Goal: Task Accomplishment & Management: Manage account settings

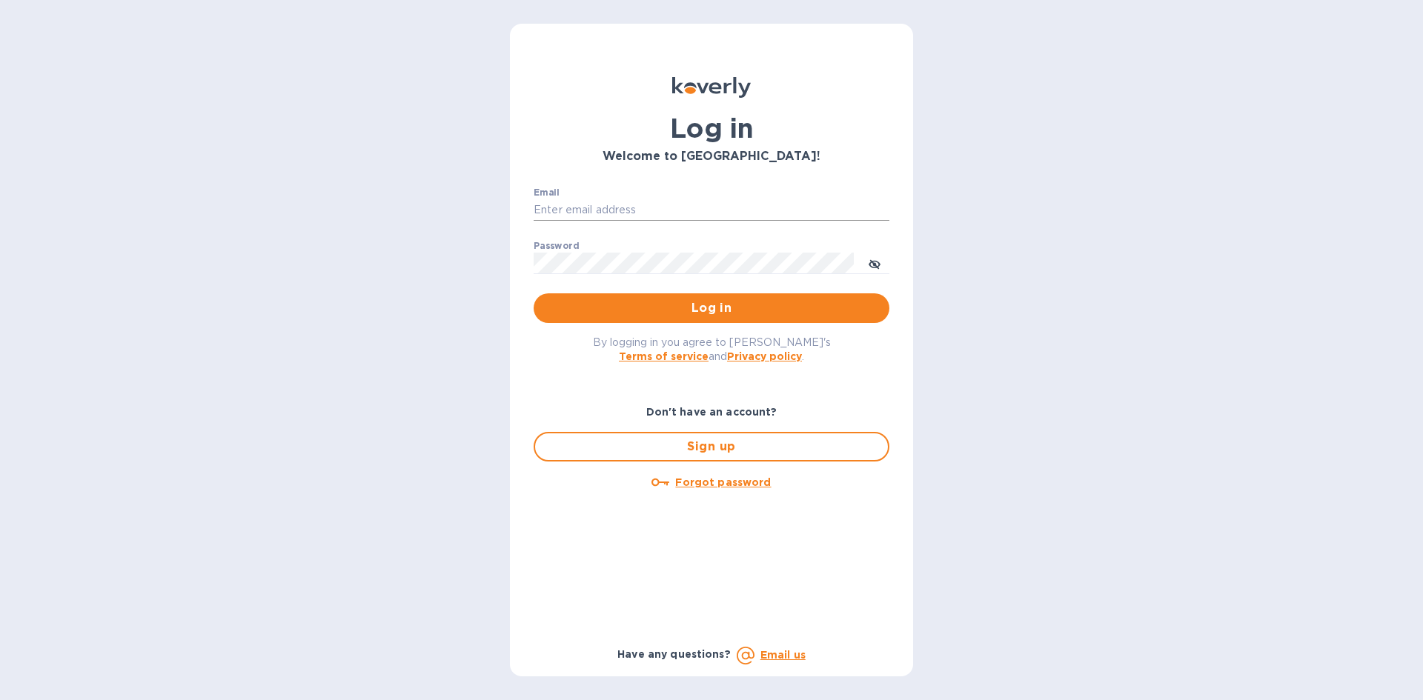
click at [609, 214] on input "Email" at bounding box center [712, 210] width 356 height 22
type input "lsbottleshop@gmail.com"
click at [534, 293] on button "Log in" at bounding box center [712, 308] width 356 height 30
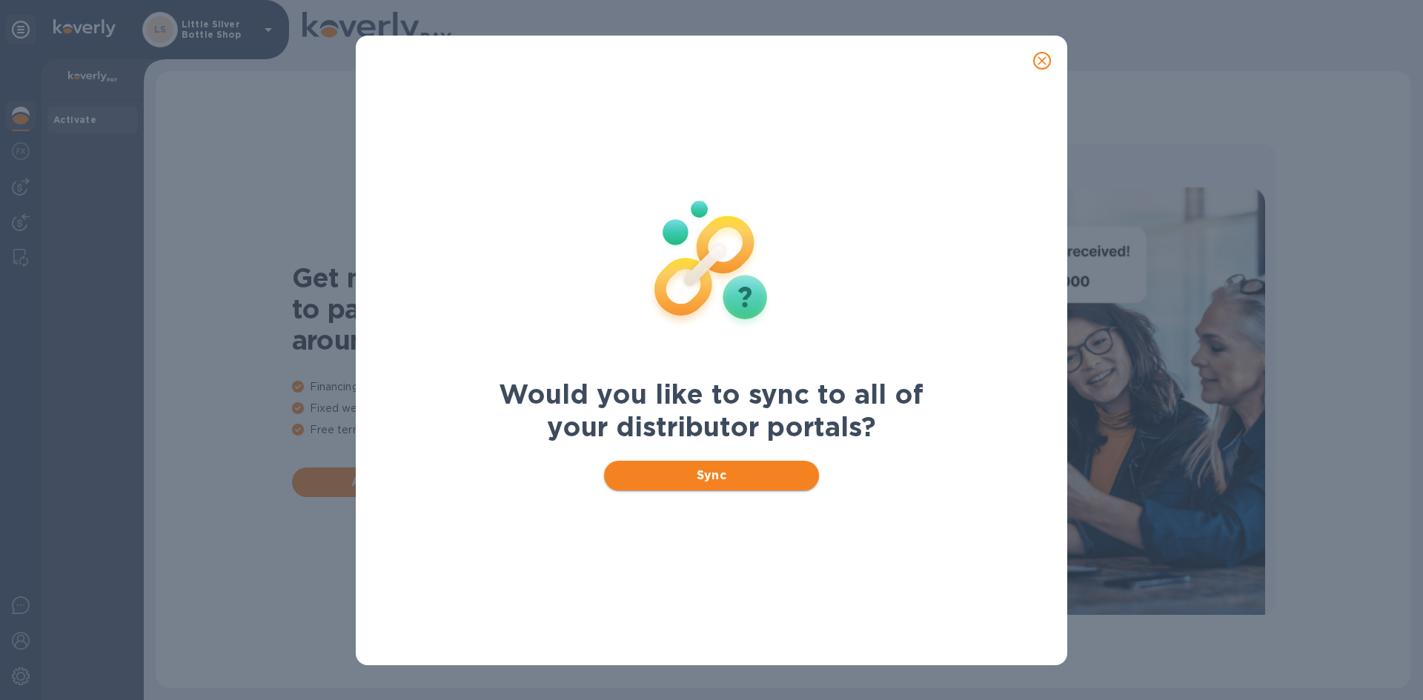
click at [756, 471] on span "Sync" at bounding box center [712, 476] width 192 height 18
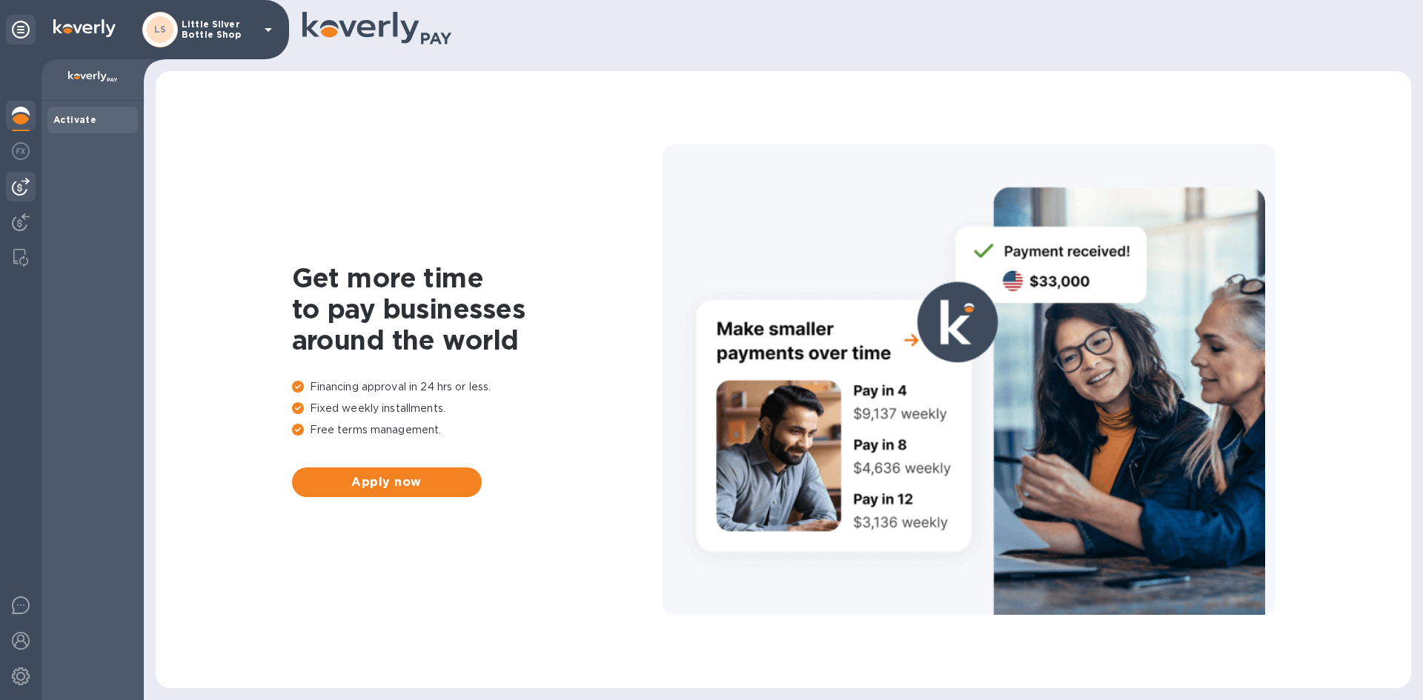
click at [19, 193] on img at bounding box center [21, 187] width 18 height 18
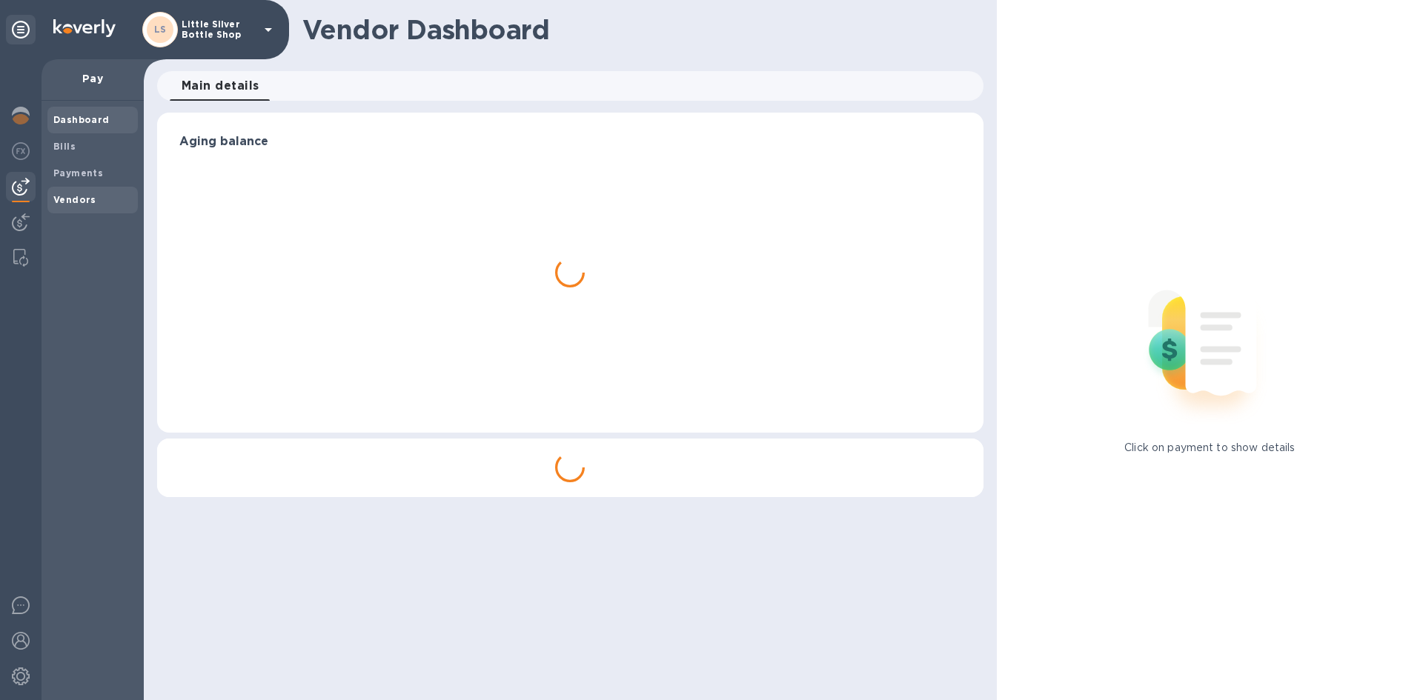
click at [59, 200] on b "Vendors" at bounding box center [74, 199] width 43 height 11
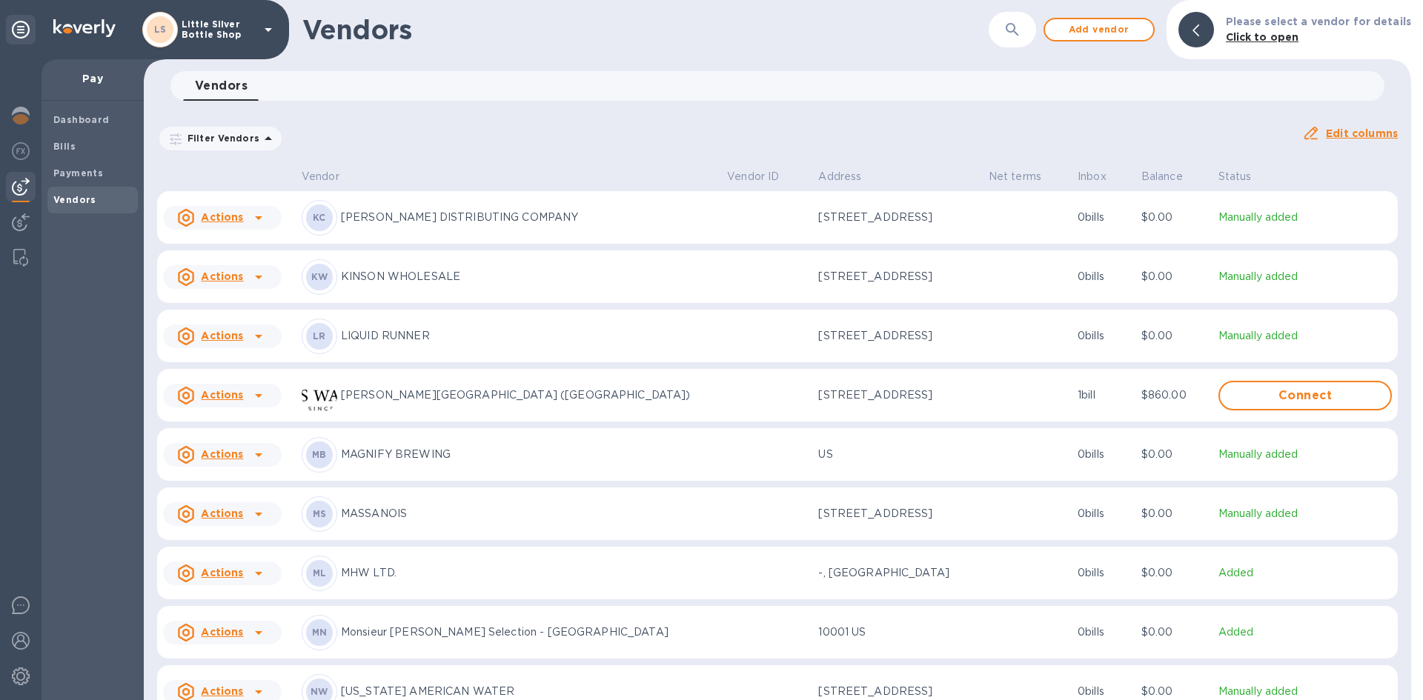
scroll to position [3059, 0]
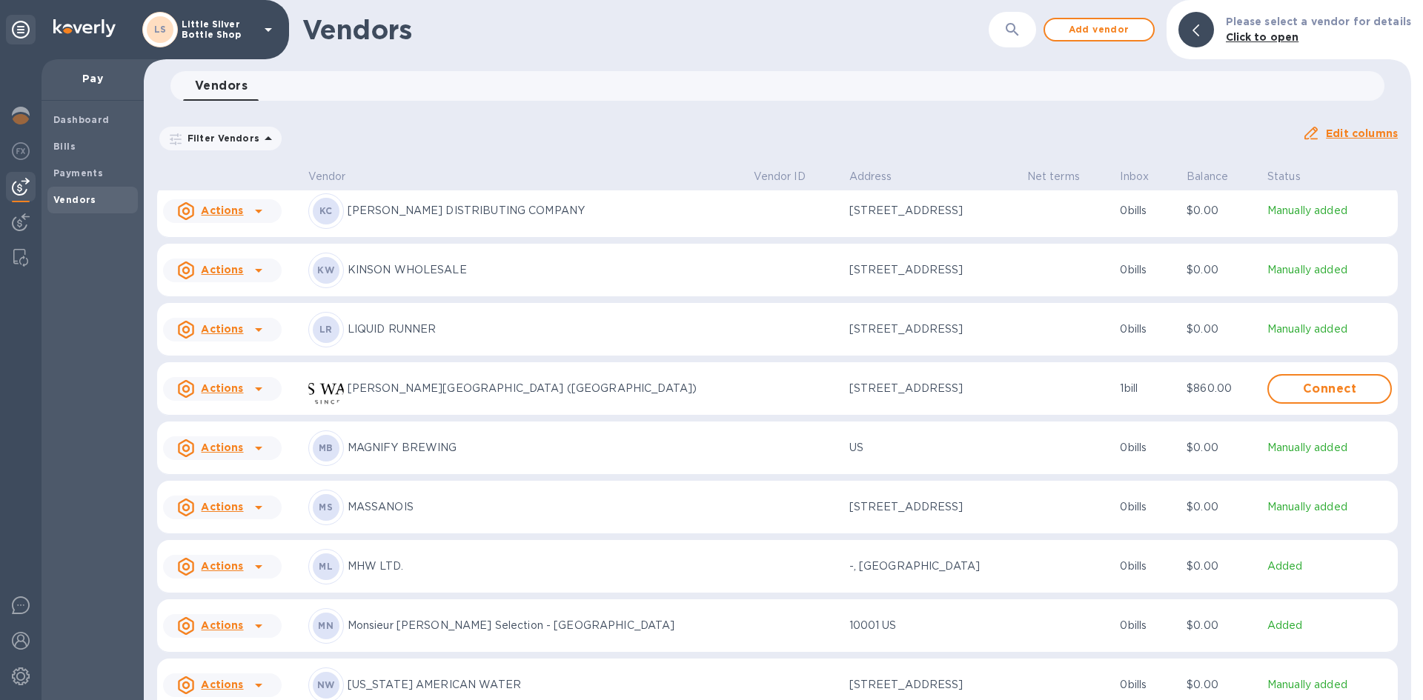
click at [459, 213] on p "KANE DISTRIBUTING COMPANY" at bounding box center [545, 211] width 394 height 16
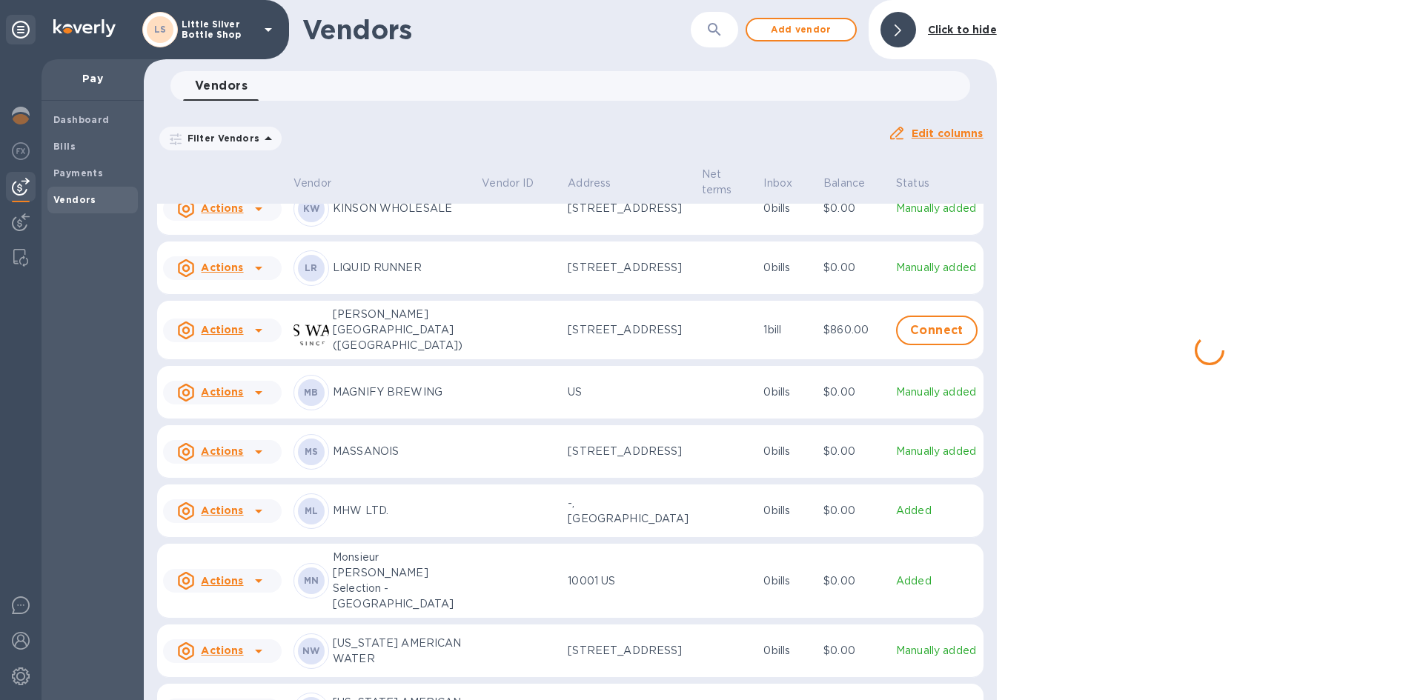
scroll to position [3139, 0]
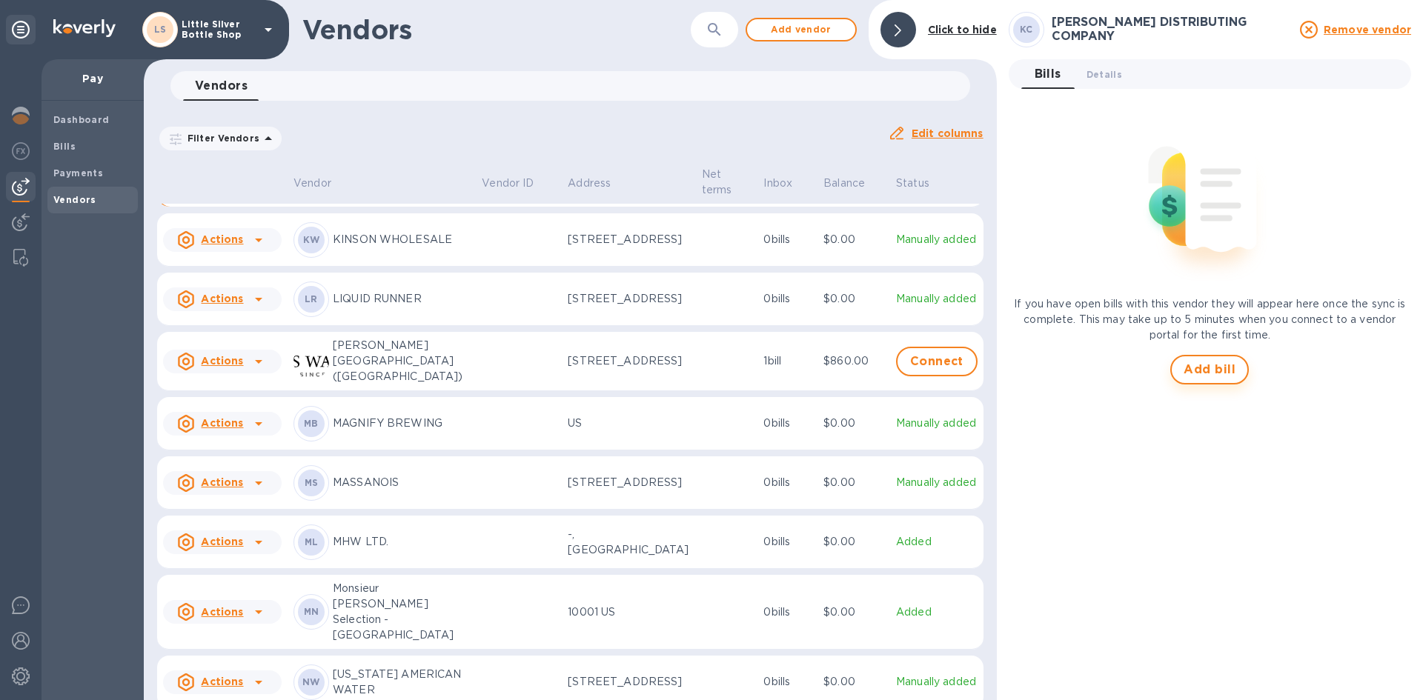
click at [1192, 363] on span "Add bill" at bounding box center [1210, 370] width 52 height 18
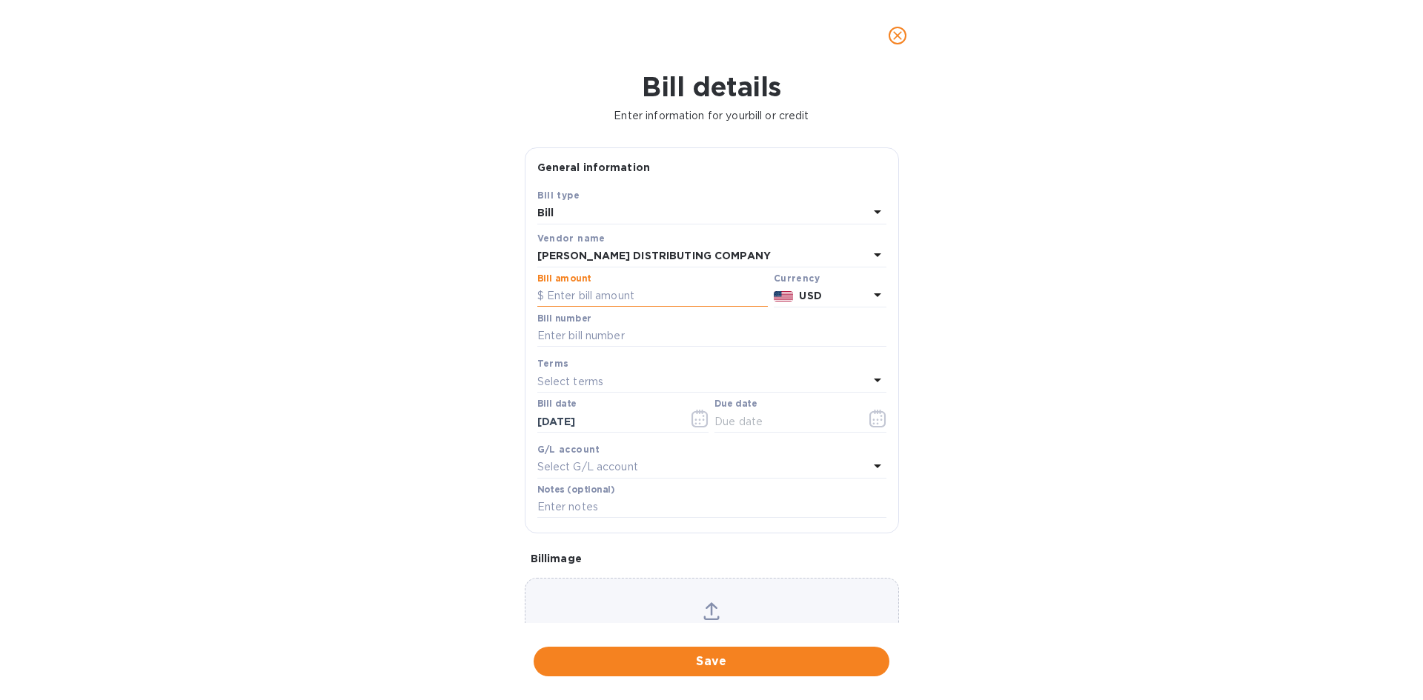
click at [634, 296] on input "text" at bounding box center [652, 296] width 230 height 22
type input "756.47"
click at [632, 331] on input "text" at bounding box center [711, 336] width 349 height 22
type input "147140"
click at [585, 379] on p "Select terms" at bounding box center [570, 382] width 67 height 16
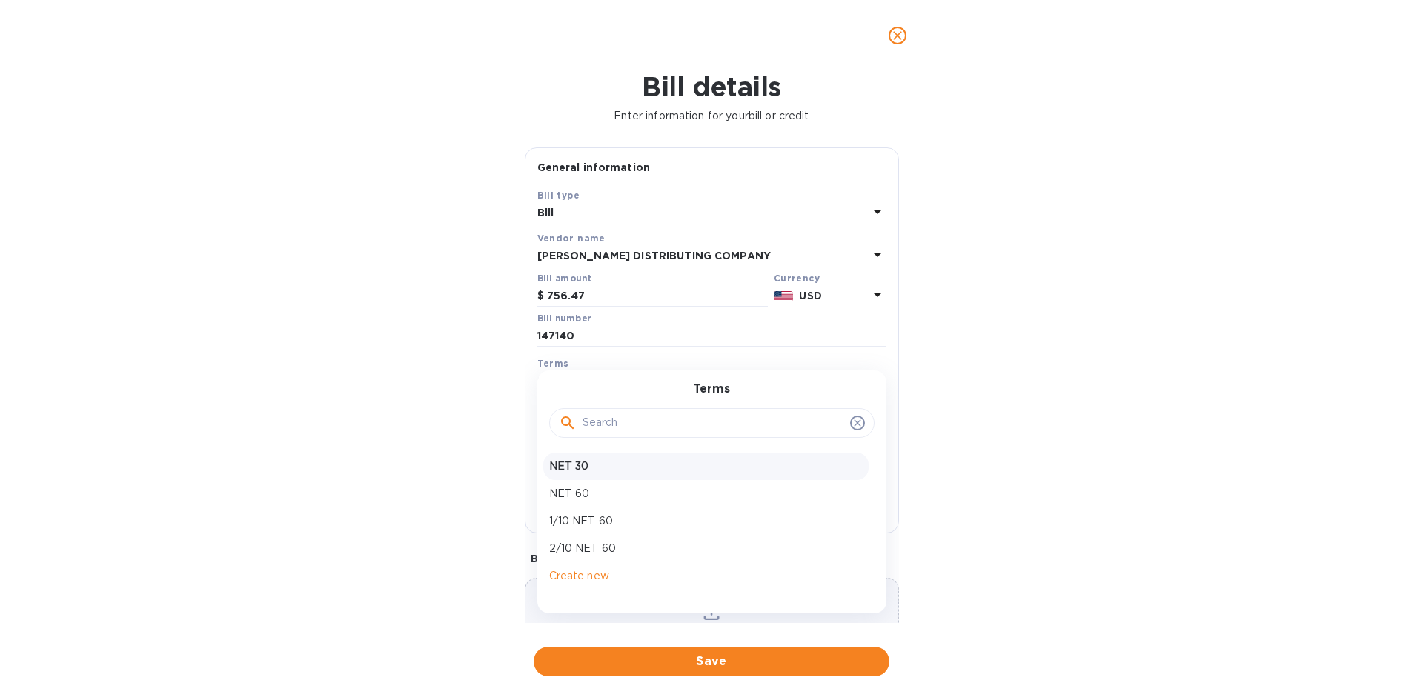
click at [583, 473] on p "NET 30" at bounding box center [705, 467] width 313 height 16
type input "[DATE]"
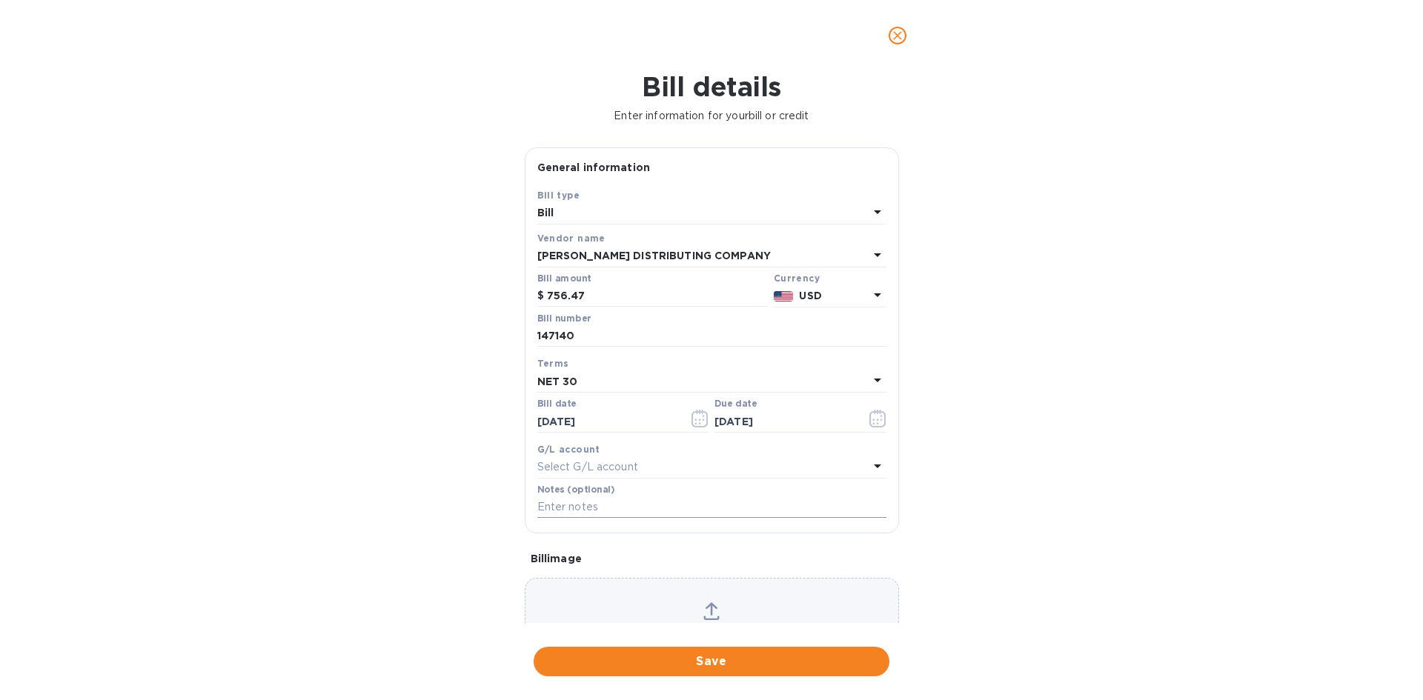
click at [583, 514] on input "text" at bounding box center [711, 508] width 349 height 22
type input "1-30013"
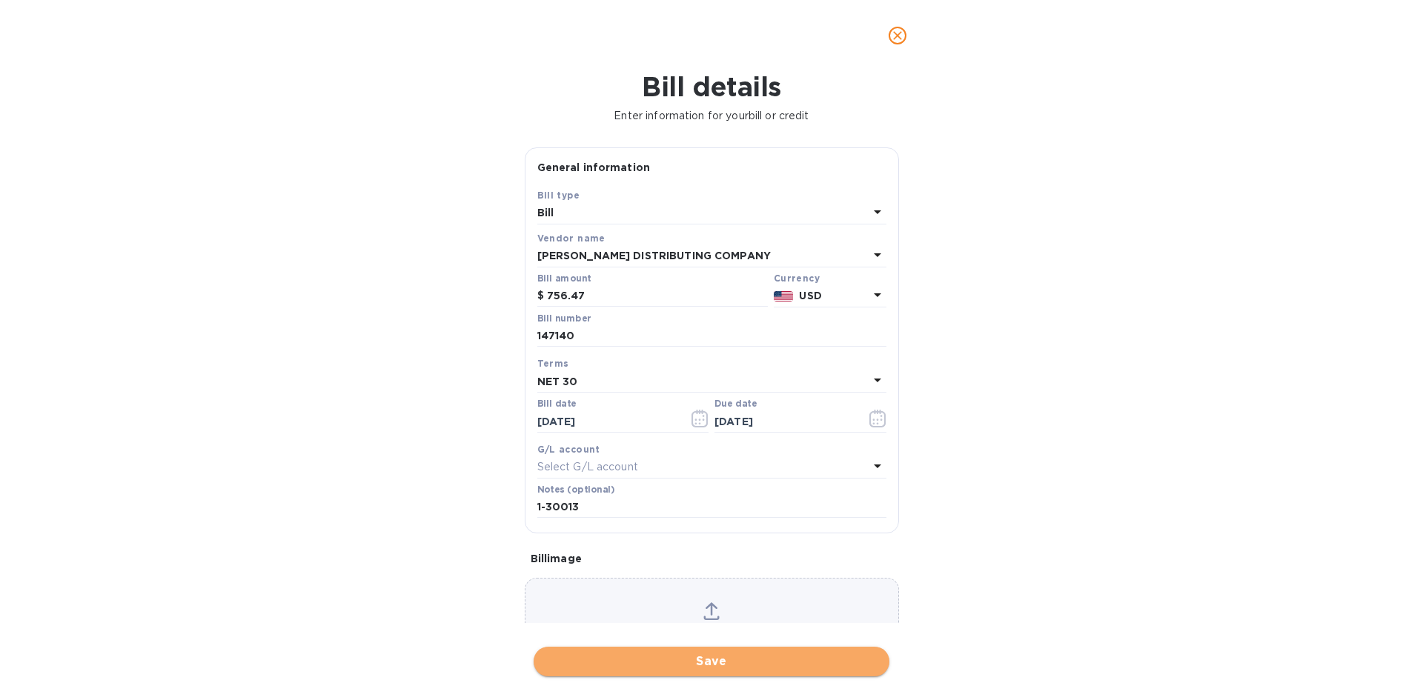
click at [771, 667] on span "Save" at bounding box center [711, 662] width 332 height 18
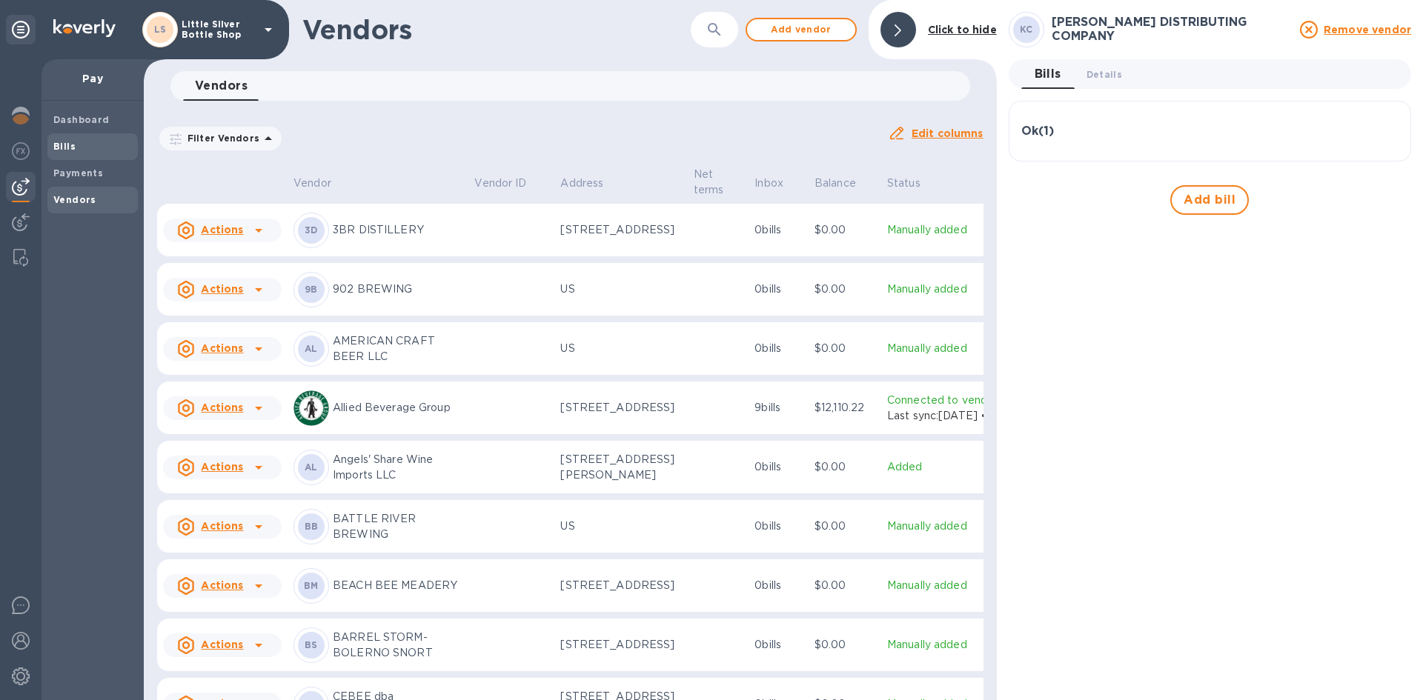
click at [80, 150] on span "Bills" at bounding box center [92, 146] width 79 height 15
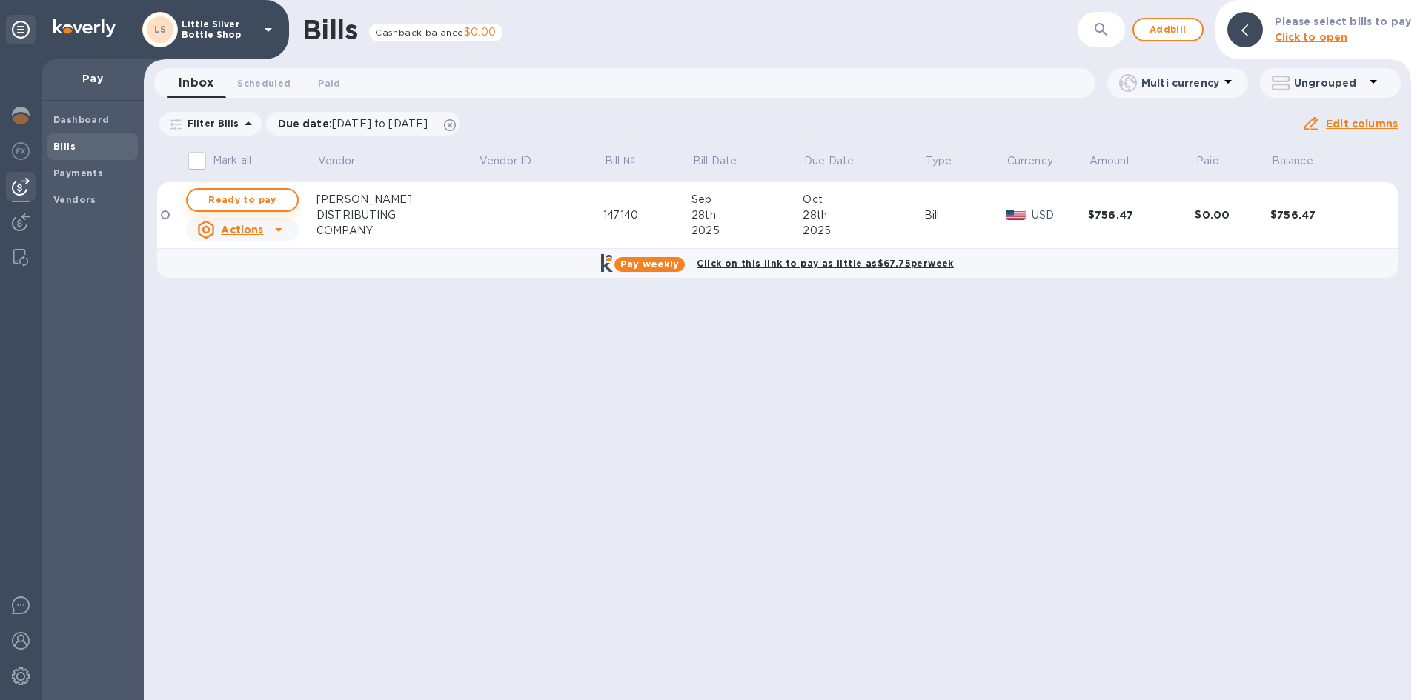
click at [280, 199] on span "Ready to pay" at bounding box center [242, 200] width 86 height 18
checkbox input "true"
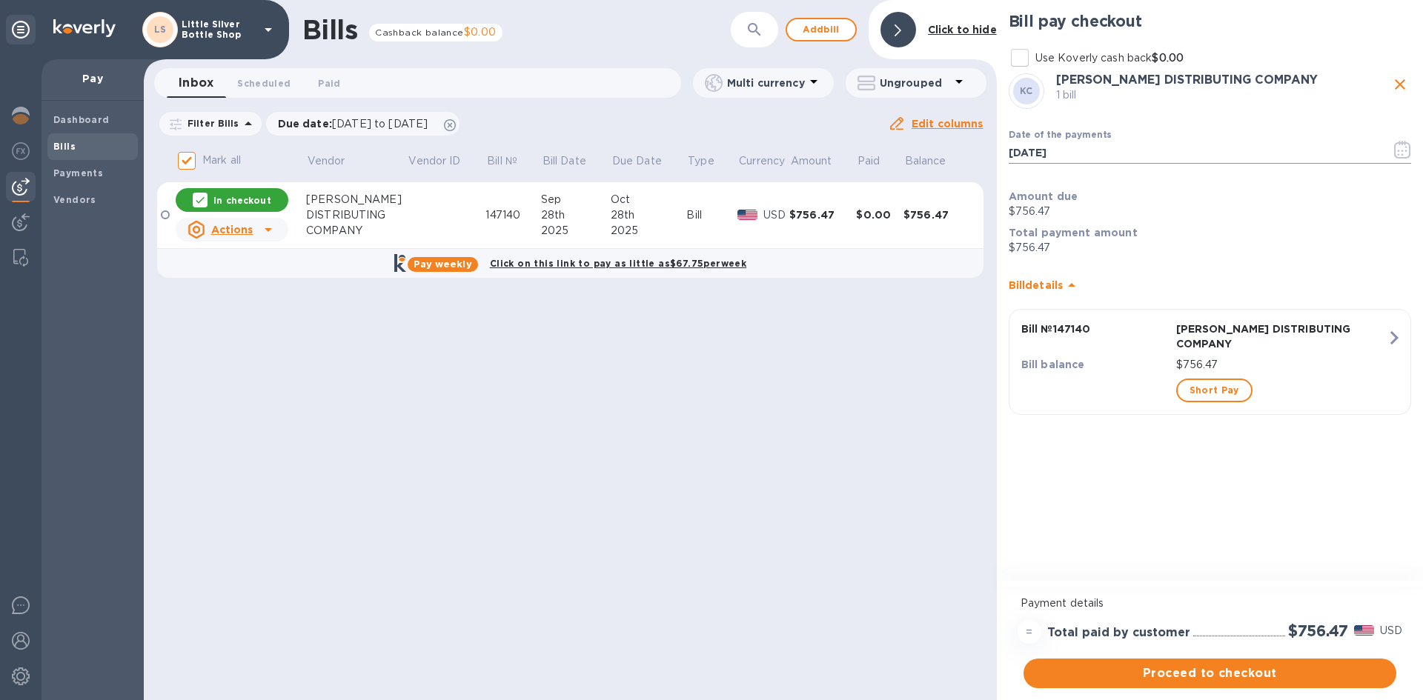
click at [1404, 150] on icon "button" at bounding box center [1402, 150] width 17 height 18
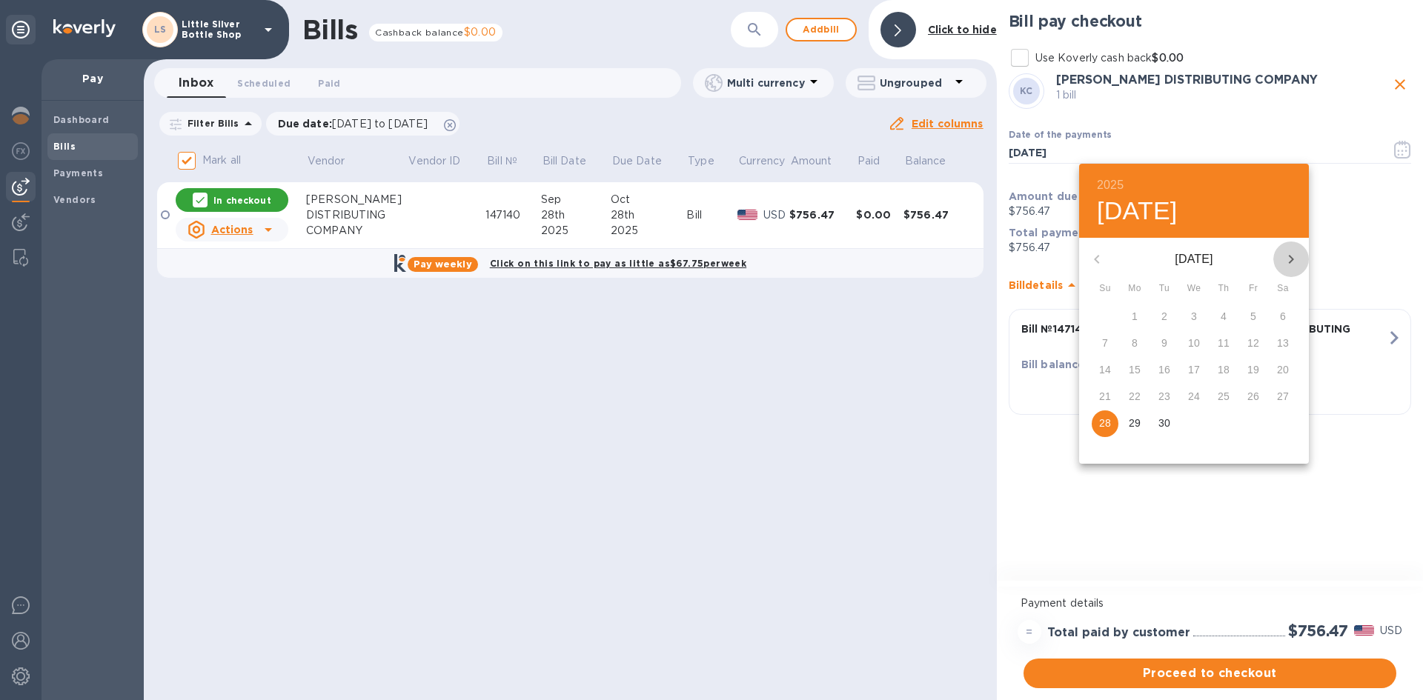
click at [1288, 267] on icon "button" at bounding box center [1291, 259] width 18 height 18
click at [1164, 370] on p "14" at bounding box center [1164, 369] width 12 height 15
type input "10/14/2025"
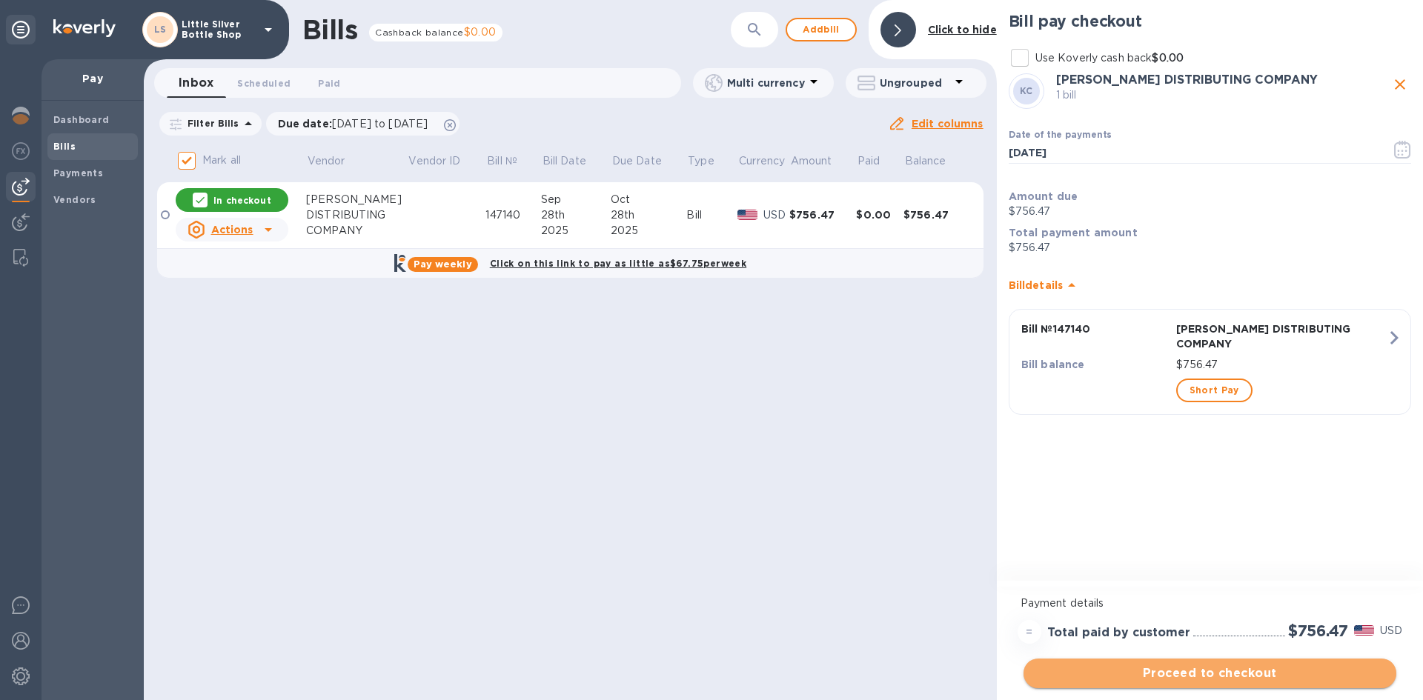
click at [1277, 673] on span "Proceed to checkout" at bounding box center [1209, 674] width 349 height 18
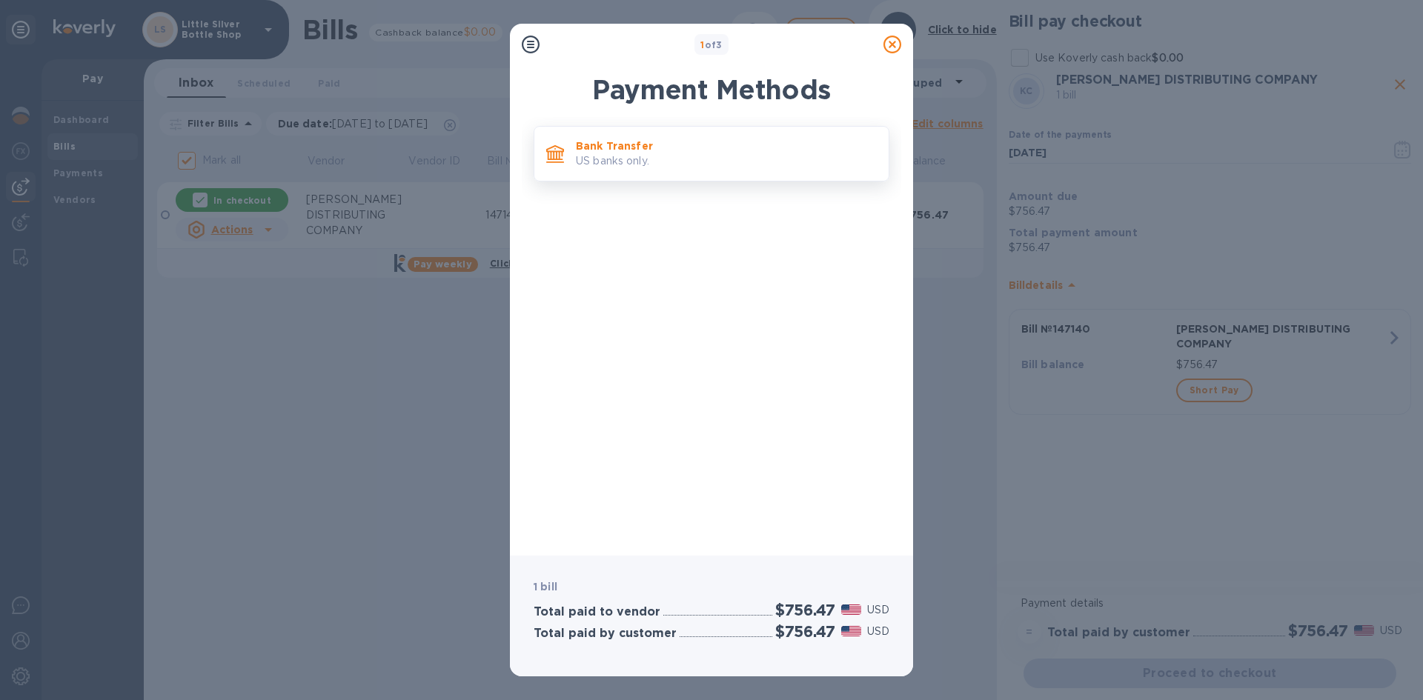
click at [793, 152] on p "Bank Transfer" at bounding box center [726, 146] width 301 height 15
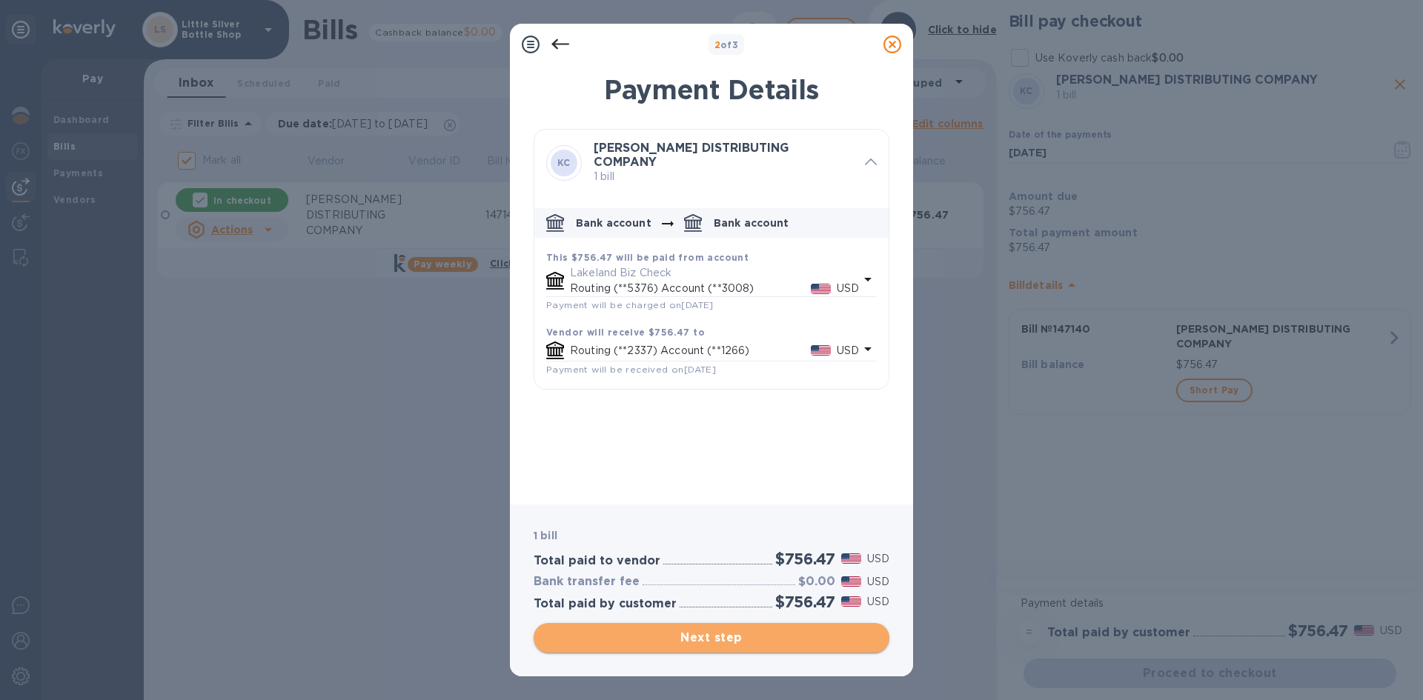
click at [801, 637] on span "Next step" at bounding box center [711, 638] width 332 height 18
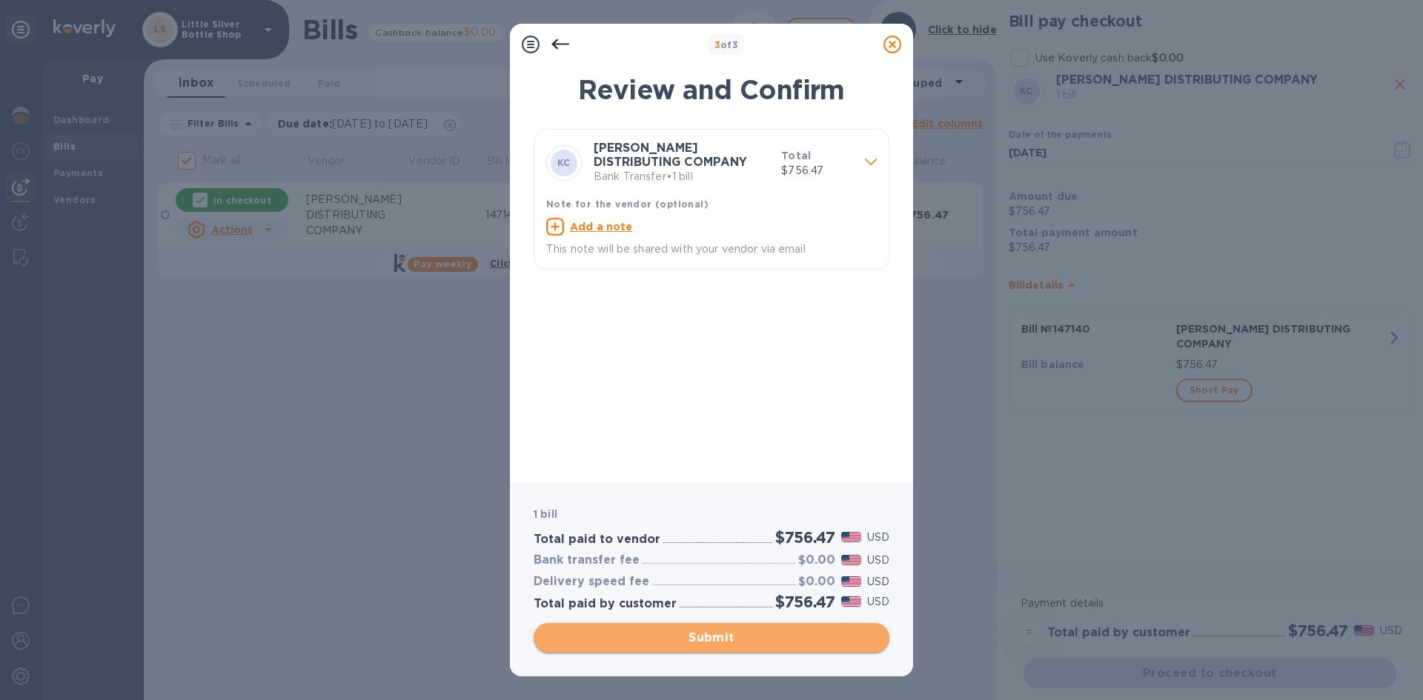
click at [801, 637] on span "Submit" at bounding box center [711, 638] width 332 height 18
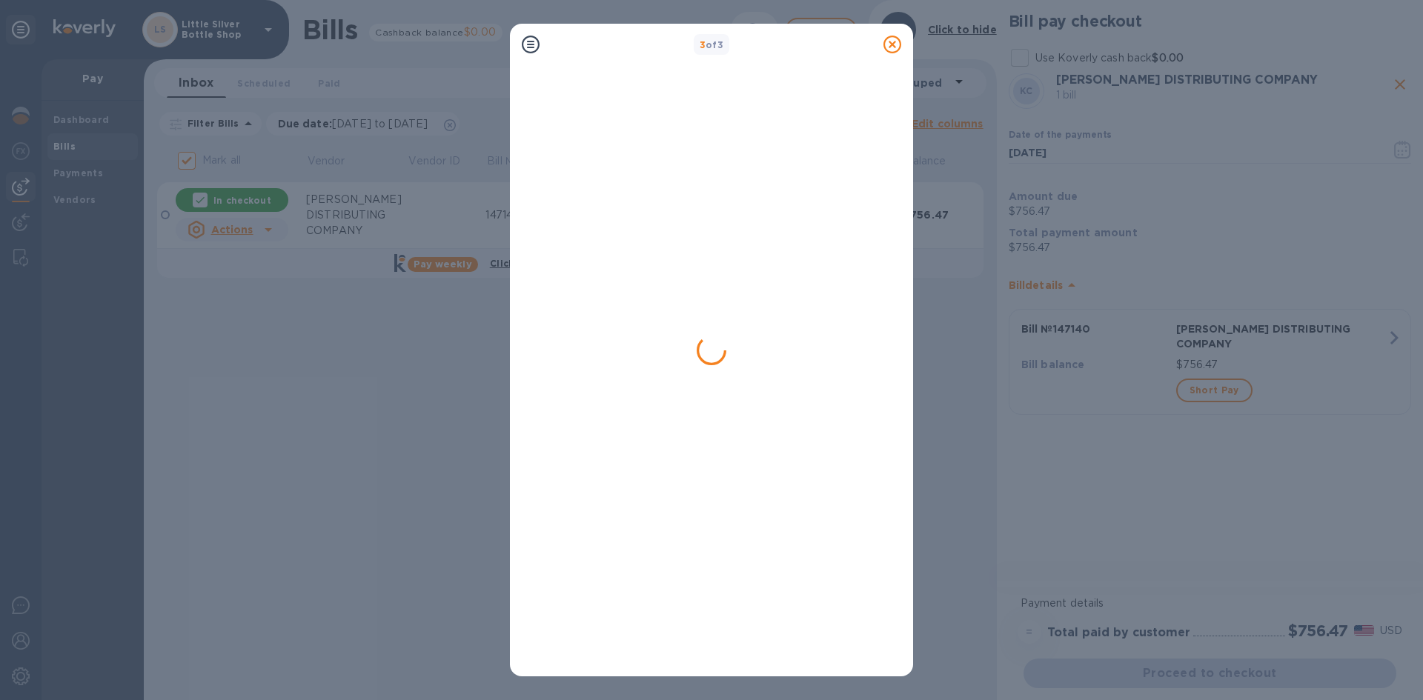
checkbox input "false"
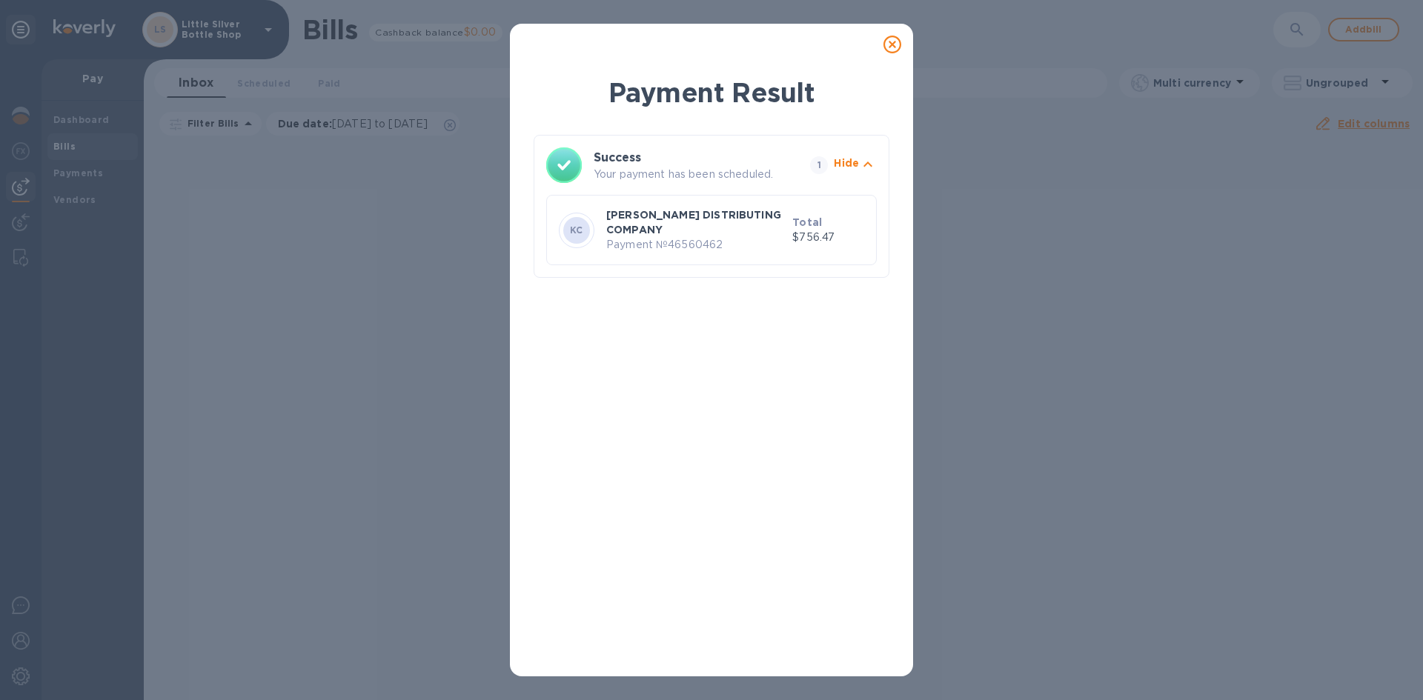
click at [889, 41] on icon at bounding box center [892, 45] width 18 height 18
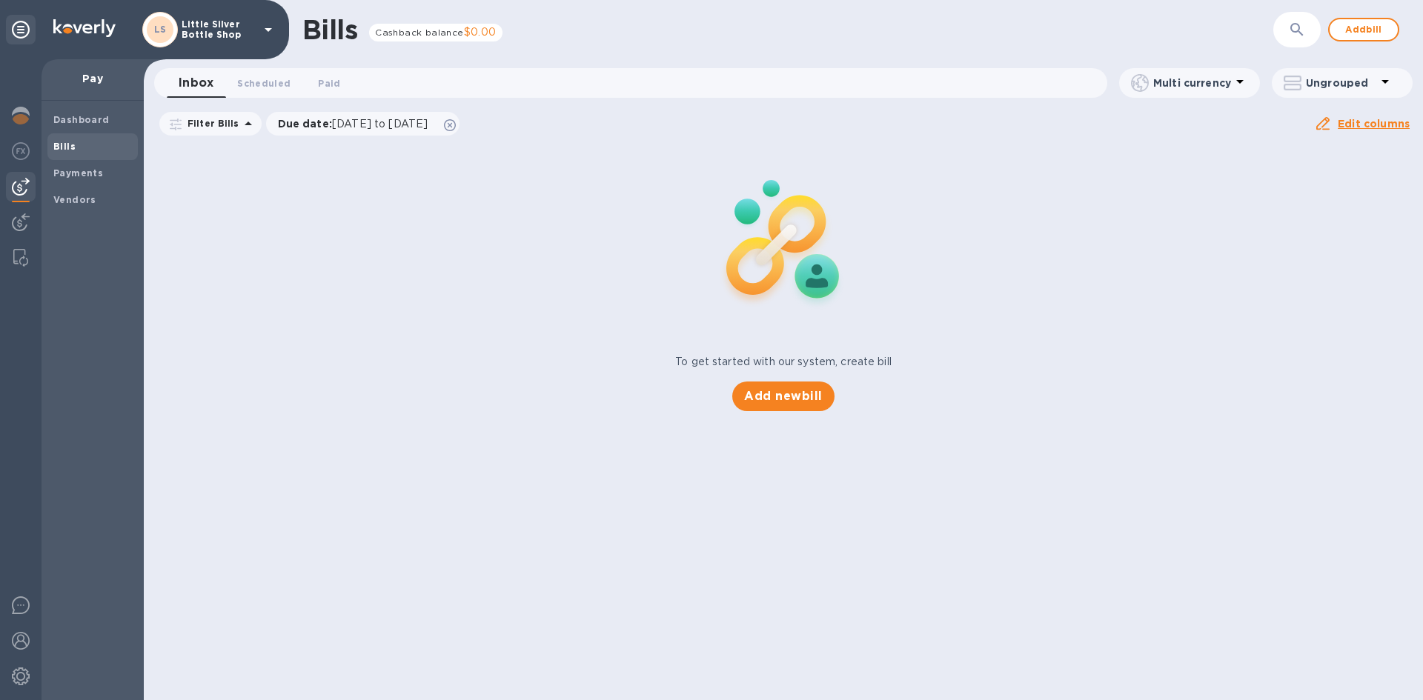
click at [275, 38] on icon at bounding box center [268, 30] width 18 height 18
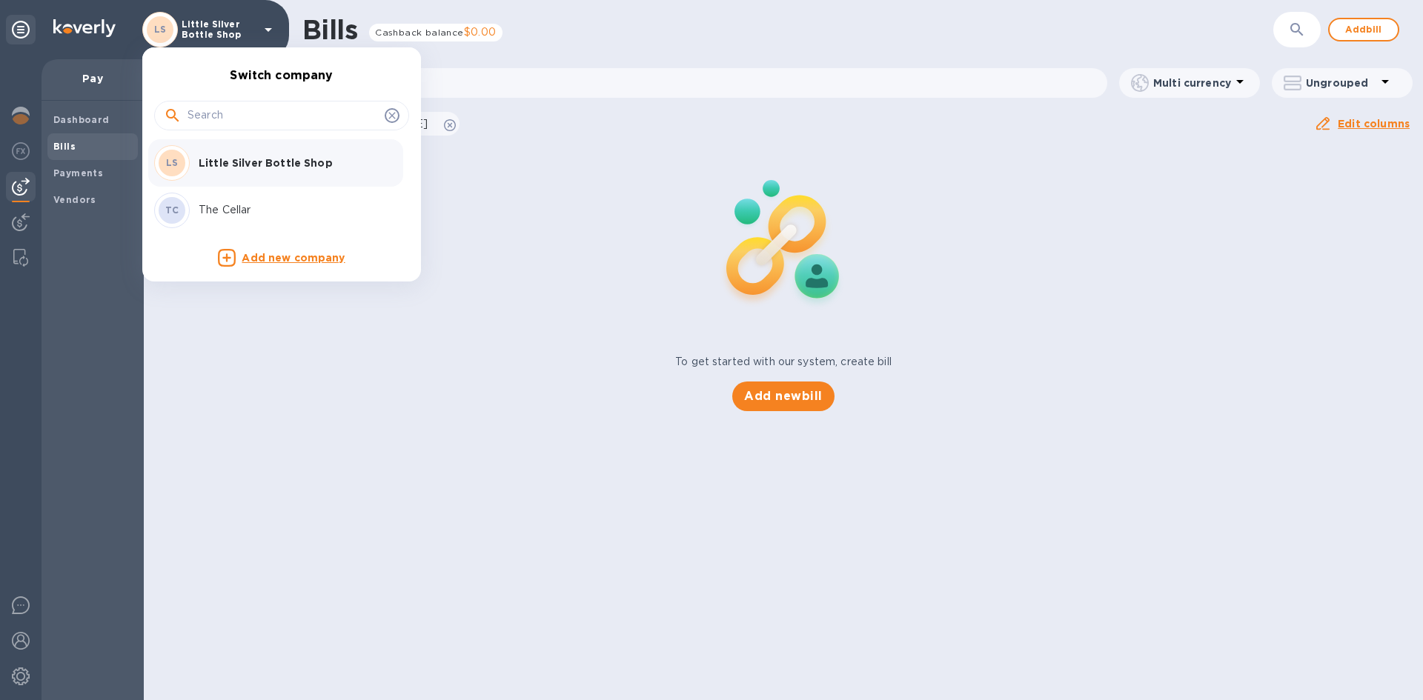
click at [245, 211] on p "The Cellar" at bounding box center [292, 210] width 187 height 16
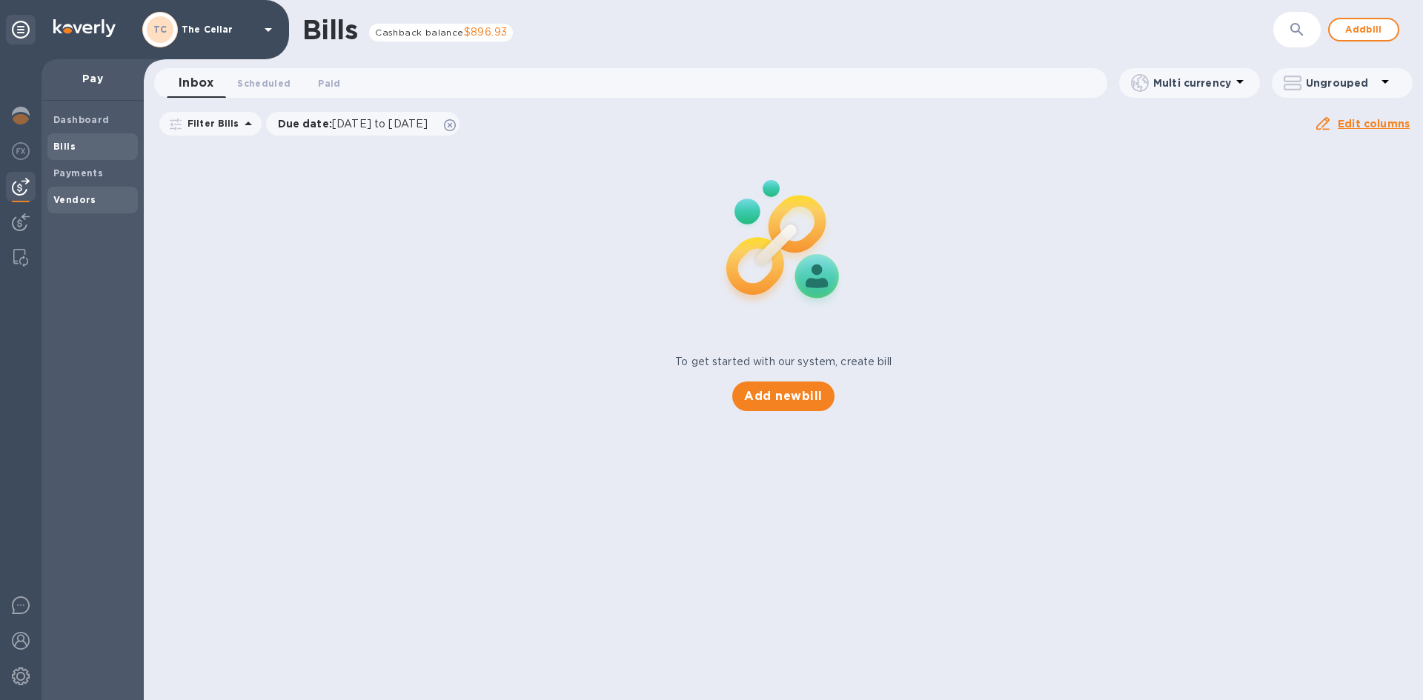
click at [77, 199] on b "Vendors" at bounding box center [74, 199] width 43 height 11
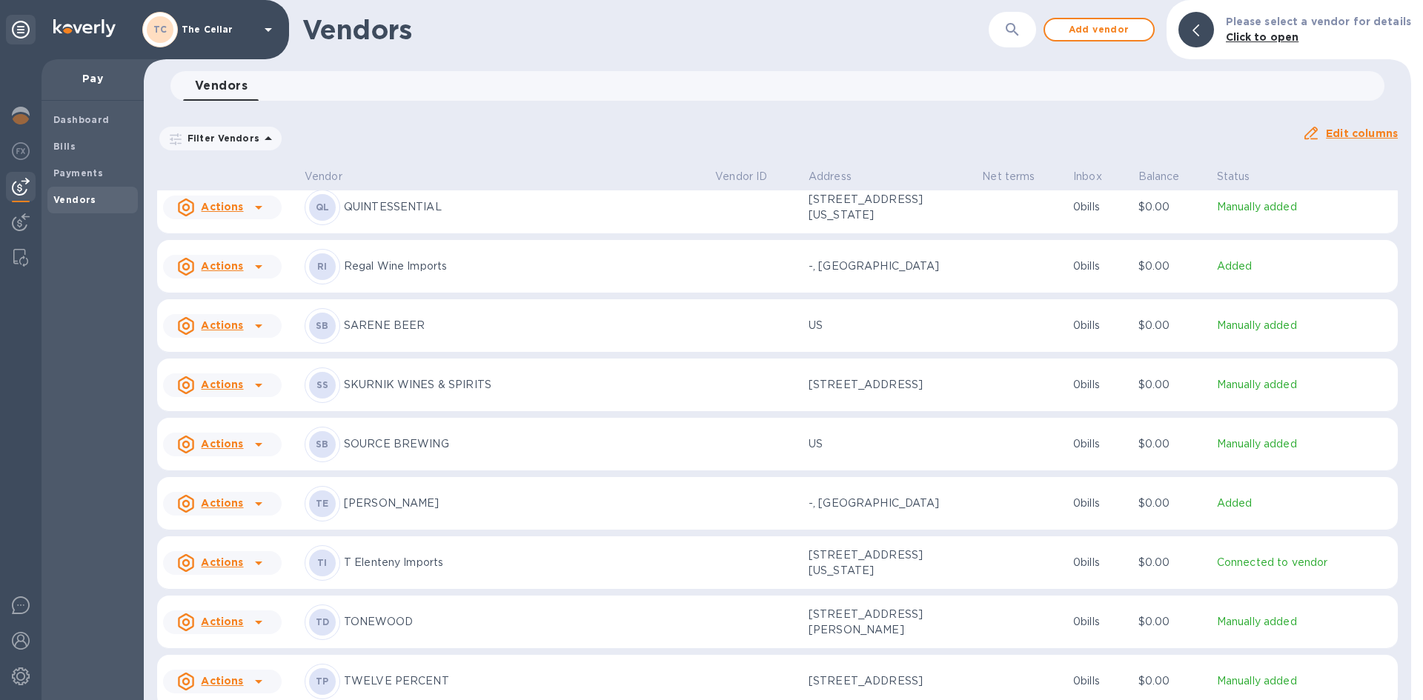
scroll to position [2212, 0]
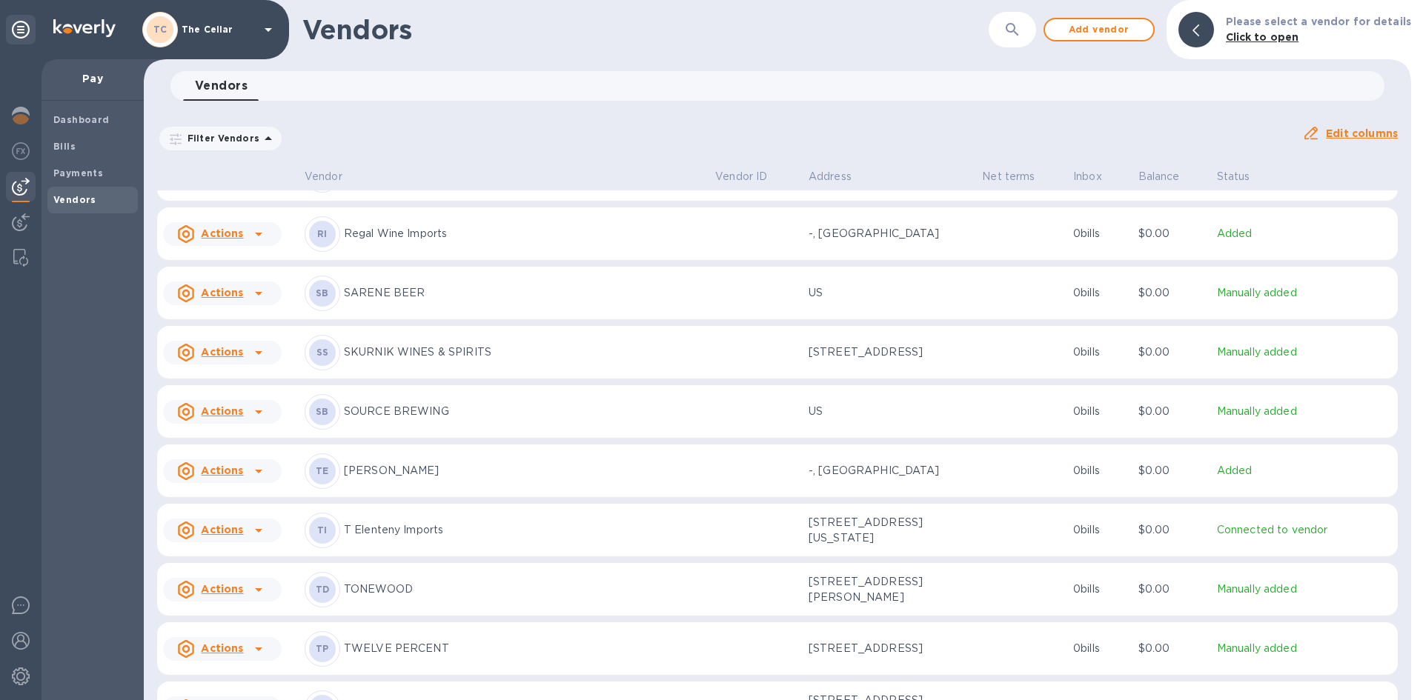
click at [407, 476] on p "[PERSON_NAME]" at bounding box center [523, 471] width 359 height 16
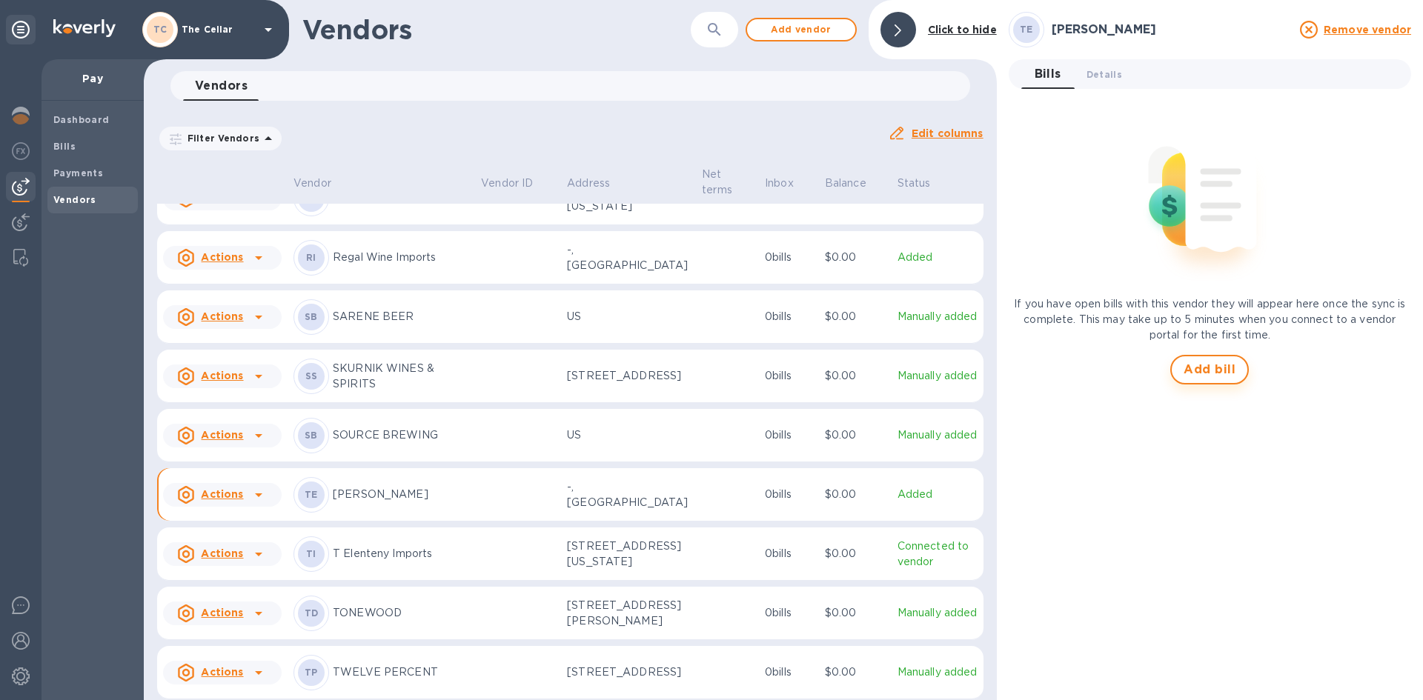
click at [1217, 368] on span "Add bill" at bounding box center [1210, 370] width 52 height 18
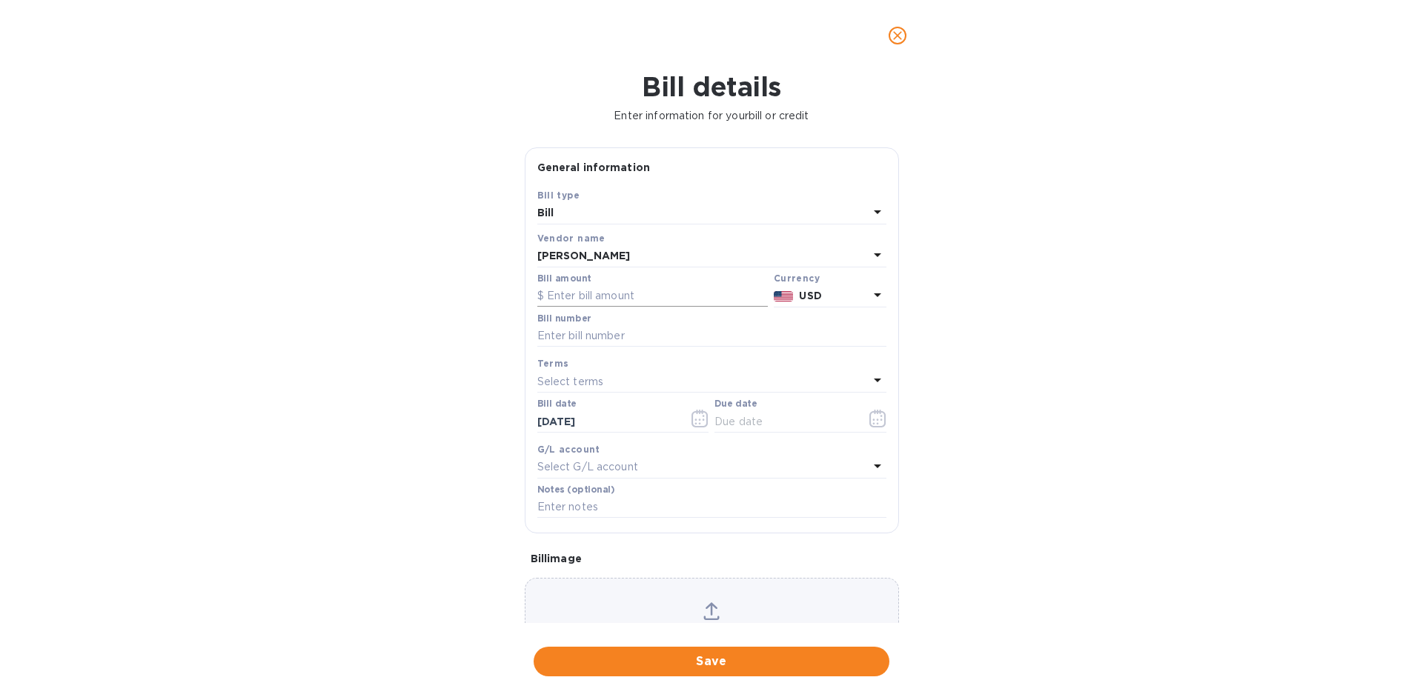
click at [644, 294] on input "text" at bounding box center [652, 296] width 230 height 22
type input "888.00"
click at [636, 335] on input "text" at bounding box center [711, 336] width 349 height 22
type input "730706"
click at [591, 379] on p "Select terms" at bounding box center [570, 382] width 67 height 16
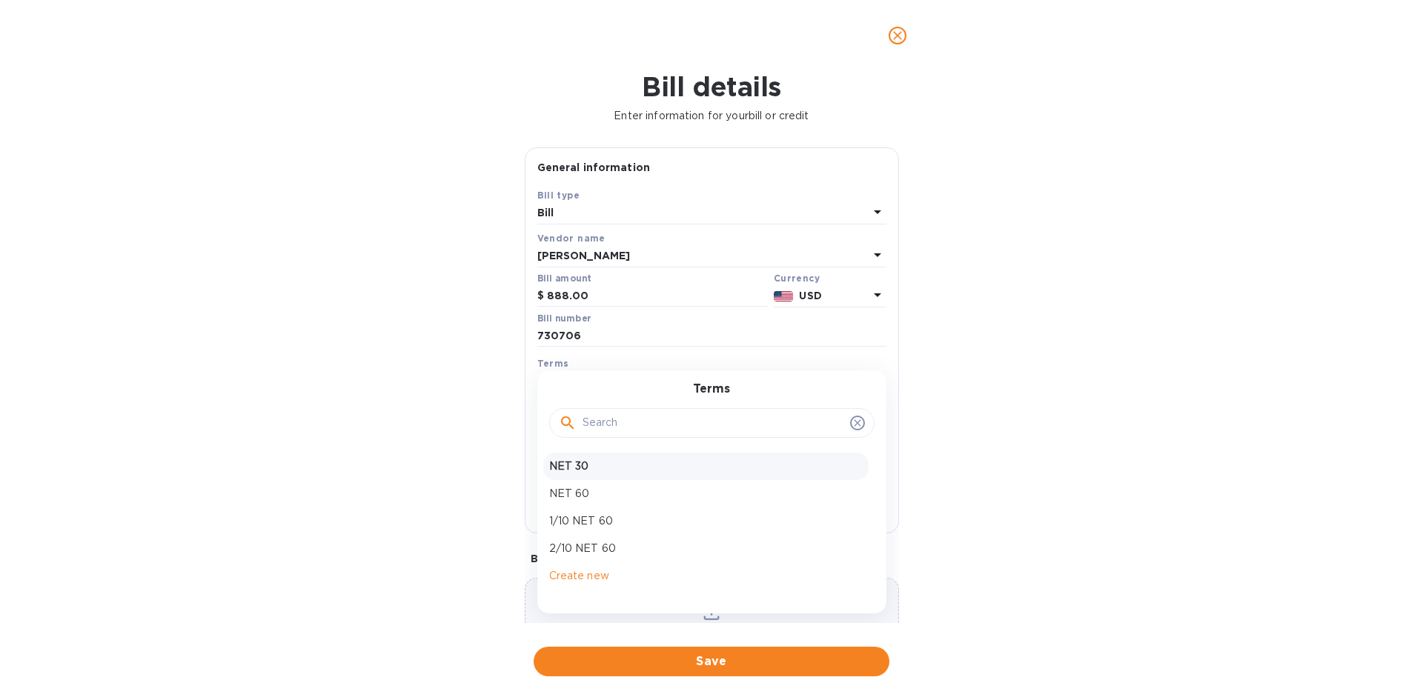
click at [591, 464] on p "NET 30" at bounding box center [705, 467] width 313 height 16
type input "[DATE]"
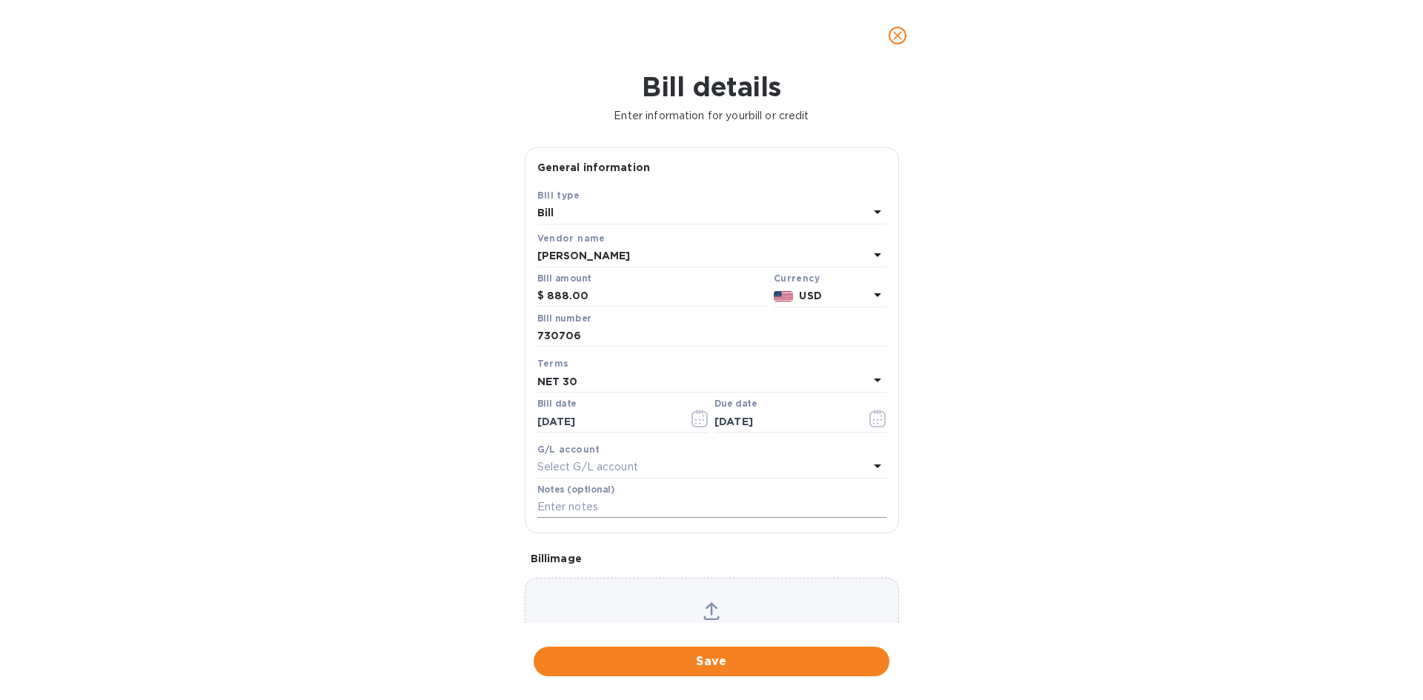
click at [593, 511] on input "text" at bounding box center [711, 508] width 349 height 22
type input "2-11208"
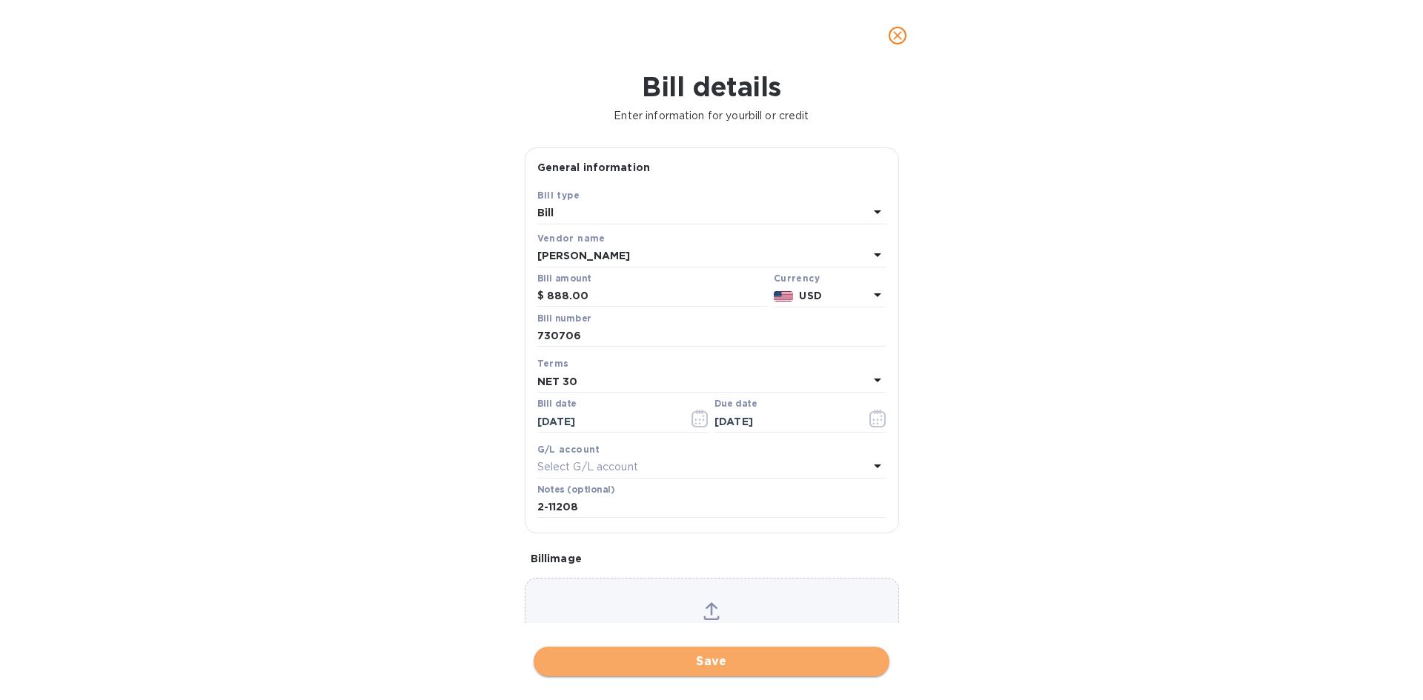
click at [744, 652] on button "Save" at bounding box center [712, 662] width 356 height 30
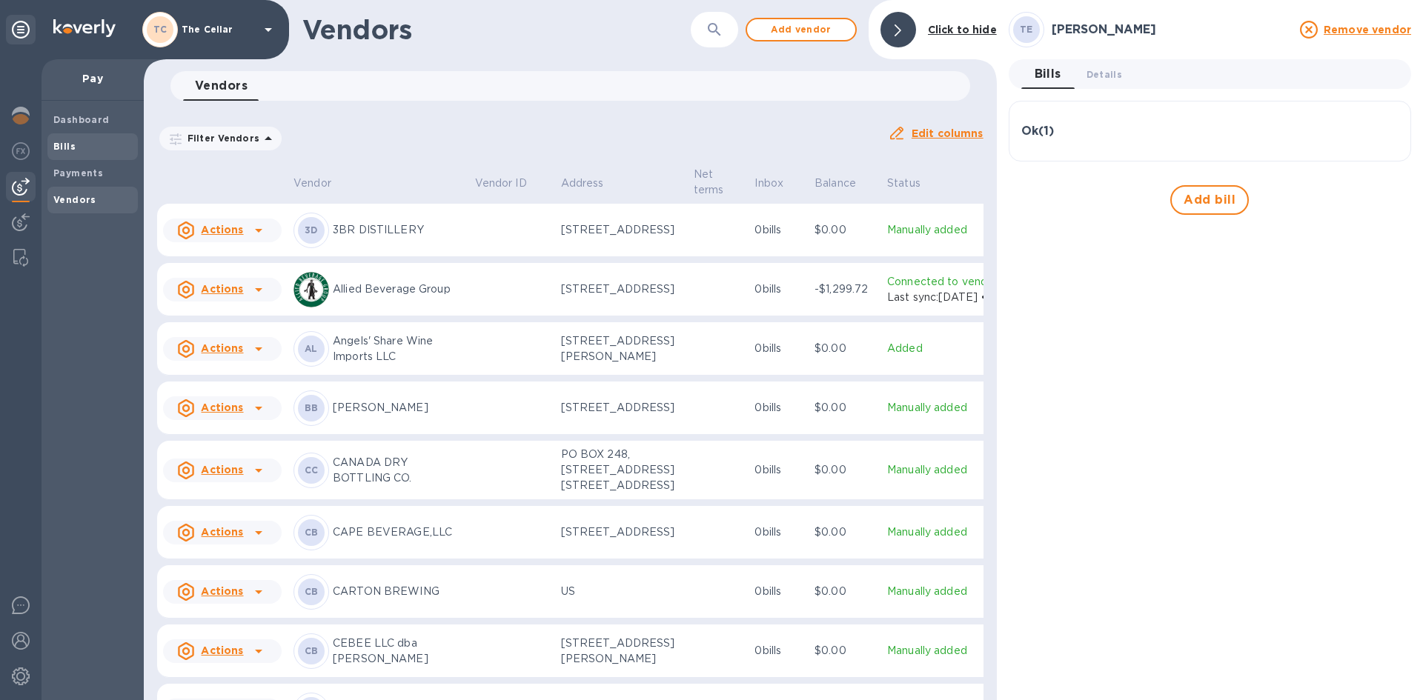
click at [74, 147] on span "Bills" at bounding box center [92, 146] width 79 height 15
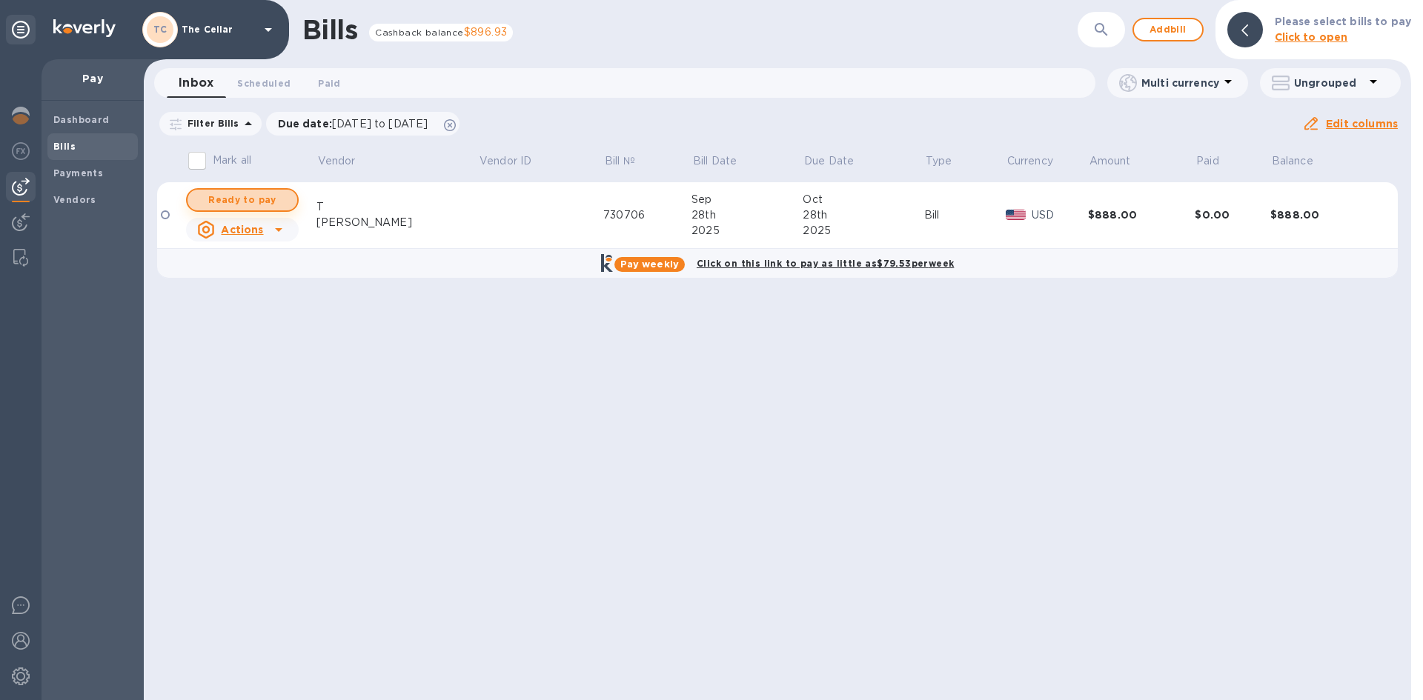
click at [219, 197] on span "Ready to pay" at bounding box center [242, 200] width 86 height 18
checkbox input "true"
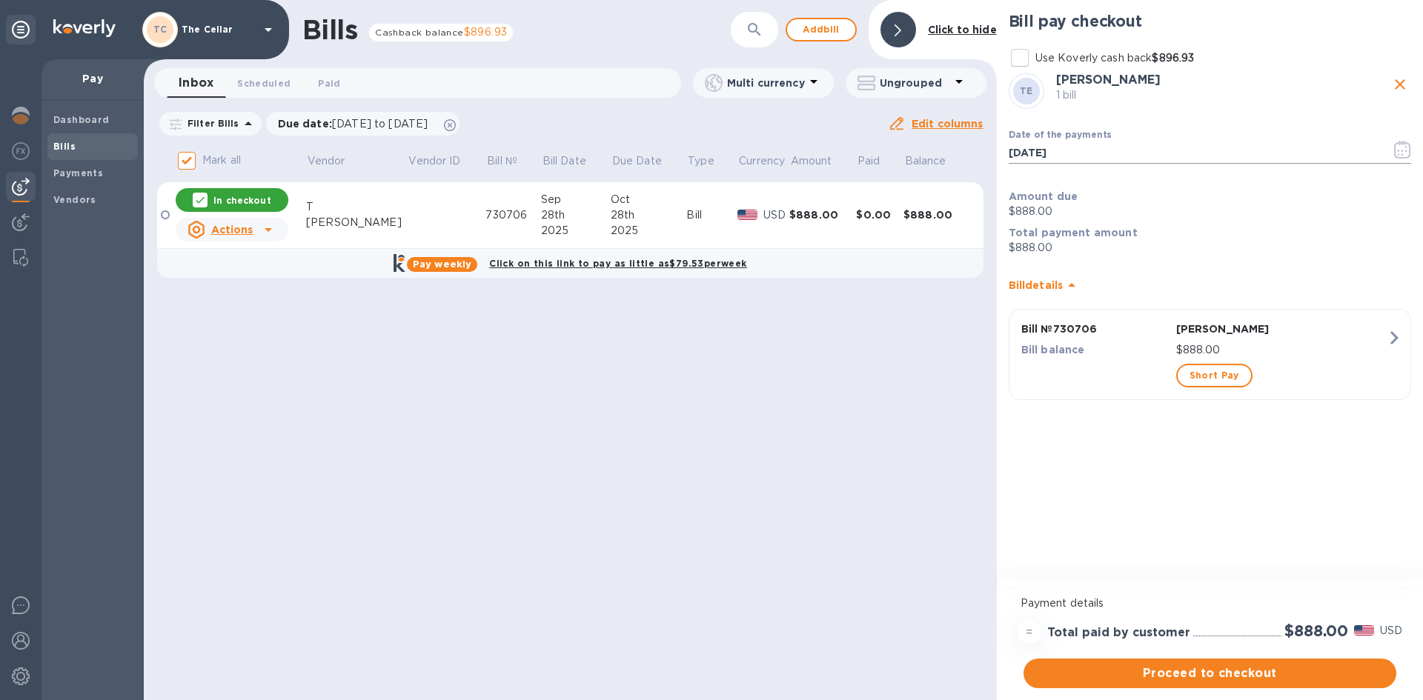
click at [1401, 153] on icon "button" at bounding box center [1402, 150] width 17 height 18
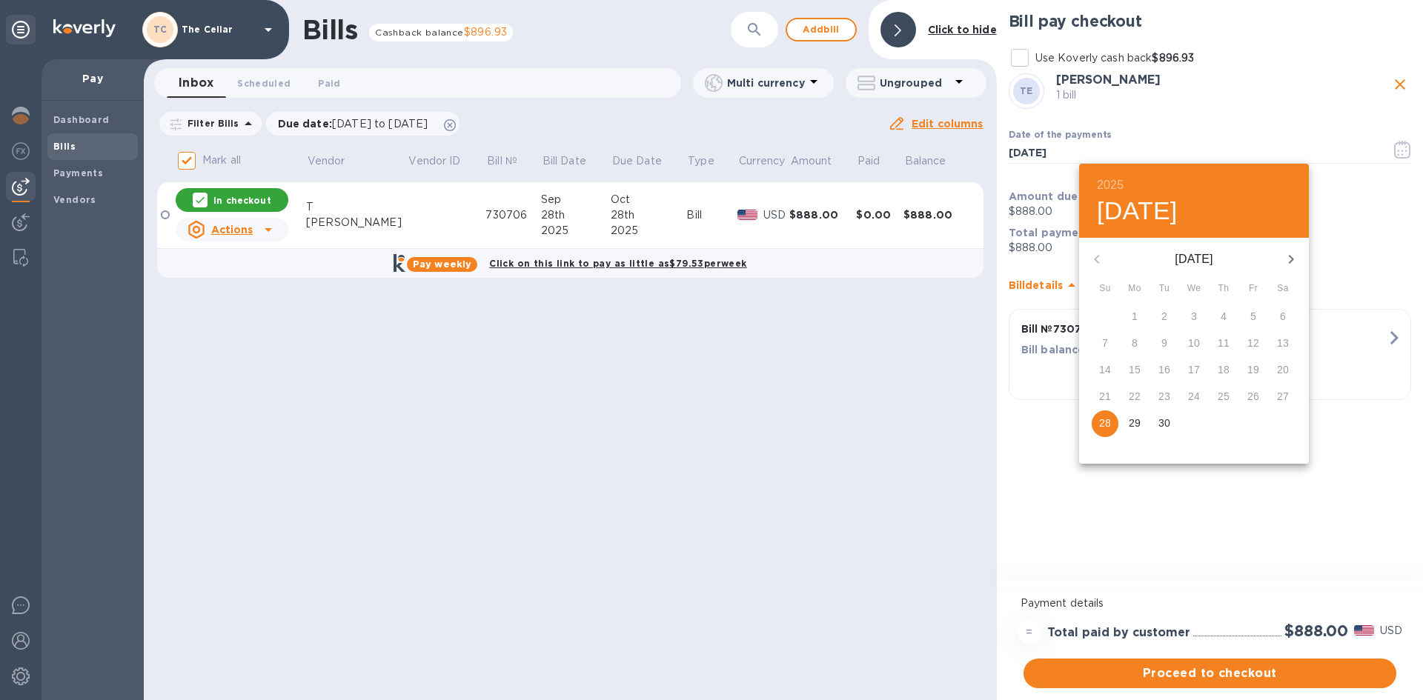
click at [1292, 268] on button "button" at bounding box center [1291, 260] width 36 height 36
click at [1192, 371] on p "15" at bounding box center [1194, 369] width 12 height 15
type input "[DATE]"
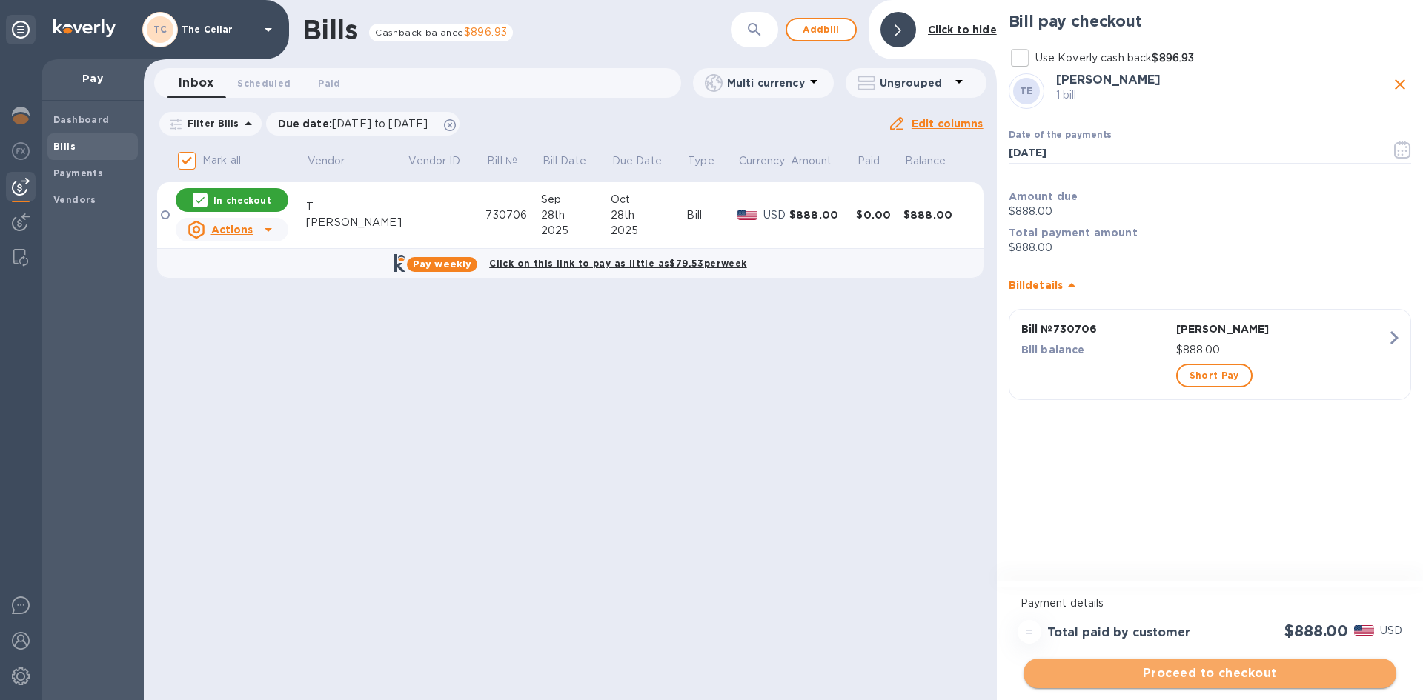
click at [1230, 673] on span "Proceed to checkout" at bounding box center [1209, 674] width 349 height 18
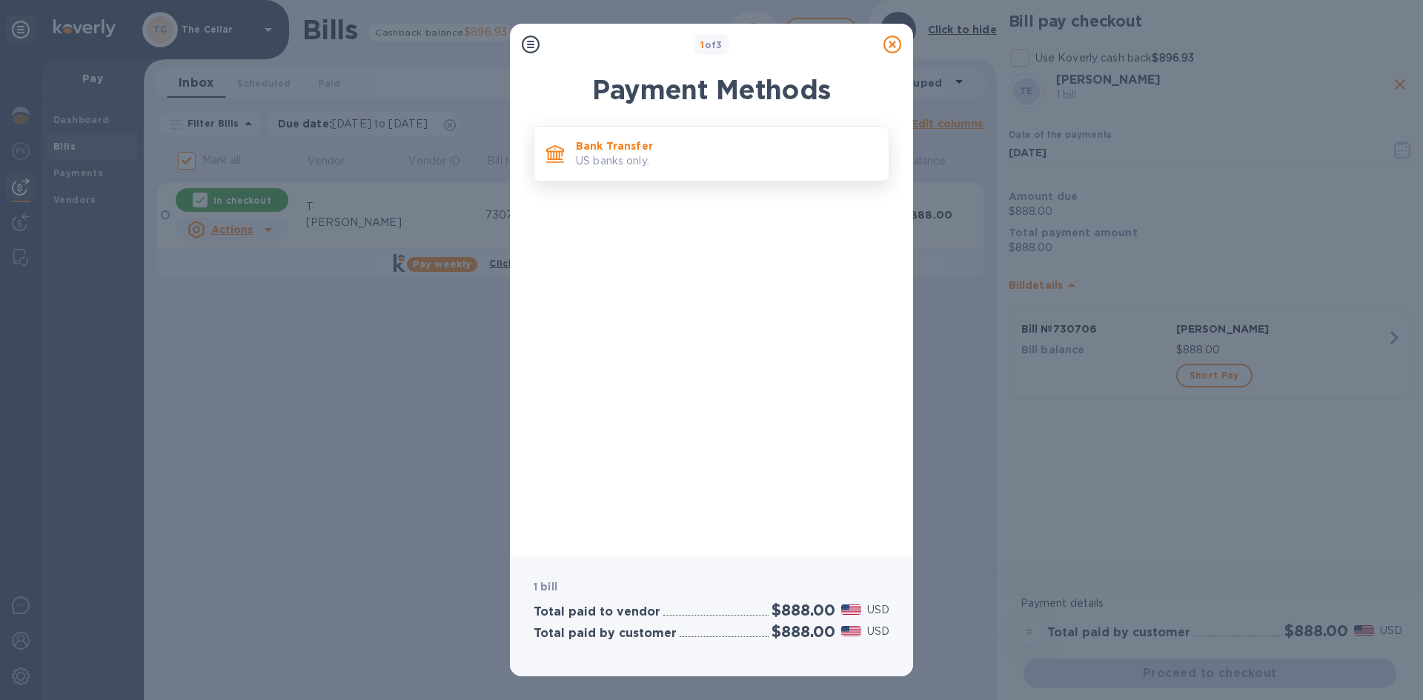
click at [725, 167] on p "US banks only." at bounding box center [726, 161] width 301 height 16
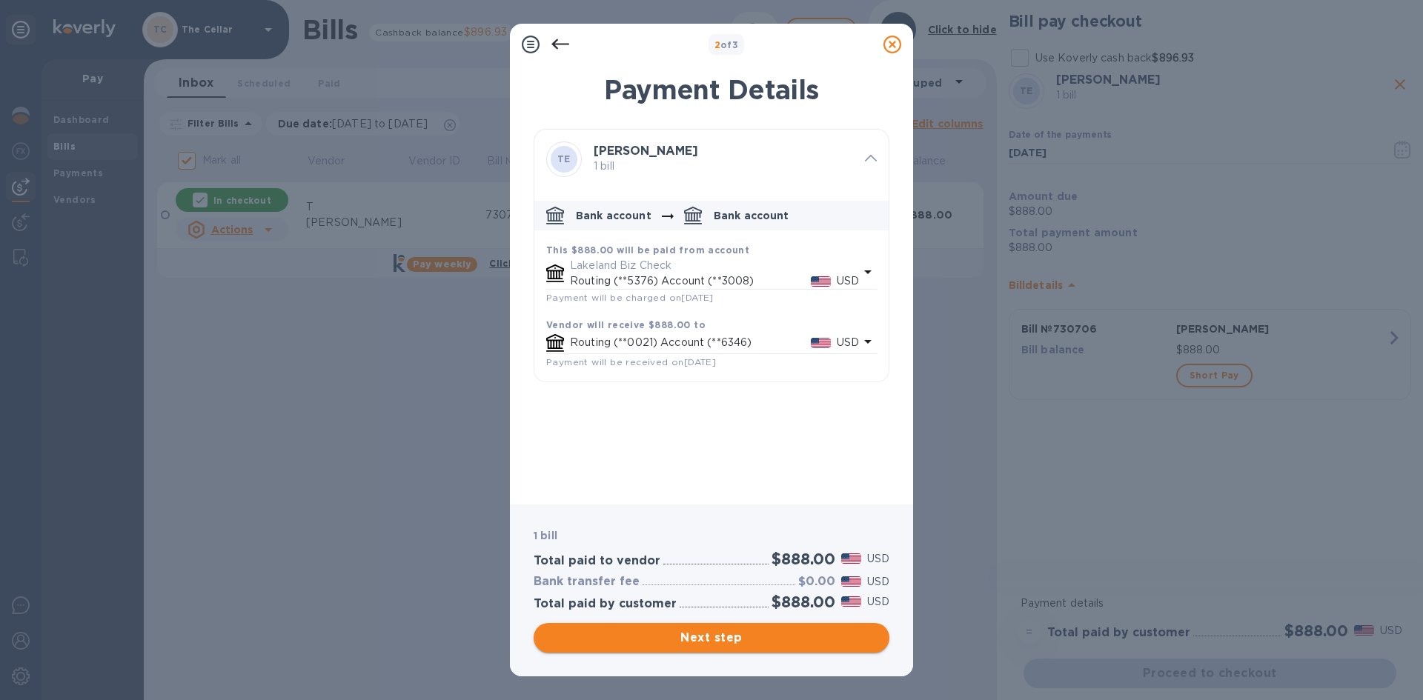
click at [816, 644] on span "Next step" at bounding box center [711, 638] width 332 height 18
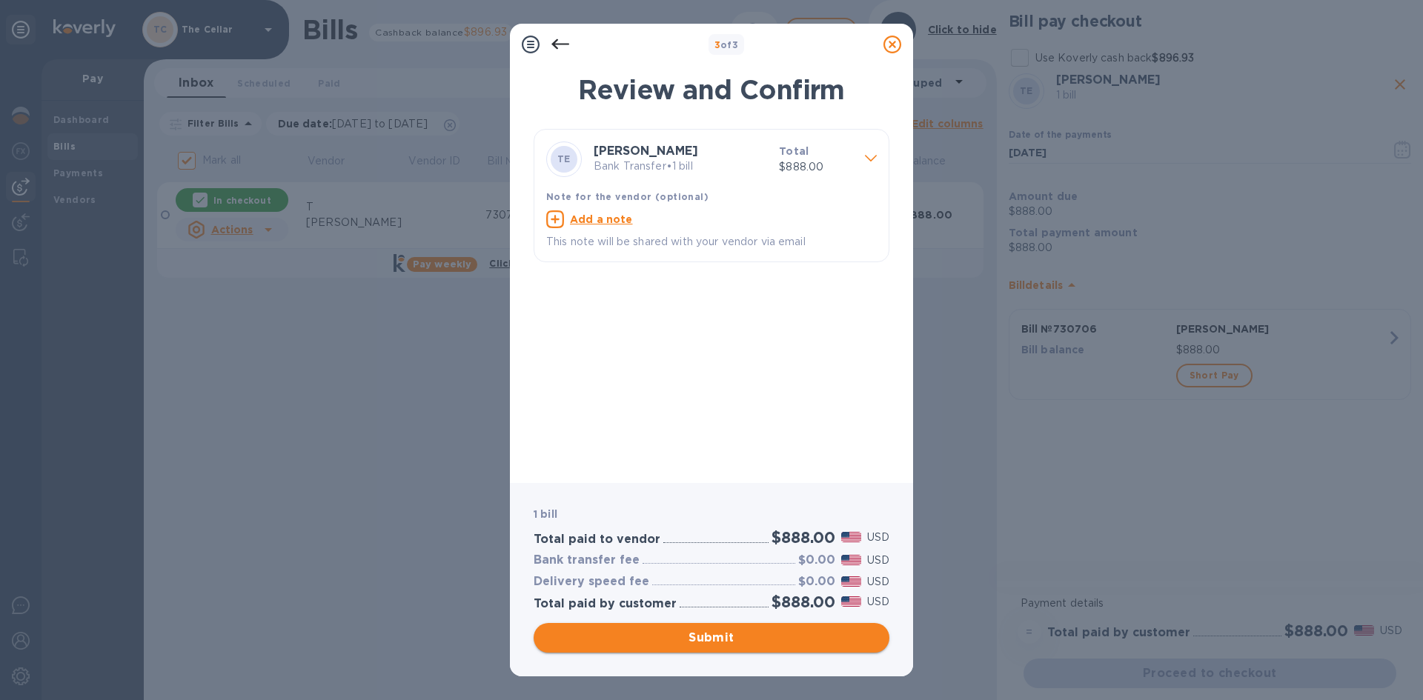
click at [816, 644] on span "Submit" at bounding box center [711, 638] width 332 height 18
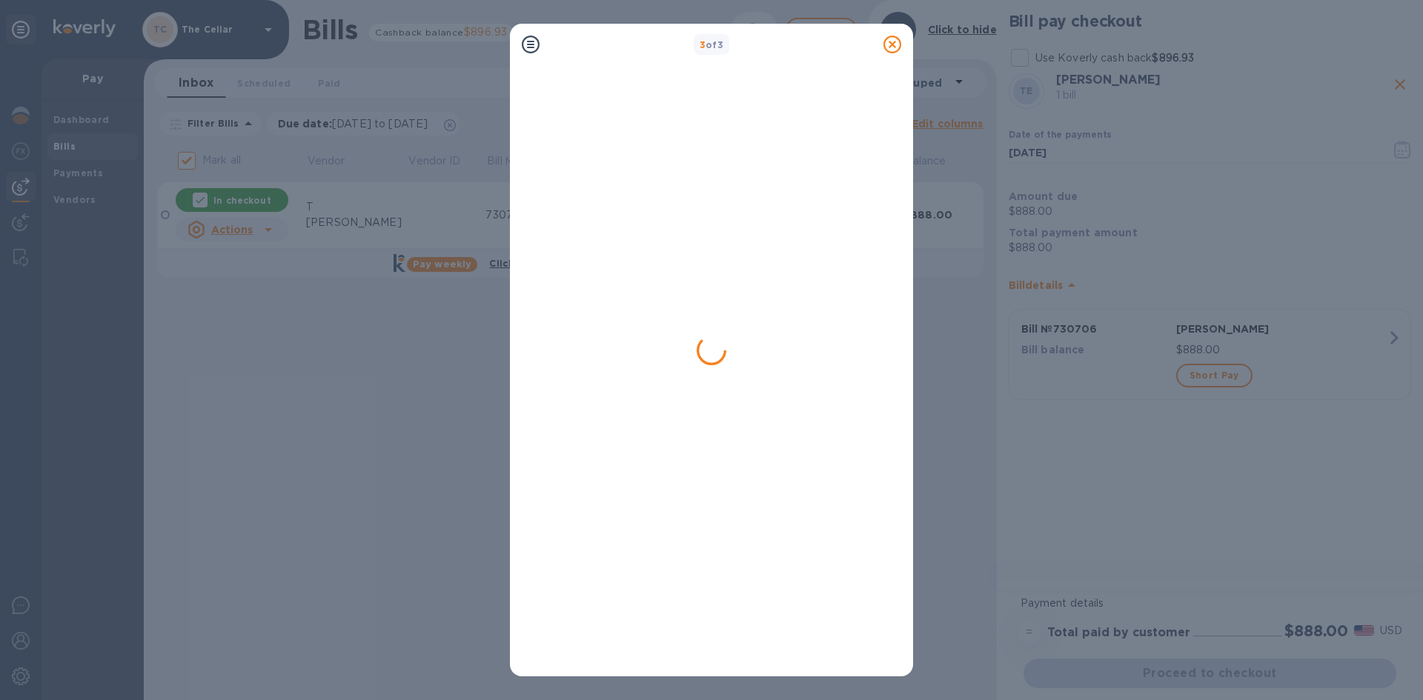
checkbox input "false"
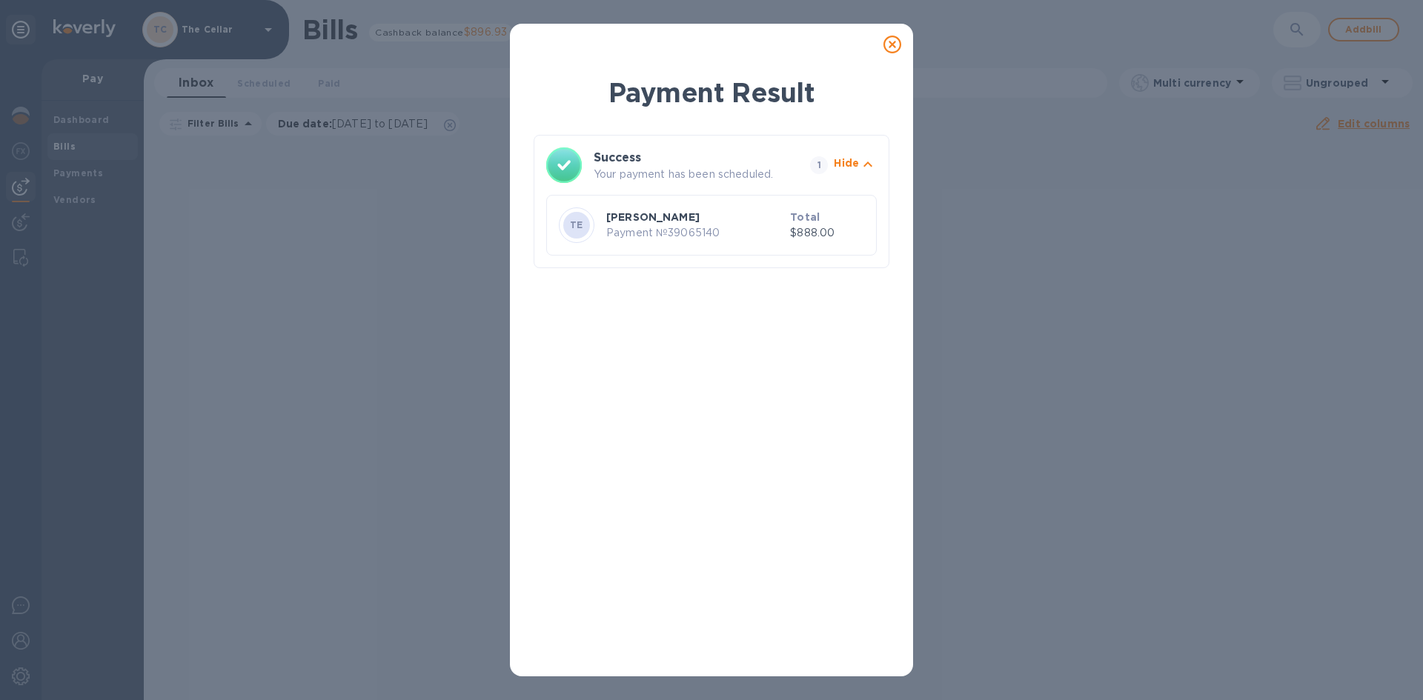
click at [890, 43] on icon at bounding box center [892, 45] width 18 height 18
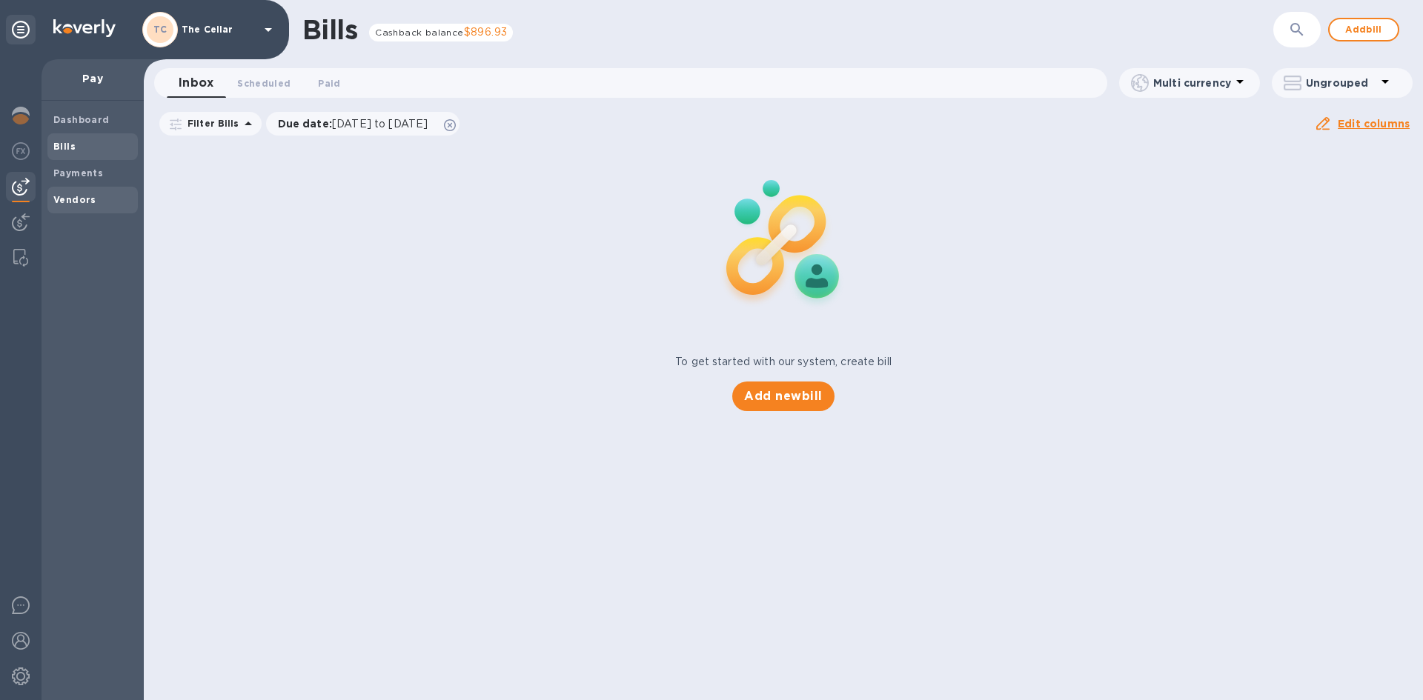
click at [96, 201] on span "Vendors" at bounding box center [92, 200] width 79 height 15
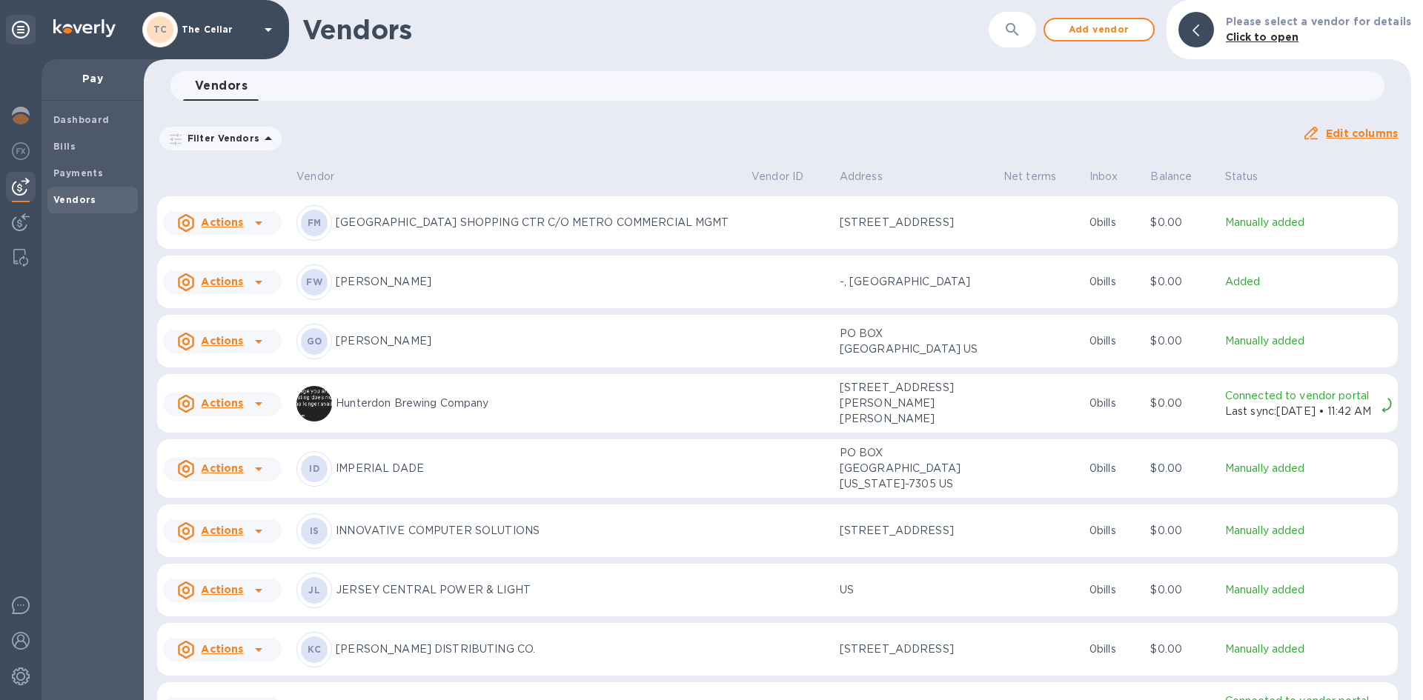
scroll to position [756, 0]
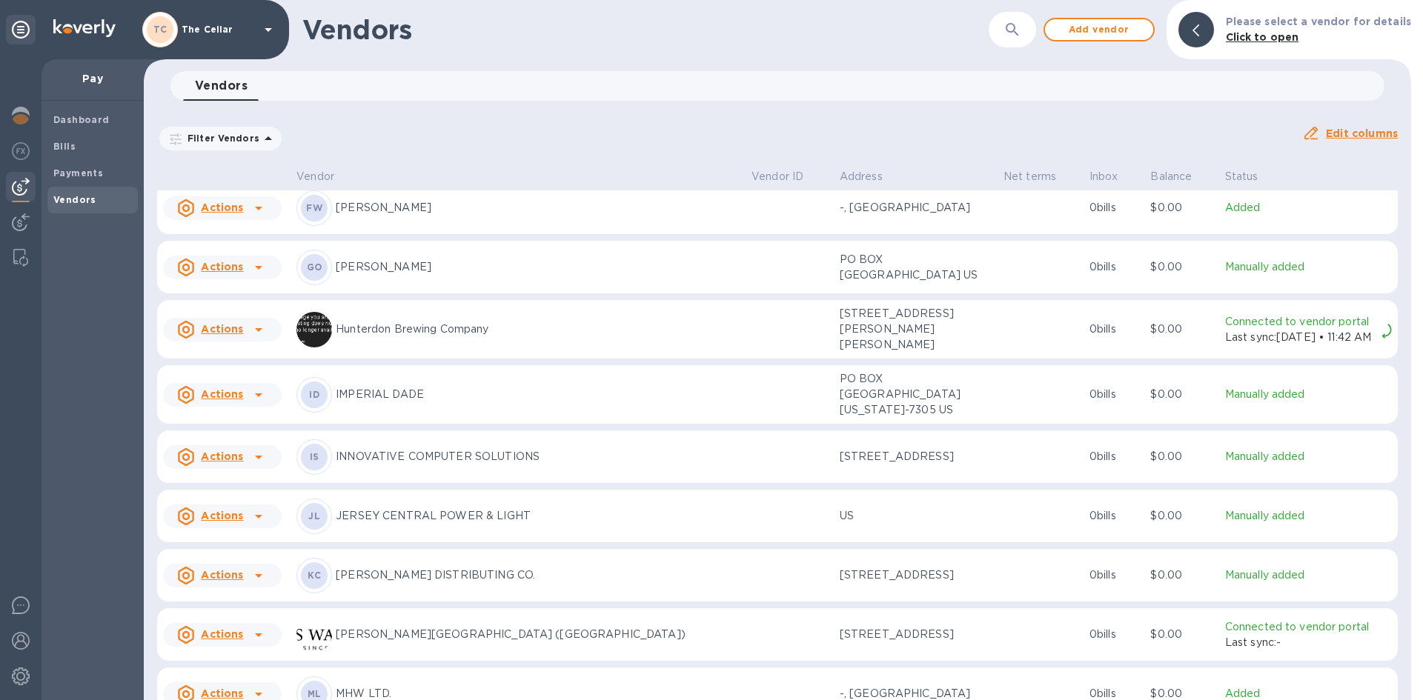
click at [421, 583] on p "[PERSON_NAME] DISTRIBUTING CO." at bounding box center [538, 576] width 404 height 16
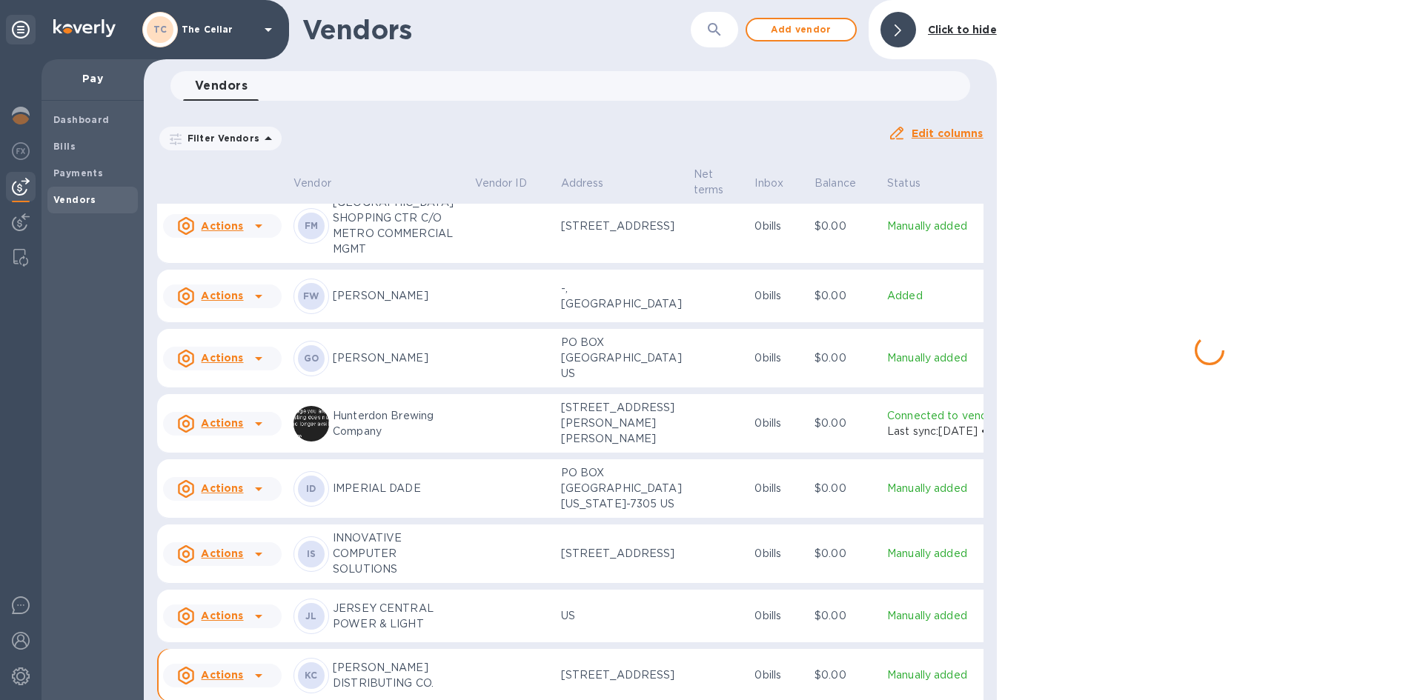
scroll to position [935, 0]
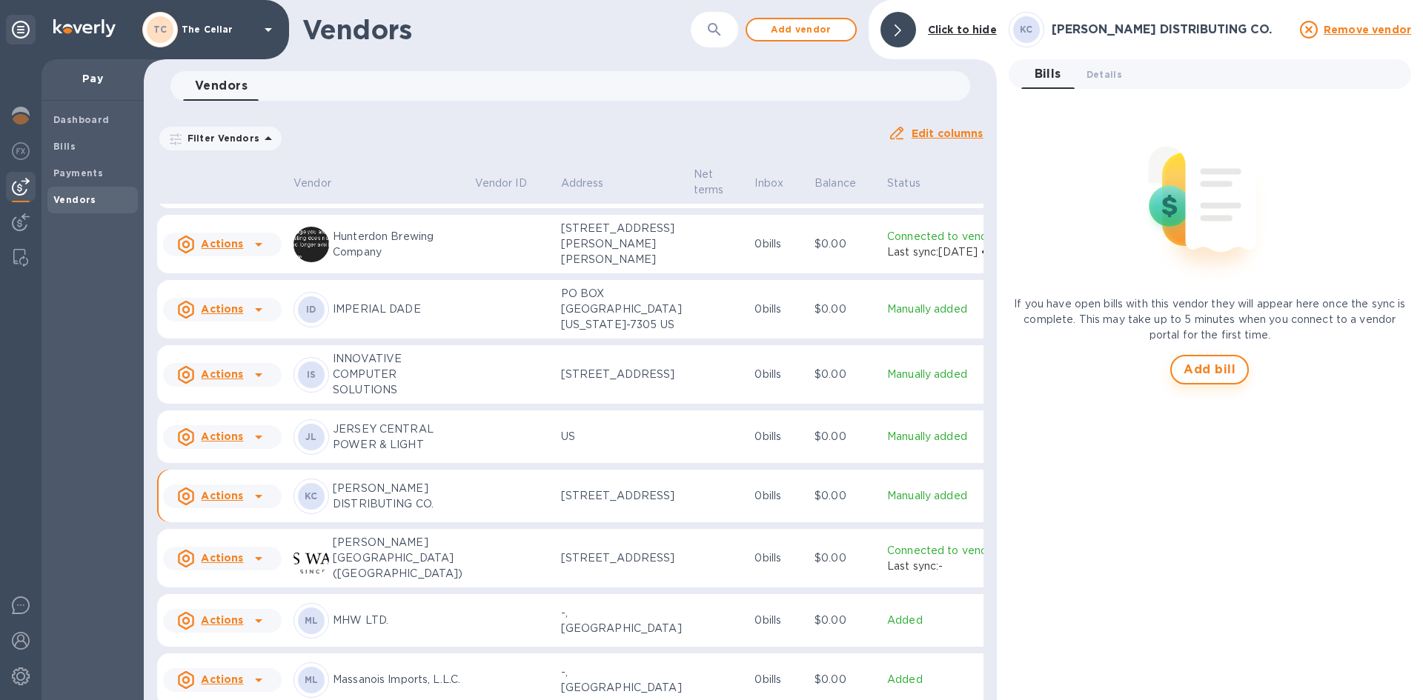
click at [1209, 363] on span "Add bill" at bounding box center [1210, 370] width 52 height 18
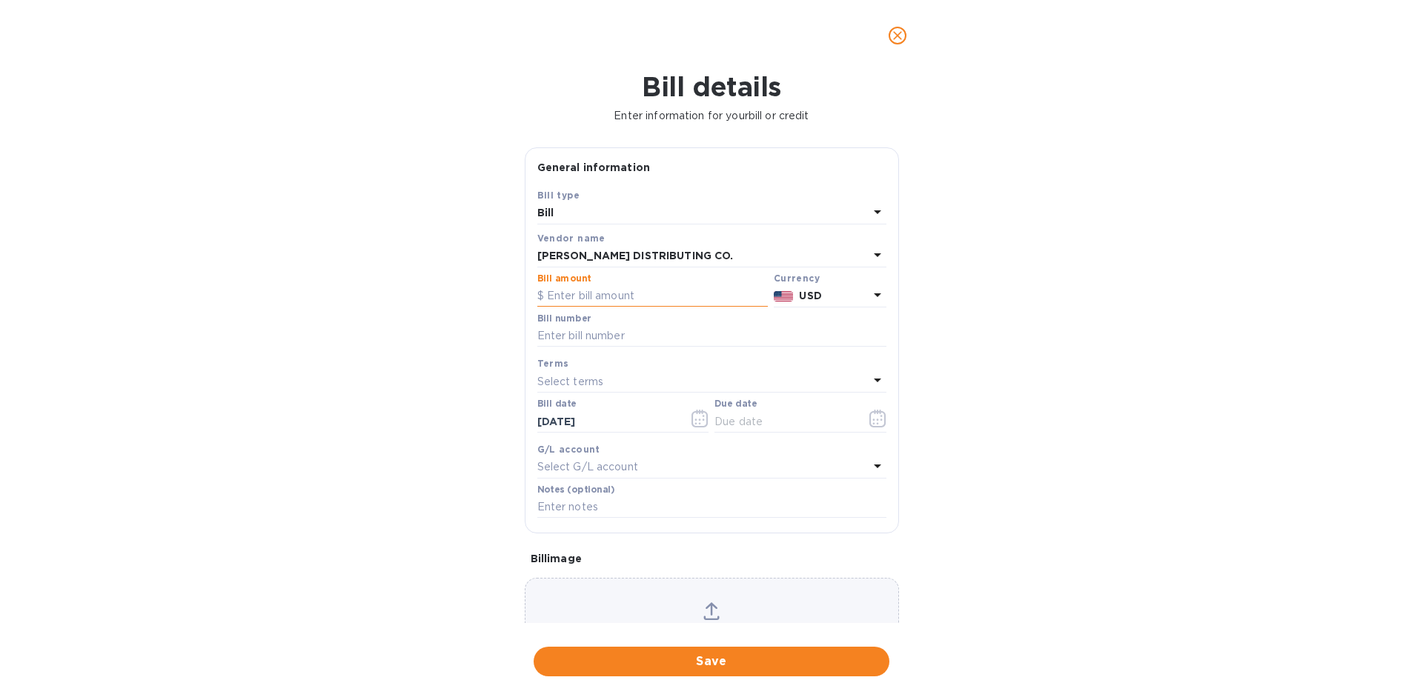
click at [632, 299] on input "text" at bounding box center [652, 296] width 230 height 22
type input "479.73"
click at [606, 338] on input "text" at bounding box center [711, 336] width 349 height 22
type input "147139"
click at [569, 379] on p "Select terms" at bounding box center [570, 382] width 67 height 16
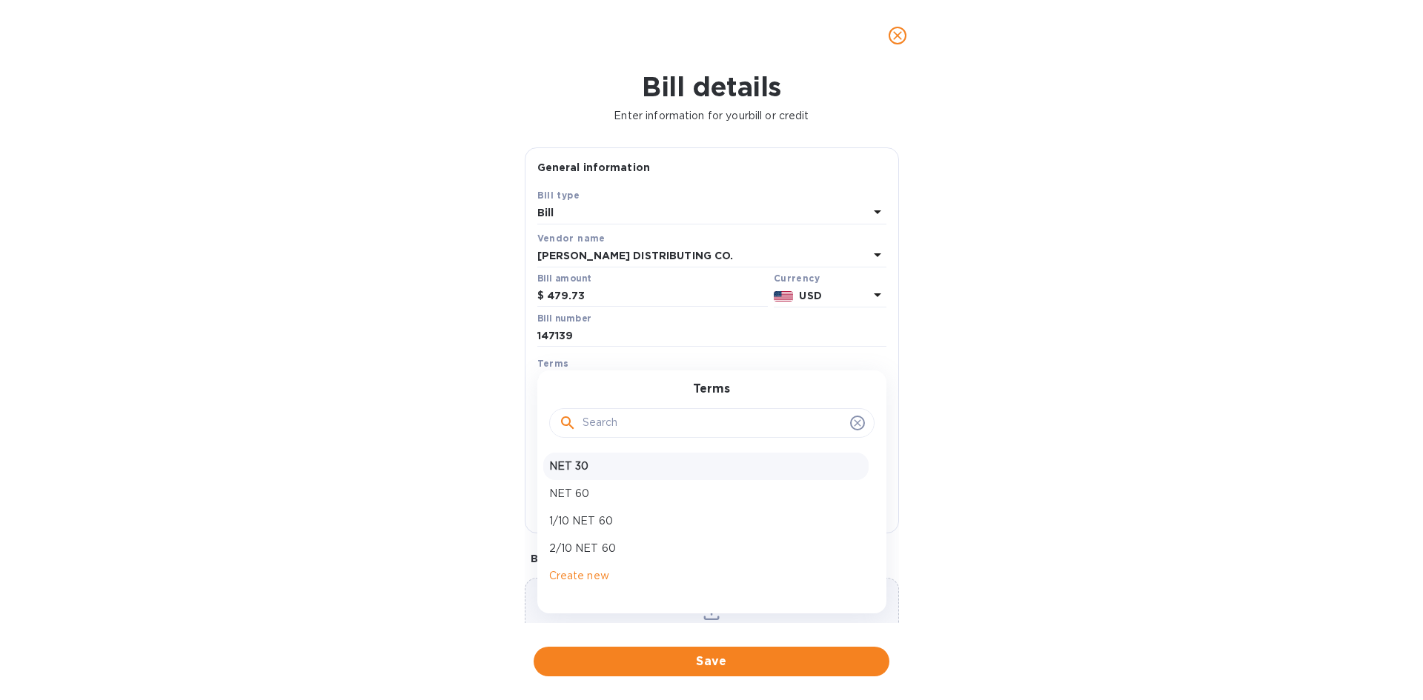
click at [596, 470] on p "NET 30" at bounding box center [705, 467] width 313 height 16
type input "[DATE]"
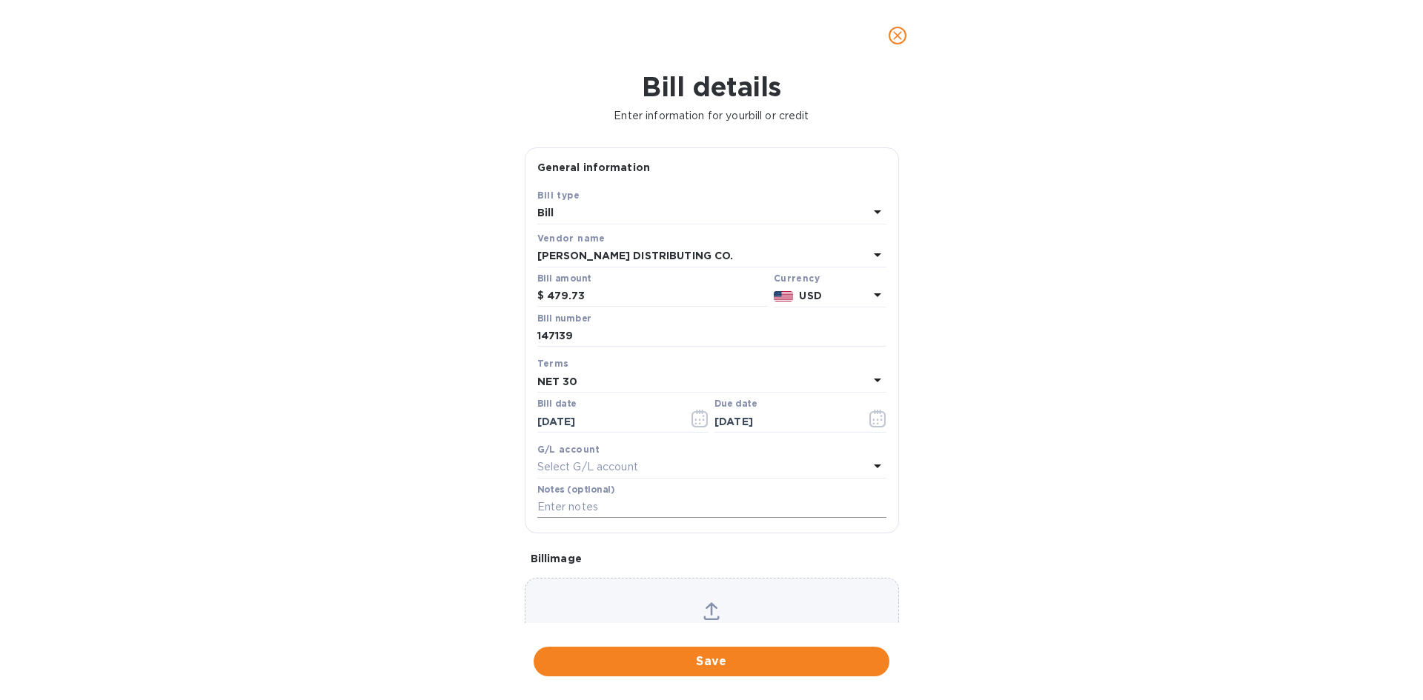
click at [599, 506] on input "text" at bounding box center [711, 508] width 349 height 22
type input "1"
type input "2-11210"
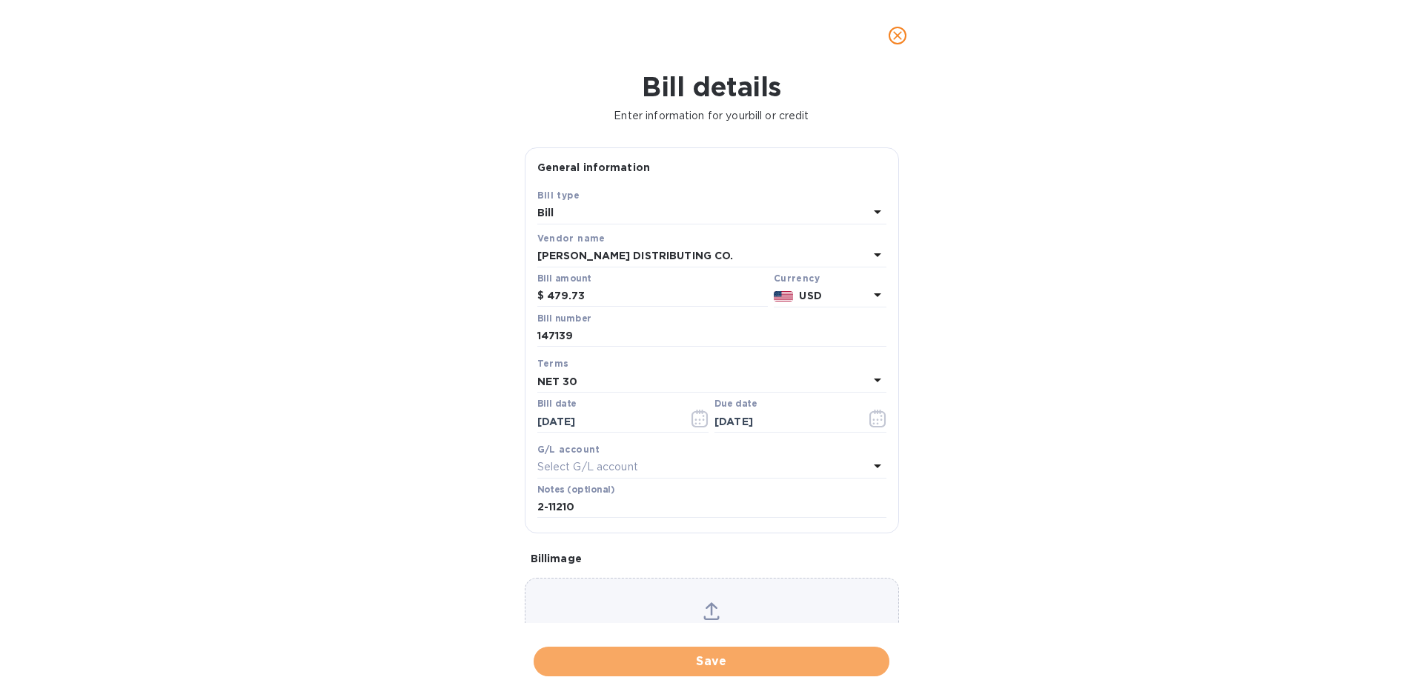
click at [711, 664] on span "Save" at bounding box center [711, 662] width 332 height 18
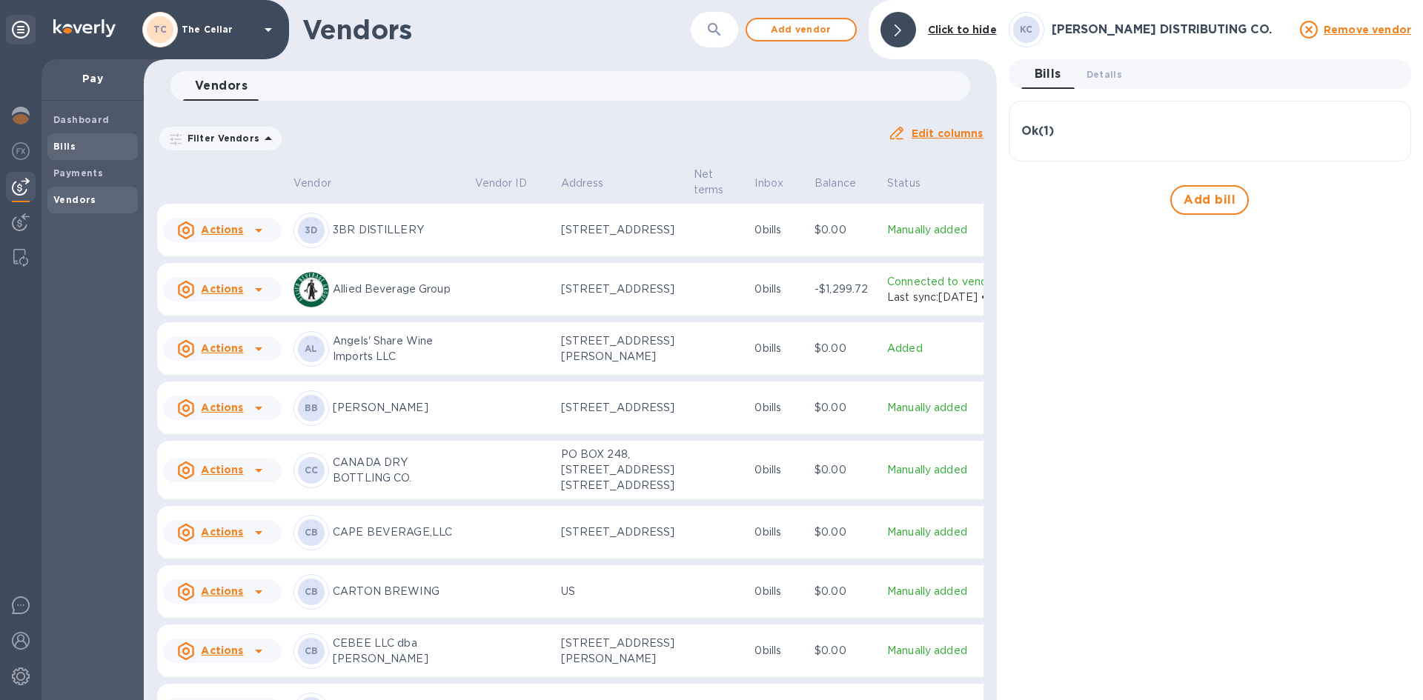
click at [71, 150] on b "Bills" at bounding box center [64, 146] width 22 height 11
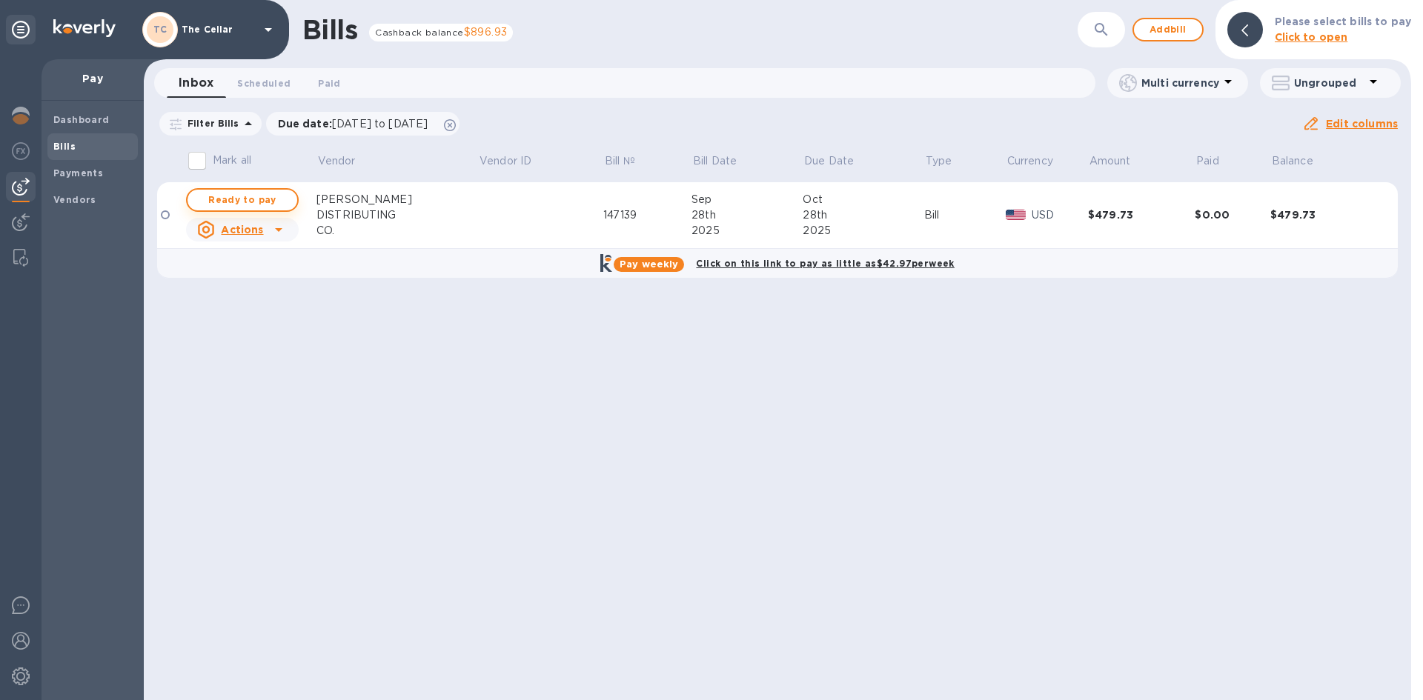
click at [269, 201] on span "Ready to pay" at bounding box center [242, 200] width 86 height 18
checkbox input "true"
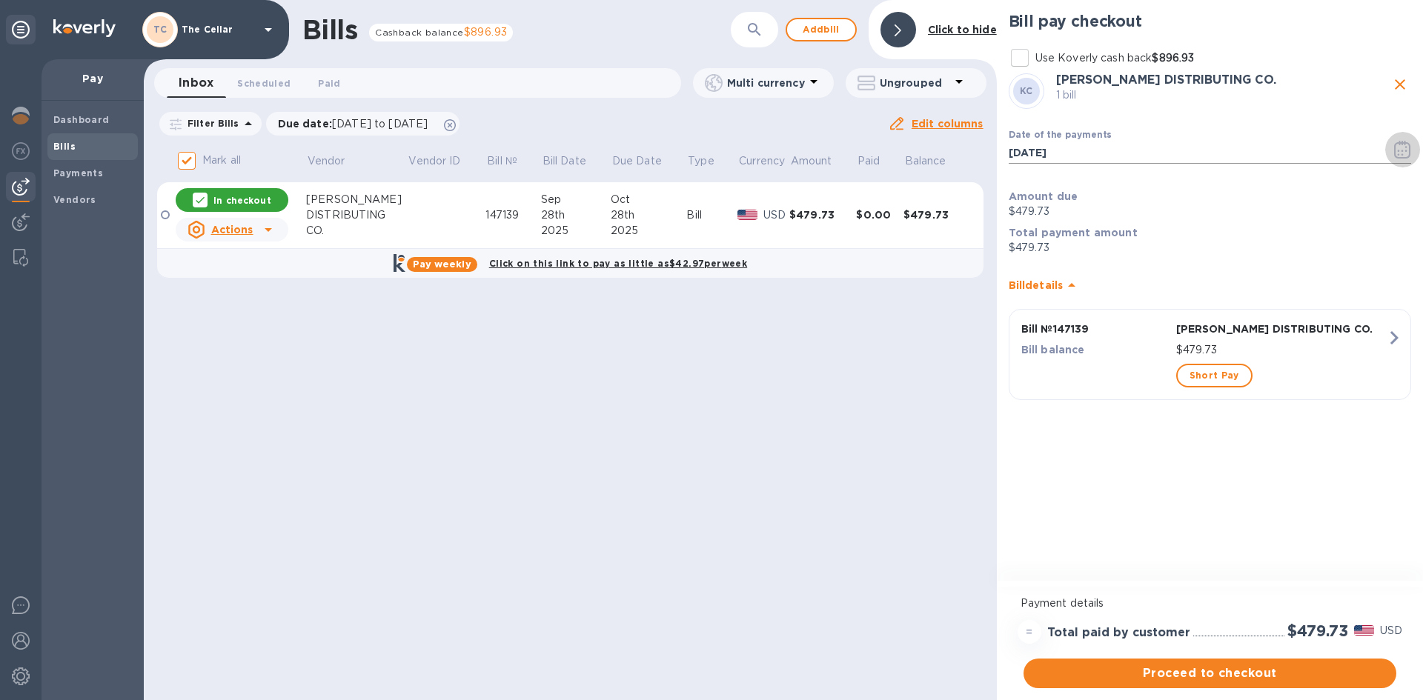
click at [1398, 156] on icon "button" at bounding box center [1402, 150] width 17 height 18
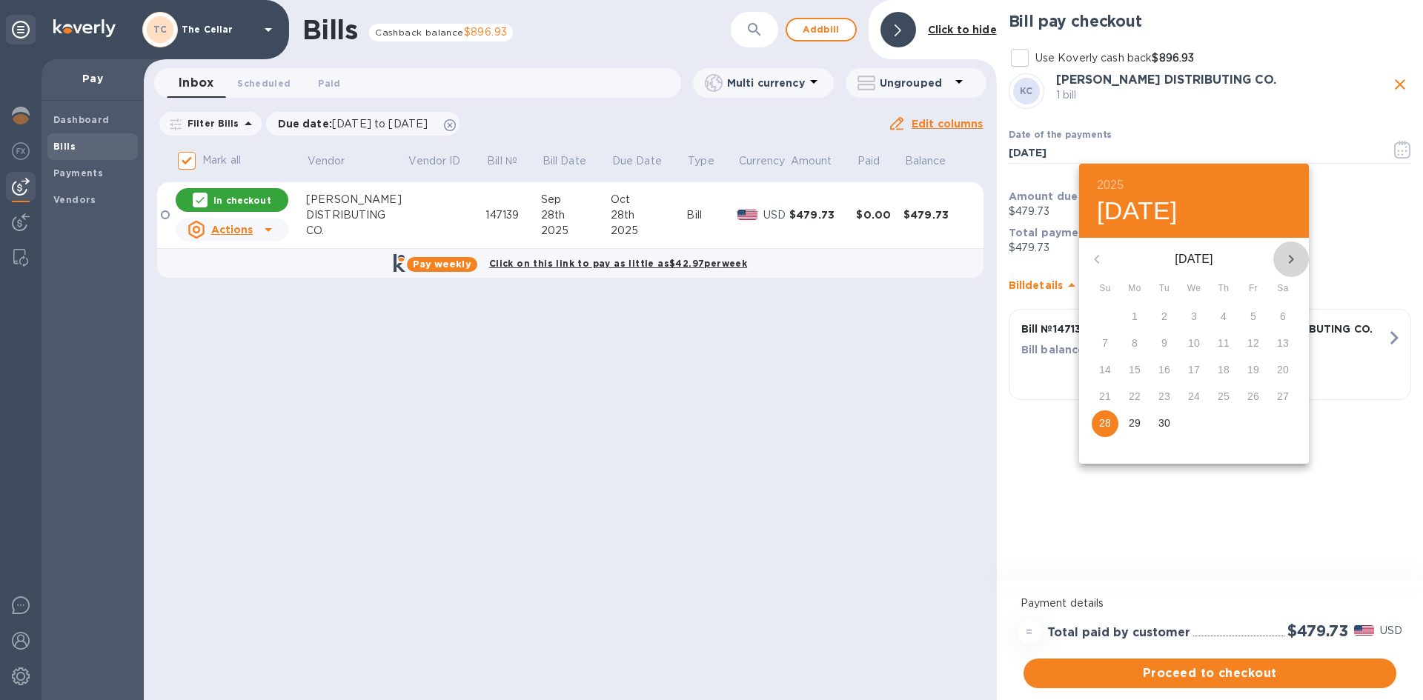
click at [1291, 259] on icon "button" at bounding box center [1291, 259] width 18 height 18
click at [1258, 368] on p "17" at bounding box center [1253, 369] width 12 height 15
type input "[DATE]"
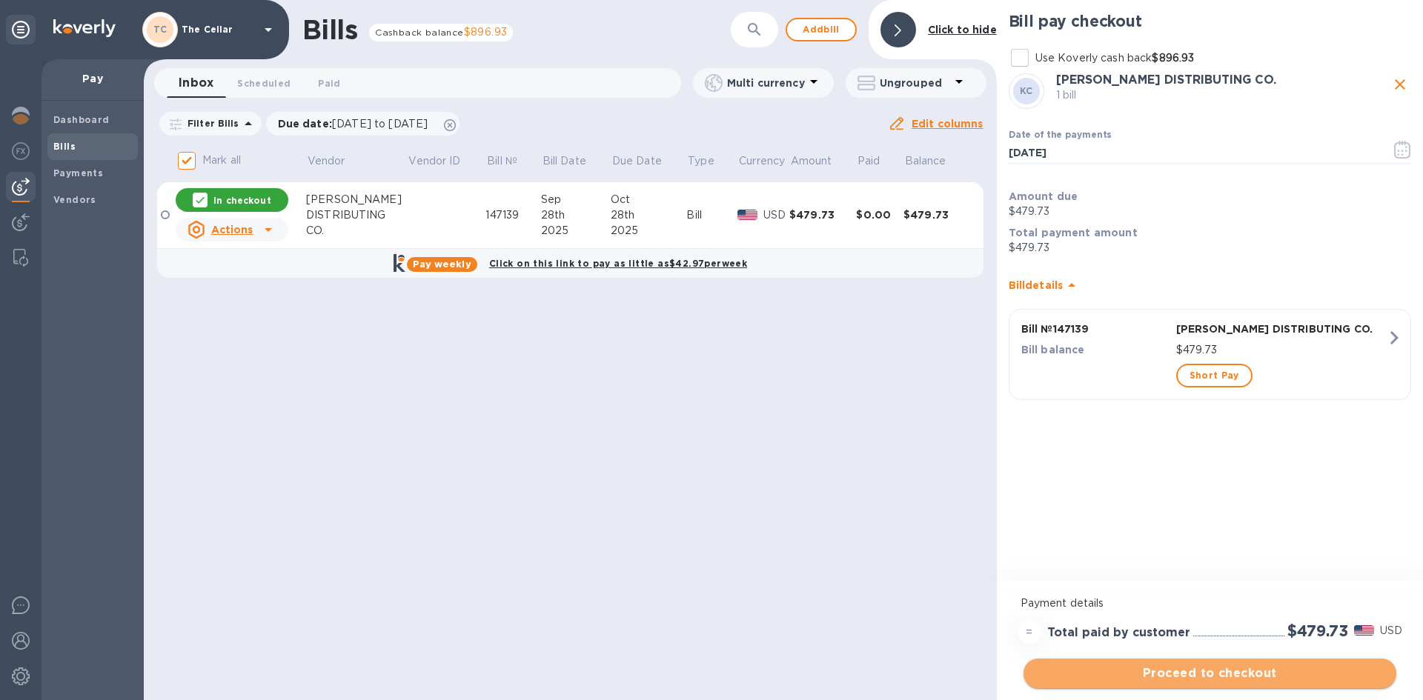
click at [1274, 672] on span "Proceed to checkout" at bounding box center [1209, 674] width 349 height 18
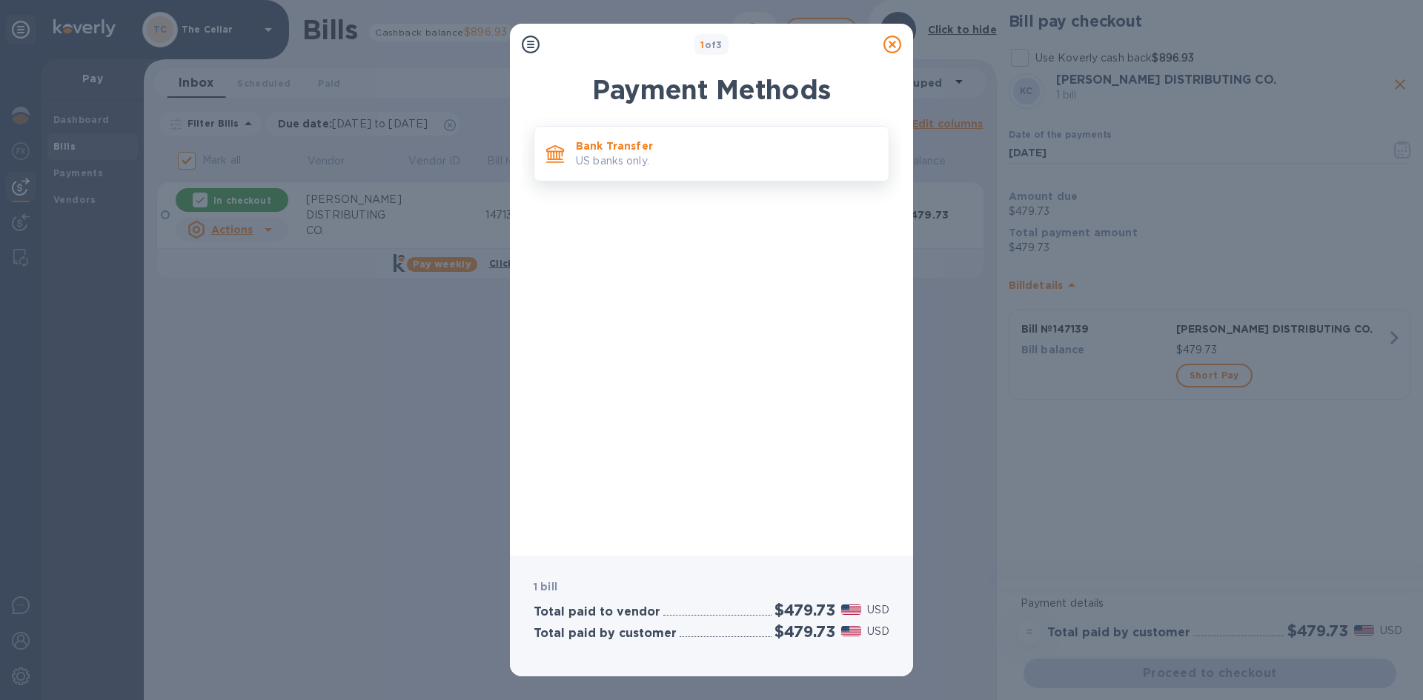
click at [636, 158] on p "US banks only." at bounding box center [726, 161] width 301 height 16
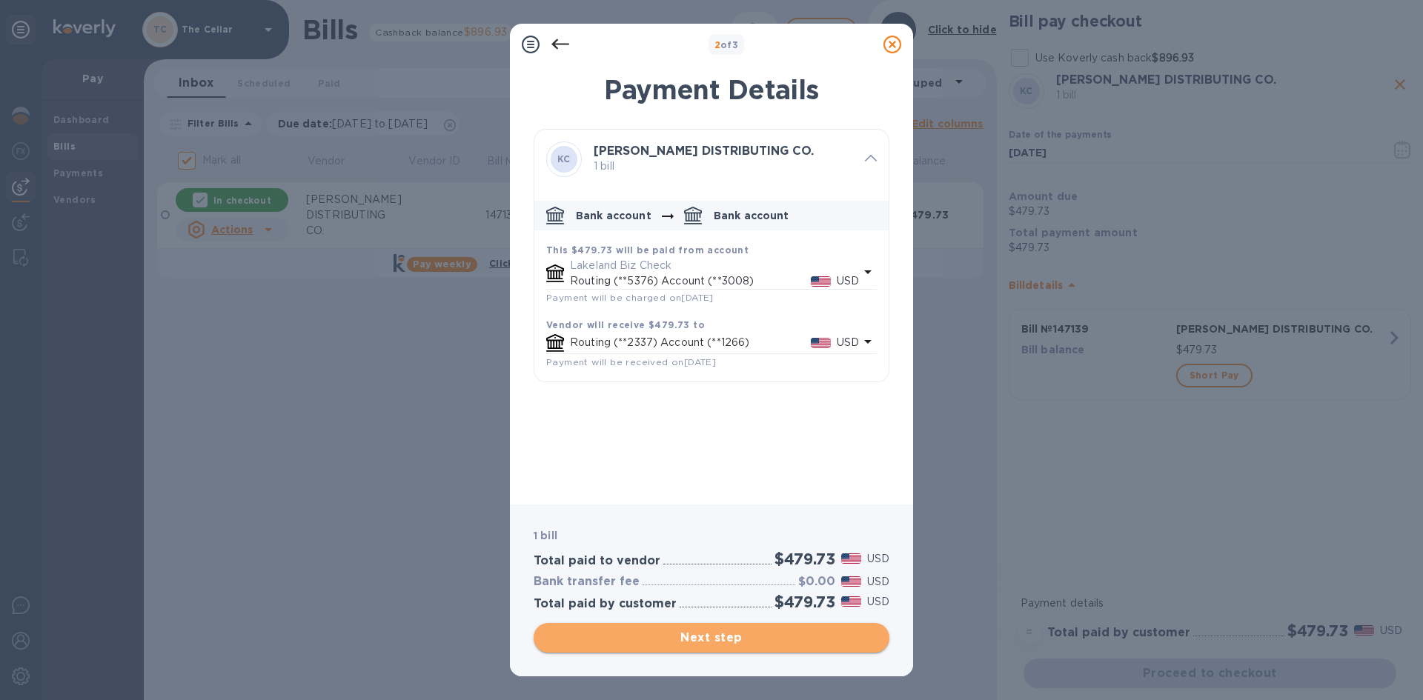
click at [768, 637] on span "Next step" at bounding box center [711, 638] width 332 height 18
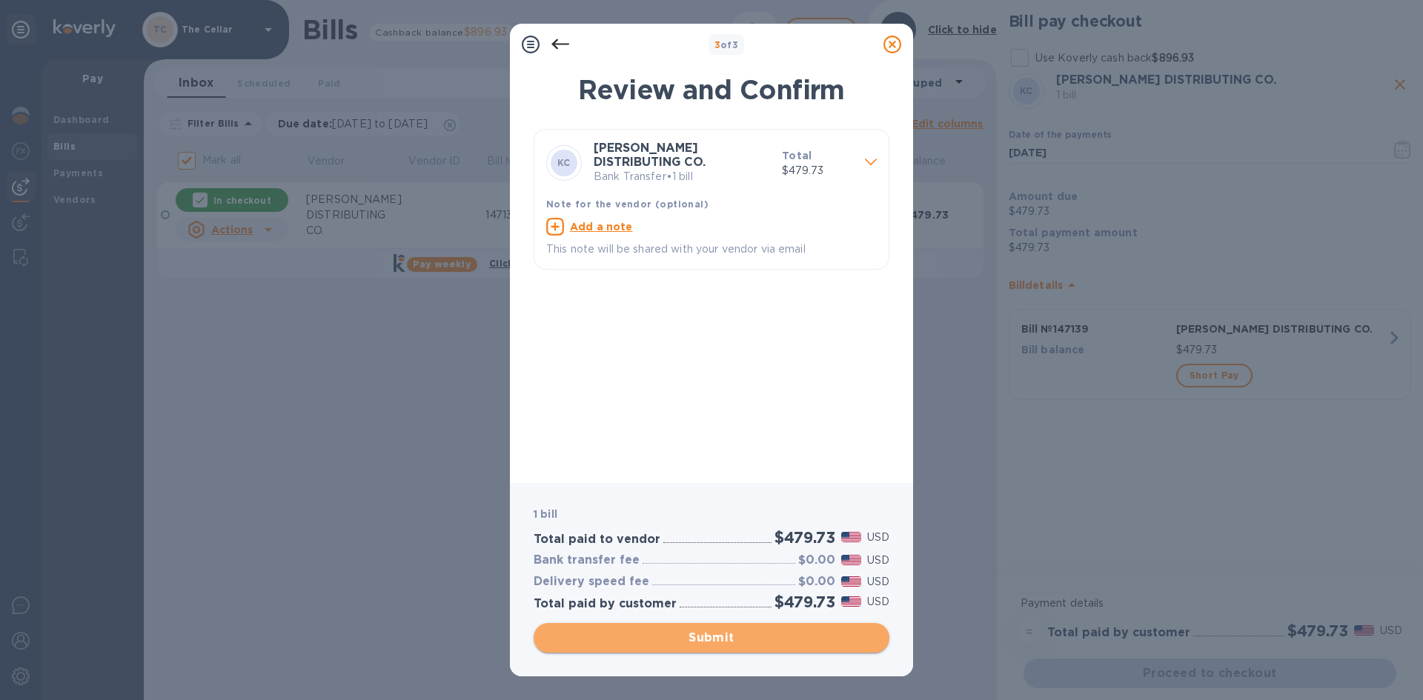
click at [768, 637] on span "Submit" at bounding box center [711, 638] width 332 height 18
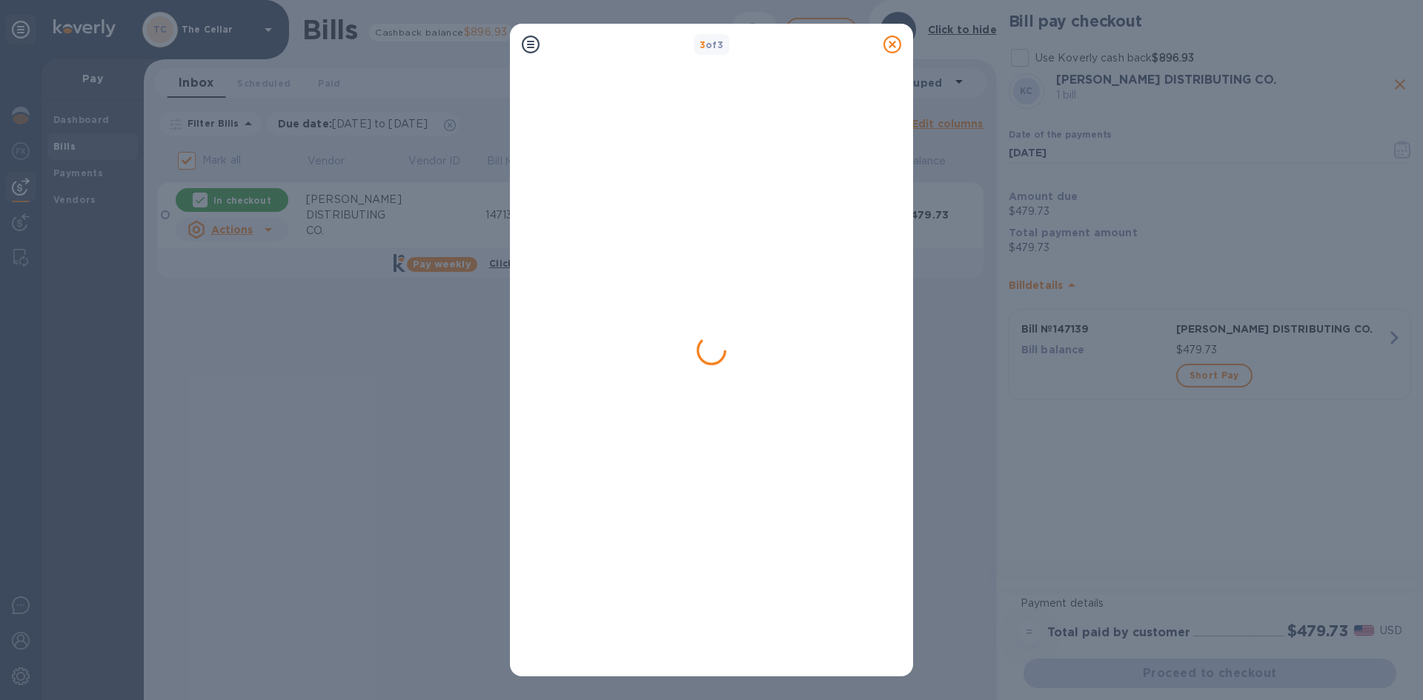
checkbox input "false"
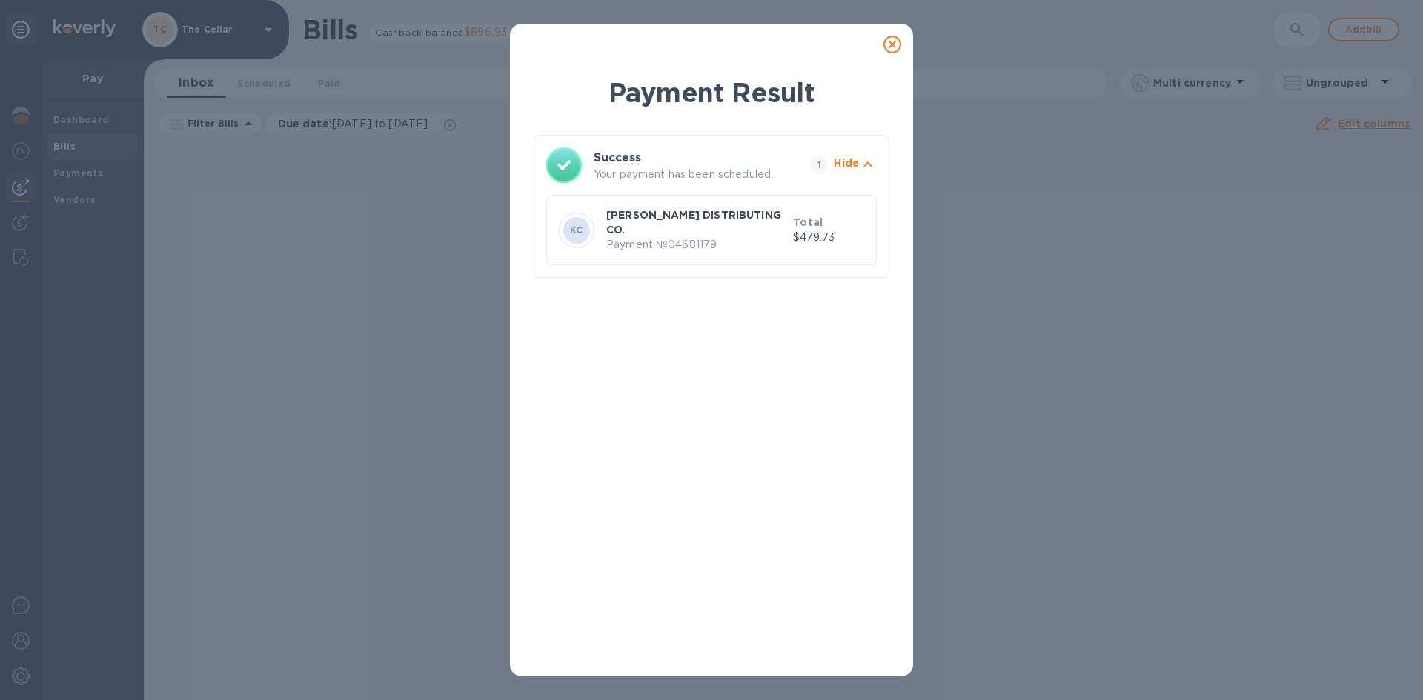
click at [886, 42] on icon at bounding box center [892, 45] width 18 height 18
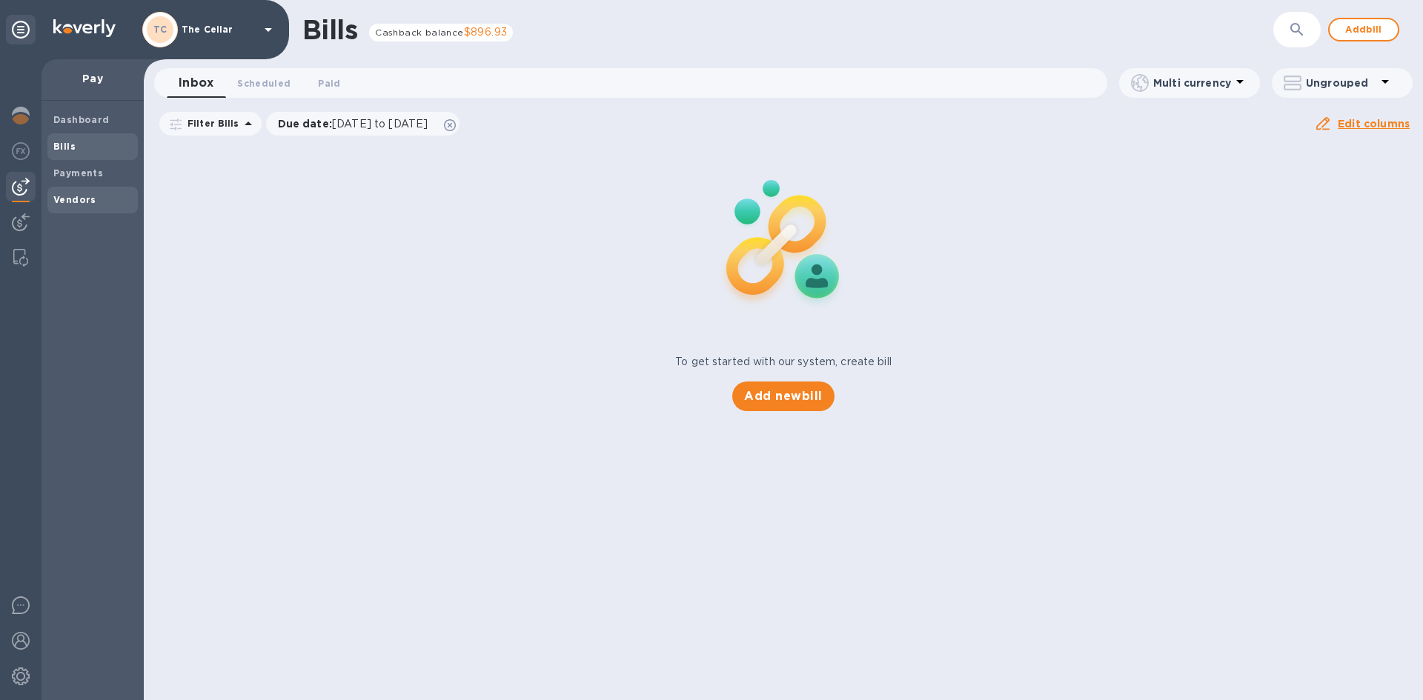
click at [79, 196] on b "Vendors" at bounding box center [74, 199] width 43 height 11
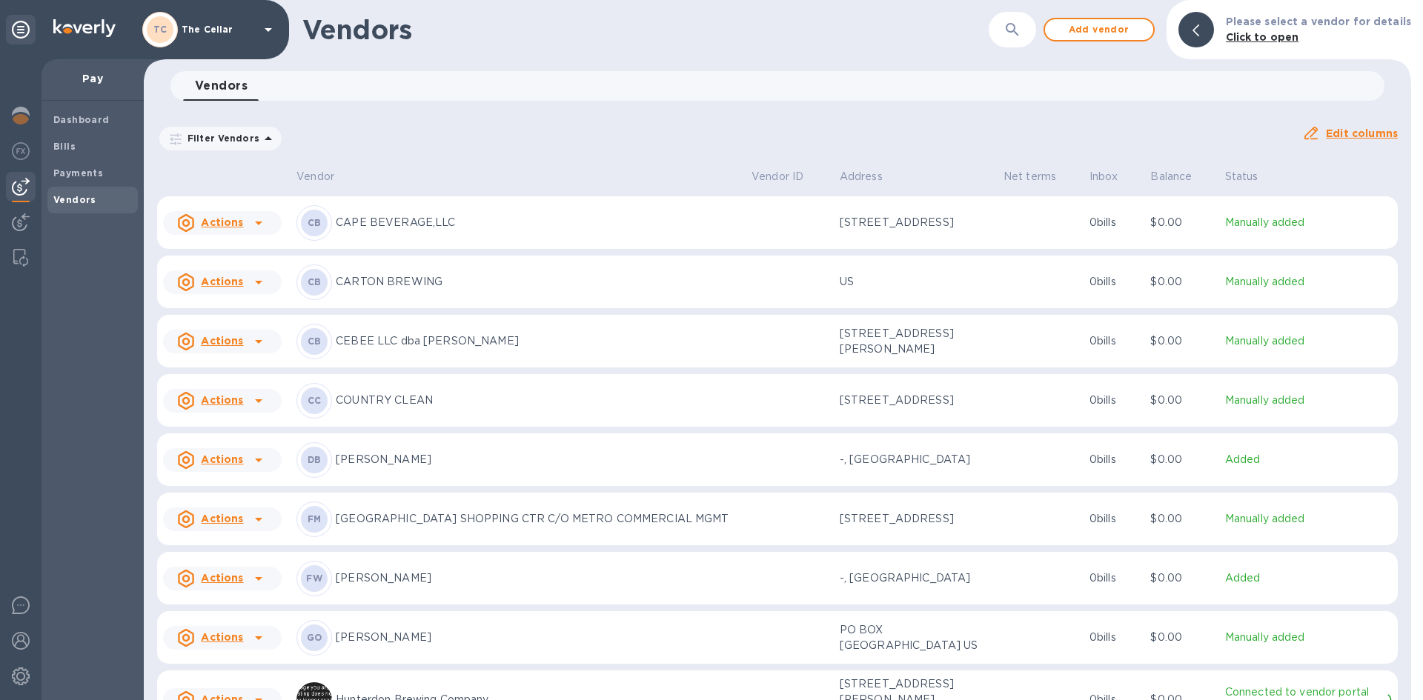
click at [397, 459] on p "[PERSON_NAME]" at bounding box center [538, 460] width 404 height 16
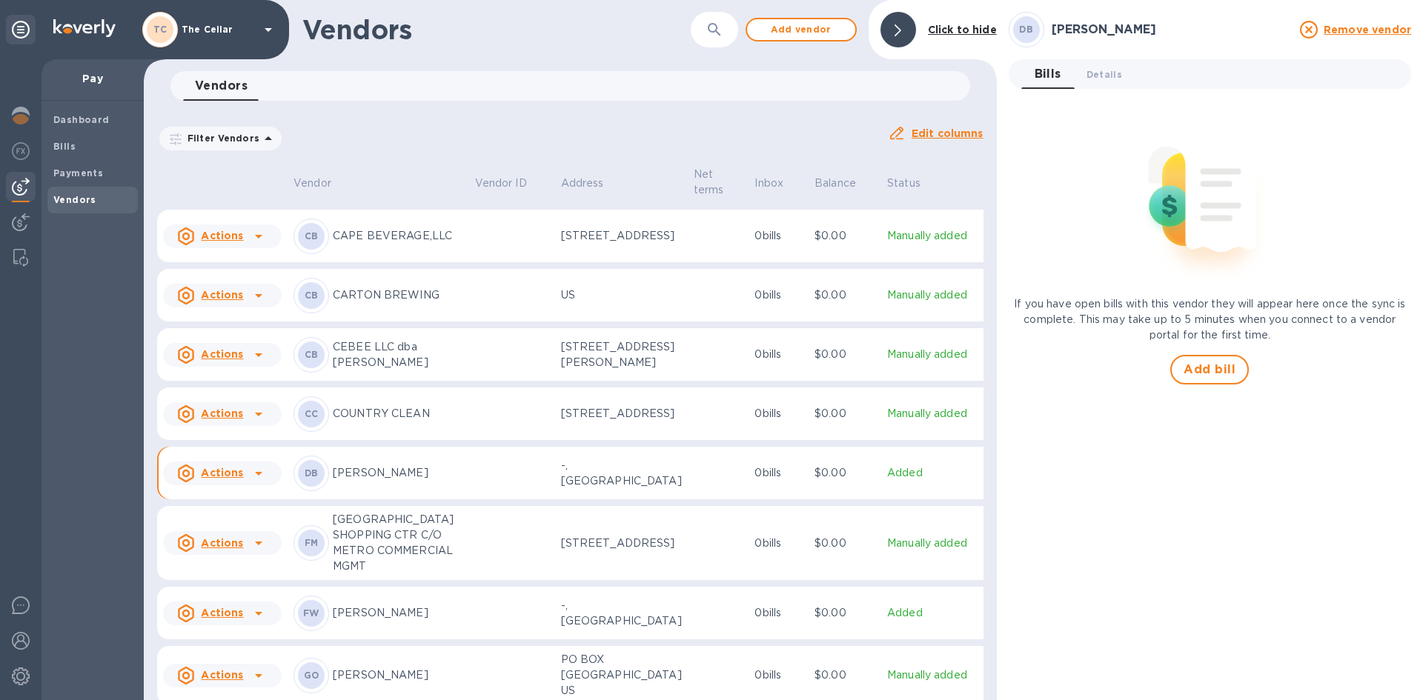
scroll to position [411, 0]
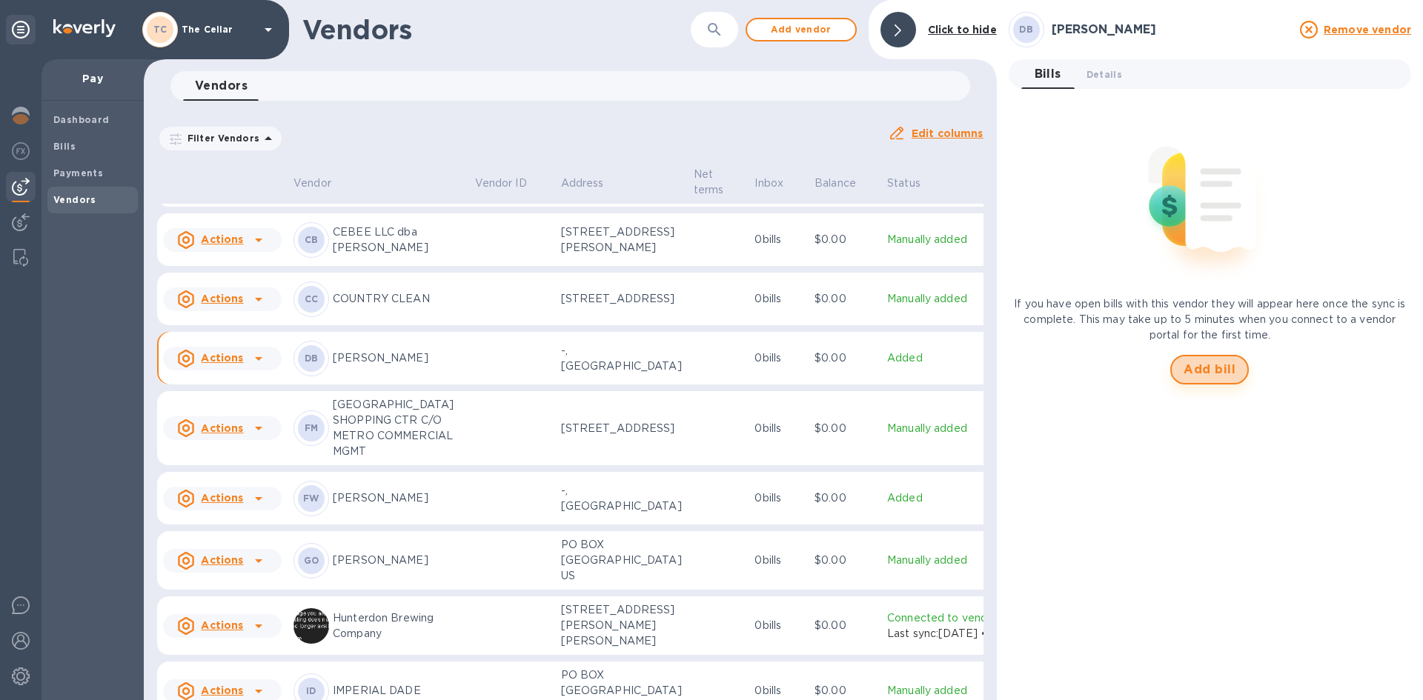
click at [1197, 362] on span "Add bill" at bounding box center [1210, 370] width 52 height 18
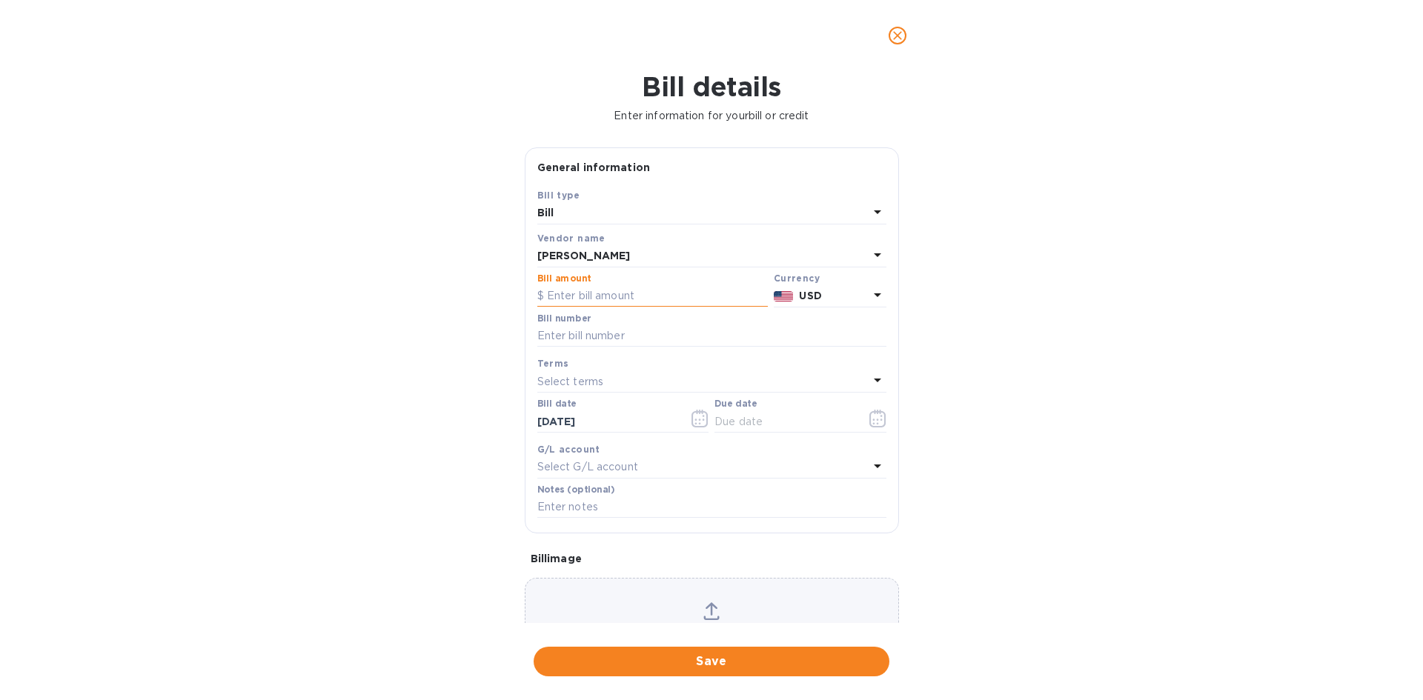
click at [666, 298] on input "text" at bounding box center [652, 296] width 230 height 22
type input "272.00"
click at [630, 333] on input "text" at bounding box center [711, 336] width 349 height 22
type input "602496"
click at [583, 382] on p "Select terms" at bounding box center [570, 382] width 67 height 16
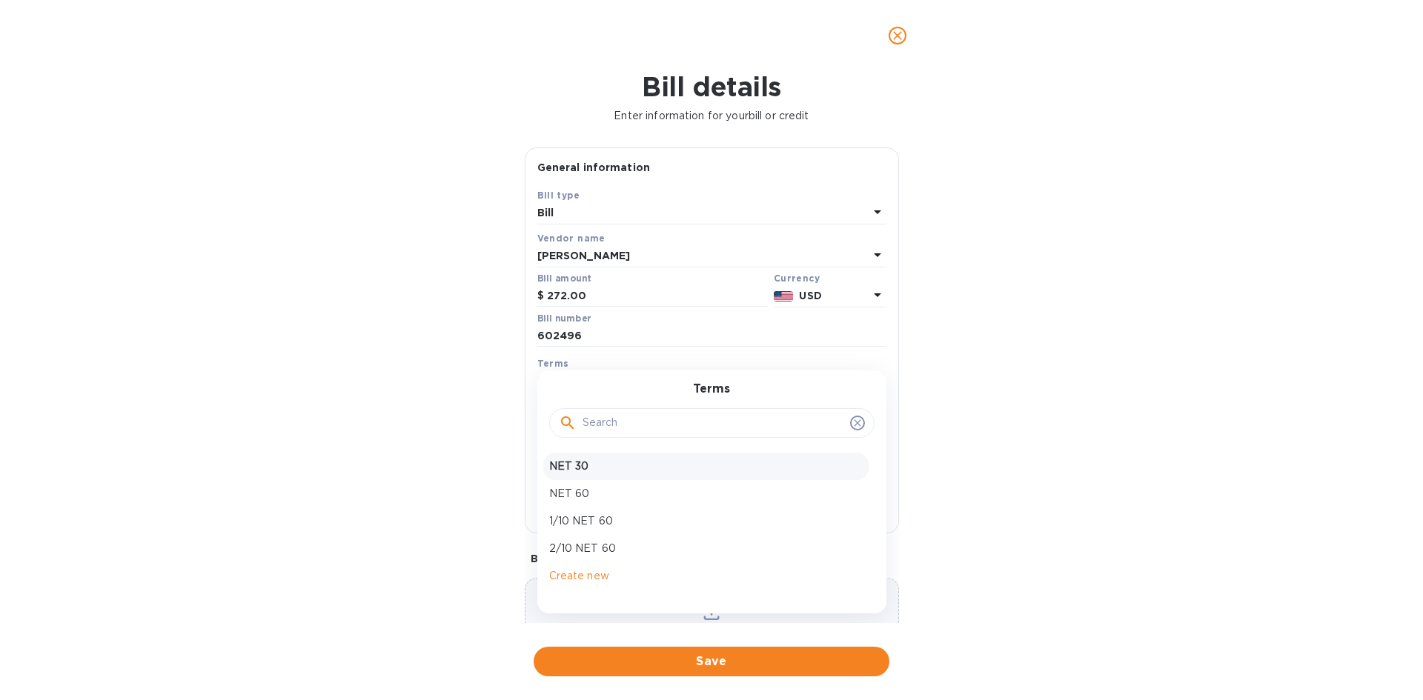
click at [596, 477] on div "NET 30" at bounding box center [705, 466] width 325 height 27
type input "[DATE]"
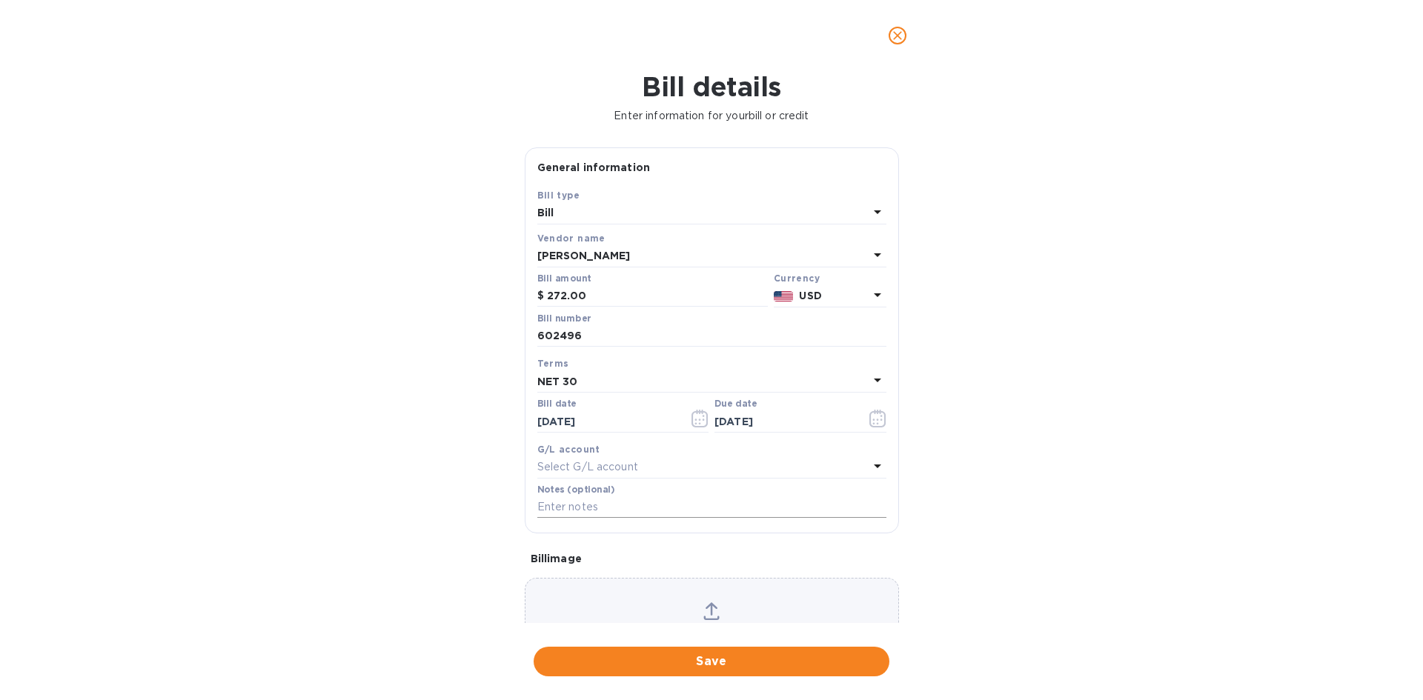
click at [584, 505] on input "text" at bounding box center [711, 508] width 349 height 22
type input "2-11204"
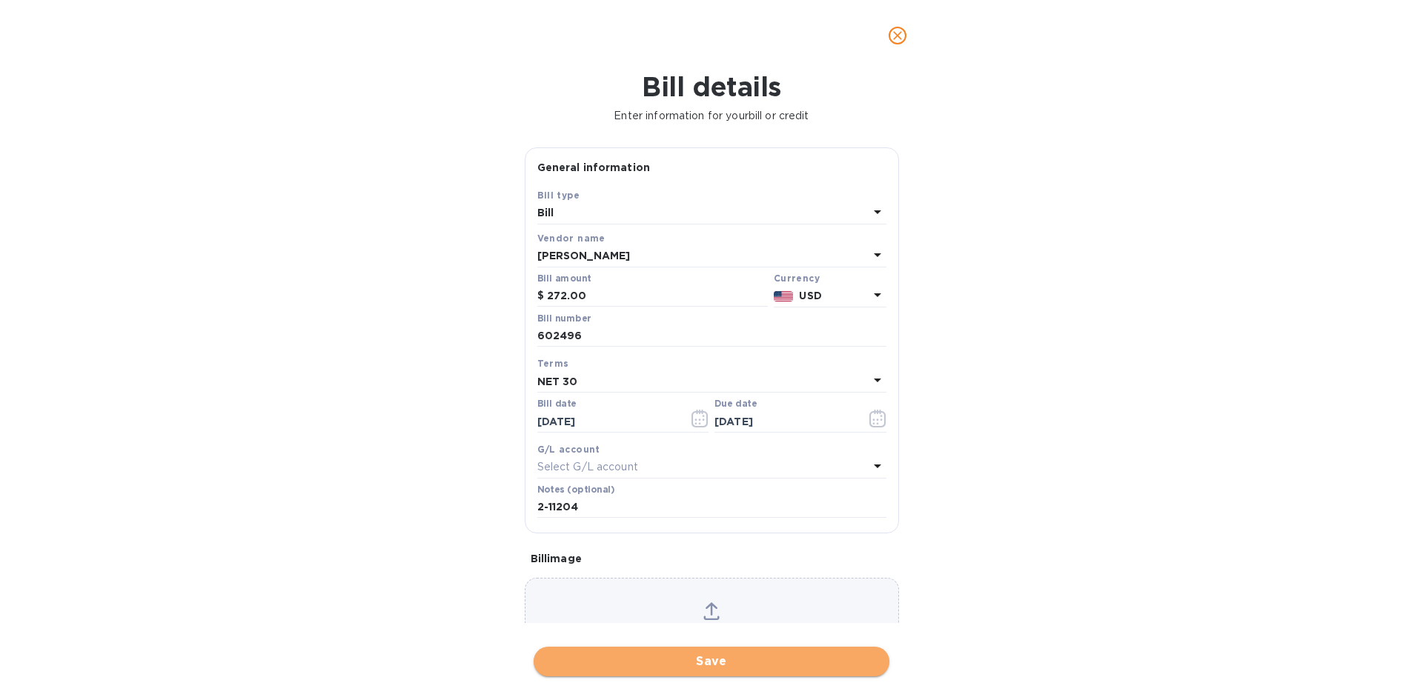
click at [747, 666] on span "Save" at bounding box center [711, 662] width 332 height 18
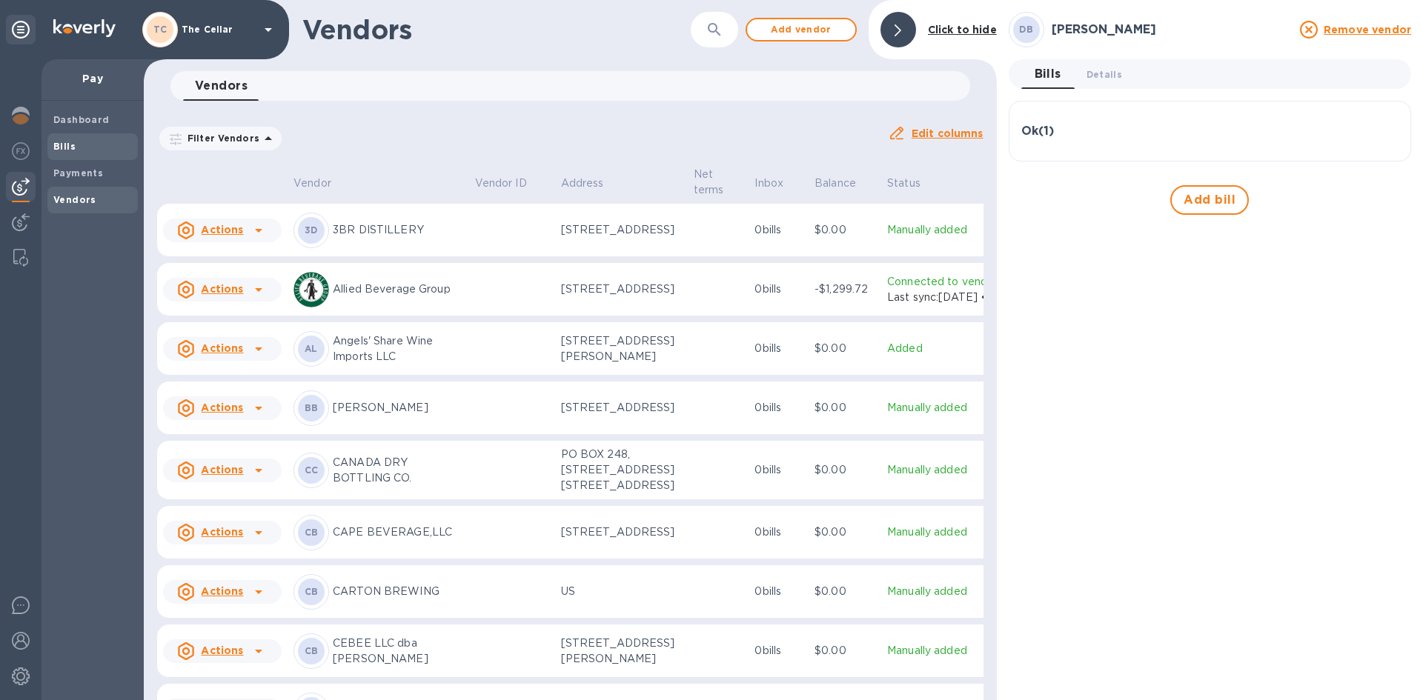
click at [50, 148] on div "Bills" at bounding box center [92, 146] width 90 height 27
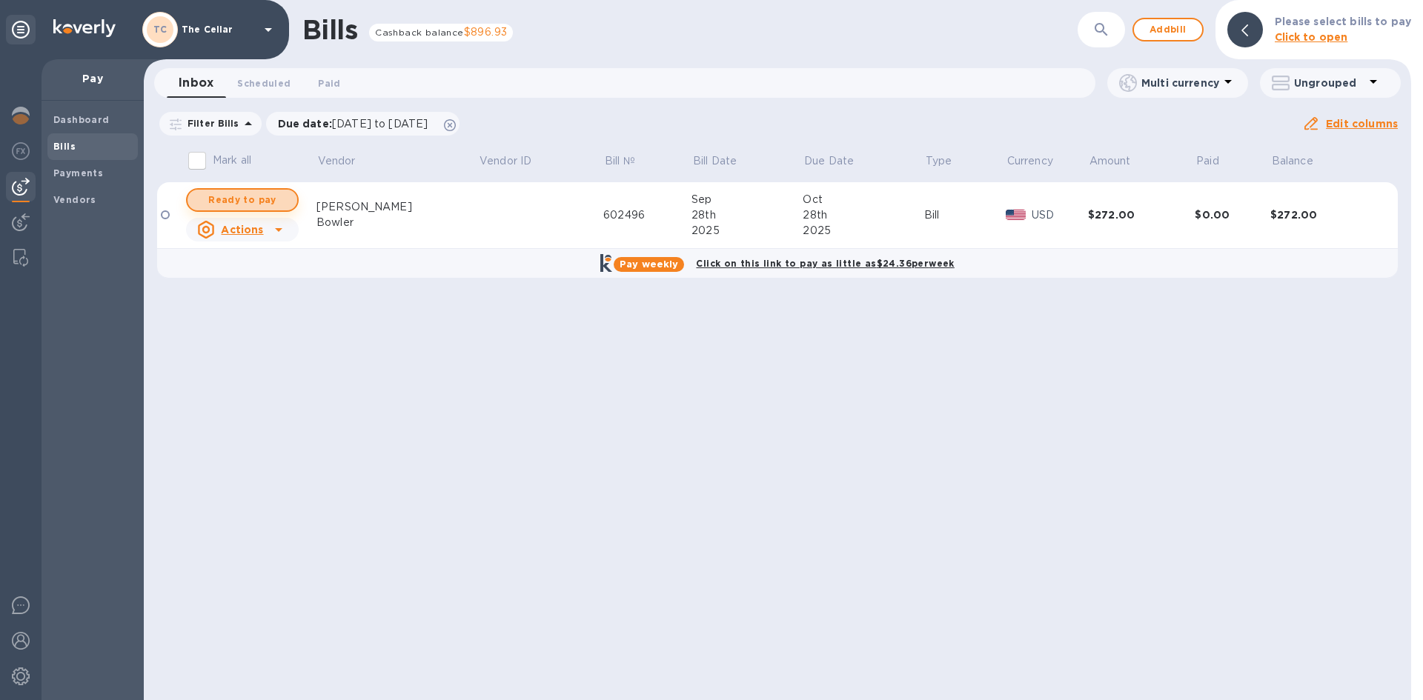
click at [225, 195] on span "Ready to pay" at bounding box center [242, 200] width 86 height 18
checkbox input "true"
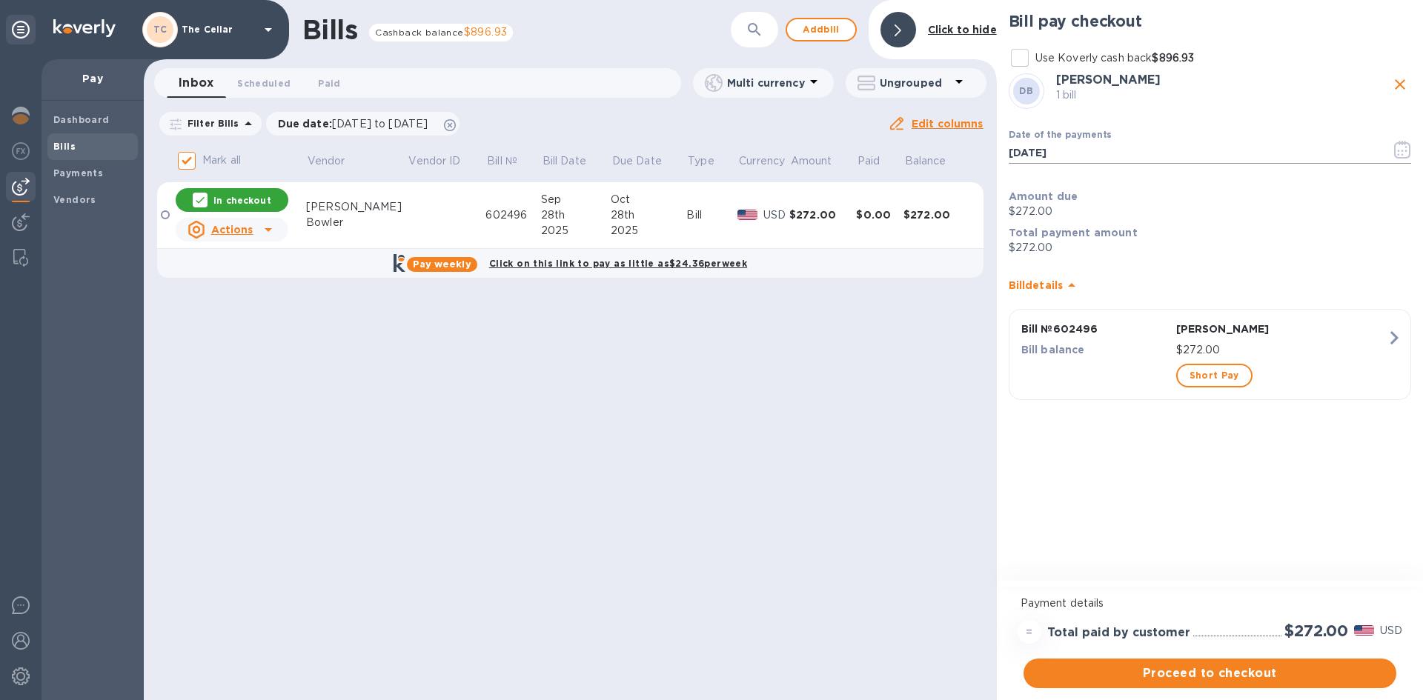
click at [1404, 146] on icon "button" at bounding box center [1402, 150] width 17 height 18
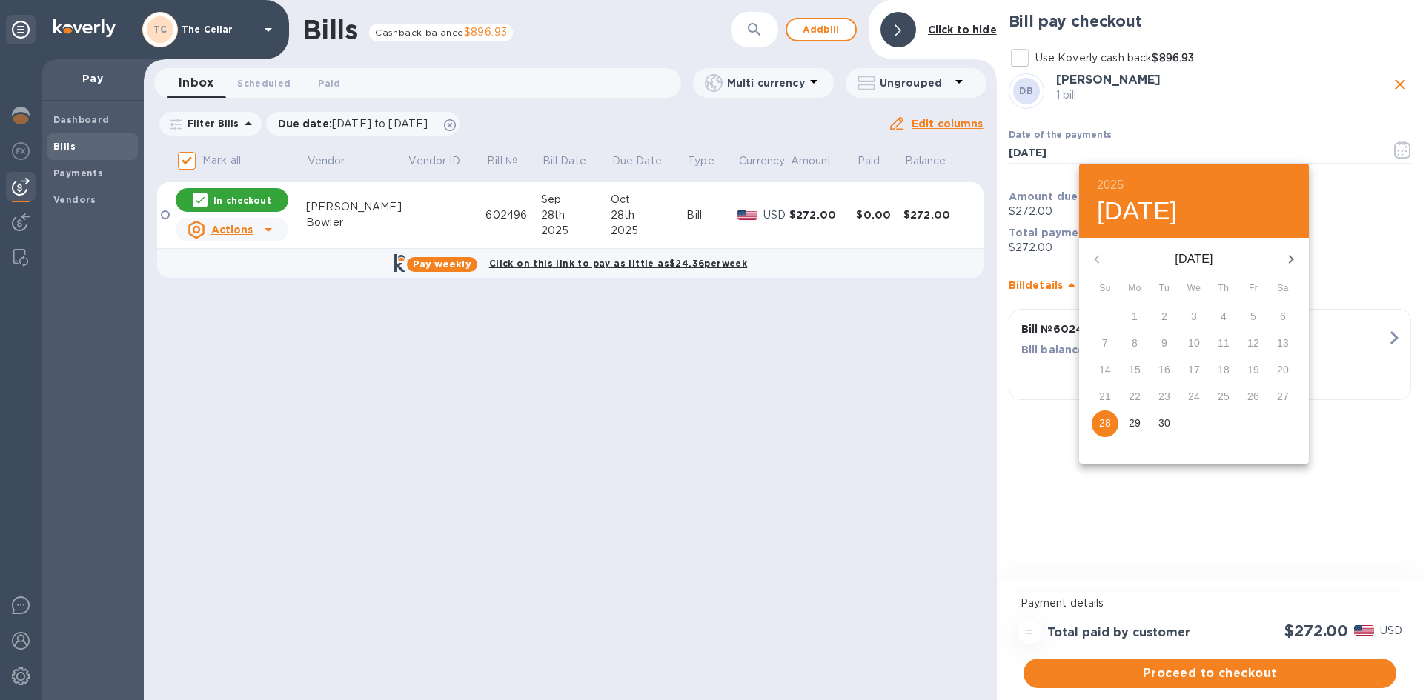
click at [1289, 264] on icon "button" at bounding box center [1291, 259] width 18 height 18
click at [1194, 368] on p "15" at bounding box center [1194, 369] width 12 height 15
type input "[DATE]"
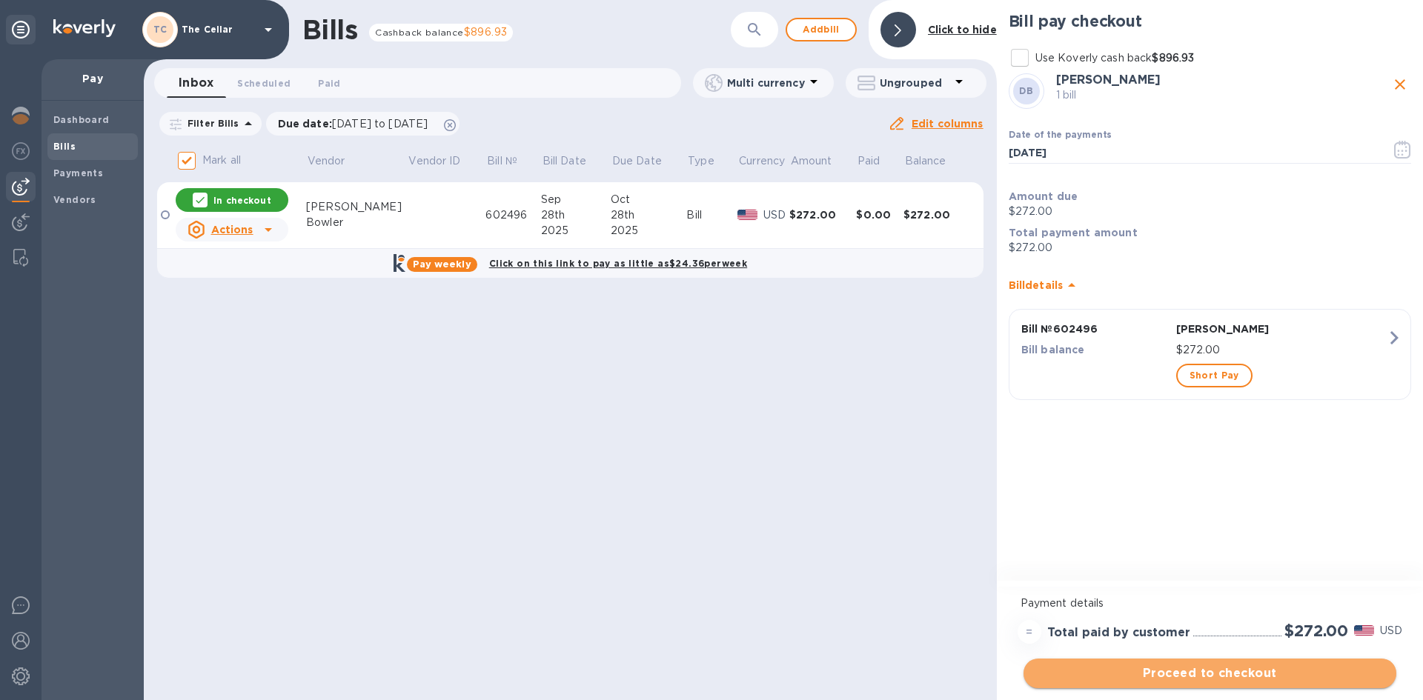
click at [1218, 674] on span "Proceed to checkout" at bounding box center [1209, 674] width 349 height 18
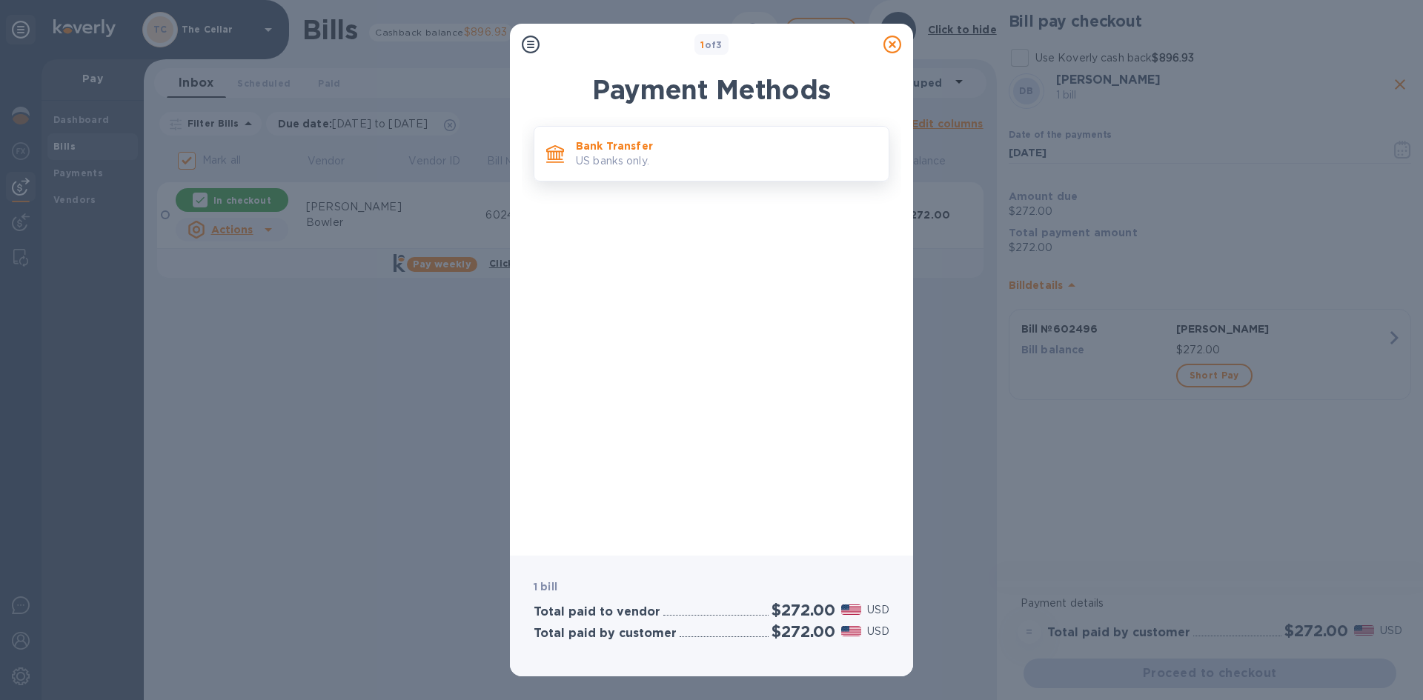
click at [740, 157] on p "US banks only." at bounding box center [726, 161] width 301 height 16
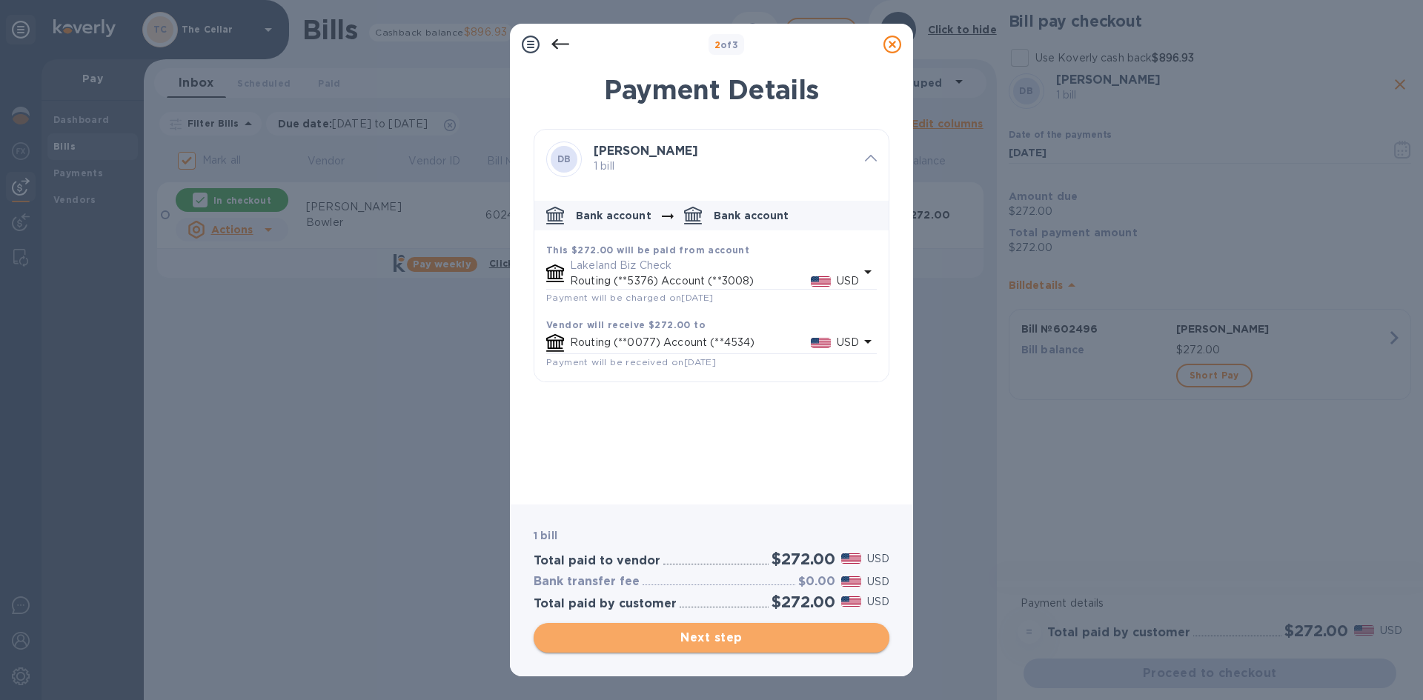
click at [783, 636] on span "Next step" at bounding box center [711, 638] width 332 height 18
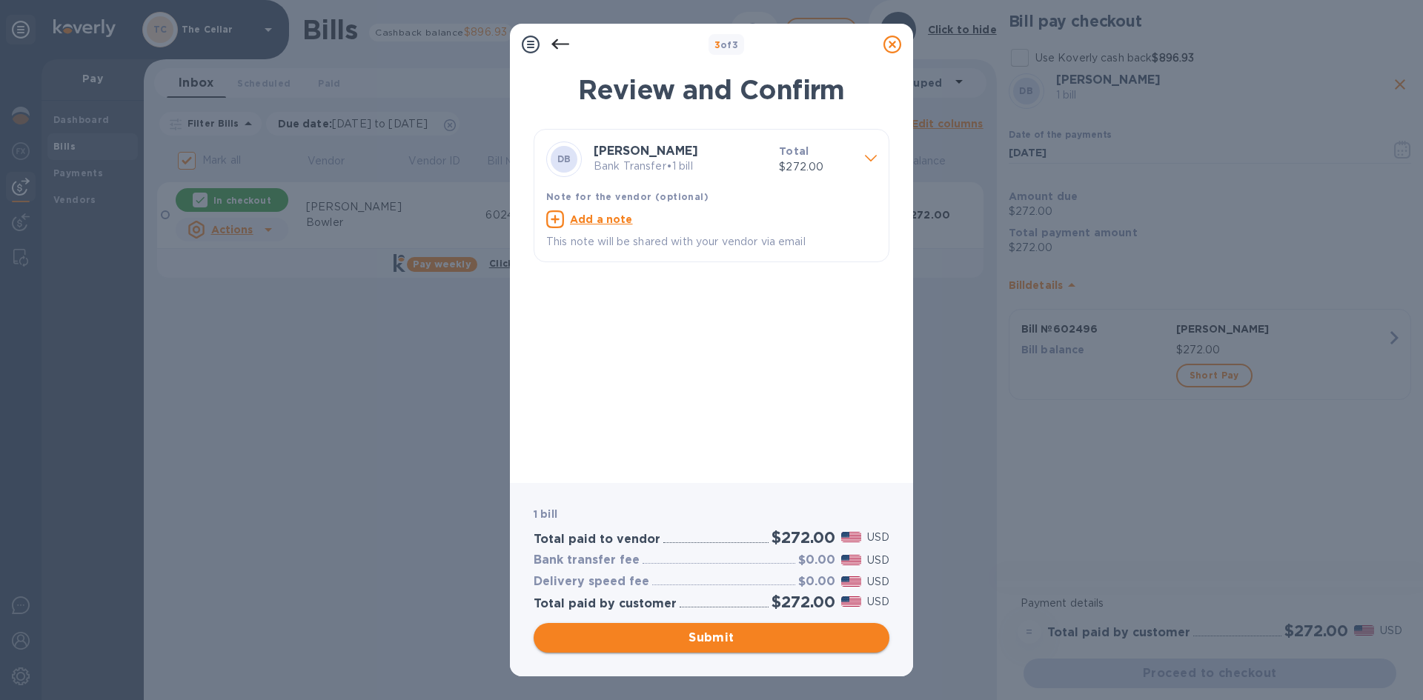
click at [783, 635] on span "Submit" at bounding box center [711, 638] width 332 height 18
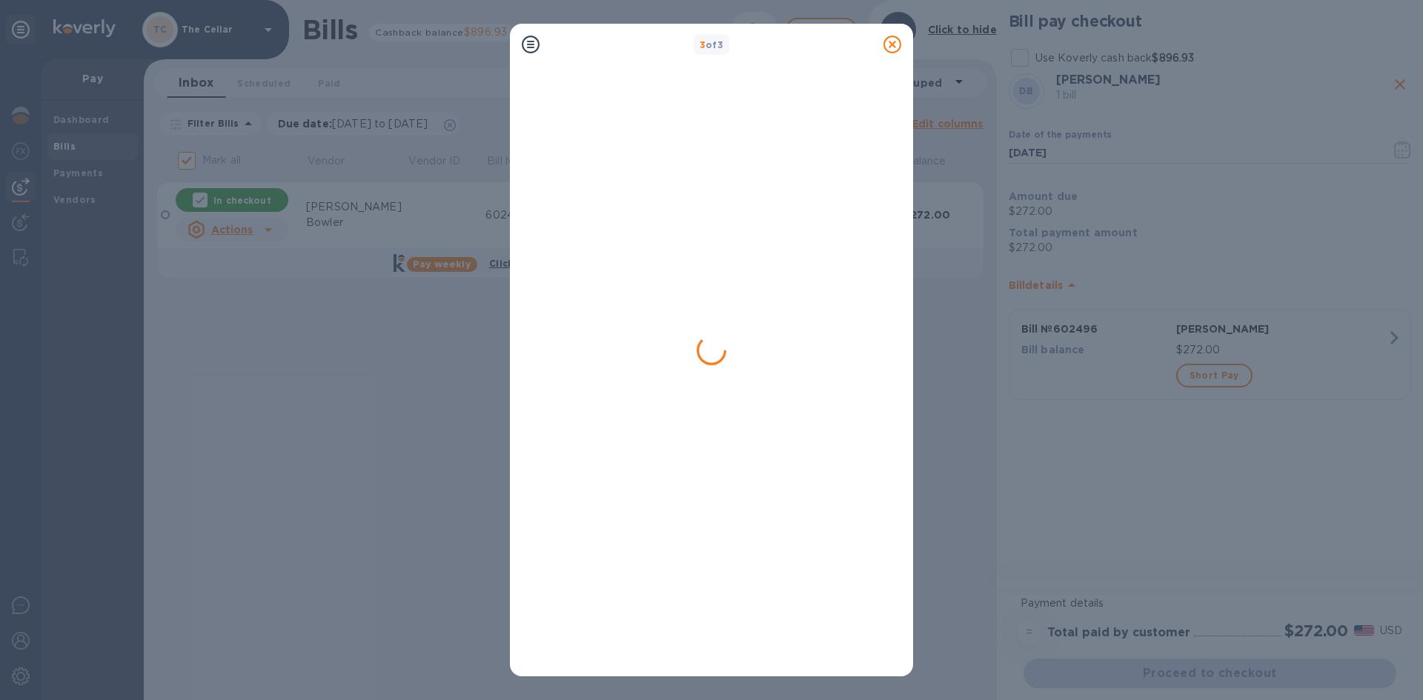
checkbox input "false"
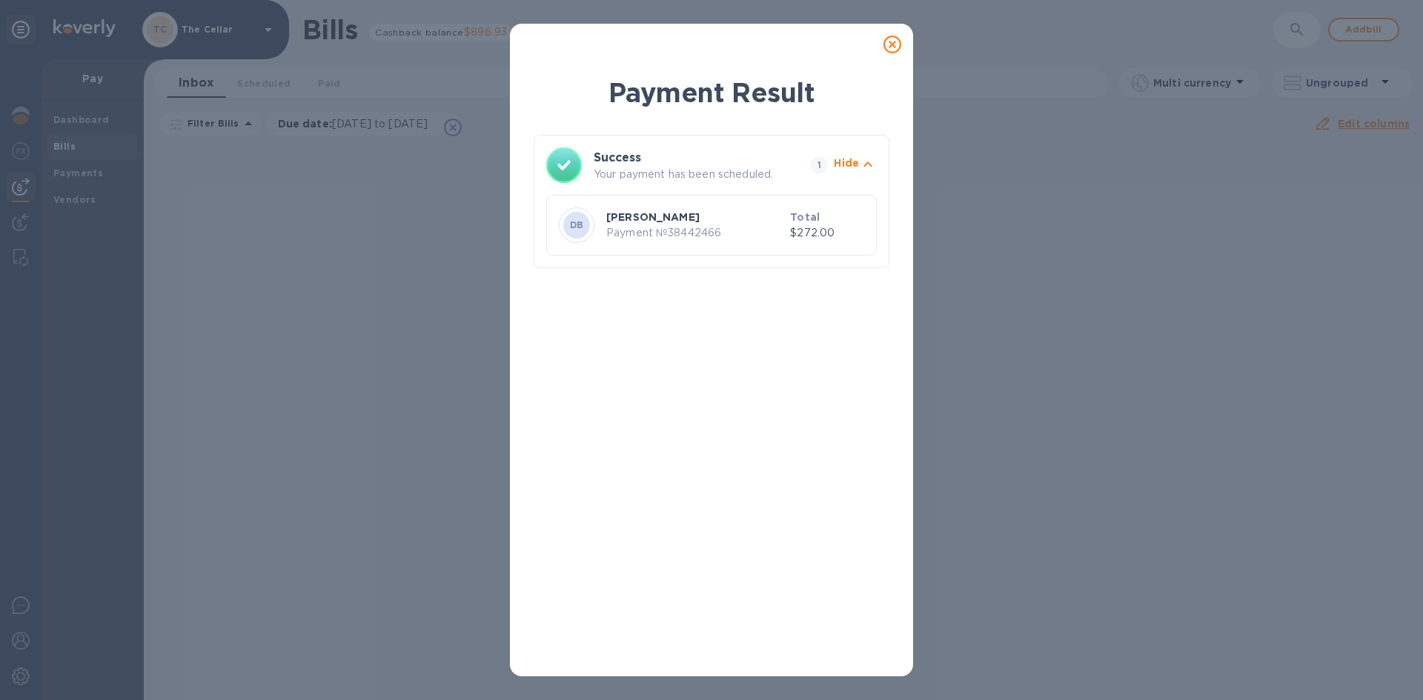
click at [891, 45] on icon at bounding box center [892, 45] width 18 height 18
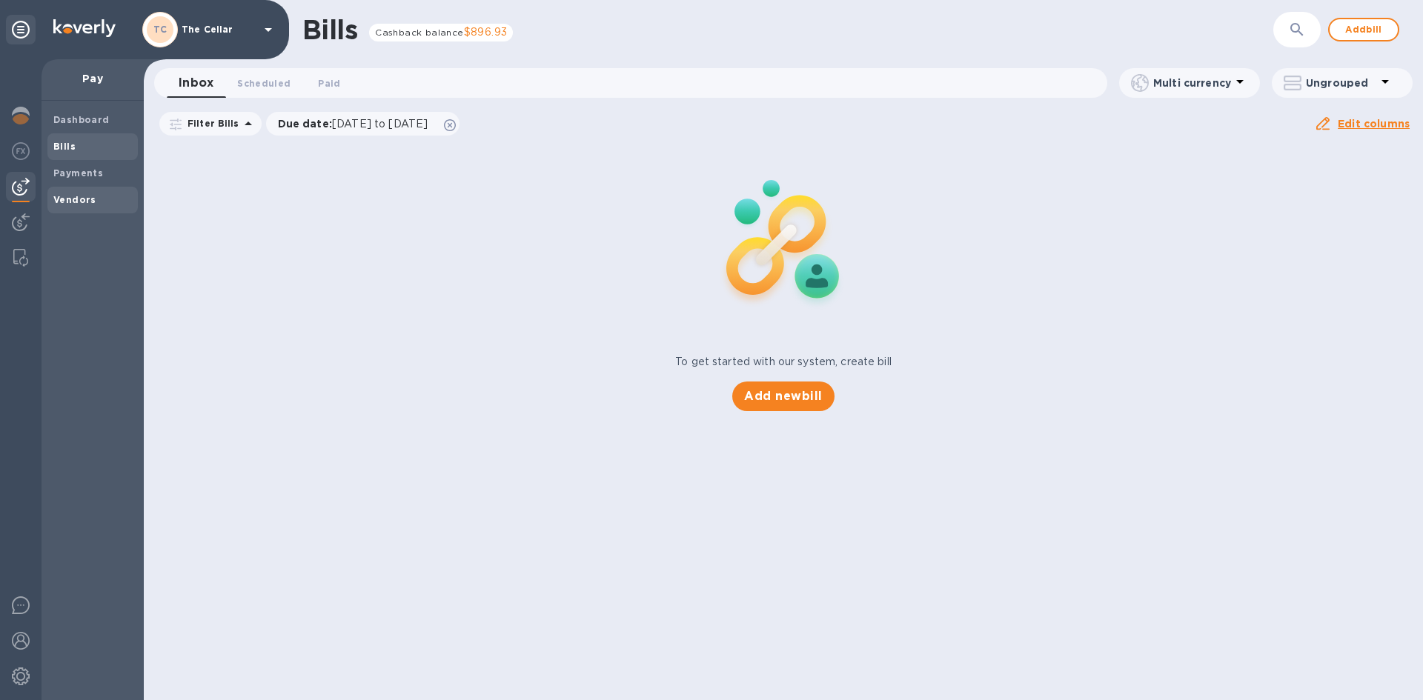
click at [89, 202] on b "Vendors" at bounding box center [74, 199] width 43 height 11
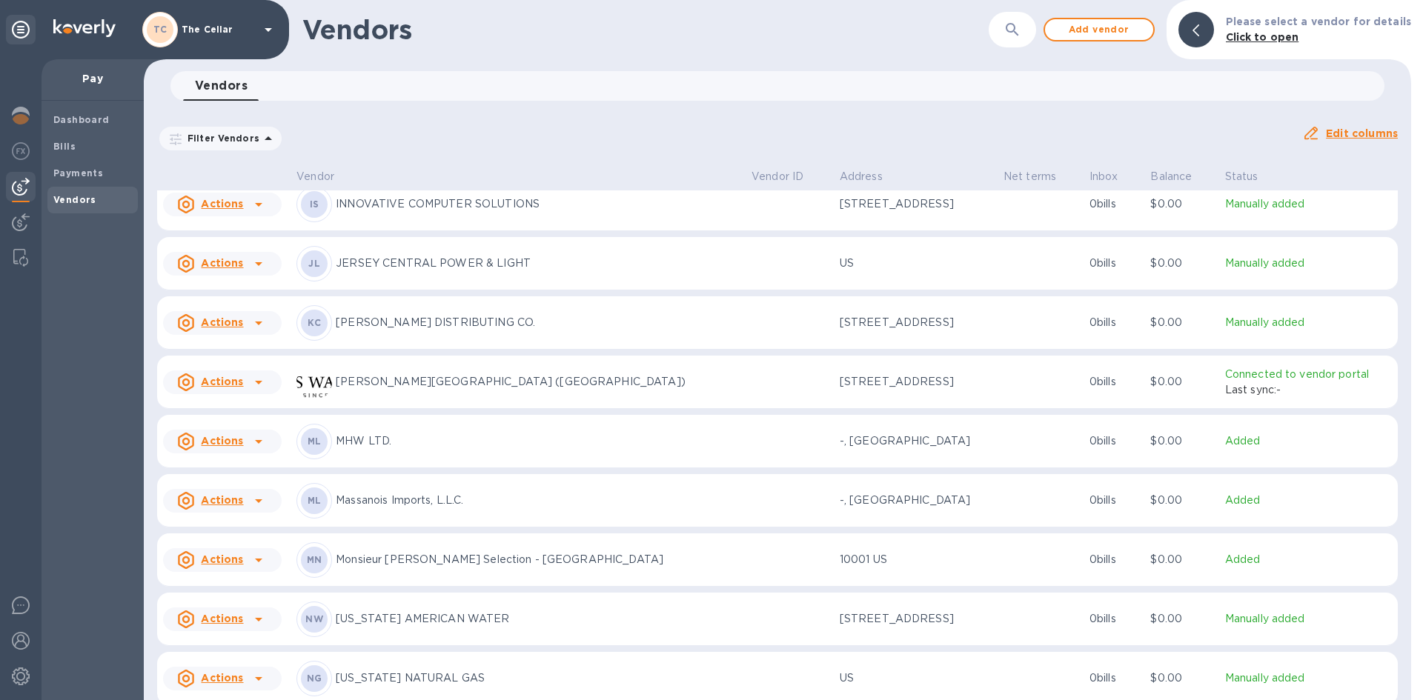
scroll to position [1189, 0]
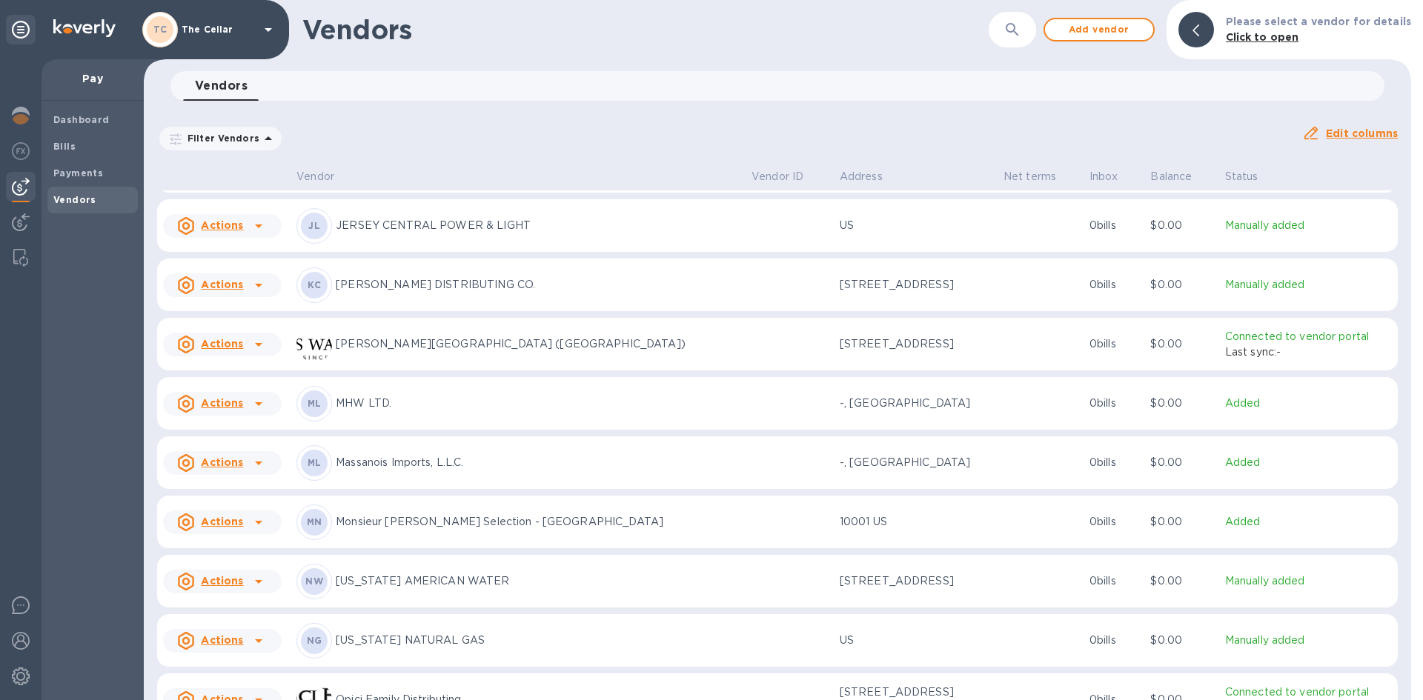
click at [418, 471] on p "Massanois Imports, L.L.C." at bounding box center [538, 463] width 404 height 16
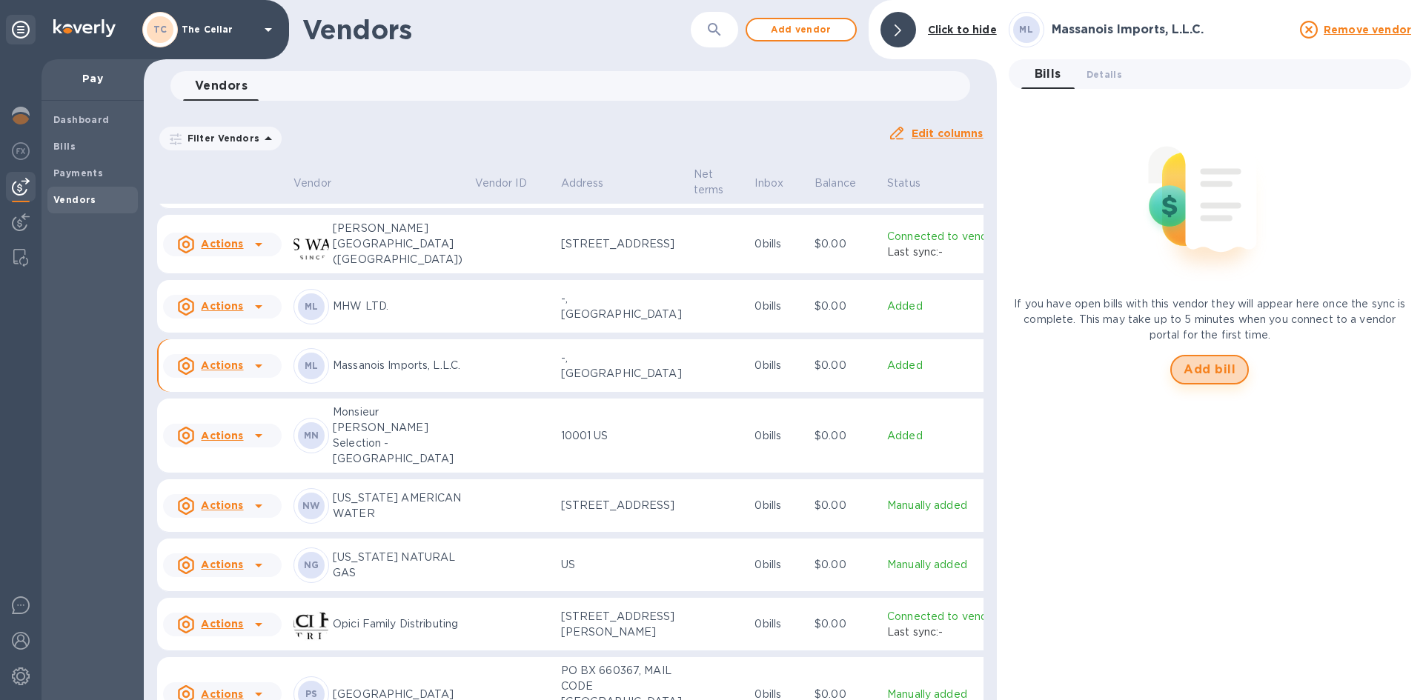
click at [1206, 374] on span "Add bill" at bounding box center [1210, 370] width 52 height 18
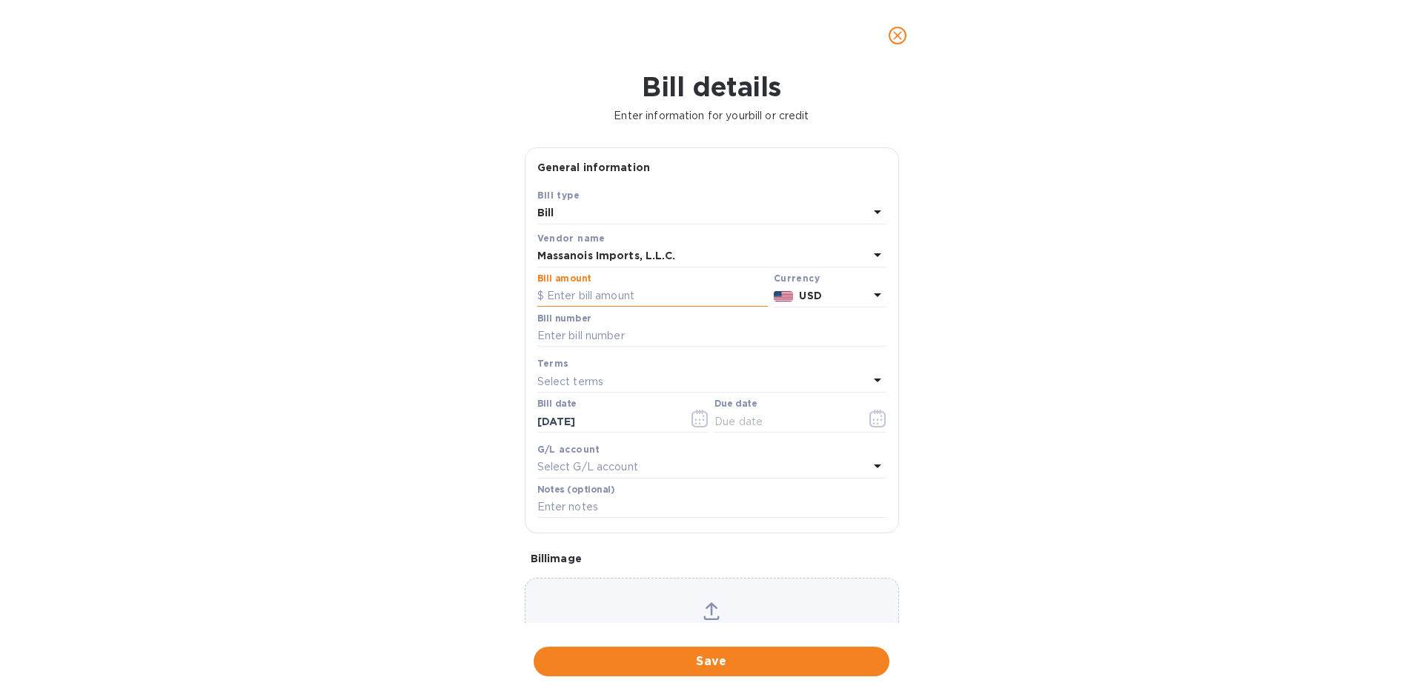
click at [628, 294] on input "text" at bounding box center [652, 296] width 230 height 22
type input "796.00"
click at [608, 339] on input "text" at bounding box center [711, 336] width 349 height 22
type input "285281"
click at [585, 382] on p "Select terms" at bounding box center [570, 382] width 67 height 16
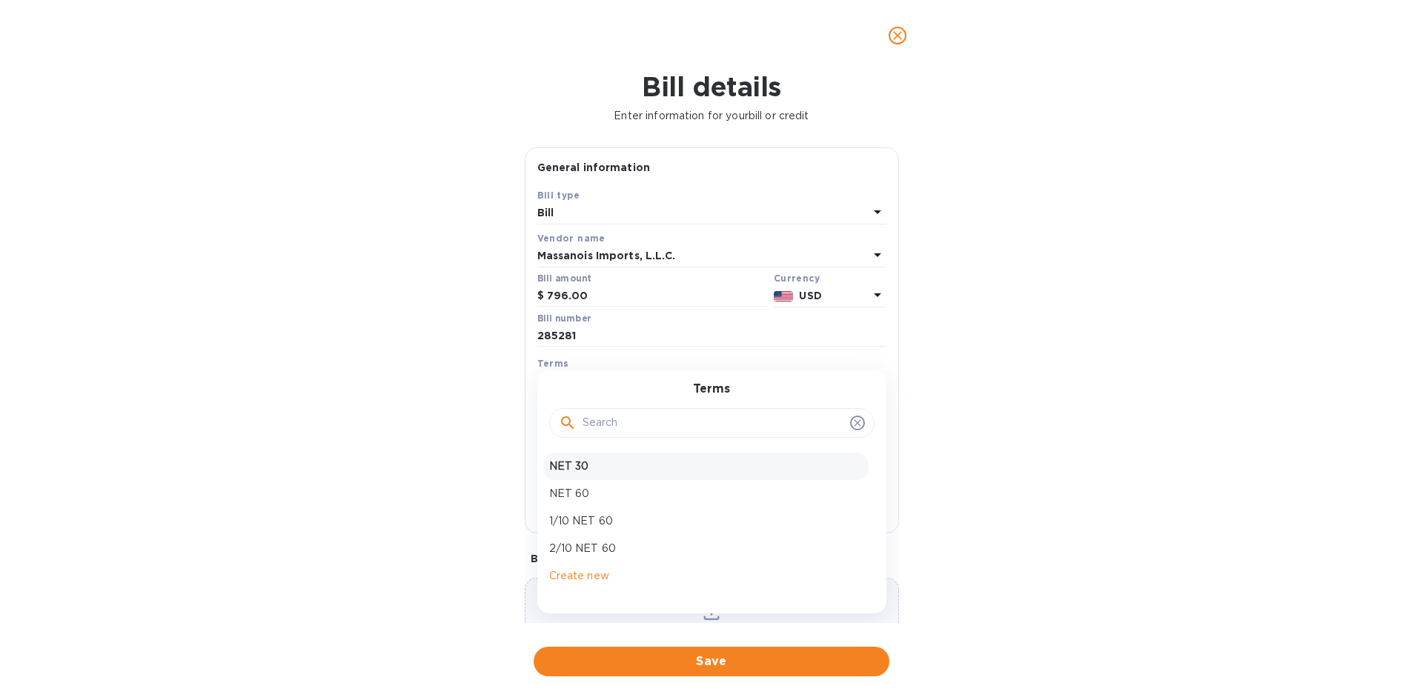
click at [591, 459] on p "NET 30" at bounding box center [705, 467] width 313 height 16
type input "[DATE]"
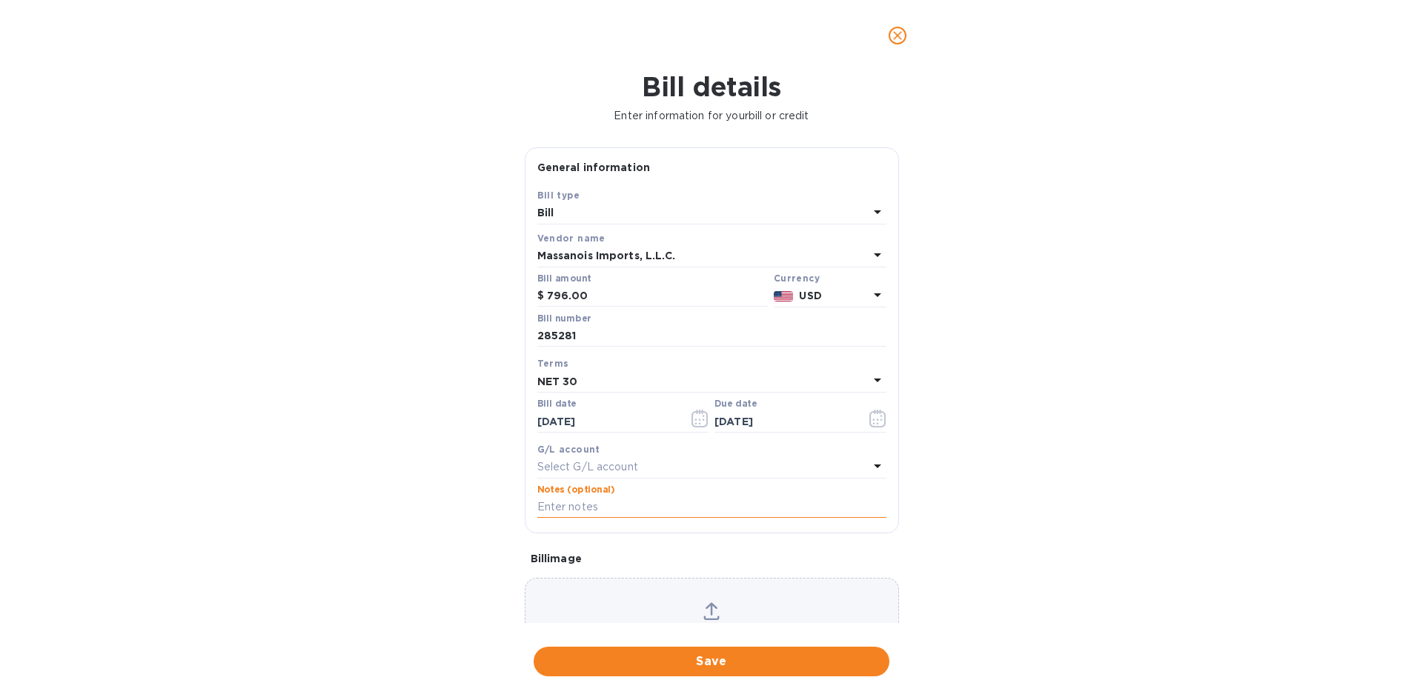
click at [593, 504] on input "text" at bounding box center [711, 508] width 349 height 22
type input "2-11205"
click at [758, 661] on span "Save" at bounding box center [711, 662] width 332 height 18
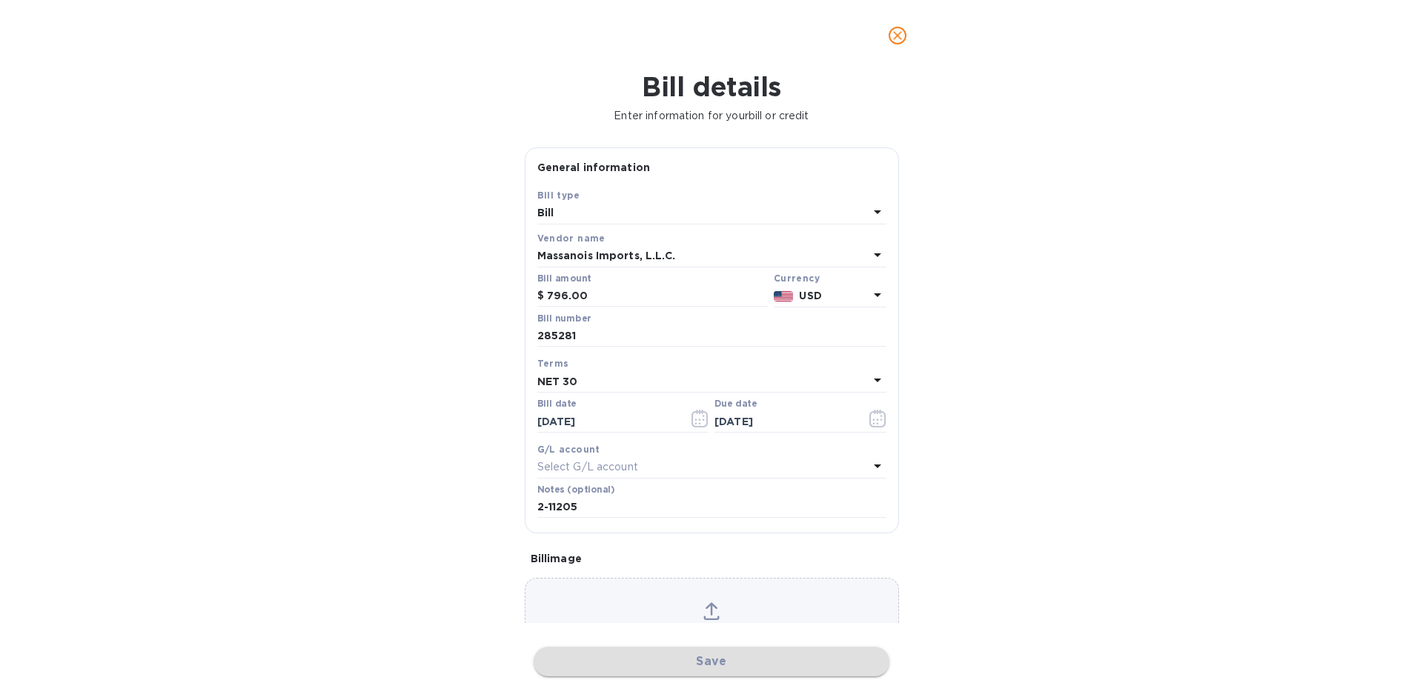
scroll to position [1429, 0]
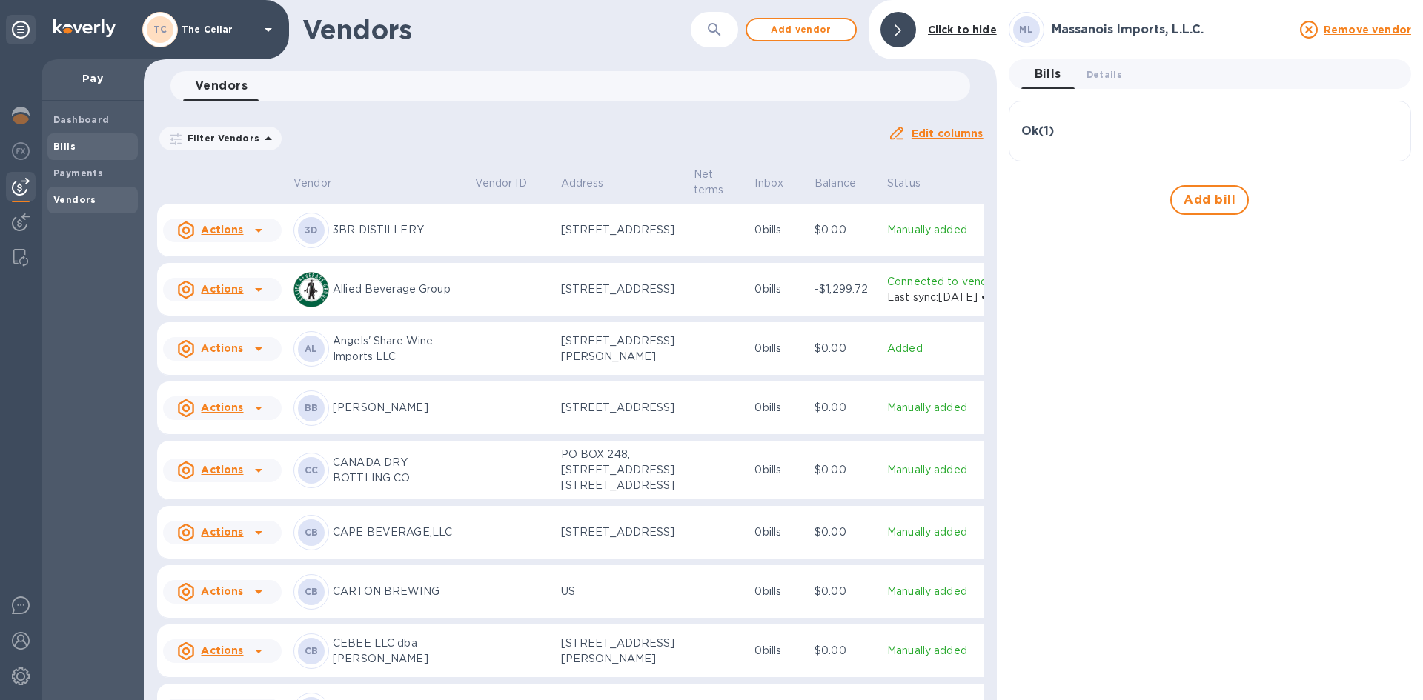
click at [53, 150] on b "Bills" at bounding box center [64, 146] width 22 height 11
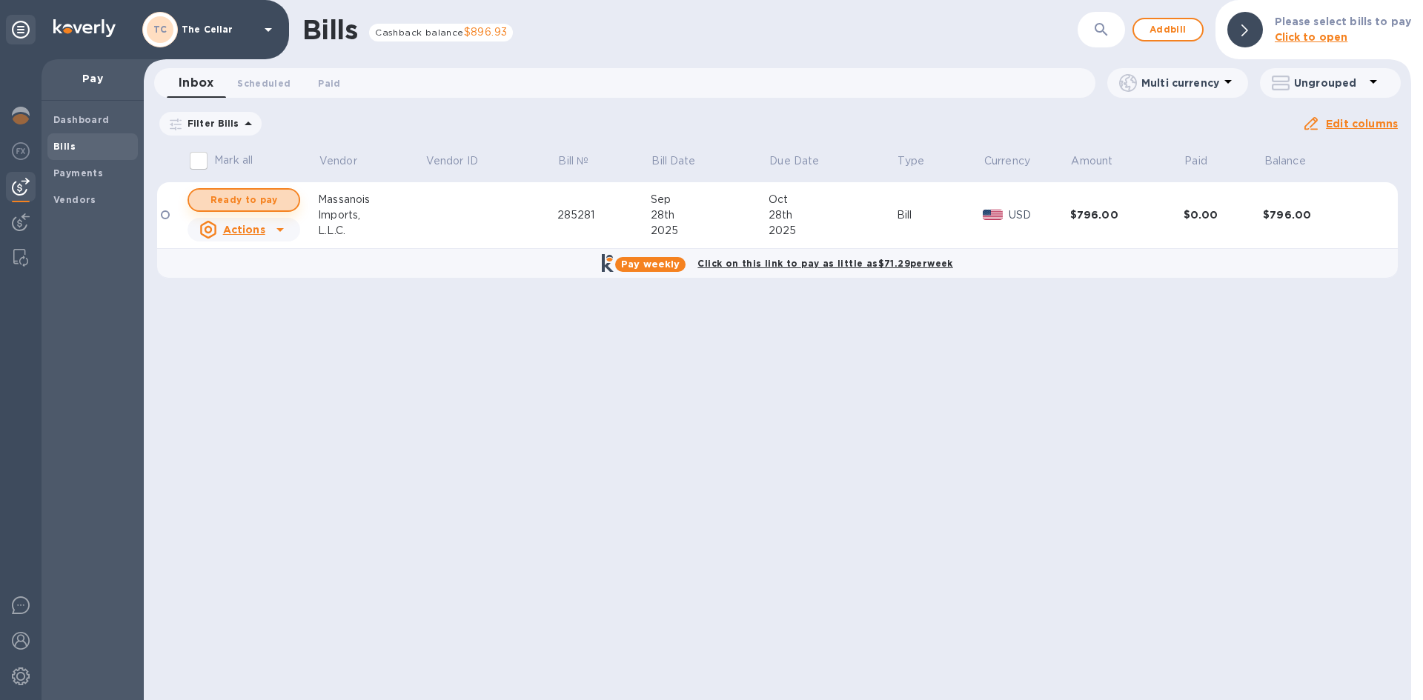
click at [232, 197] on span "Ready to pay" at bounding box center [244, 200] width 86 height 18
checkbox input "true"
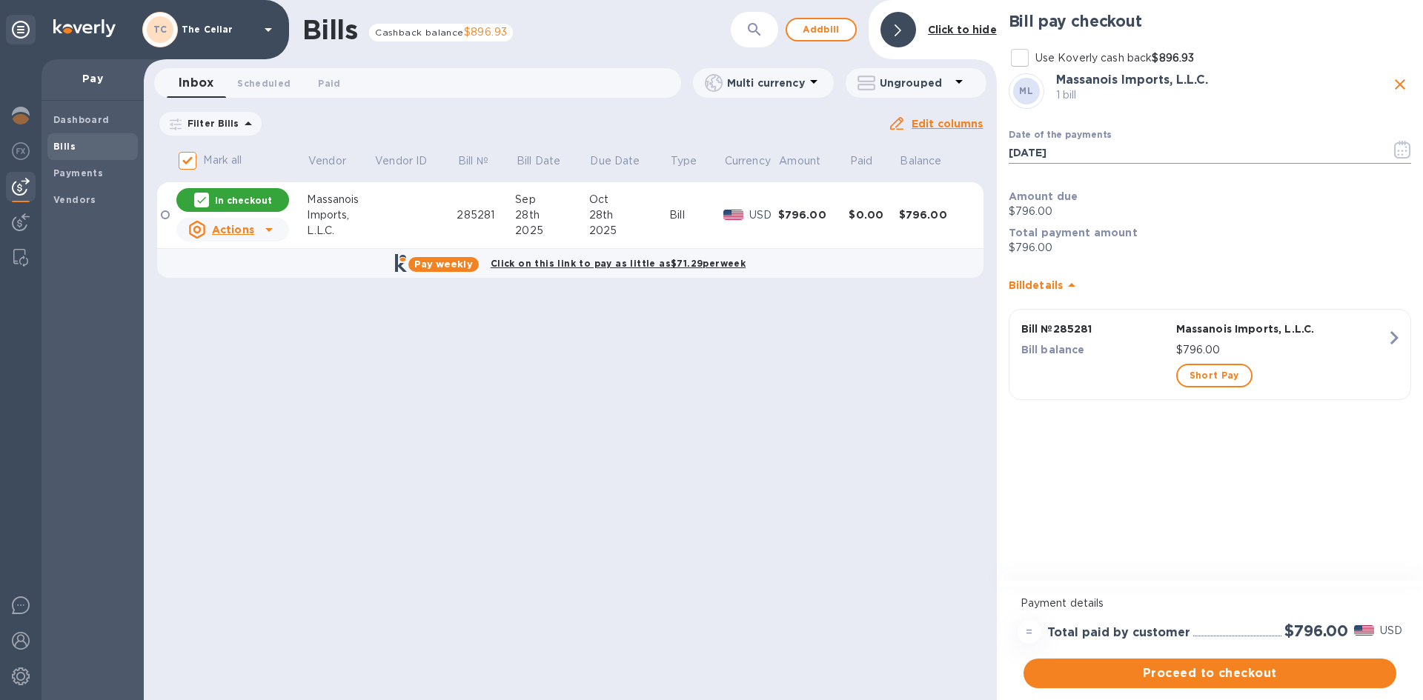
click at [1405, 152] on icon "button" at bounding box center [1402, 150] width 17 height 18
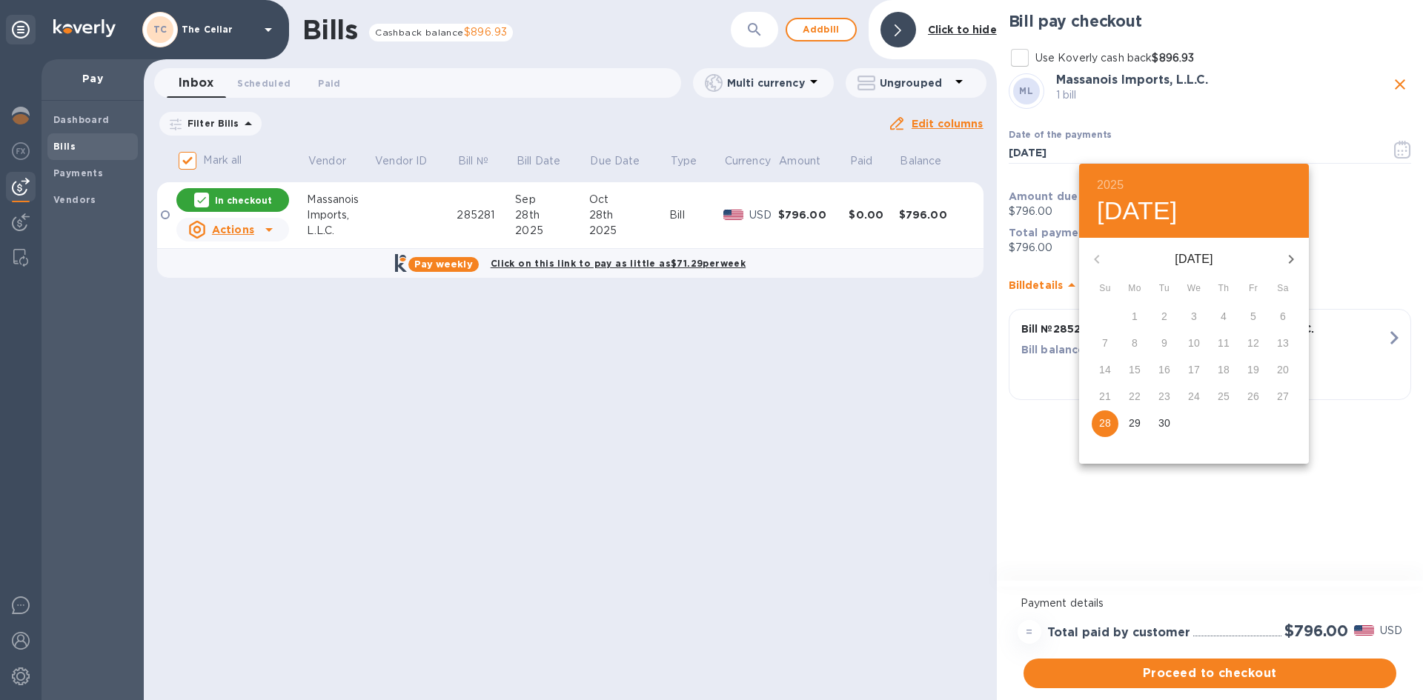
click at [1294, 261] on icon "button" at bounding box center [1291, 259] width 18 height 18
click at [1196, 371] on p "15" at bounding box center [1194, 369] width 12 height 15
type input "[DATE]"
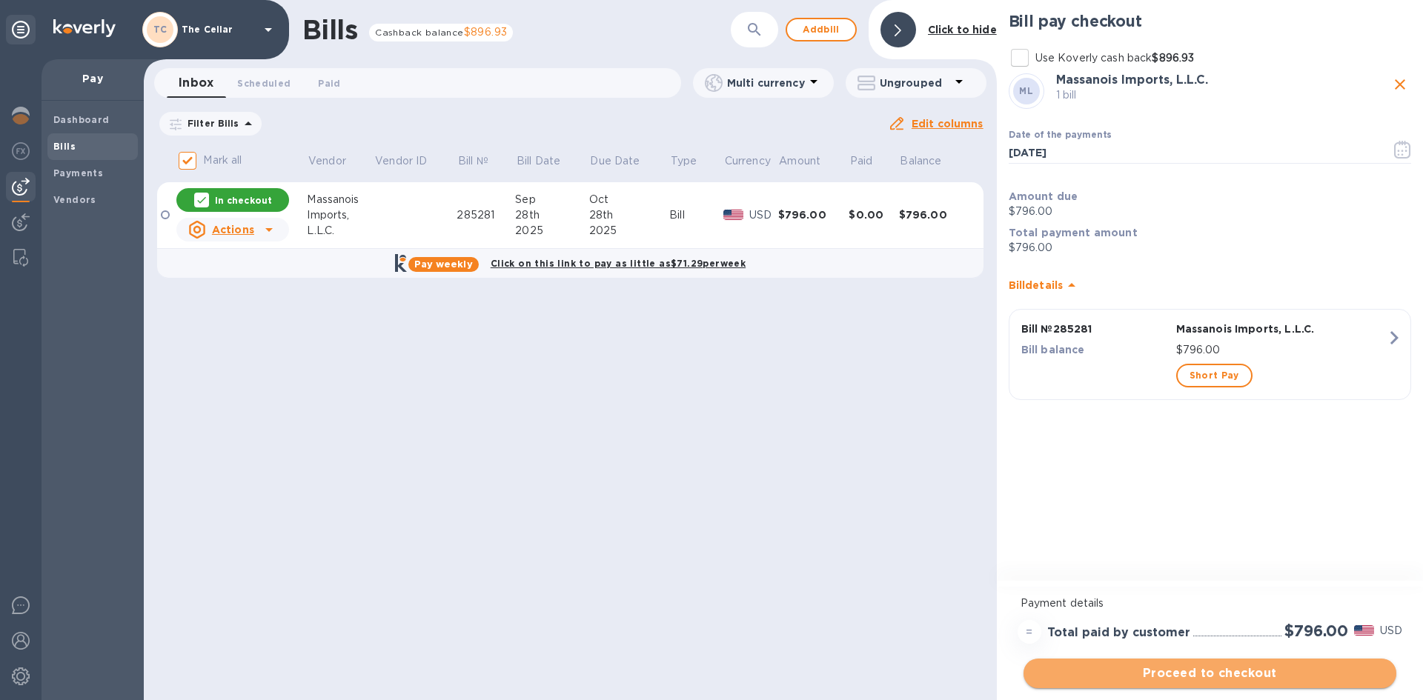
click at [1195, 677] on span "Proceed to checkout" at bounding box center [1209, 674] width 349 height 18
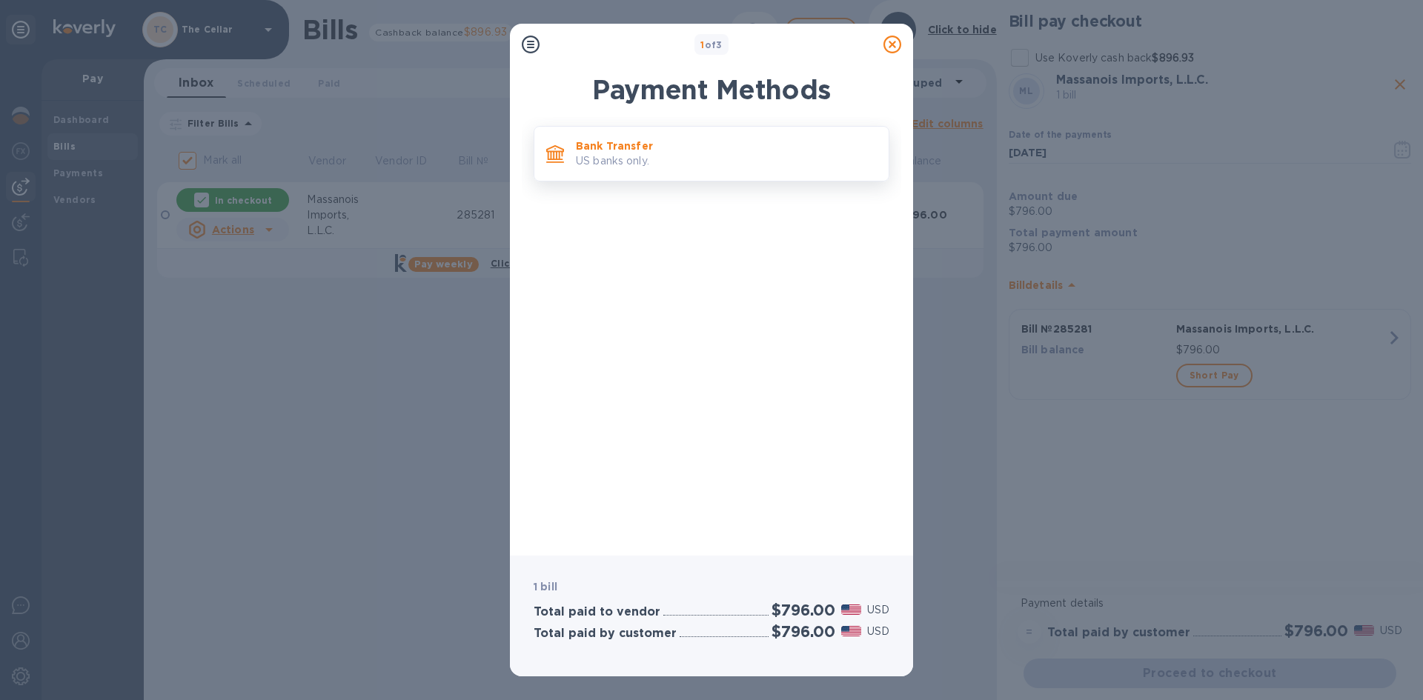
click at [688, 148] on p "Bank Transfer" at bounding box center [726, 146] width 301 height 15
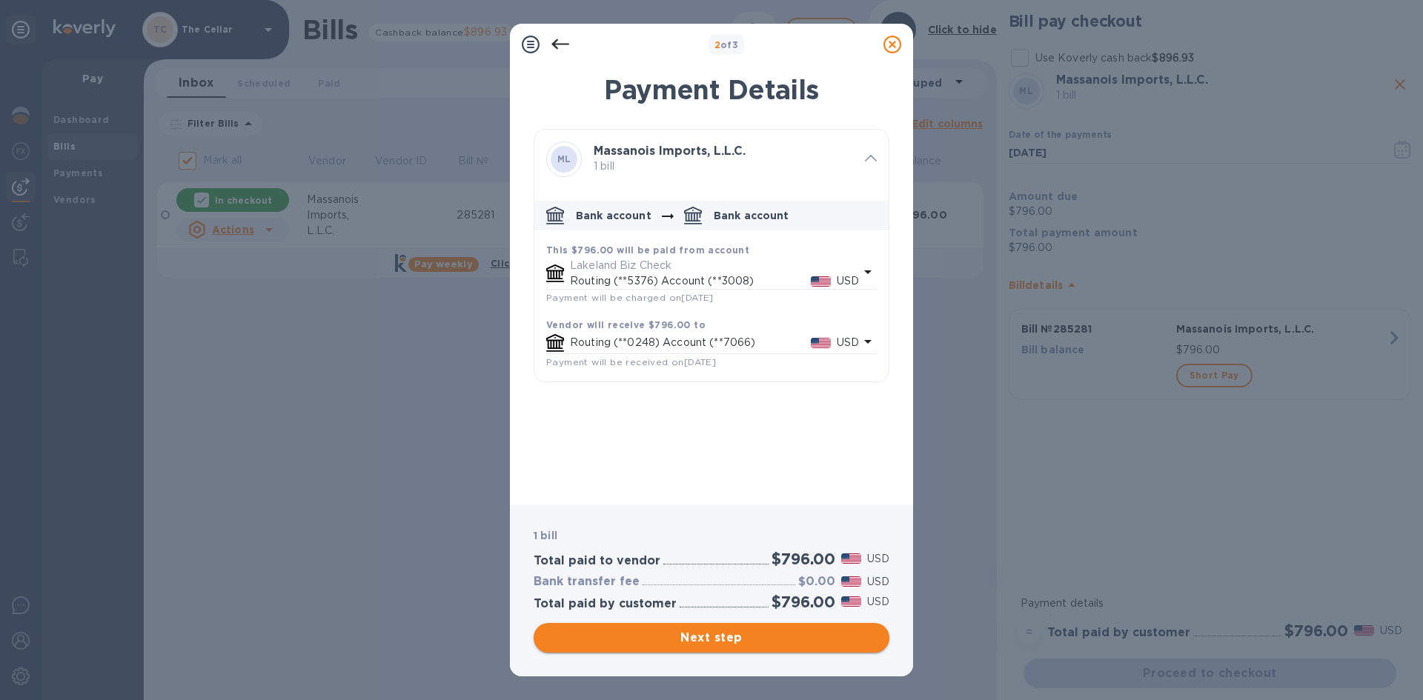
click at [757, 638] on span "Next step" at bounding box center [711, 638] width 332 height 18
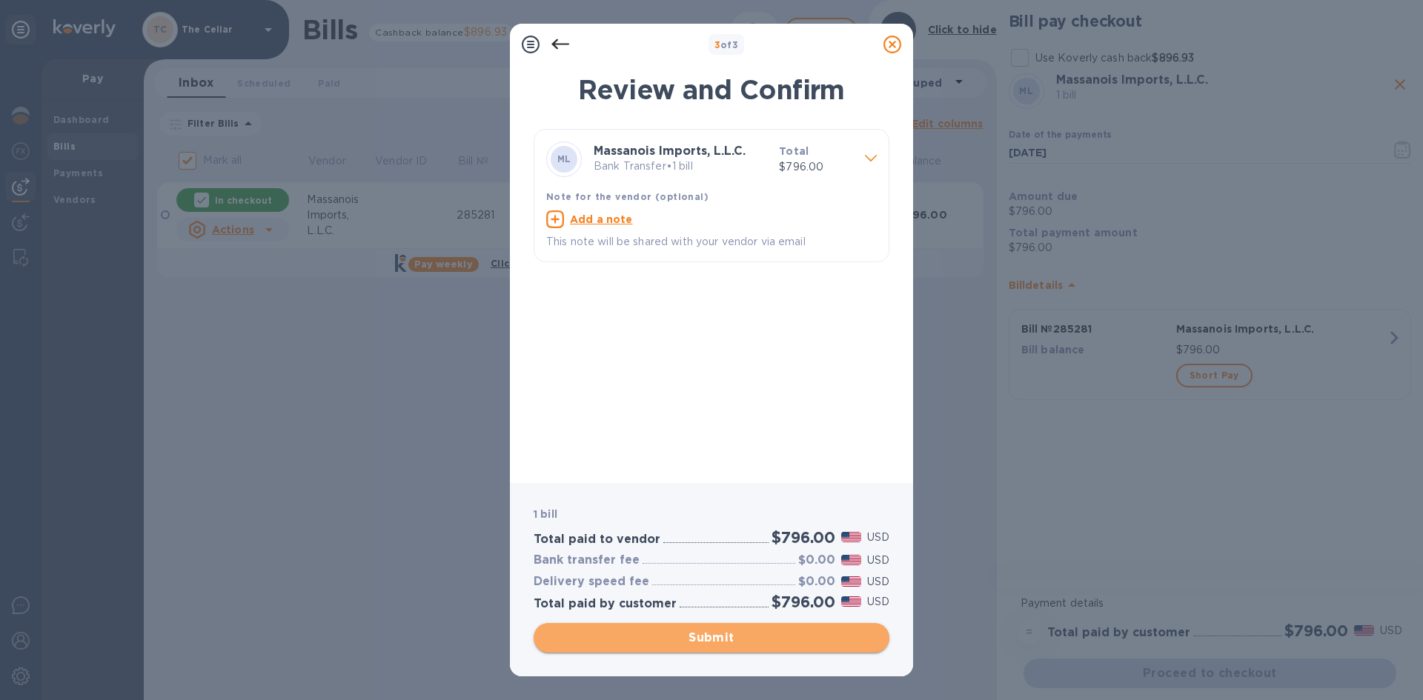
click at [757, 638] on span "Submit" at bounding box center [711, 638] width 332 height 18
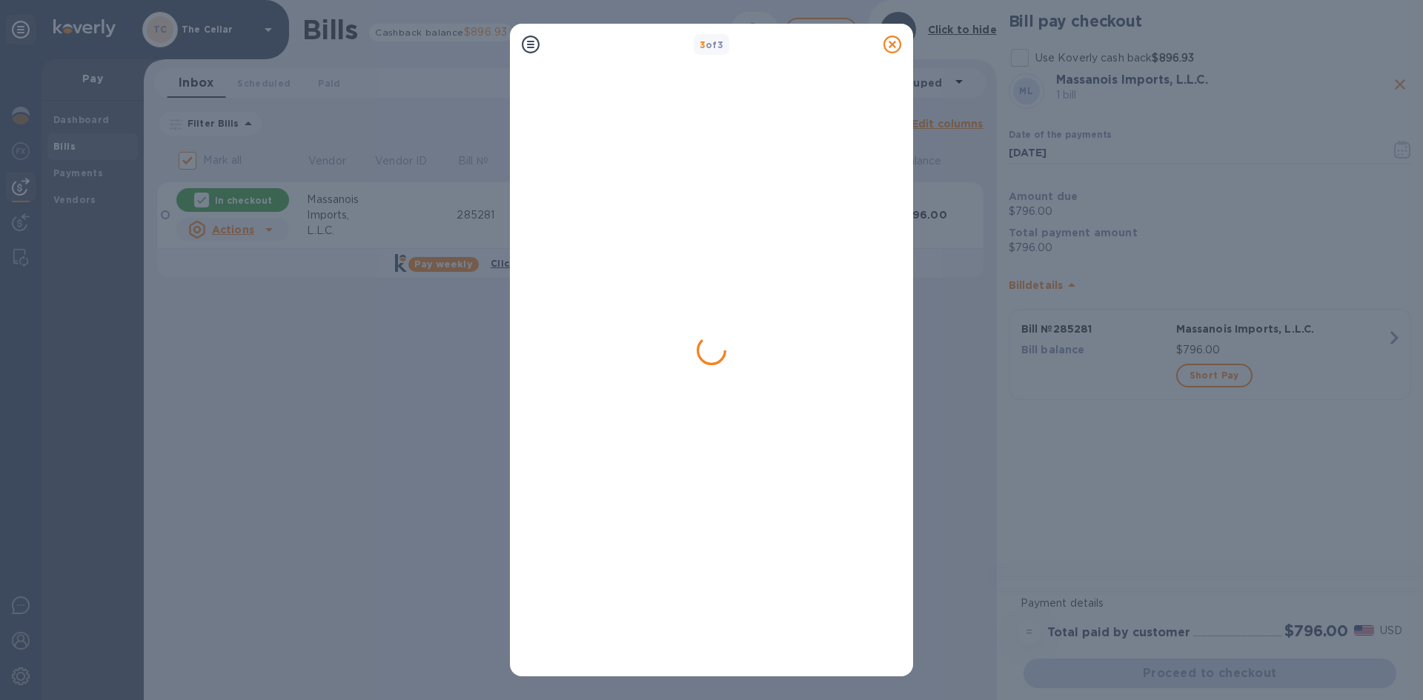
checkbox input "false"
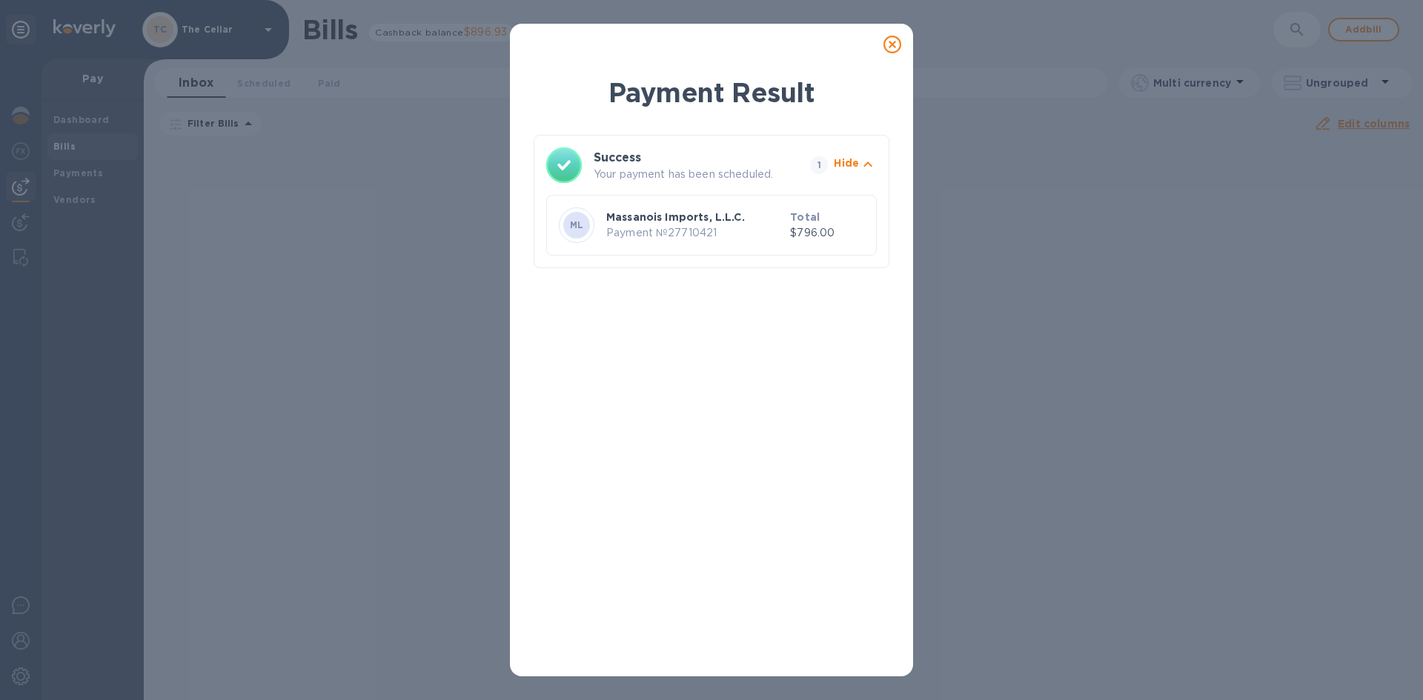
click at [891, 44] on icon at bounding box center [892, 45] width 18 height 18
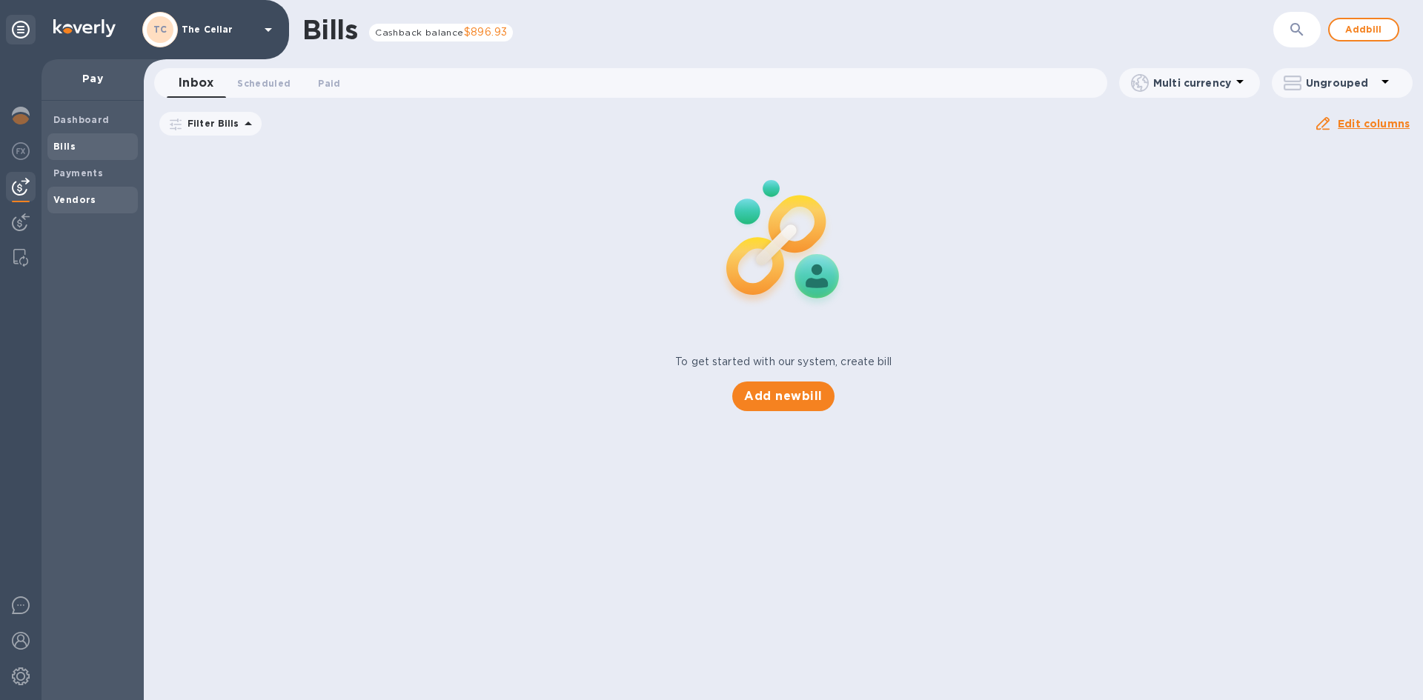
click at [70, 199] on b "Vendors" at bounding box center [74, 199] width 43 height 11
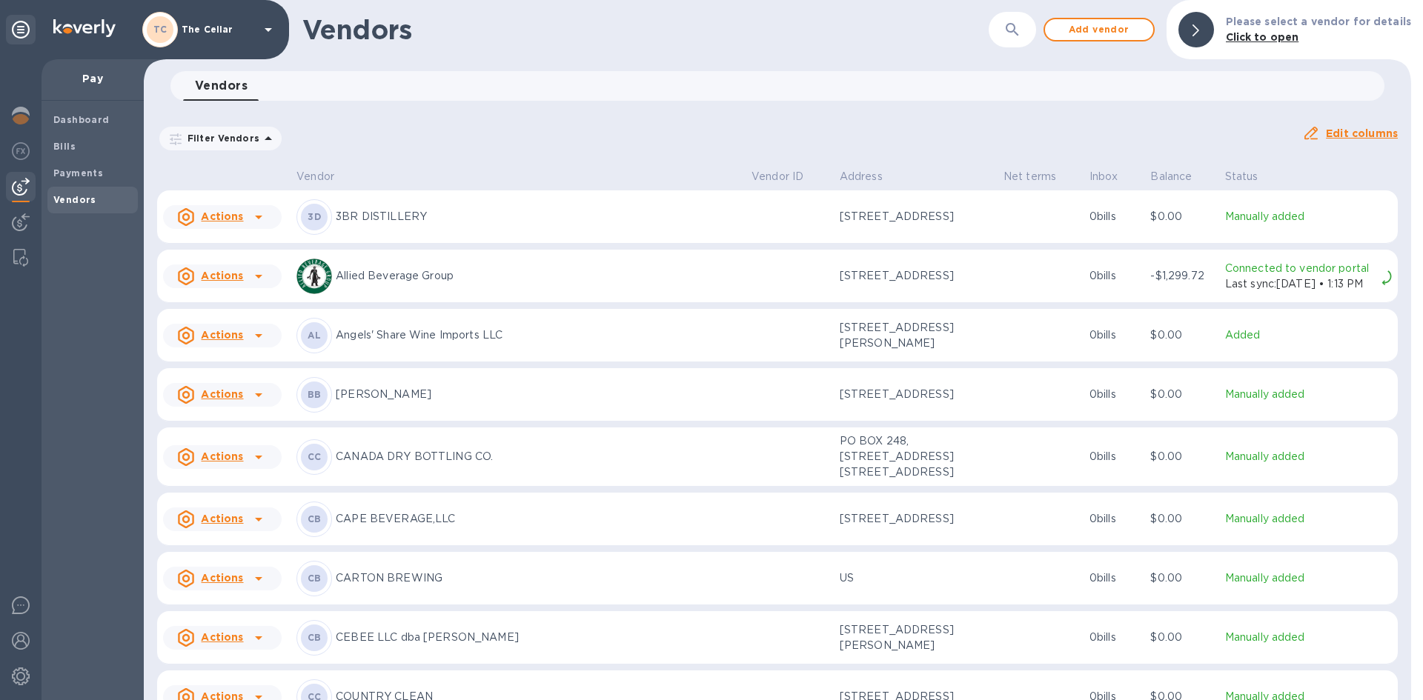
click at [1398, 692] on div "Vendor Vendor ID Address Net terms Inbox Balance Status Actions 3D 3BR DISTILLE…" at bounding box center [777, 433] width 1267 height 536
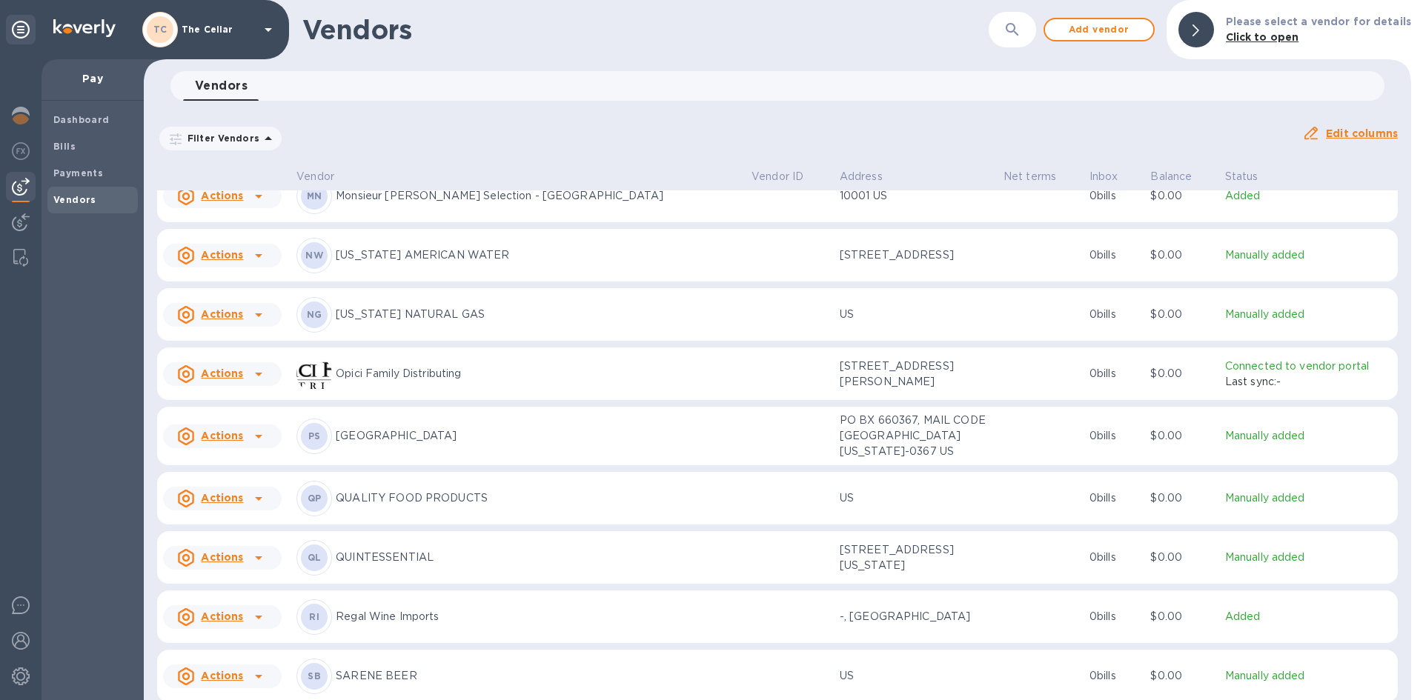
scroll to position [2164, 0]
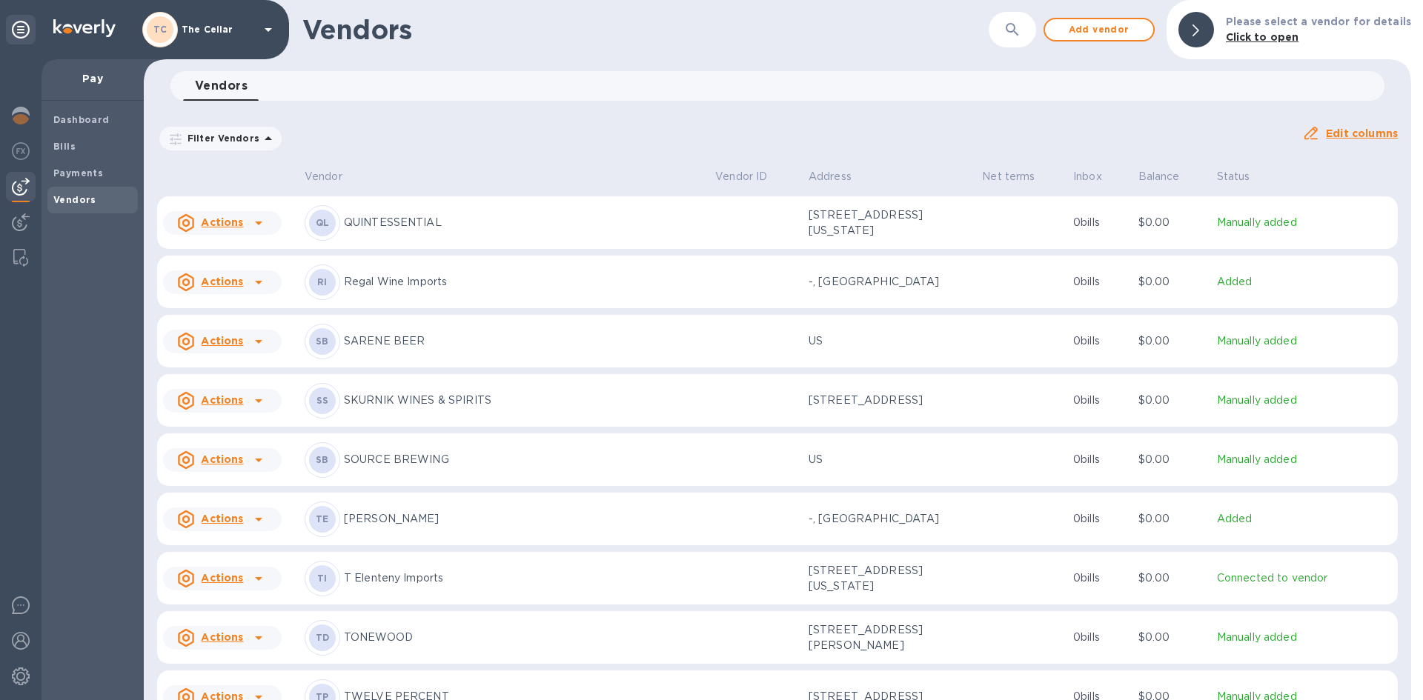
click at [403, 639] on p "TONEWOOD" at bounding box center [523, 638] width 359 height 16
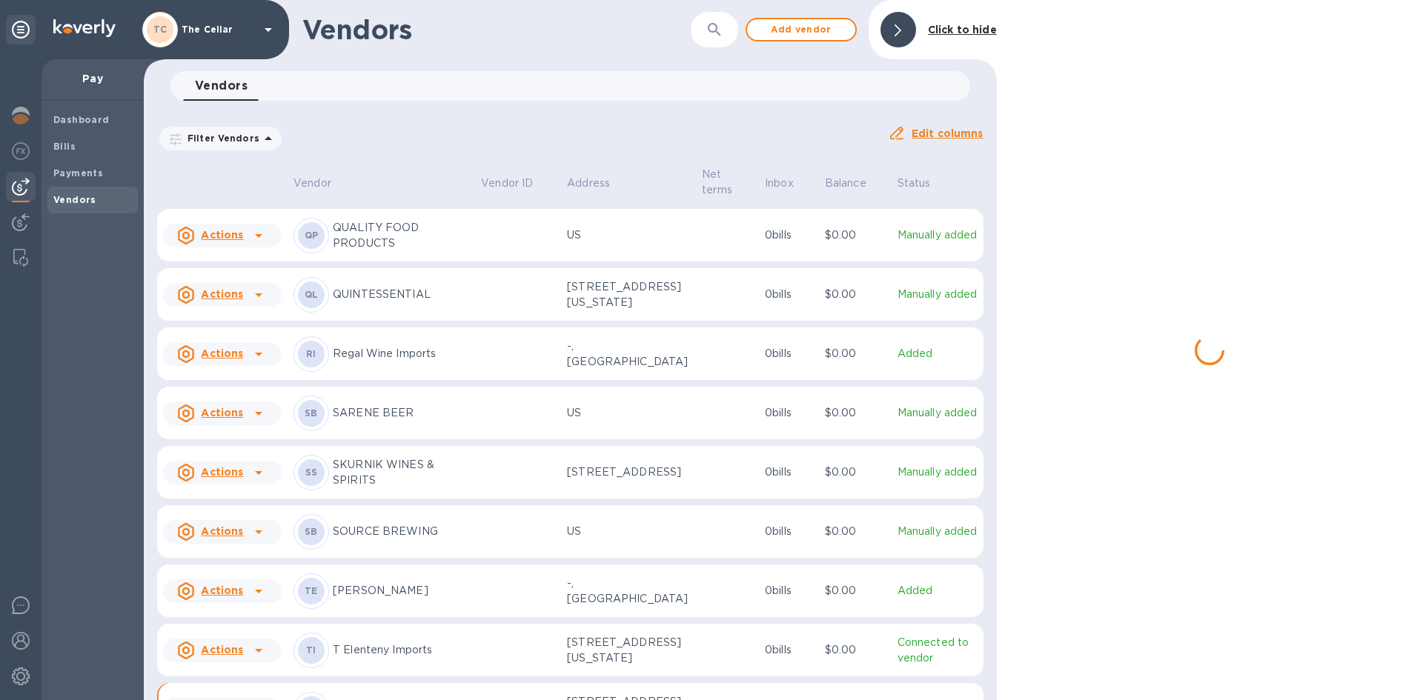
scroll to position [2234, 0]
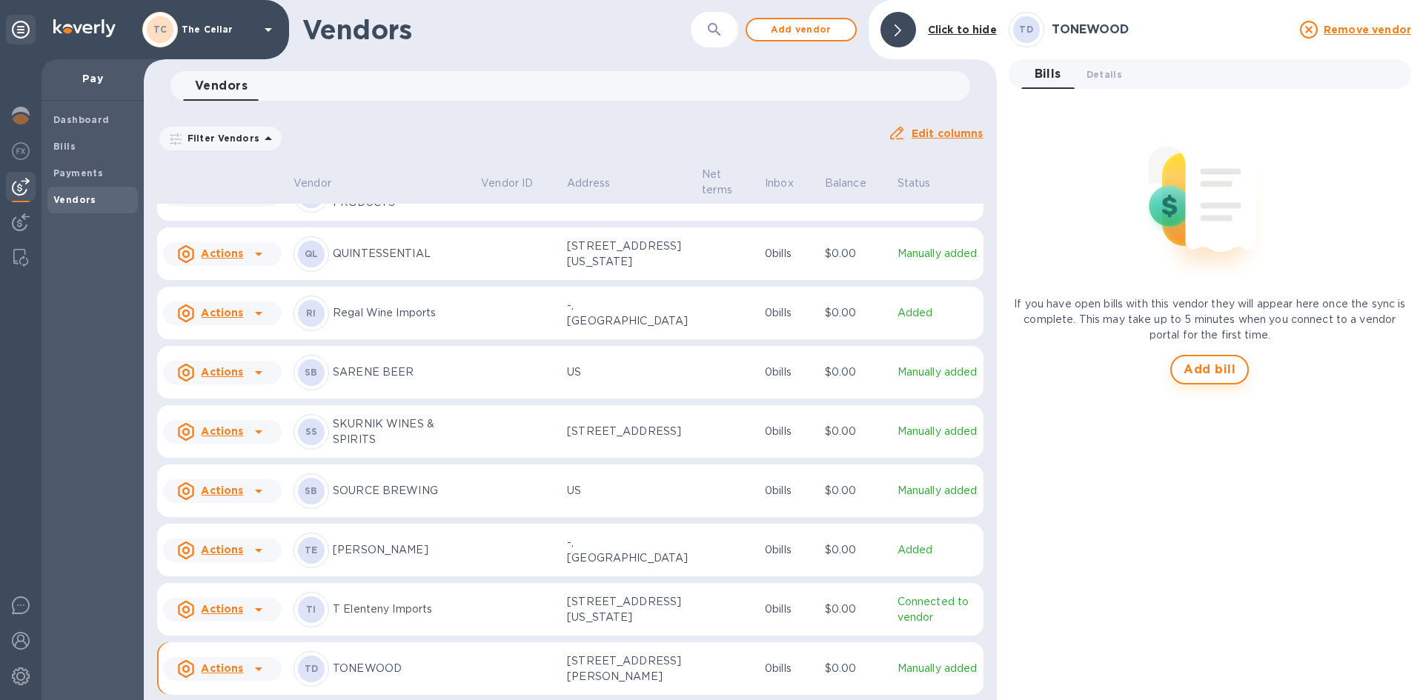
click at [1199, 374] on span "Add bill" at bounding box center [1210, 370] width 52 height 18
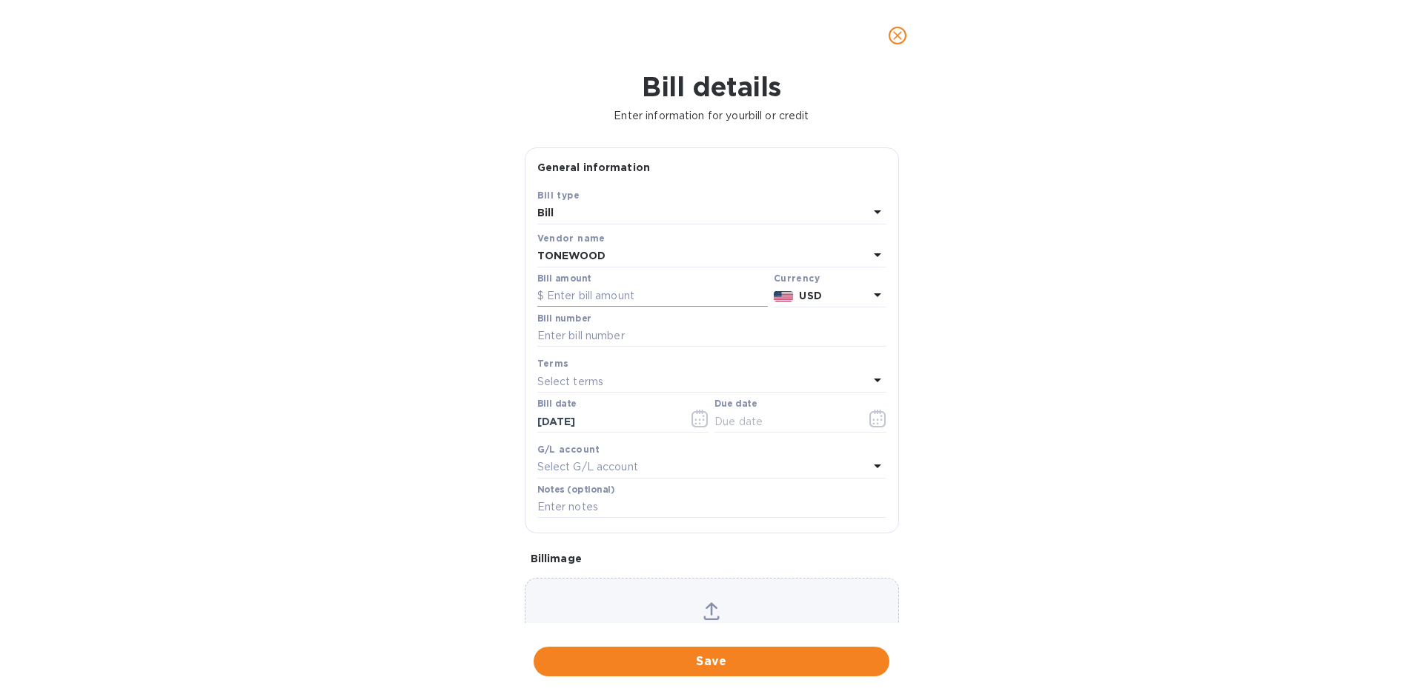
click at [674, 299] on input "text" at bounding box center [652, 296] width 230 height 22
type input "152.00"
click at [651, 332] on input "text" at bounding box center [711, 336] width 349 height 22
type input "35762"
click at [567, 379] on p "Select terms" at bounding box center [570, 382] width 67 height 16
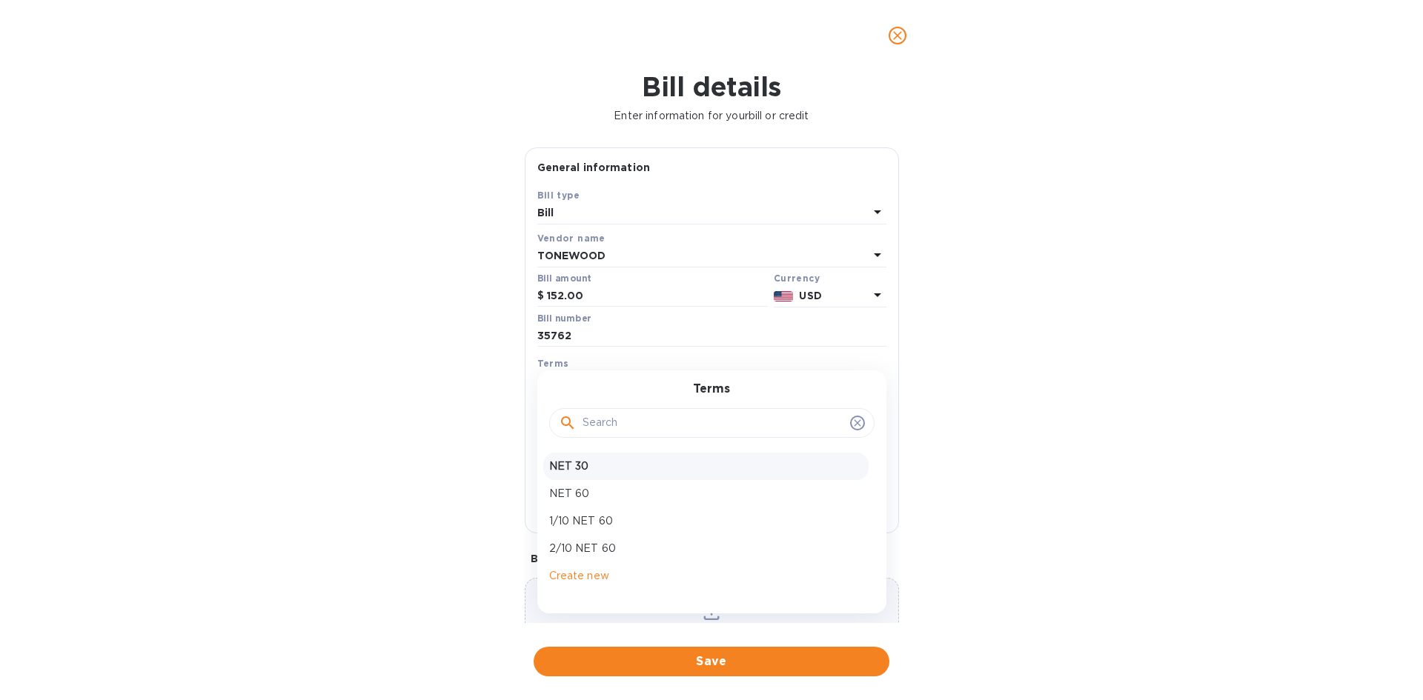
click at [578, 465] on p "NET 30" at bounding box center [705, 467] width 313 height 16
type input "[DATE]"
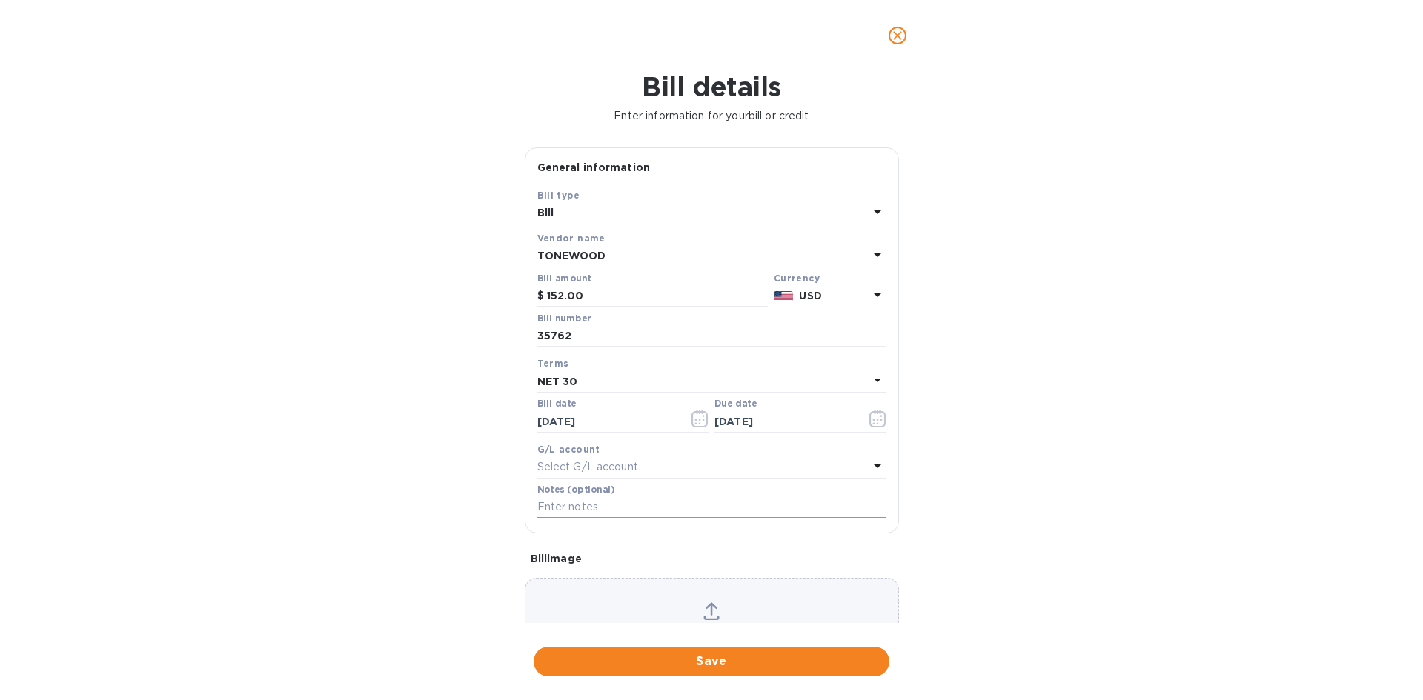
click at [580, 514] on input "text" at bounding box center [711, 508] width 349 height 22
type input "2-11195"
click at [724, 660] on span "Save" at bounding box center [711, 662] width 332 height 18
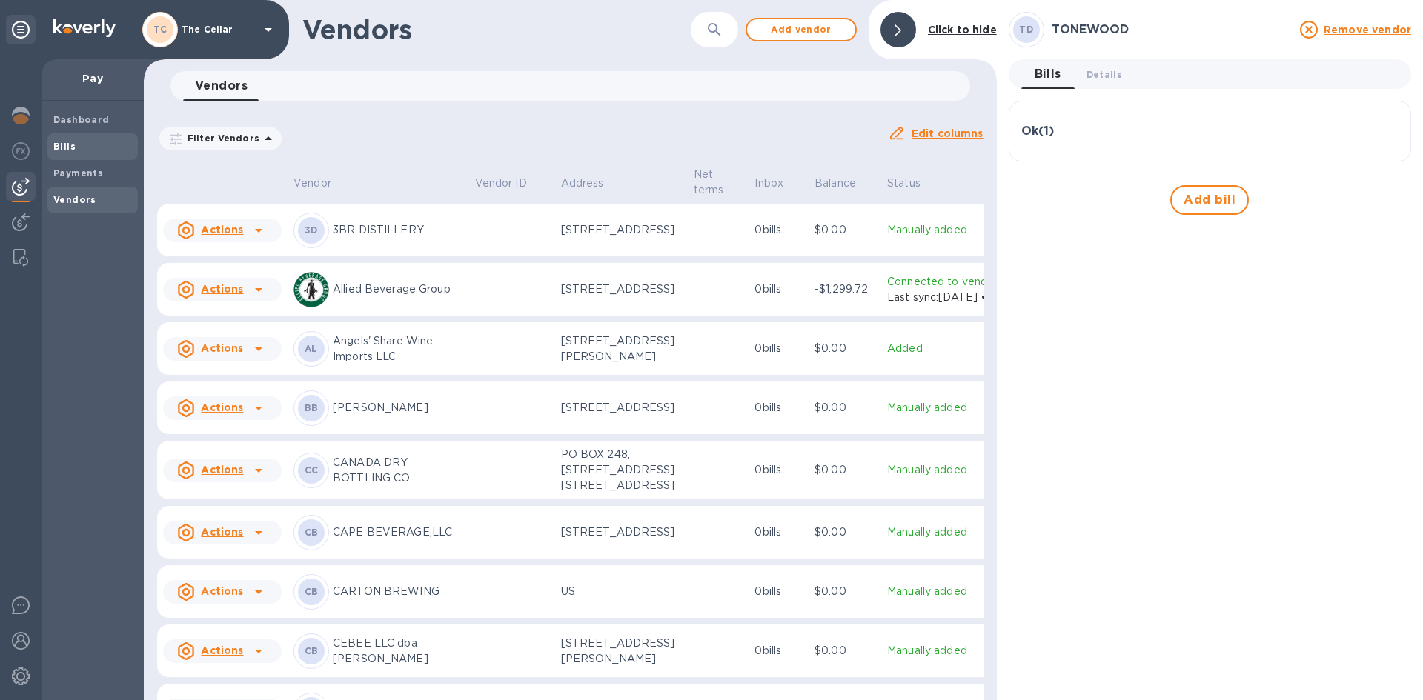
click at [87, 140] on span "Bills" at bounding box center [92, 146] width 79 height 15
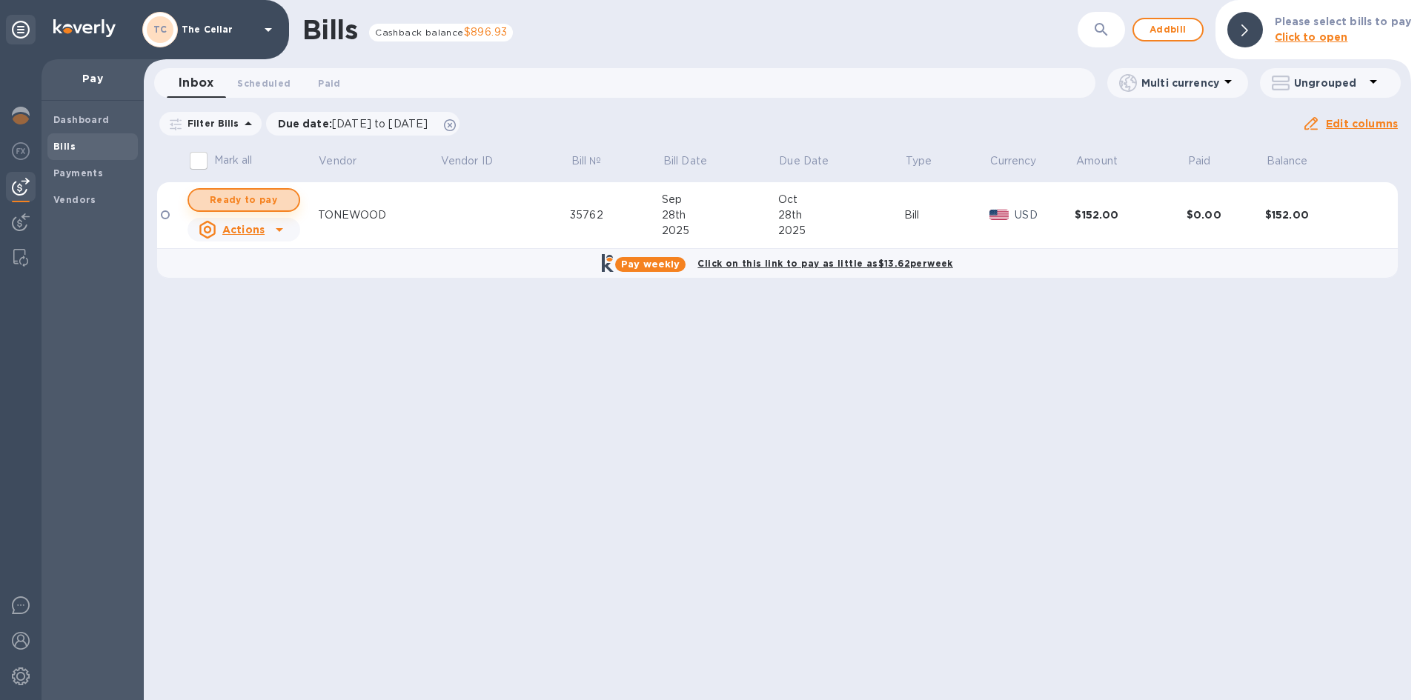
click at [239, 197] on span "Ready to pay" at bounding box center [244, 200] width 86 height 18
checkbox input "true"
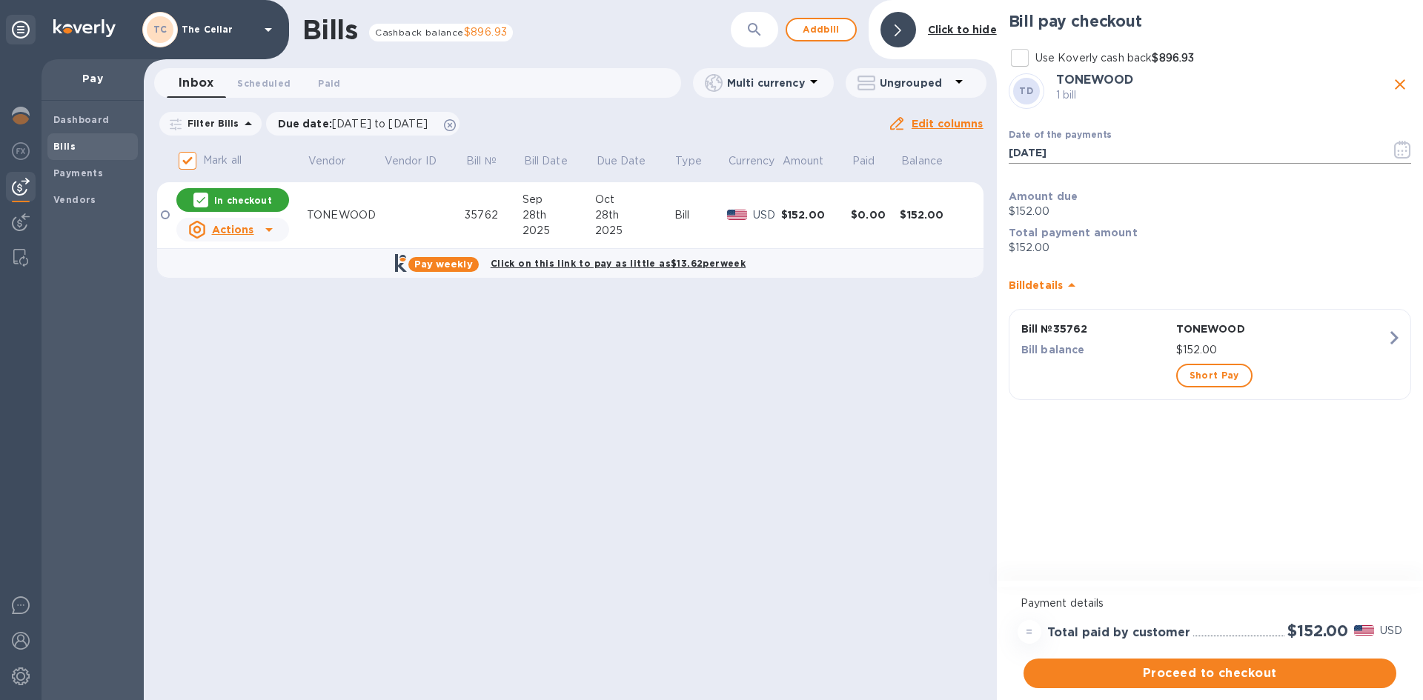
click at [1403, 149] on icon "button" at bounding box center [1402, 150] width 17 height 18
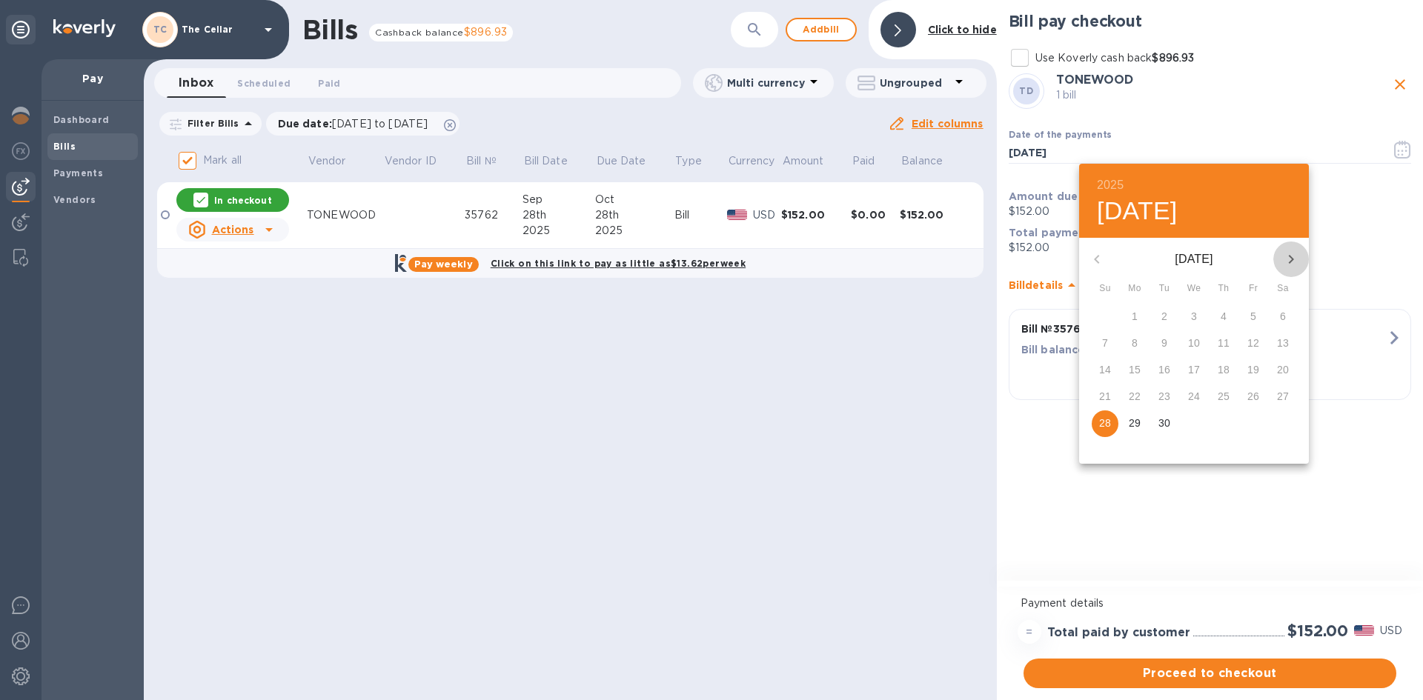
click at [1290, 256] on icon "button" at bounding box center [1291, 259] width 5 height 9
click at [1225, 345] on p "9" at bounding box center [1224, 343] width 6 height 15
type input "[DATE]"
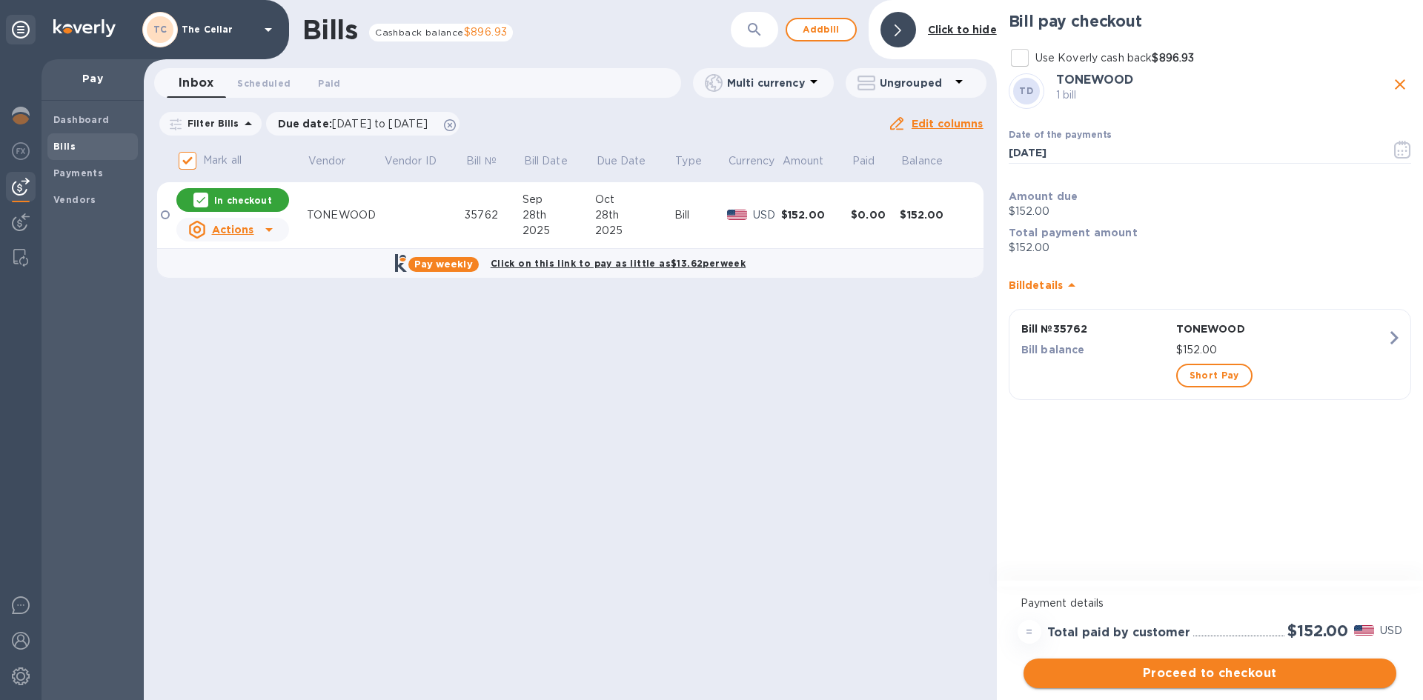
click at [1255, 677] on span "Proceed to checkout" at bounding box center [1209, 674] width 349 height 18
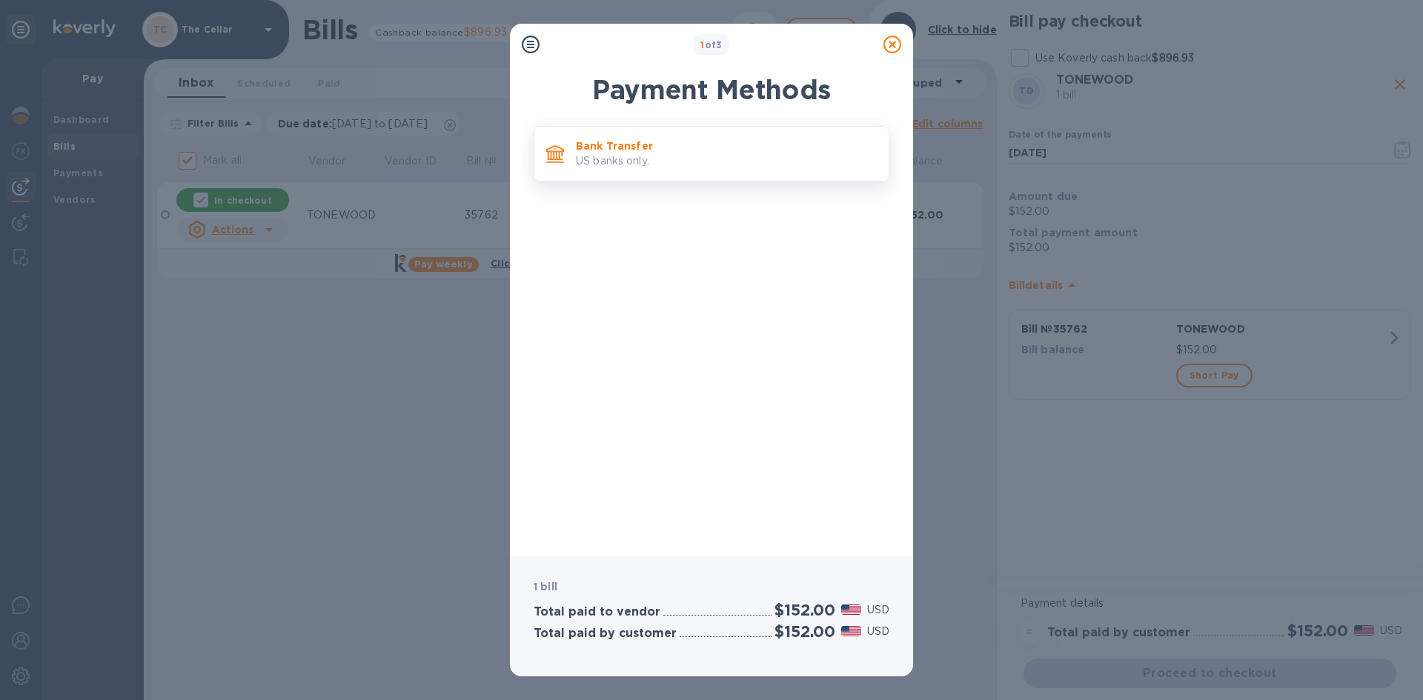
click at [797, 166] on p "US banks only." at bounding box center [726, 161] width 301 height 16
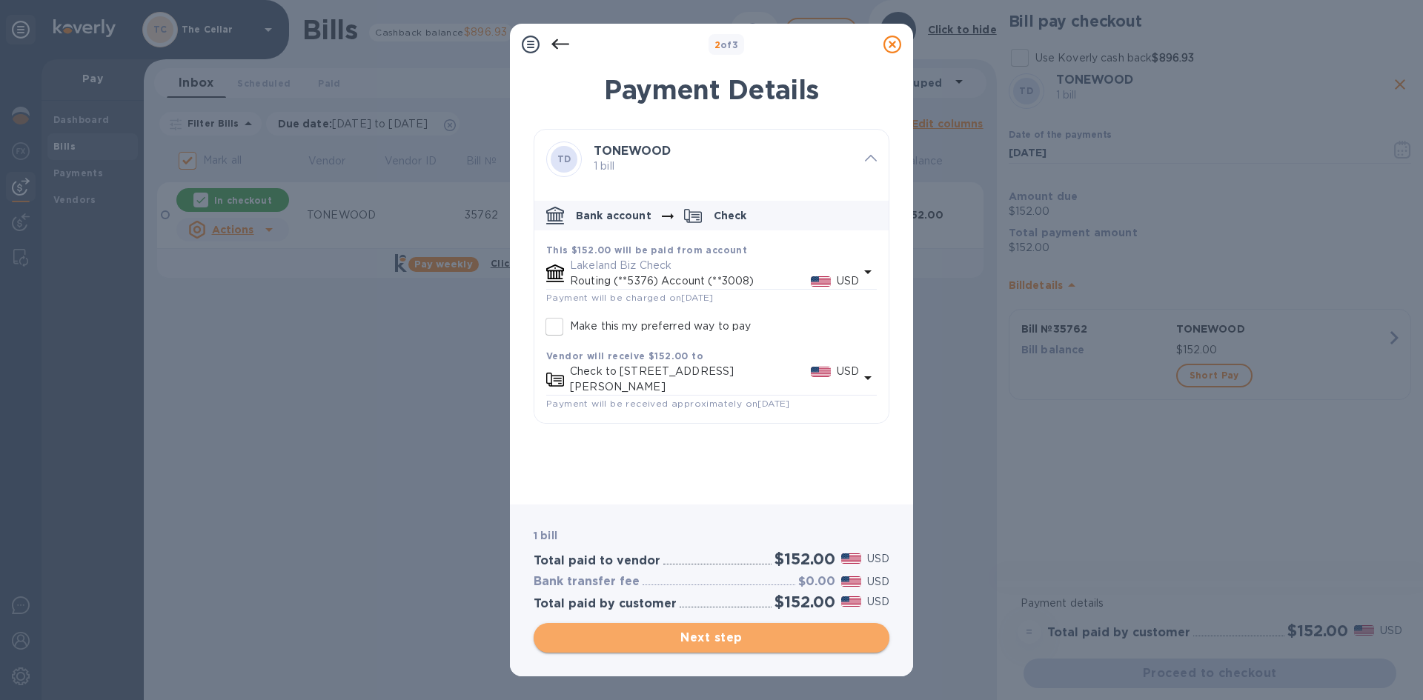
click at [817, 637] on span "Next step" at bounding box center [711, 638] width 332 height 18
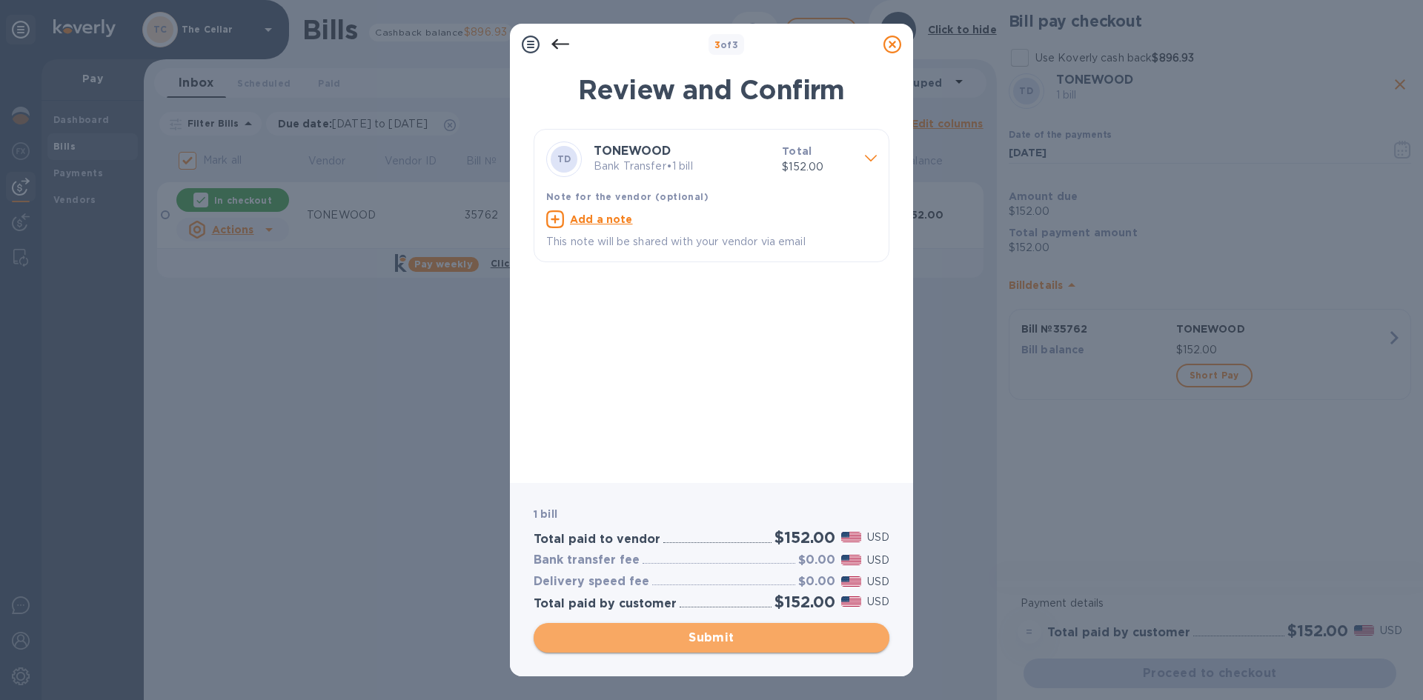
click at [817, 637] on span "Submit" at bounding box center [711, 638] width 332 height 18
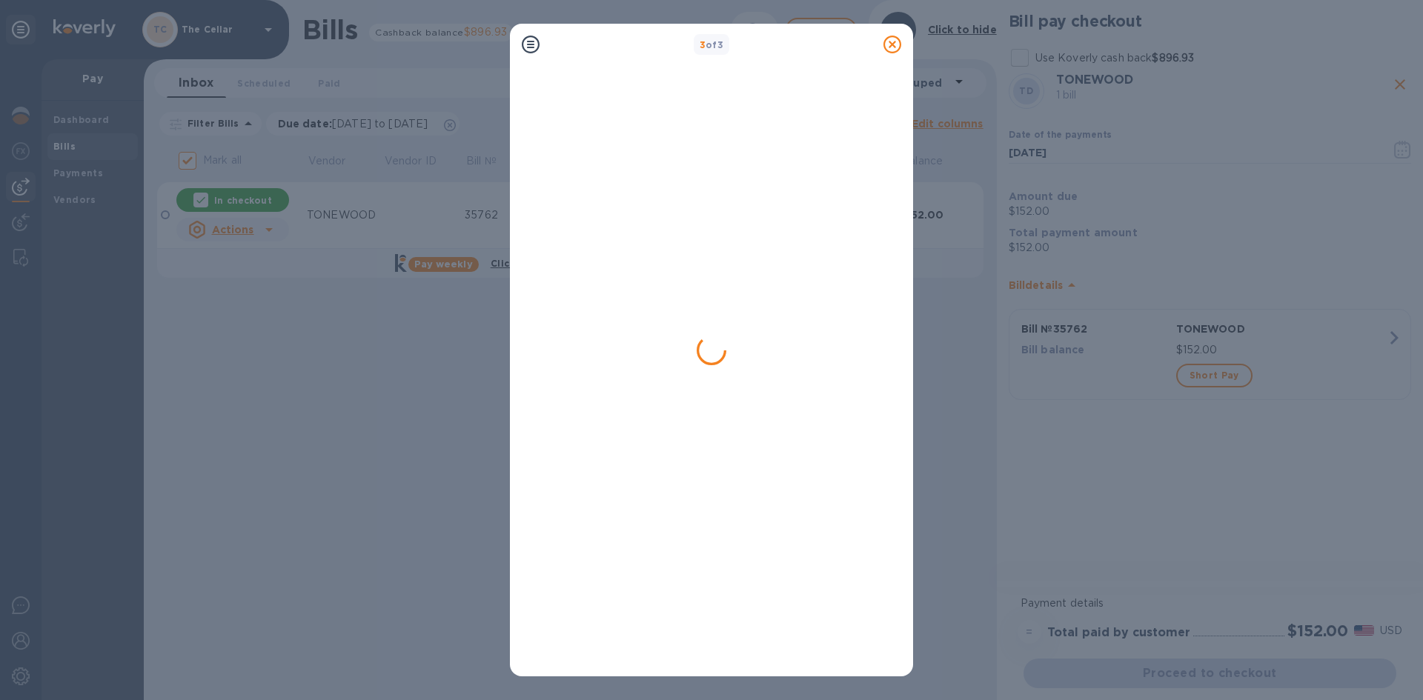
checkbox input "false"
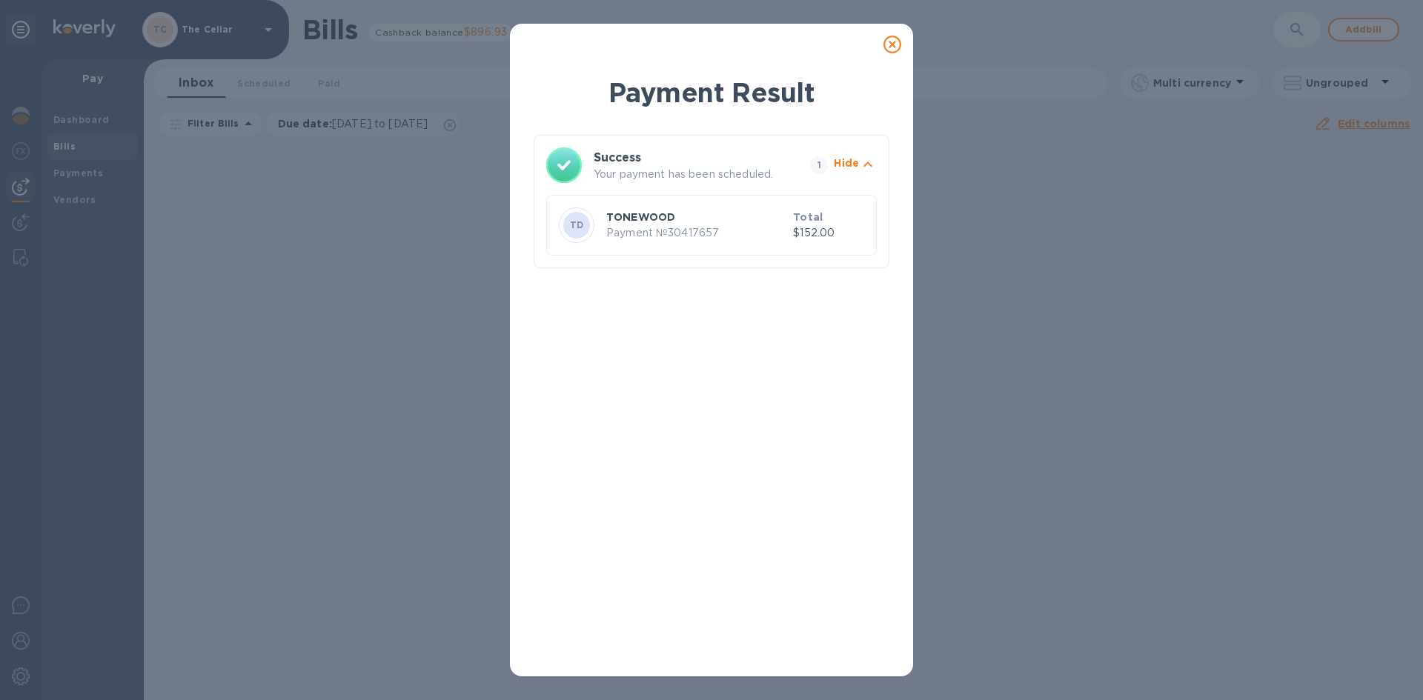
click at [892, 42] on icon at bounding box center [892, 45] width 18 height 18
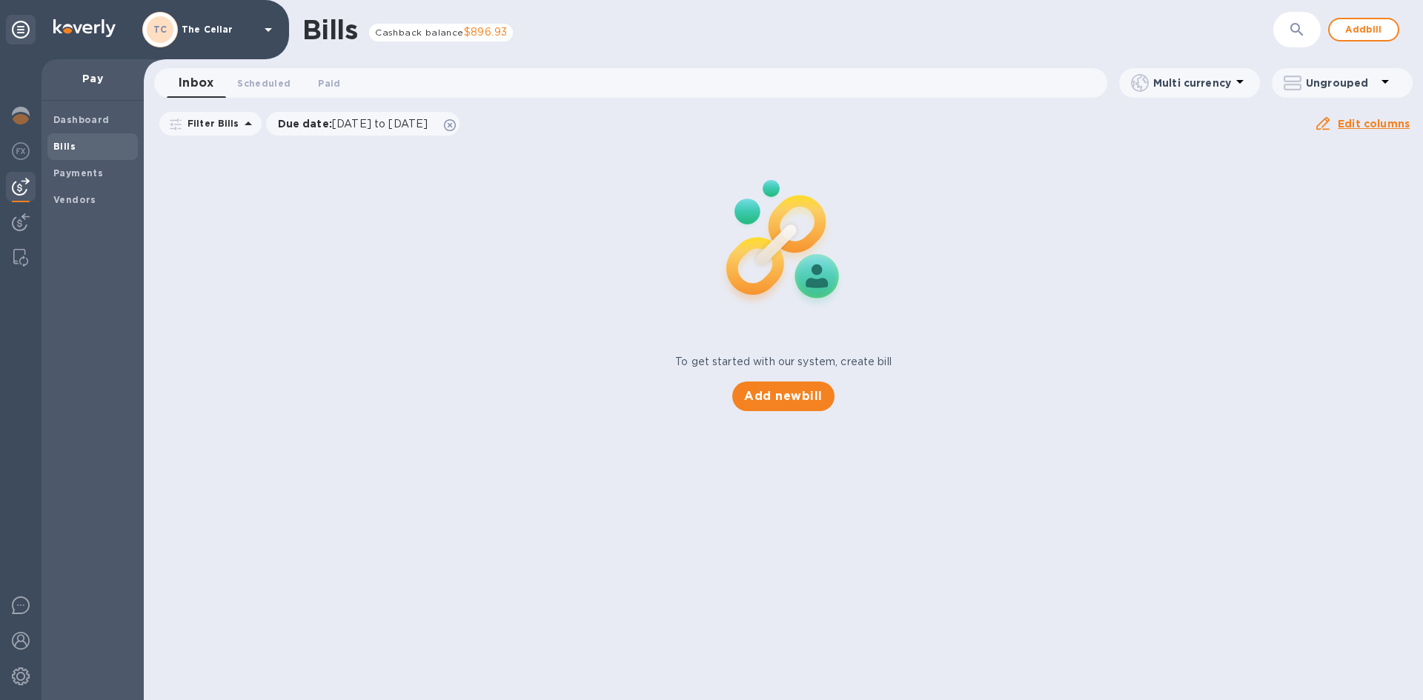
click at [268, 30] on icon at bounding box center [268, 30] width 7 height 4
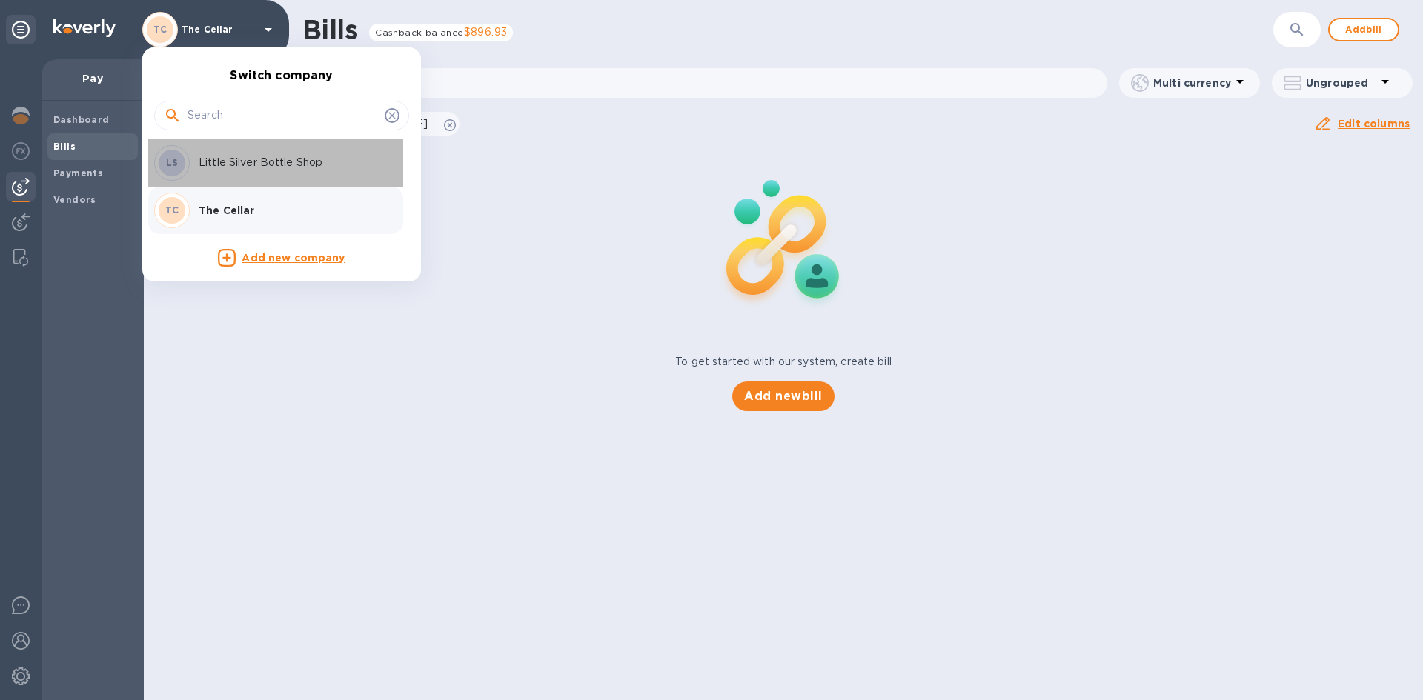
click at [218, 162] on p "Little Silver Bottle Shop" at bounding box center [292, 163] width 187 height 16
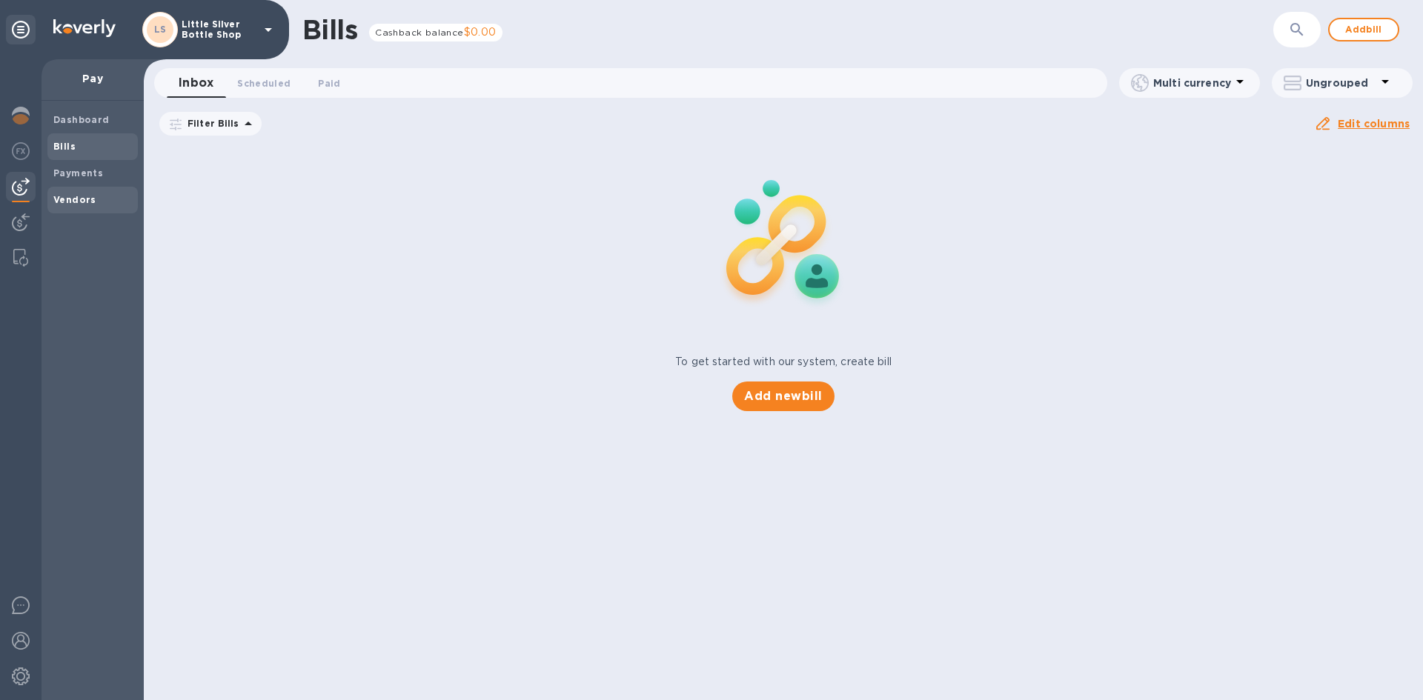
click at [86, 199] on b "Vendors" at bounding box center [74, 199] width 43 height 11
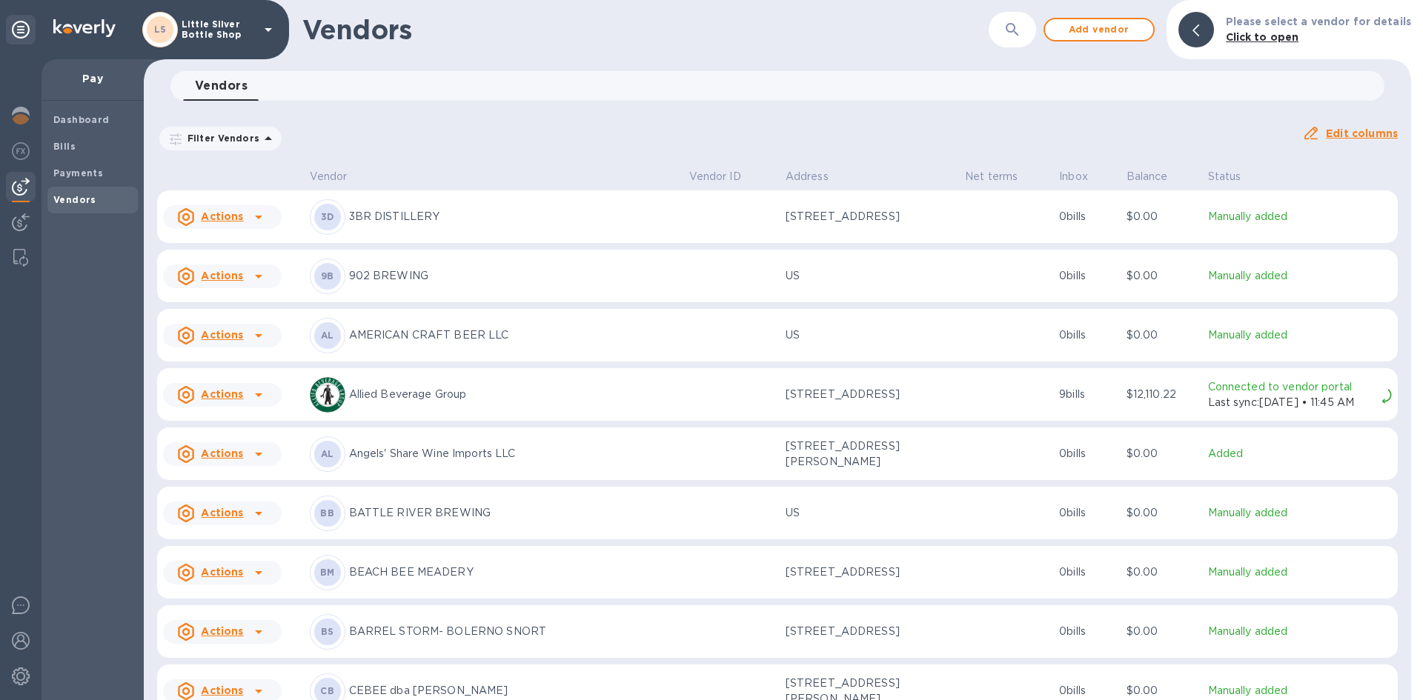
click at [427, 629] on p "BARREL STORM- BOLERNO SNORT" at bounding box center [513, 632] width 328 height 16
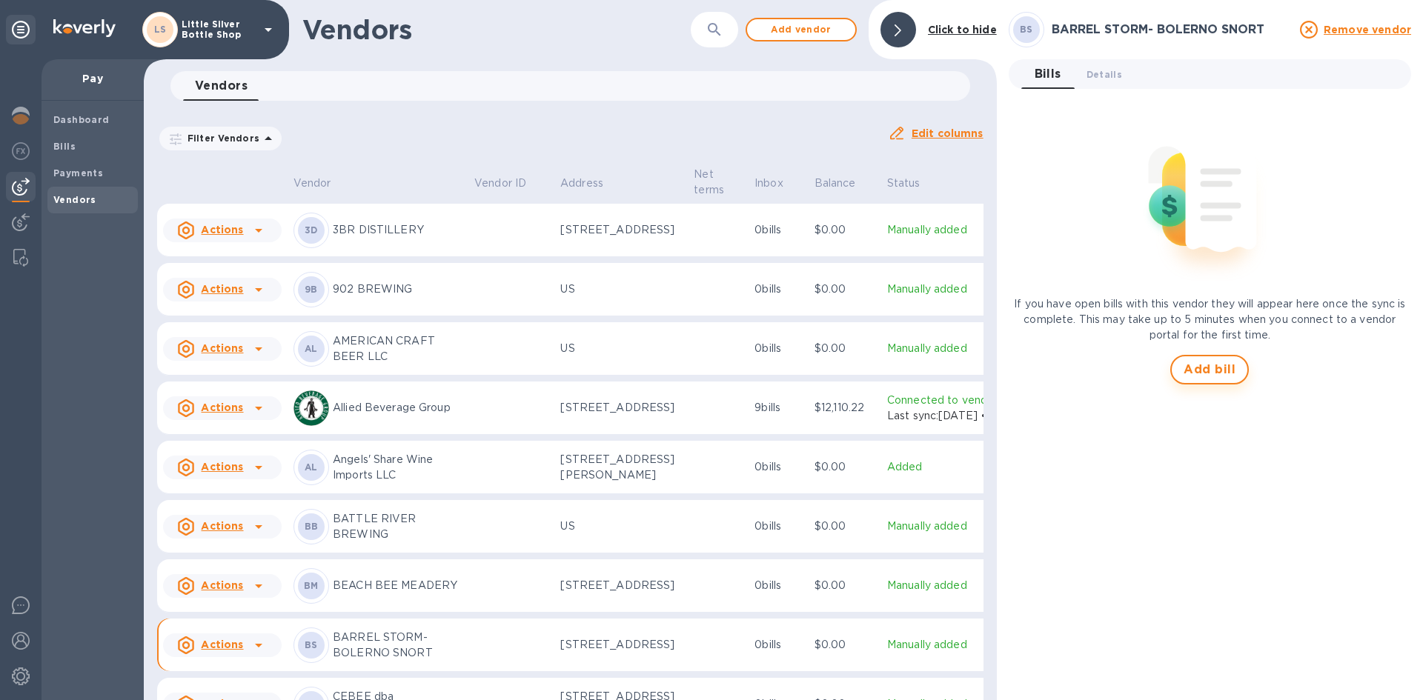
click at [1204, 366] on span "Add bill" at bounding box center [1210, 370] width 52 height 18
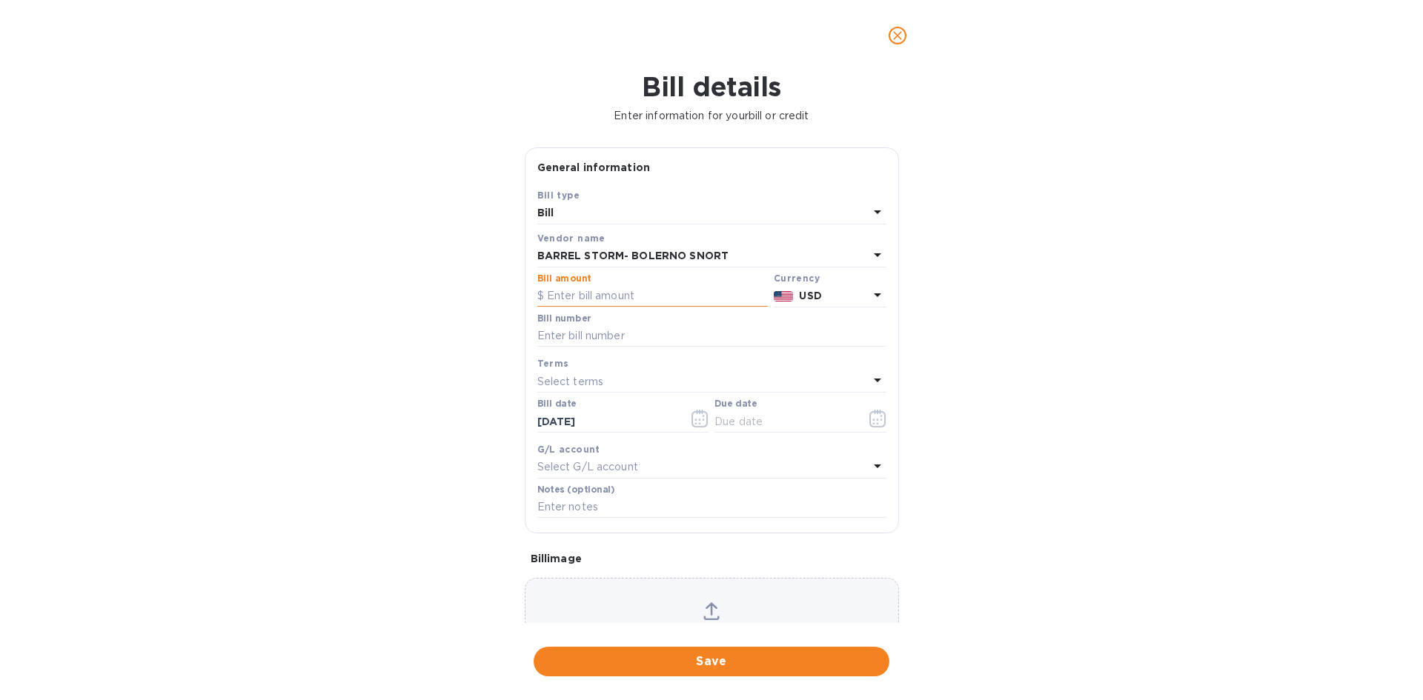
click at [694, 288] on input "text" at bounding box center [652, 296] width 230 height 22
type input "584.00"
click at [675, 339] on input "text" at bounding box center [711, 336] width 349 height 22
type input "45145"
click at [626, 384] on div "Select terms" at bounding box center [702, 381] width 331 height 21
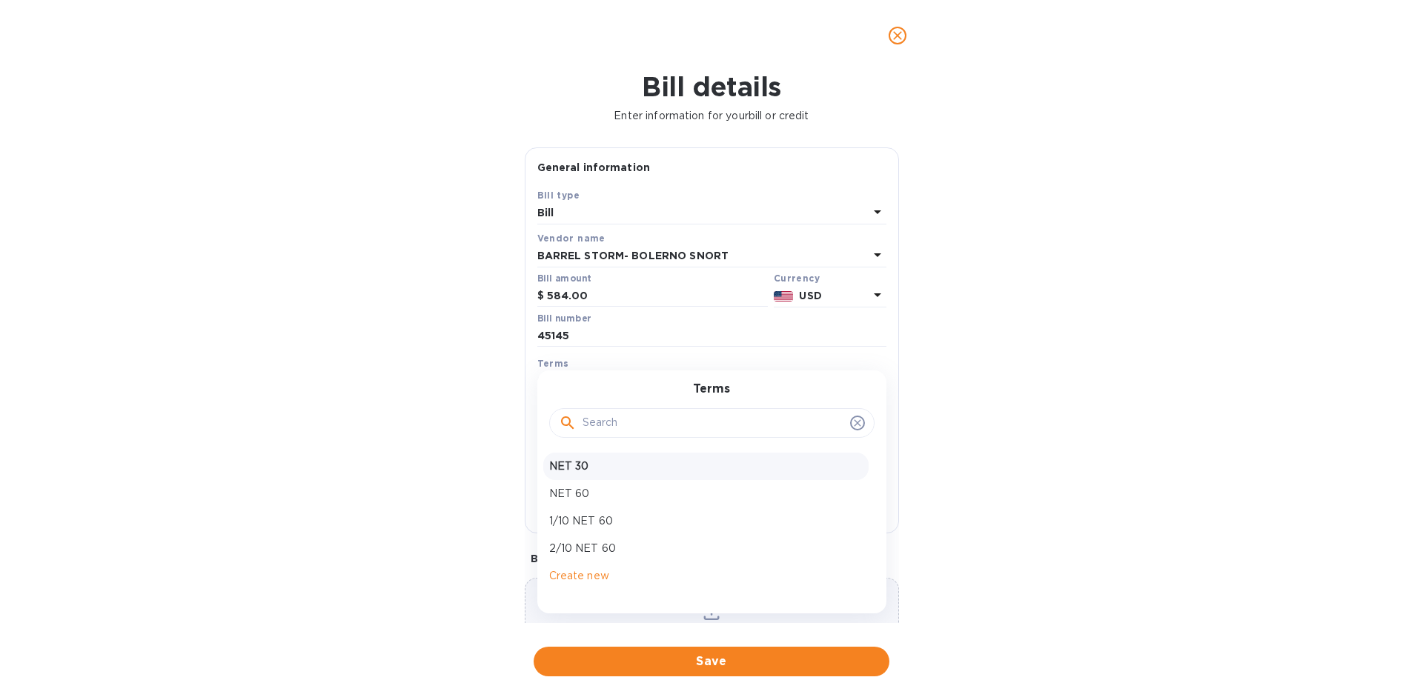
click at [623, 471] on p "NET 30" at bounding box center [705, 467] width 313 height 16
type input "[DATE]"
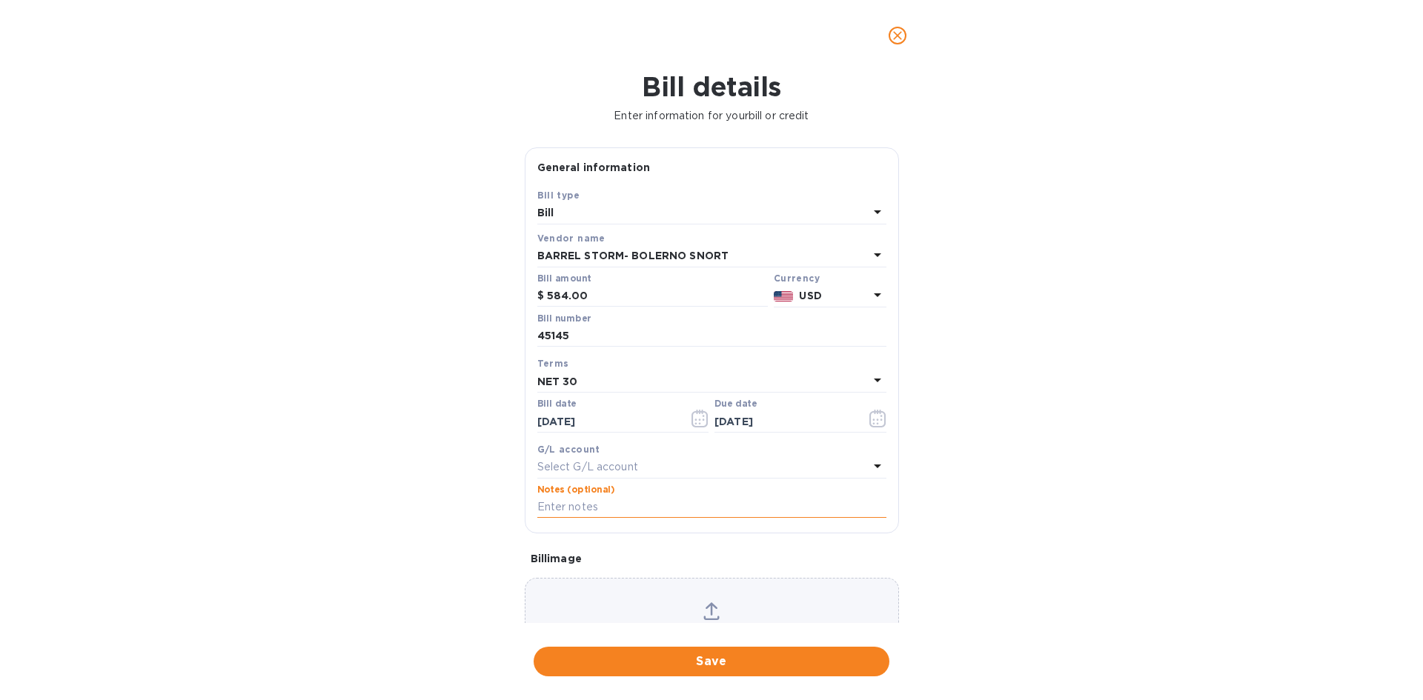
click at [622, 511] on input "text" at bounding box center [711, 508] width 349 height 22
type input "1-30041"
click at [785, 649] on button "Save" at bounding box center [712, 662] width 356 height 30
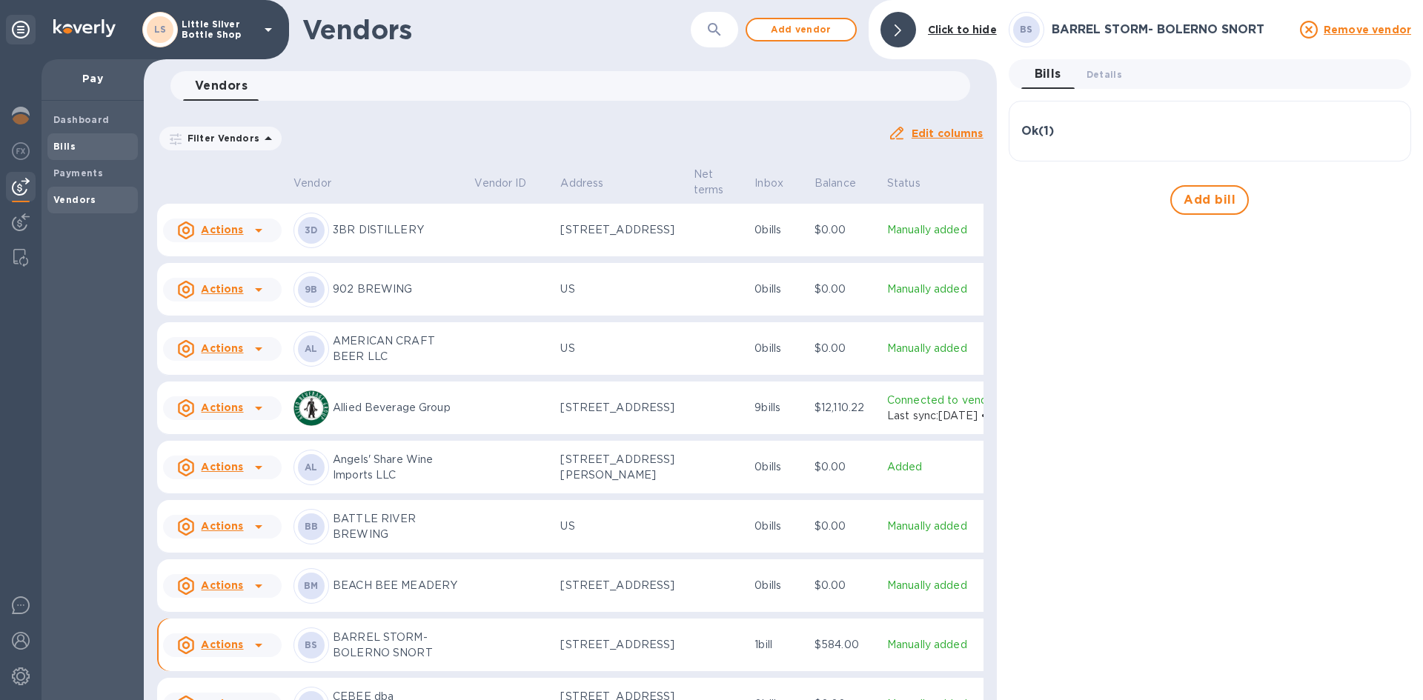
click at [96, 151] on span "Bills" at bounding box center [92, 146] width 79 height 15
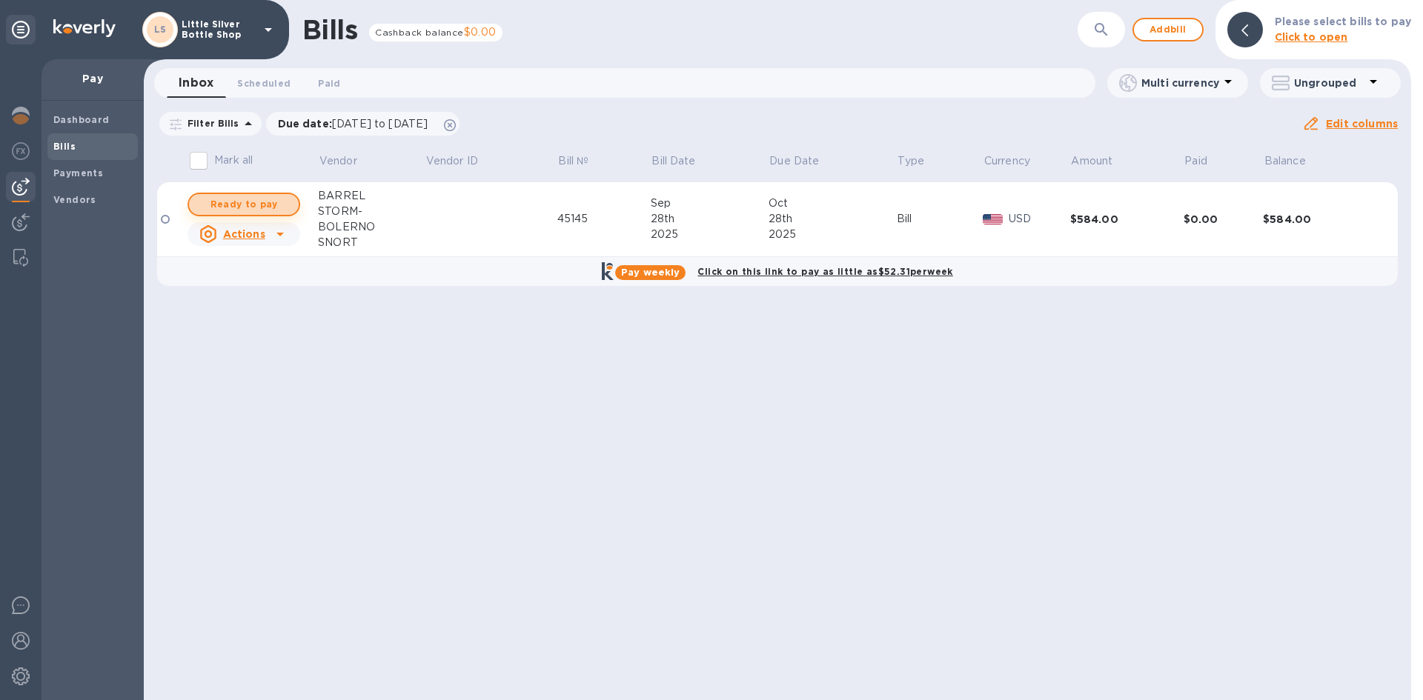
click at [242, 206] on span "Ready to pay" at bounding box center [244, 205] width 86 height 18
checkbox input "true"
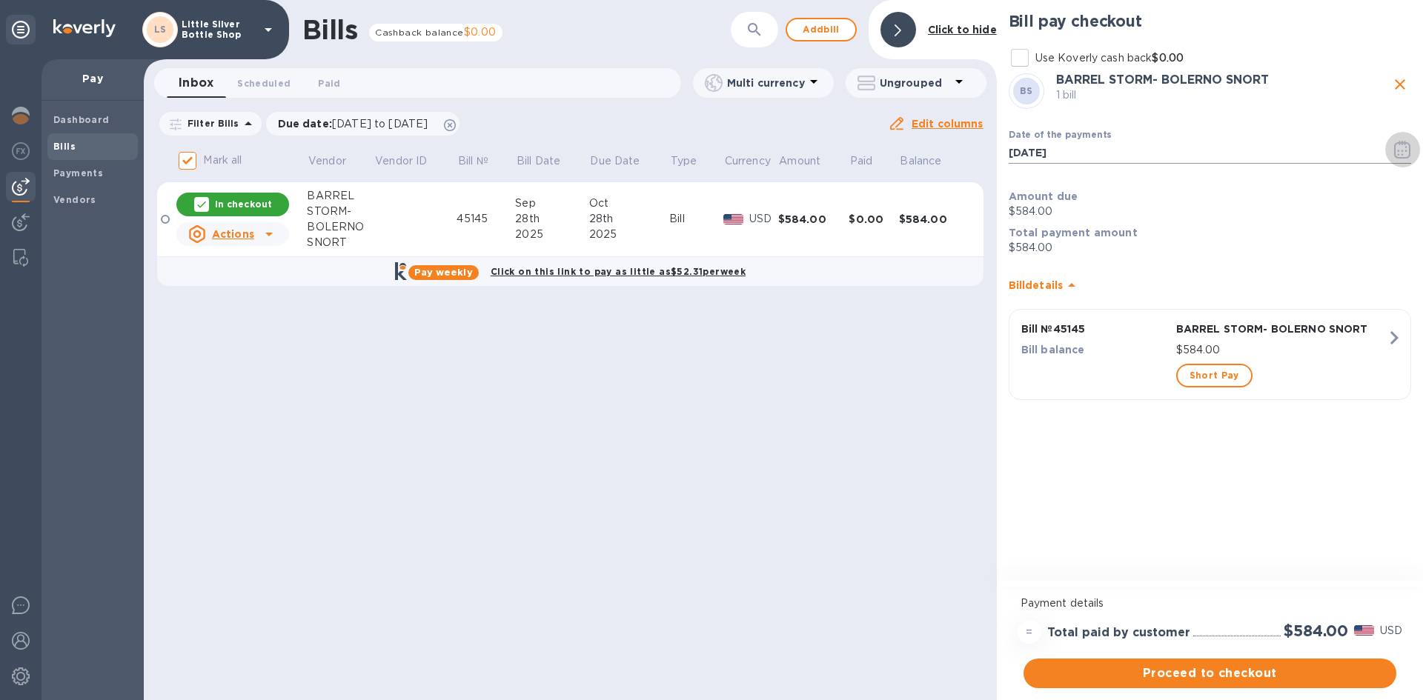
click at [1402, 150] on icon "button" at bounding box center [1402, 150] width 17 height 18
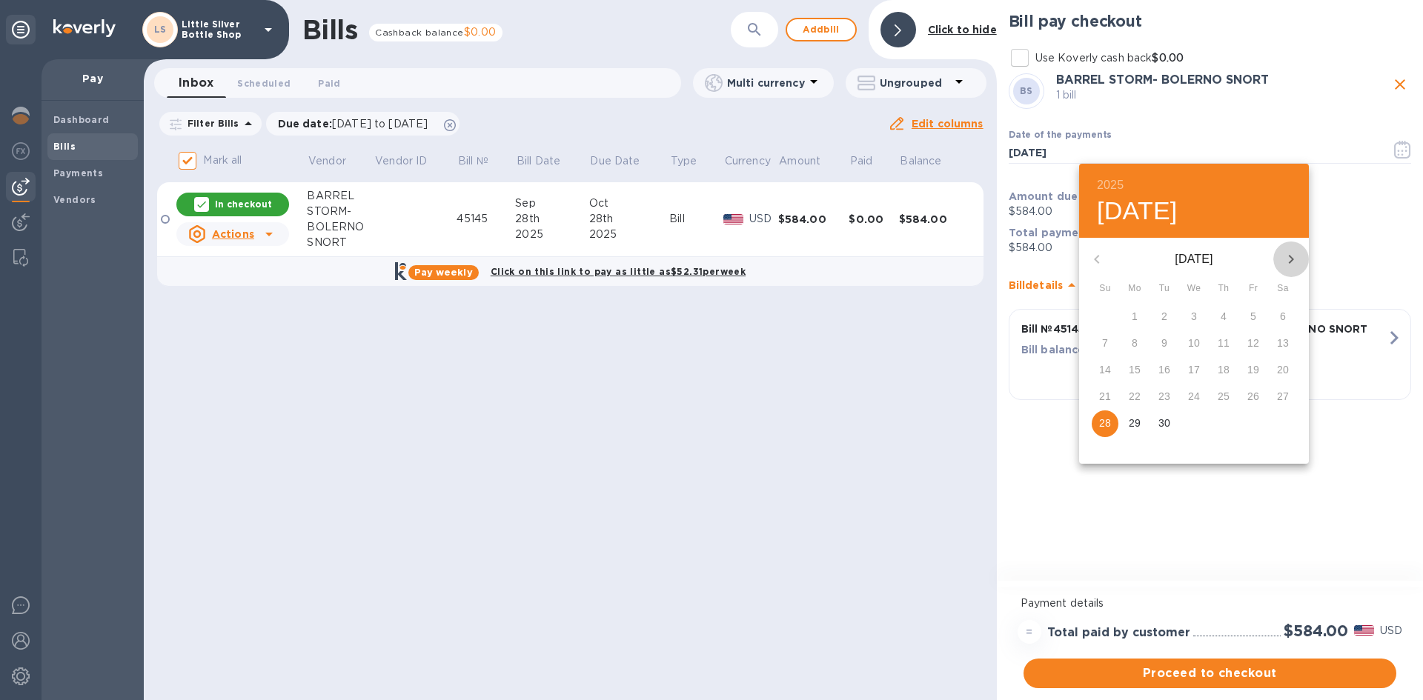
click at [1292, 264] on icon "button" at bounding box center [1291, 259] width 18 height 18
click at [1252, 339] on p "10" at bounding box center [1253, 343] width 12 height 15
type input "10/10/2025"
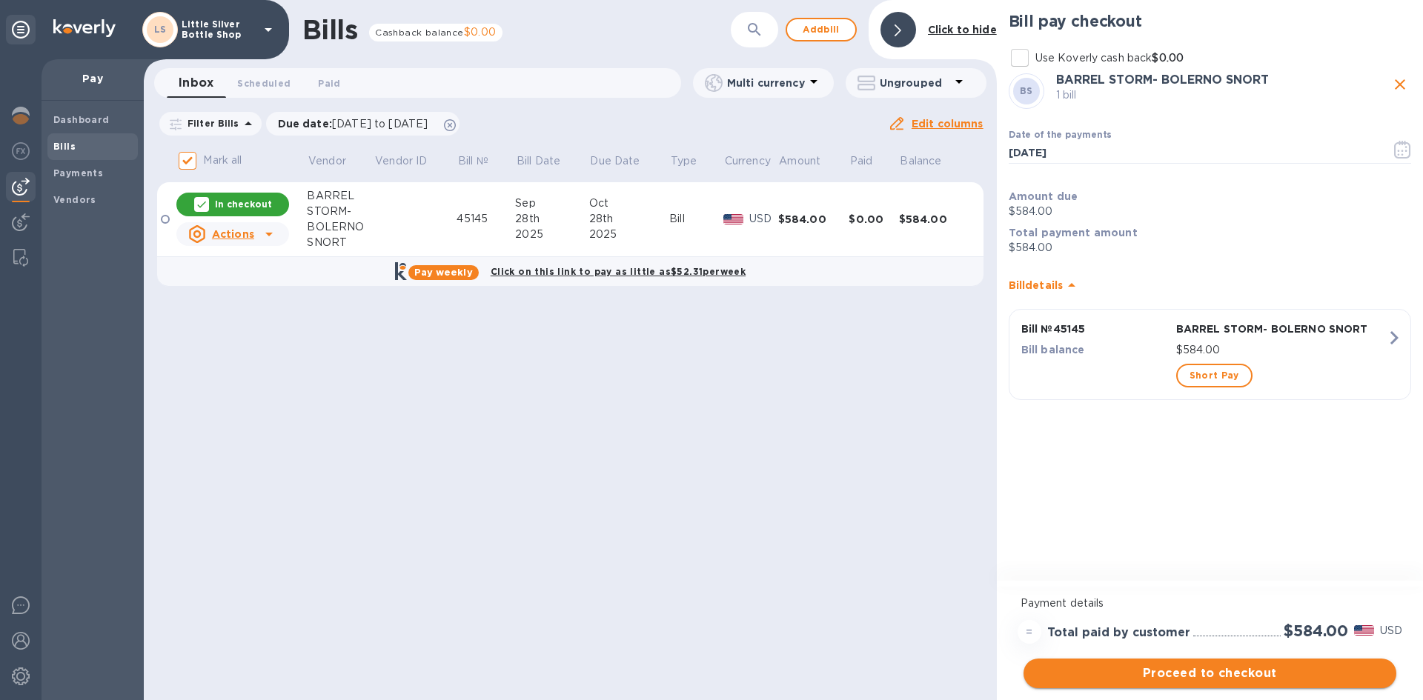
click at [1298, 680] on span "Proceed to checkout" at bounding box center [1209, 674] width 349 height 18
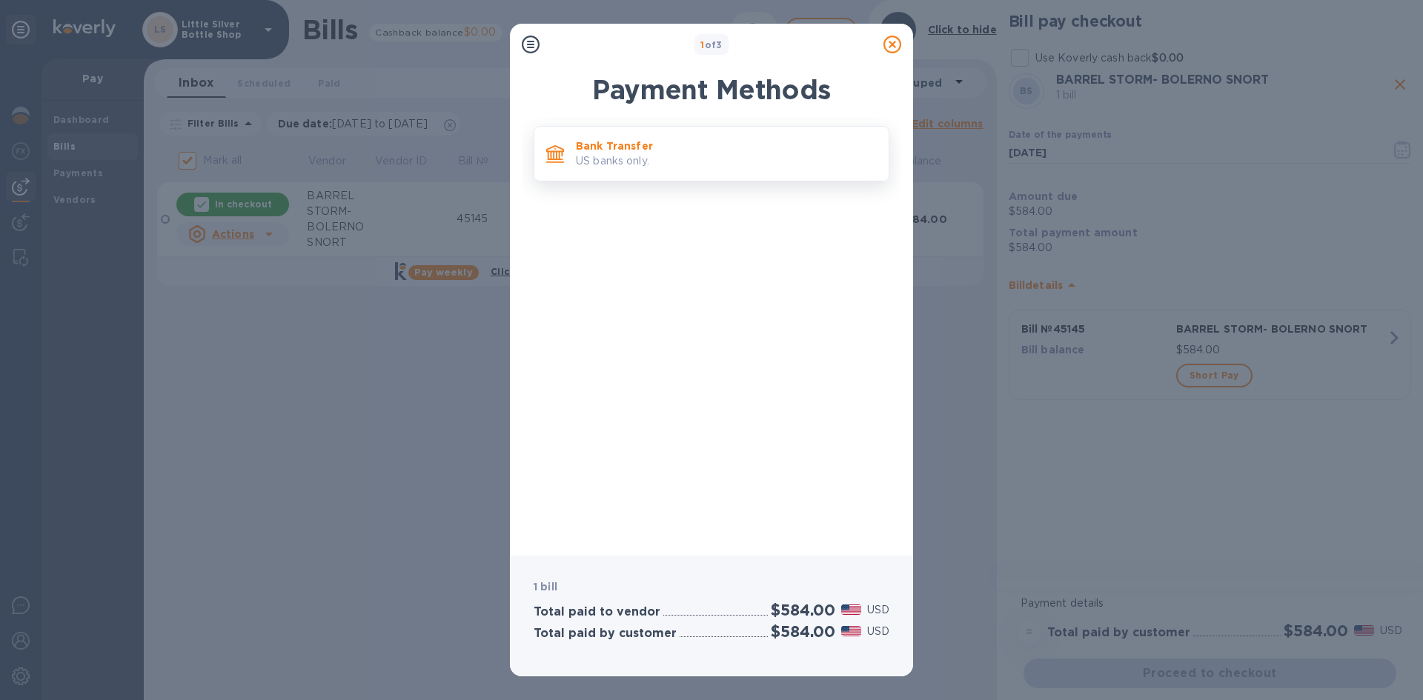
click at [734, 167] on p "US banks only." at bounding box center [726, 161] width 301 height 16
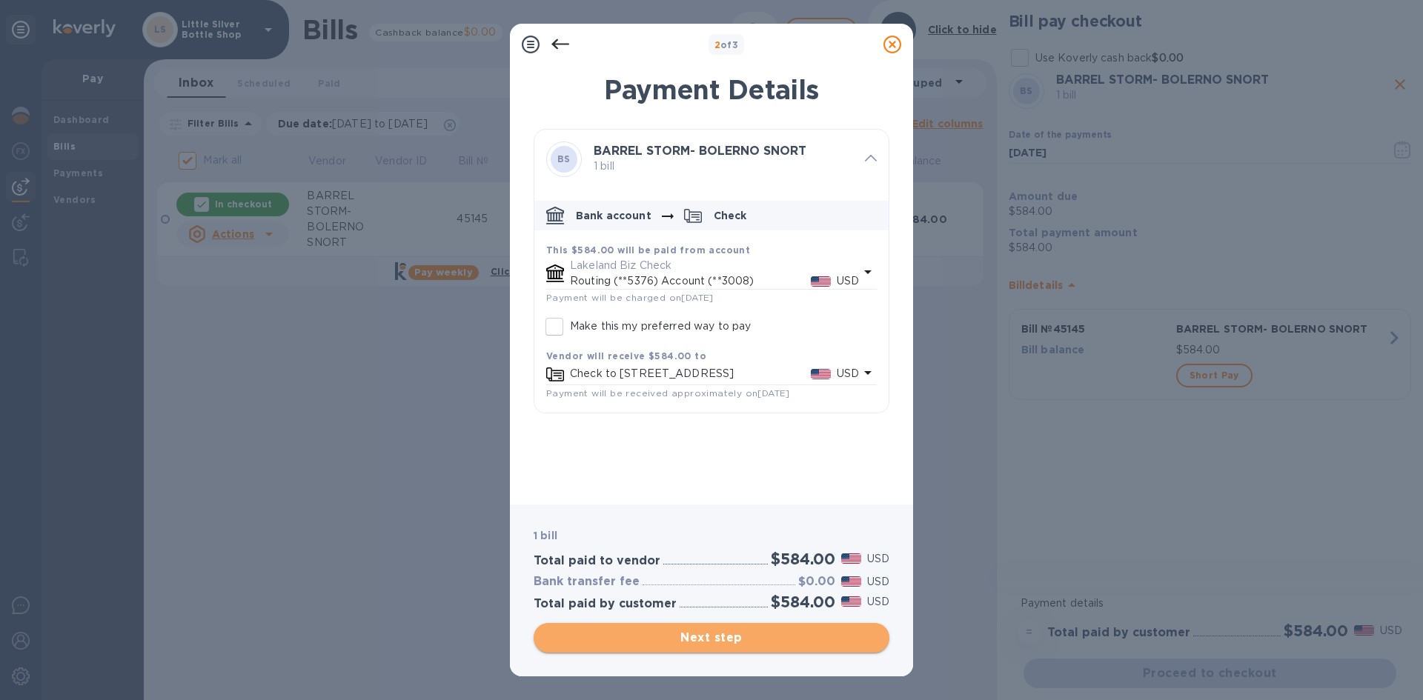
click at [794, 644] on span "Next step" at bounding box center [711, 638] width 332 height 18
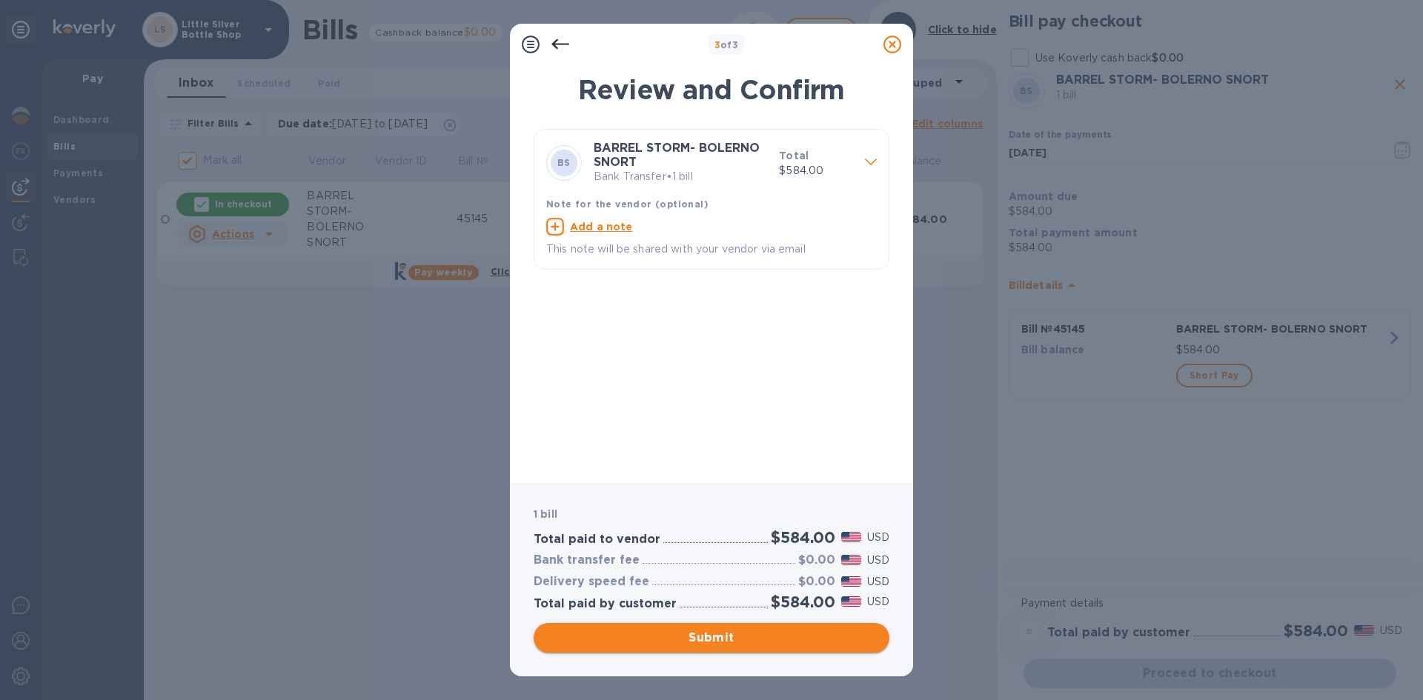
click at [794, 644] on span "Submit" at bounding box center [711, 638] width 332 height 18
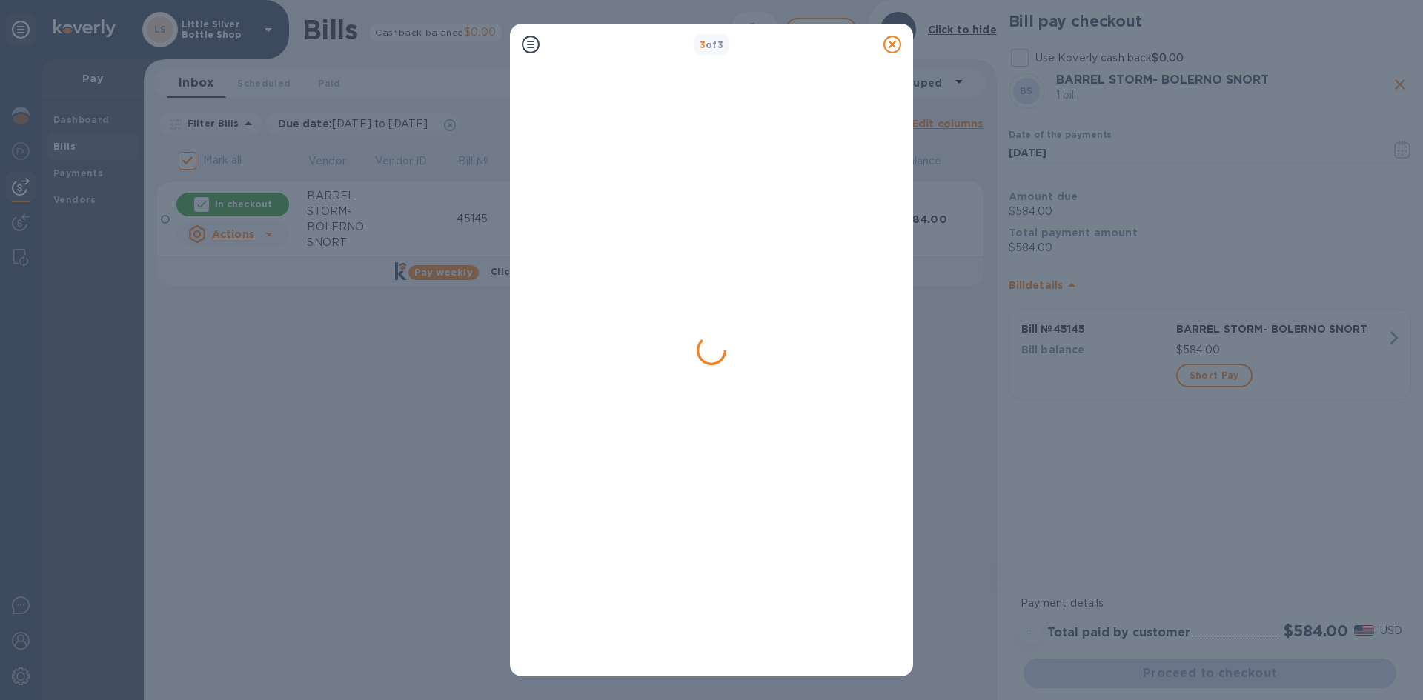
checkbox input "false"
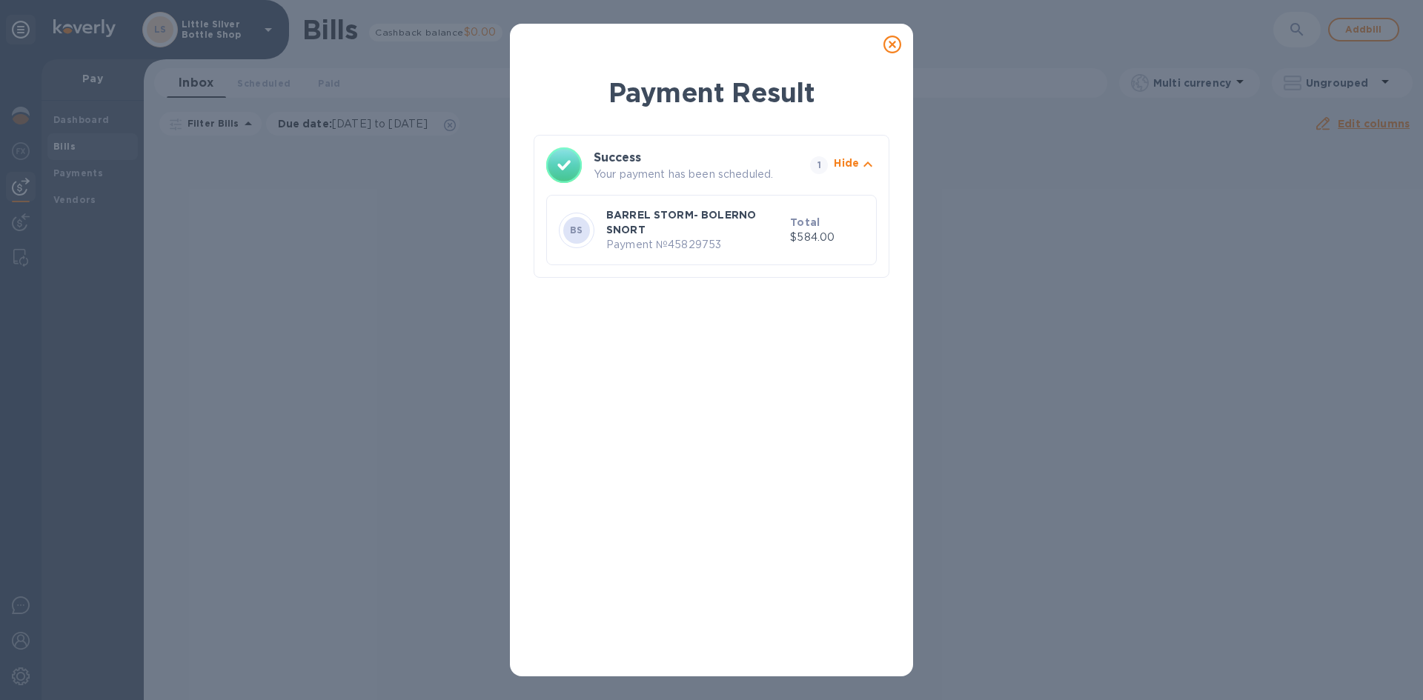
click at [894, 42] on icon at bounding box center [892, 45] width 18 height 18
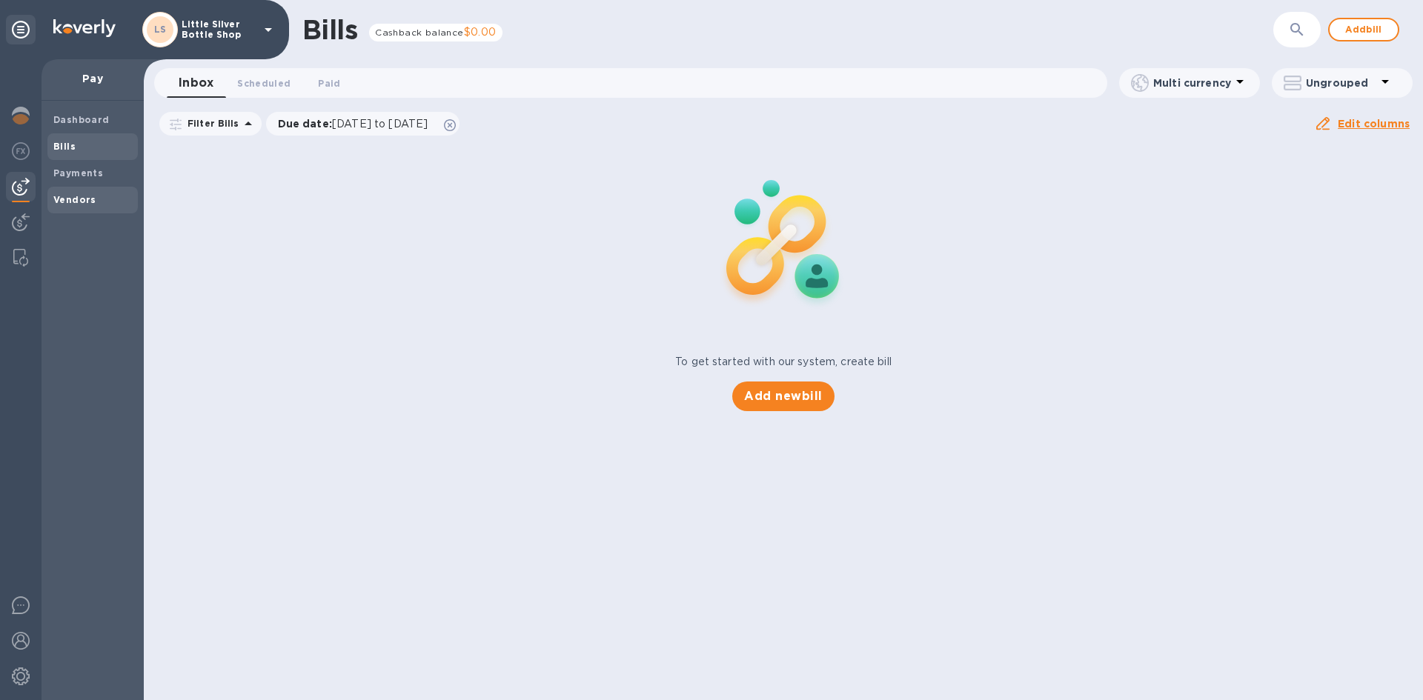
click at [70, 202] on b "Vendors" at bounding box center [74, 199] width 43 height 11
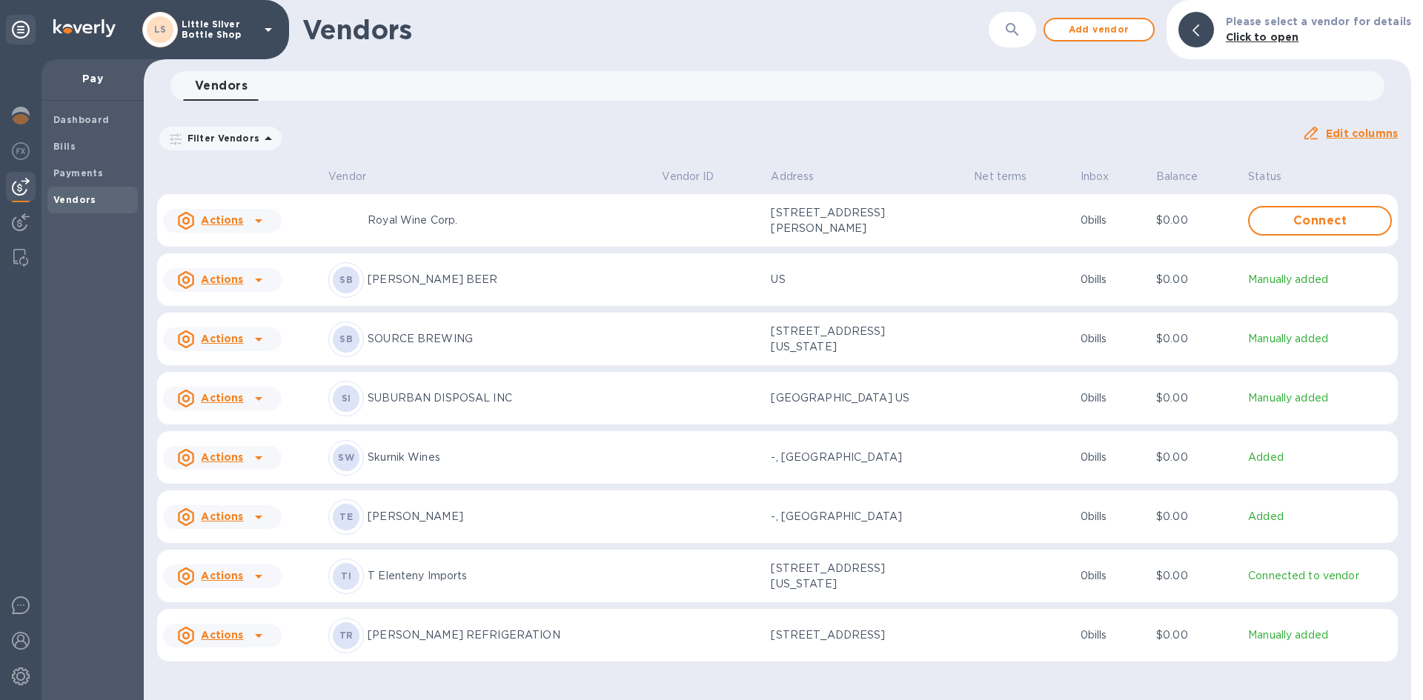
scroll to position [4790, 0]
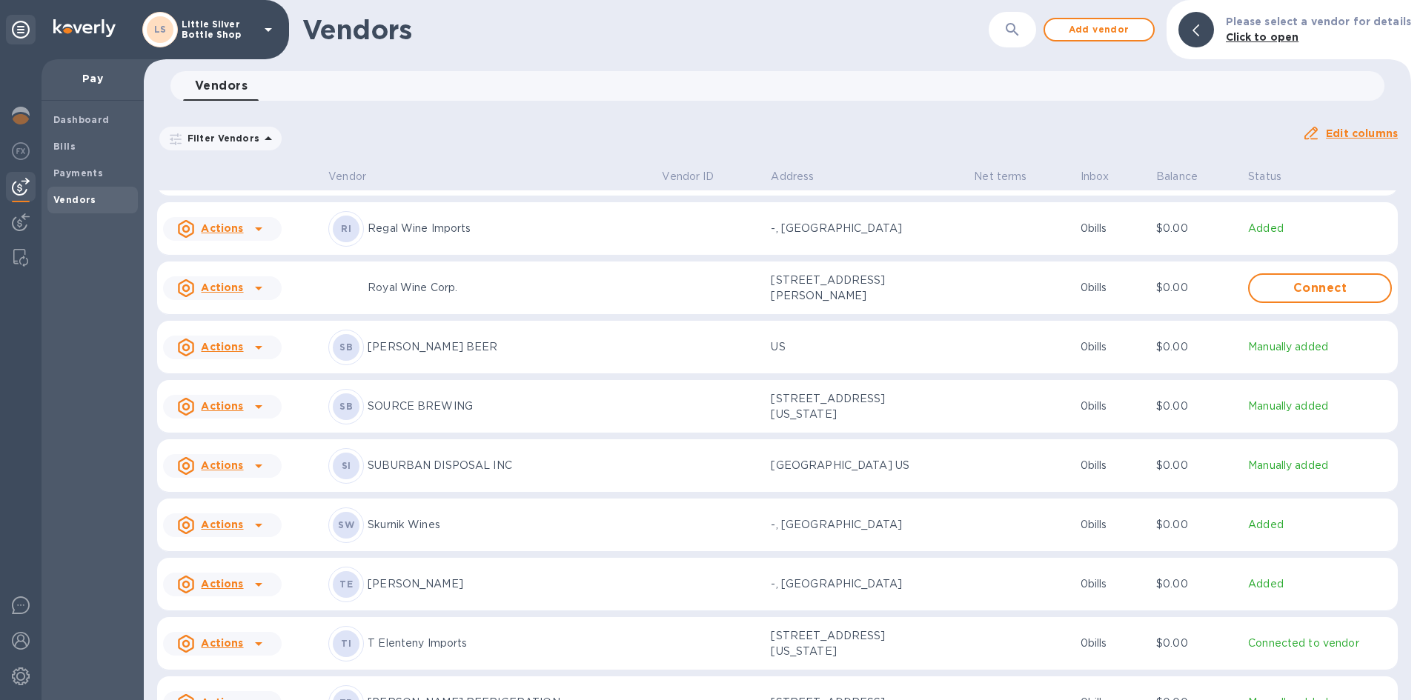
click at [411, 592] on p "[PERSON_NAME]" at bounding box center [509, 585] width 282 height 16
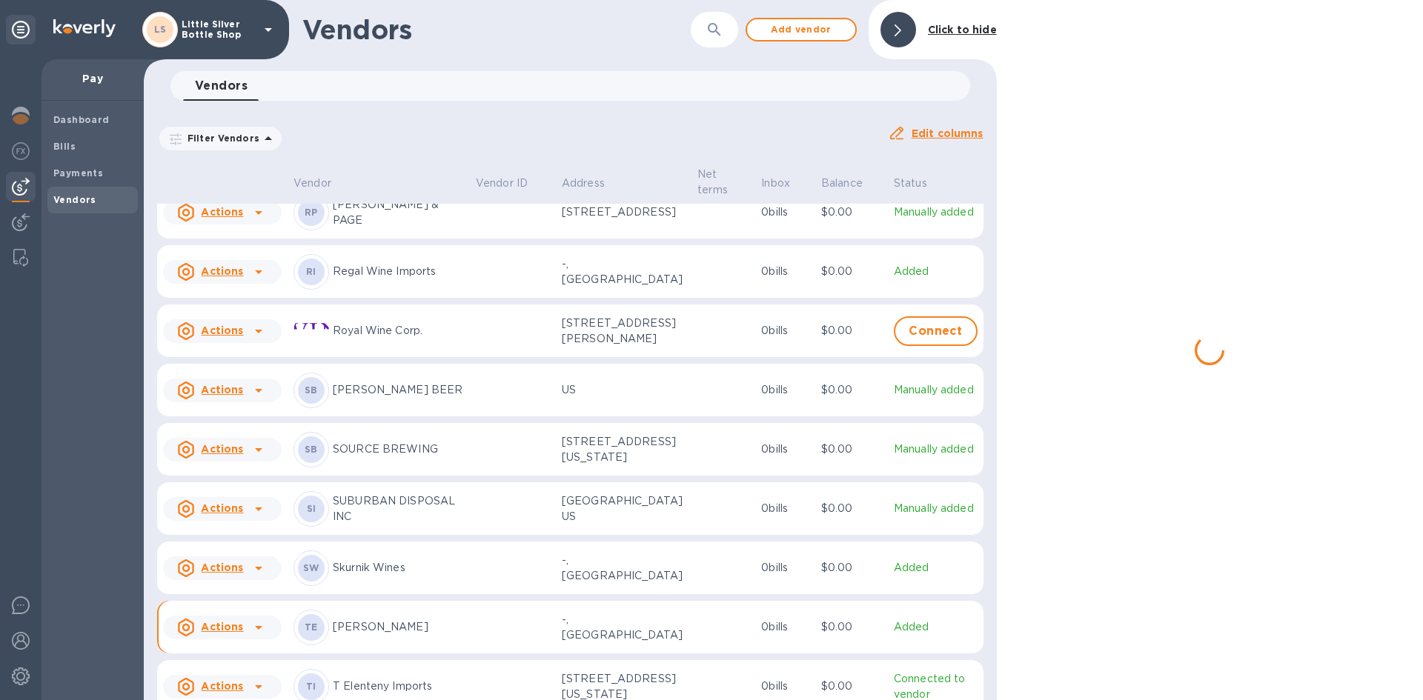
scroll to position [4890, 0]
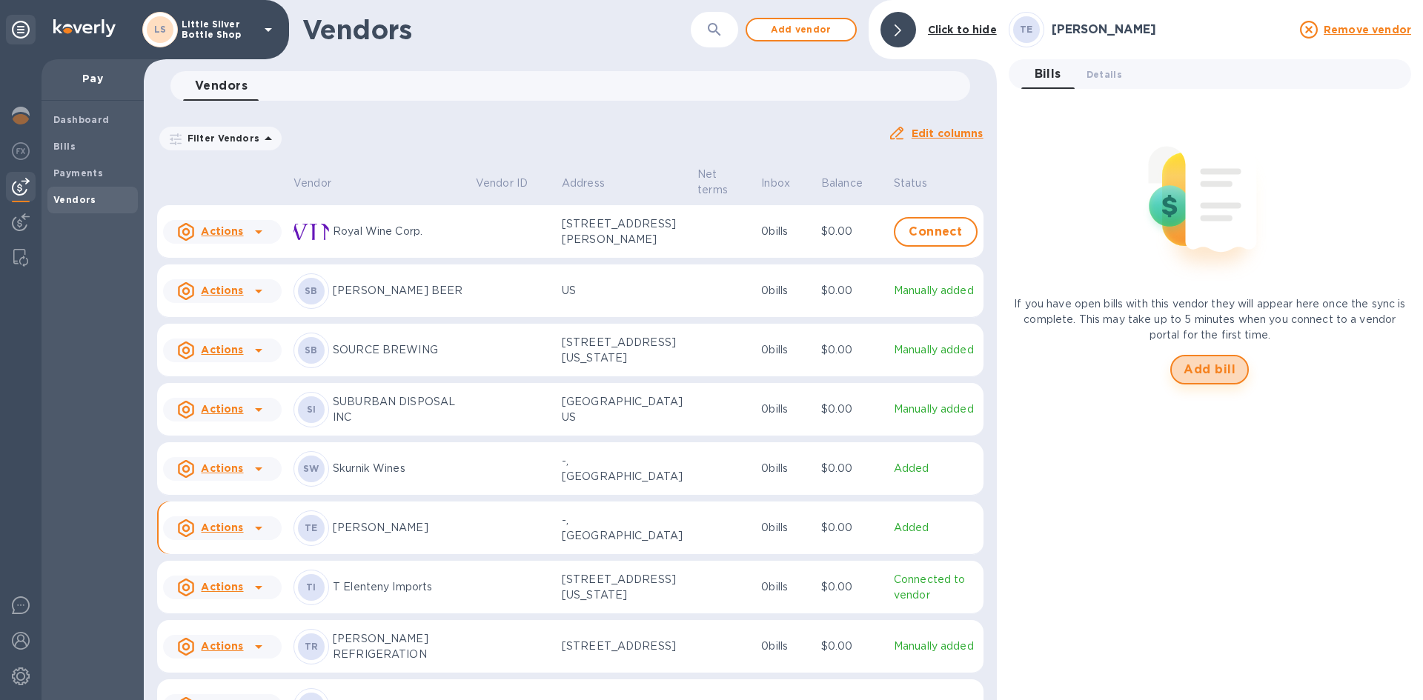
click at [1202, 374] on span "Add bill" at bounding box center [1210, 370] width 52 height 18
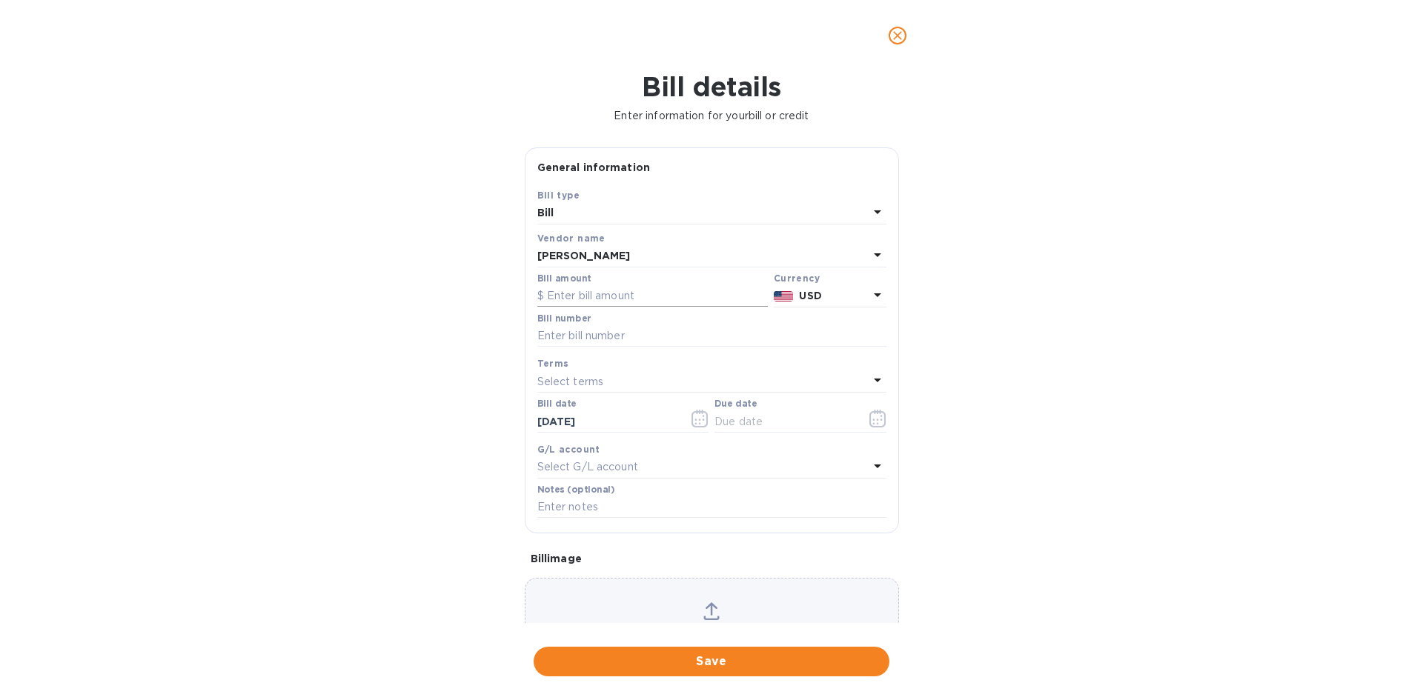
click at [585, 300] on input "text" at bounding box center [652, 296] width 230 height 22
type input "2,442.00"
click at [561, 339] on input "text" at bounding box center [711, 336] width 349 height 22
type input "730707"
click at [549, 382] on p "Select terms" at bounding box center [570, 382] width 67 height 16
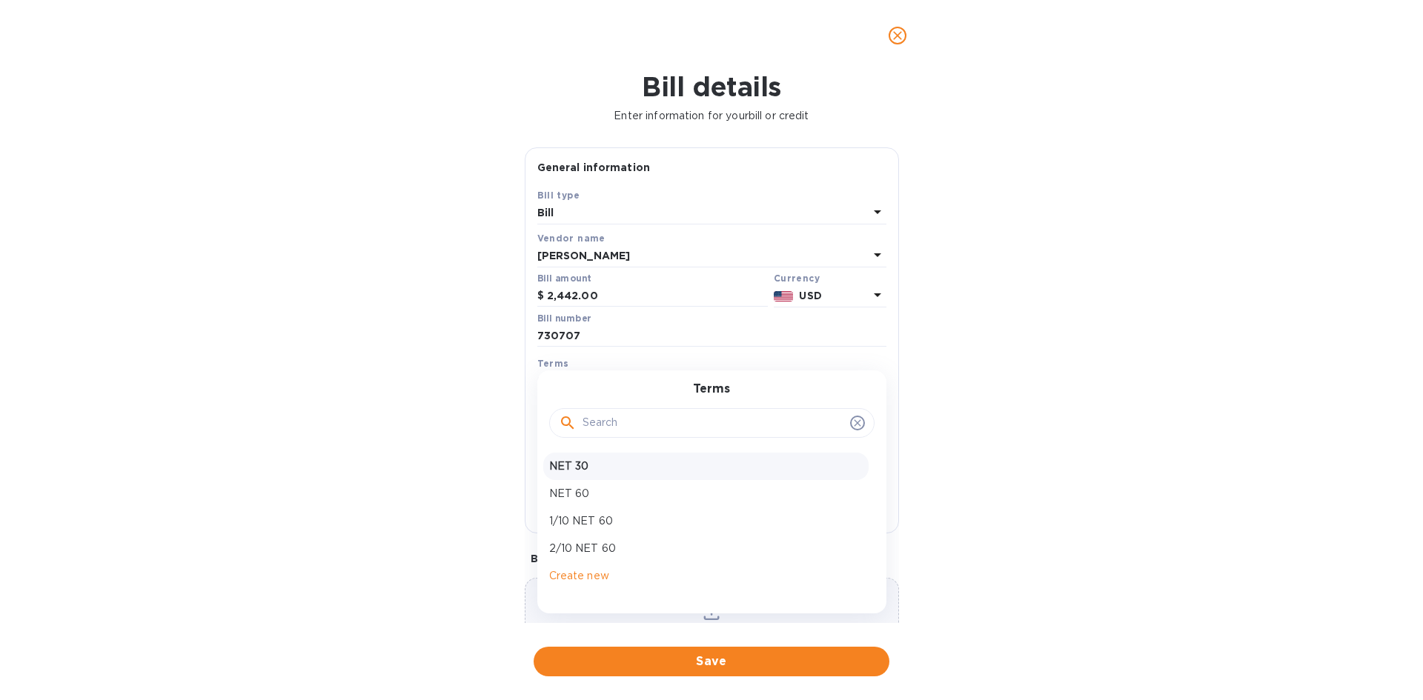
click at [566, 461] on p "NET 30" at bounding box center [705, 467] width 313 height 16
type input "[DATE]"
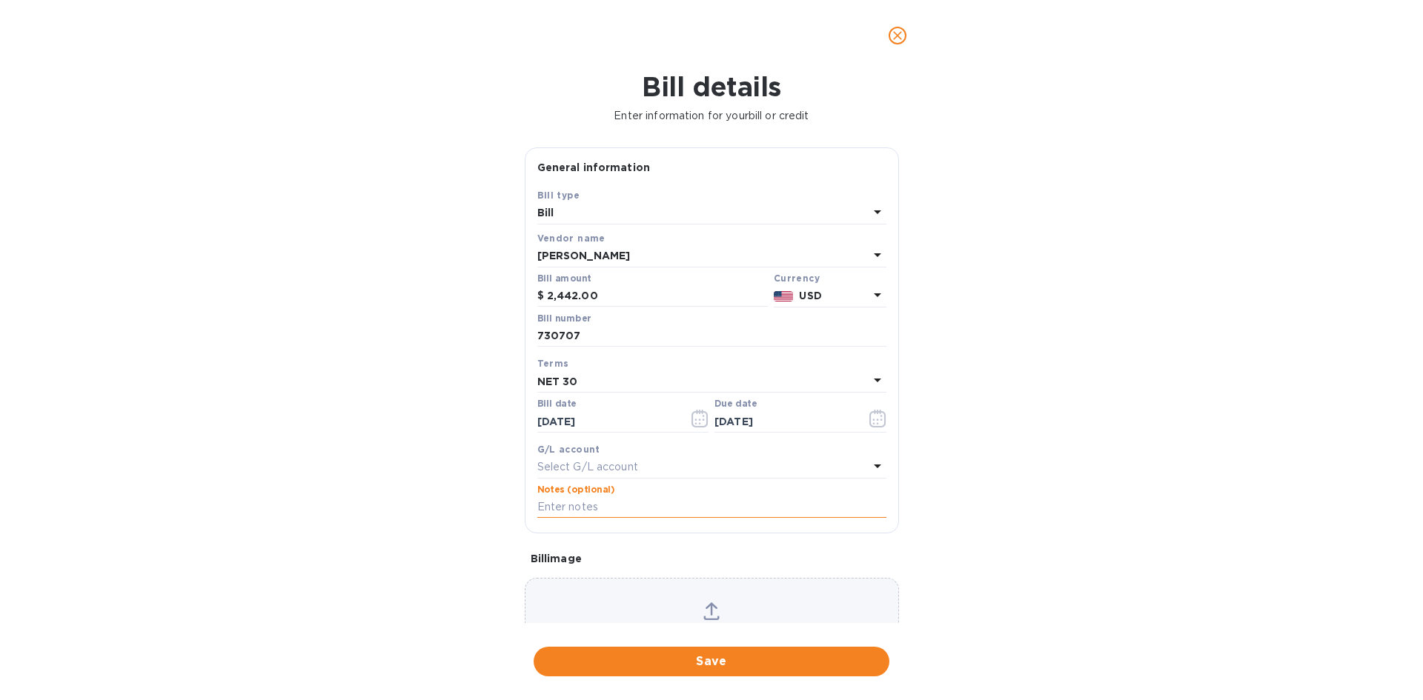
click at [582, 509] on input "text" at bounding box center [711, 508] width 349 height 22
type input "1-30042"
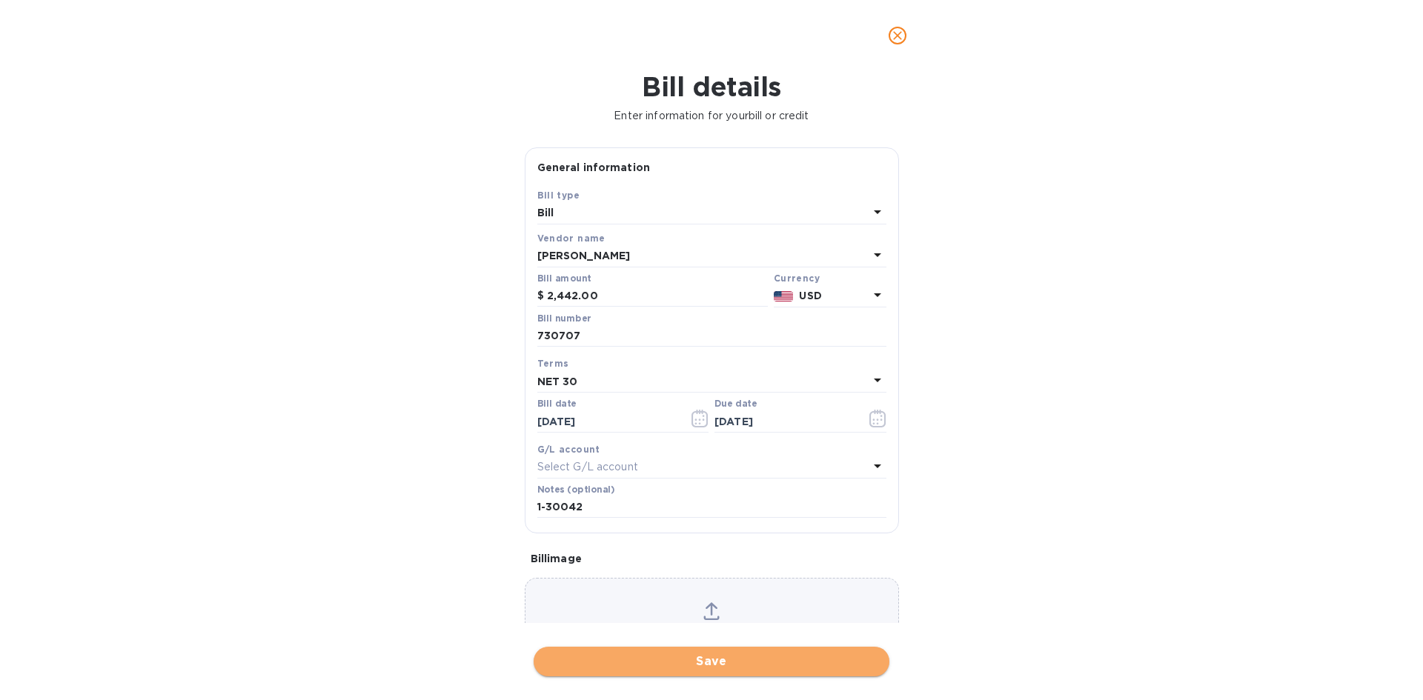
click at [722, 661] on span "Save" at bounding box center [711, 662] width 332 height 18
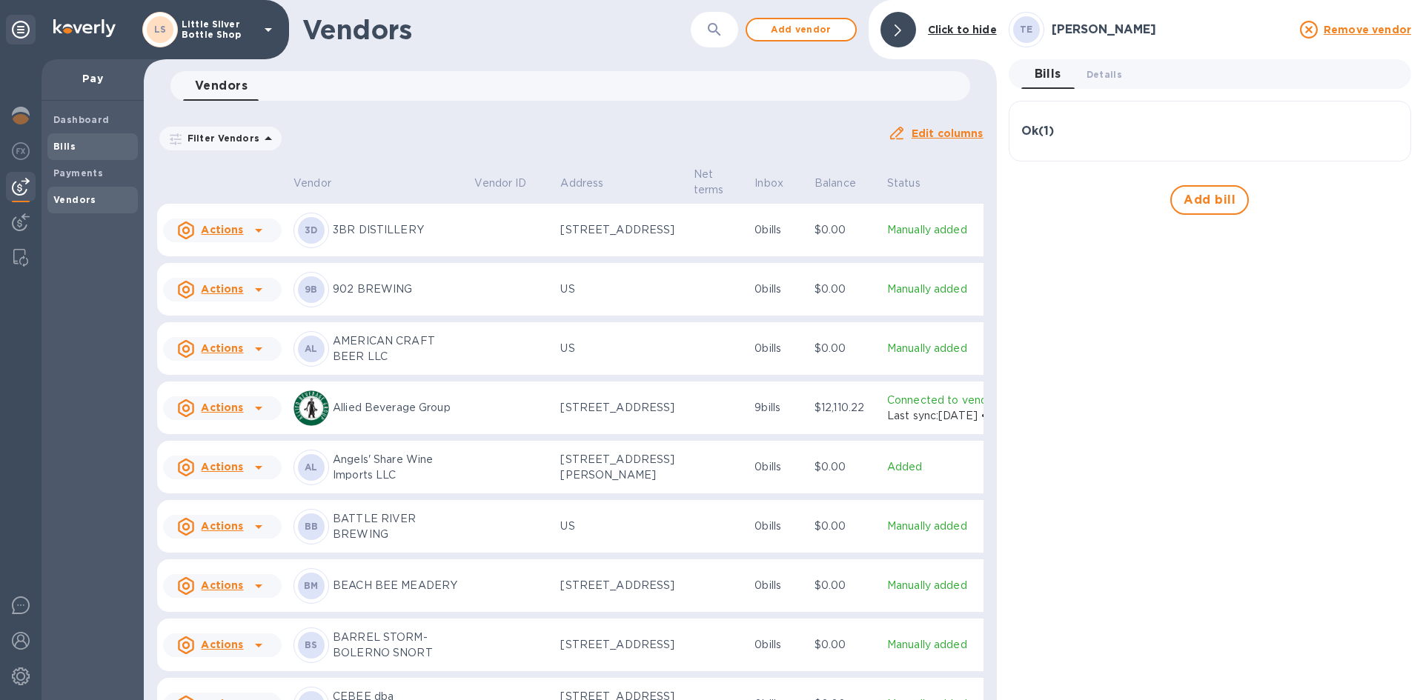
click at [76, 152] on span "Bills" at bounding box center [92, 146] width 79 height 15
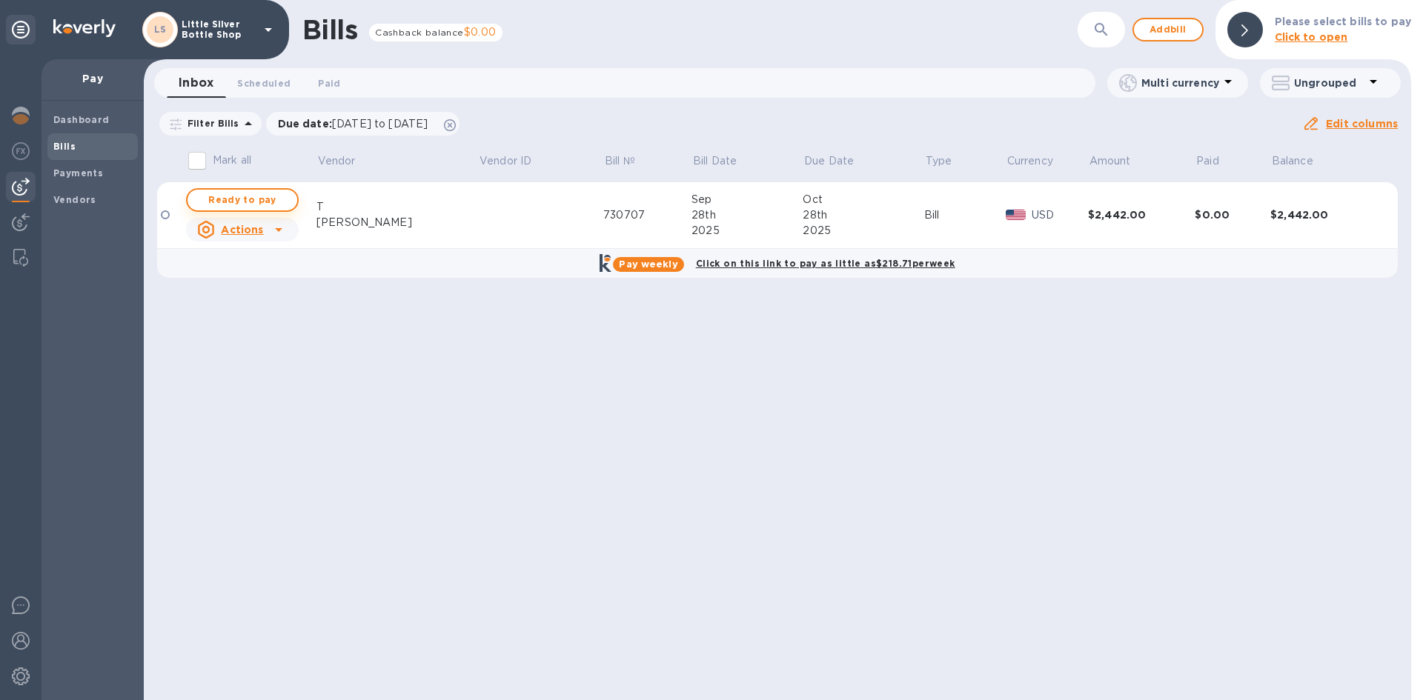
click at [248, 198] on span "Ready to pay" at bounding box center [242, 200] width 86 height 18
checkbox input "true"
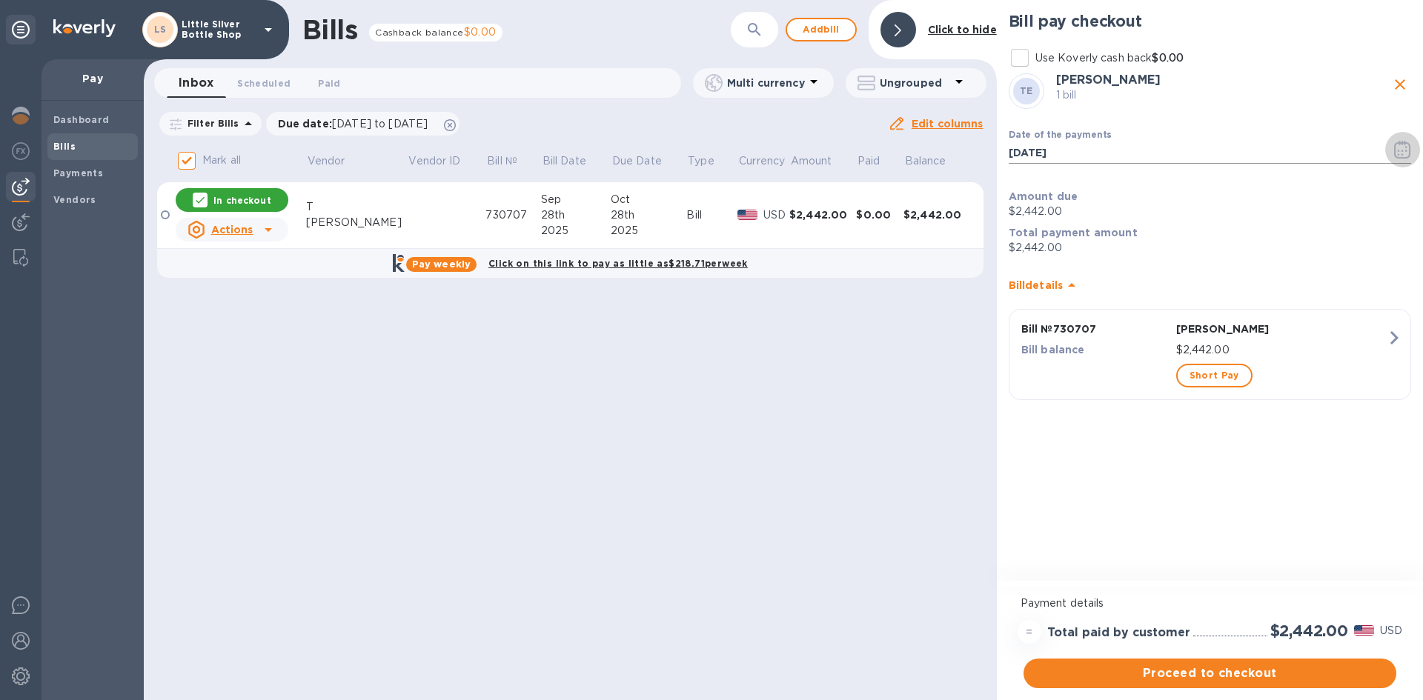
click at [1401, 154] on icon "button" at bounding box center [1402, 154] width 2 height 2
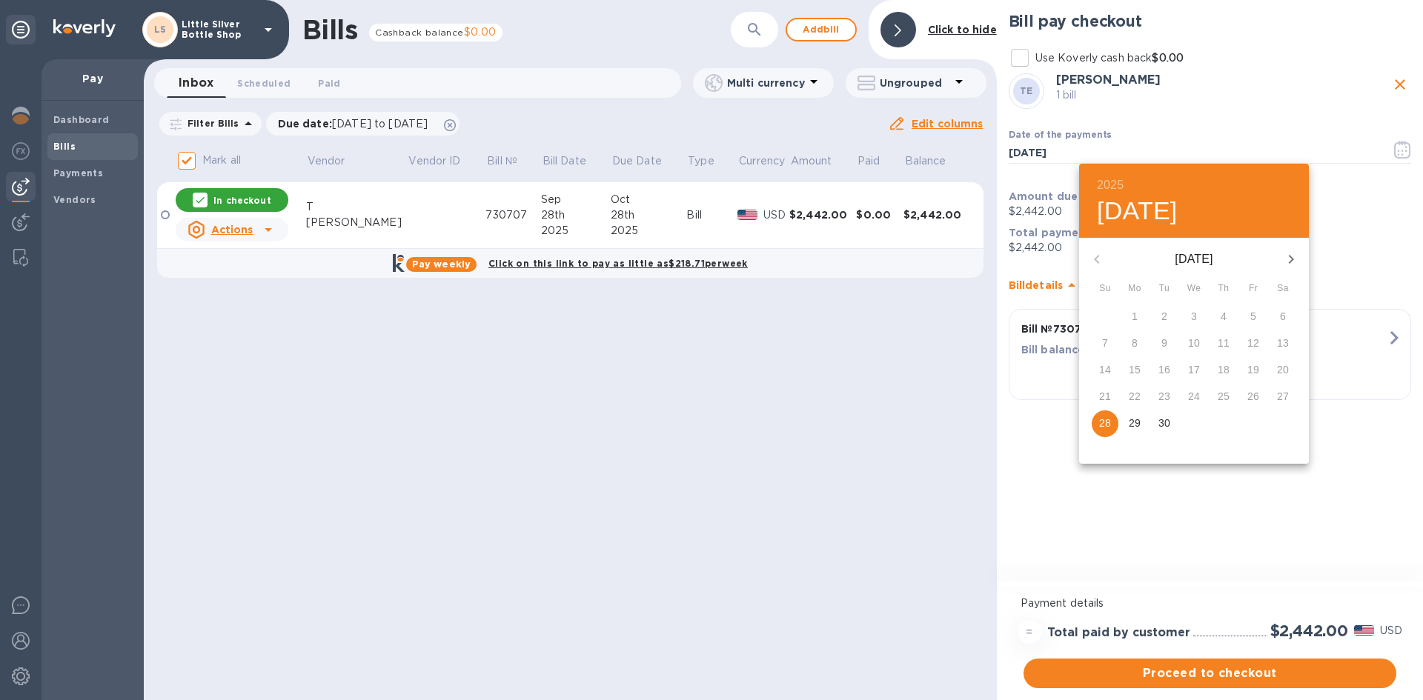
click at [1285, 263] on icon "button" at bounding box center [1291, 259] width 18 height 18
click at [1228, 368] on p "16" at bounding box center [1224, 369] width 12 height 15
type input "10/16/2025"
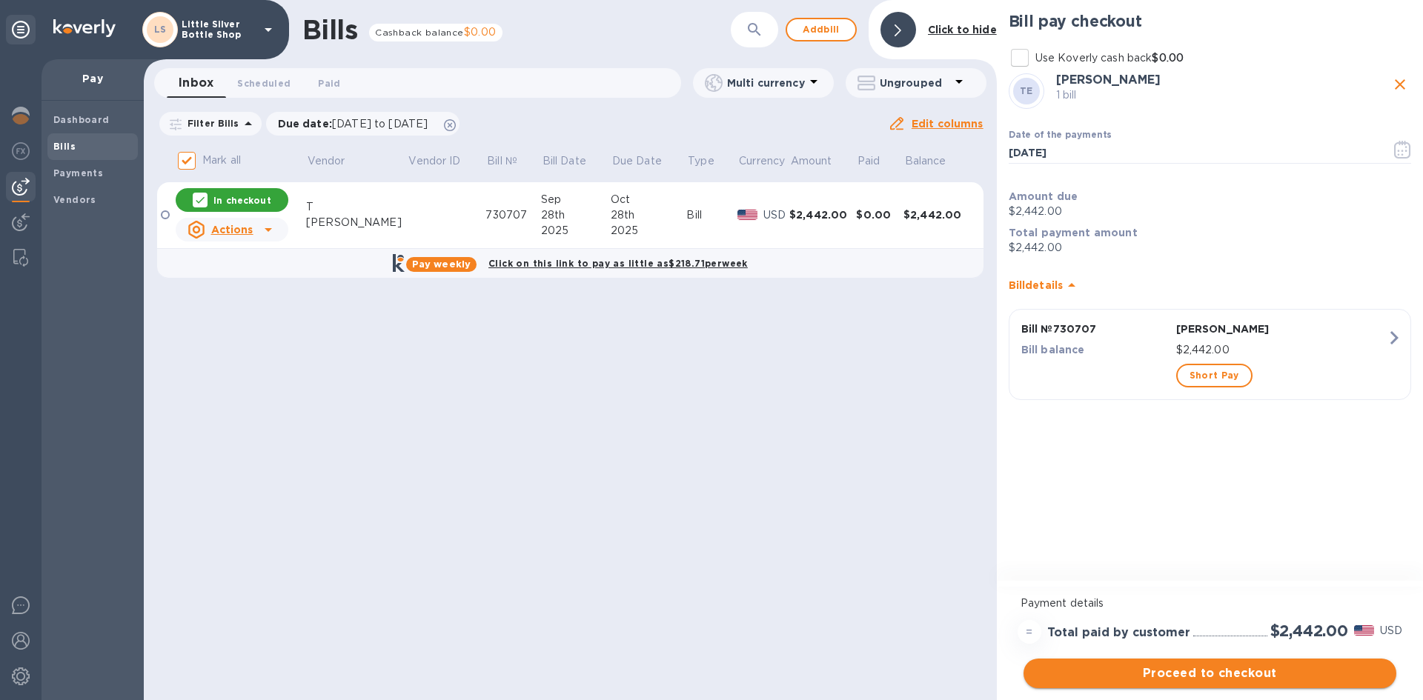
click at [1310, 677] on span "Proceed to checkout" at bounding box center [1209, 674] width 349 height 18
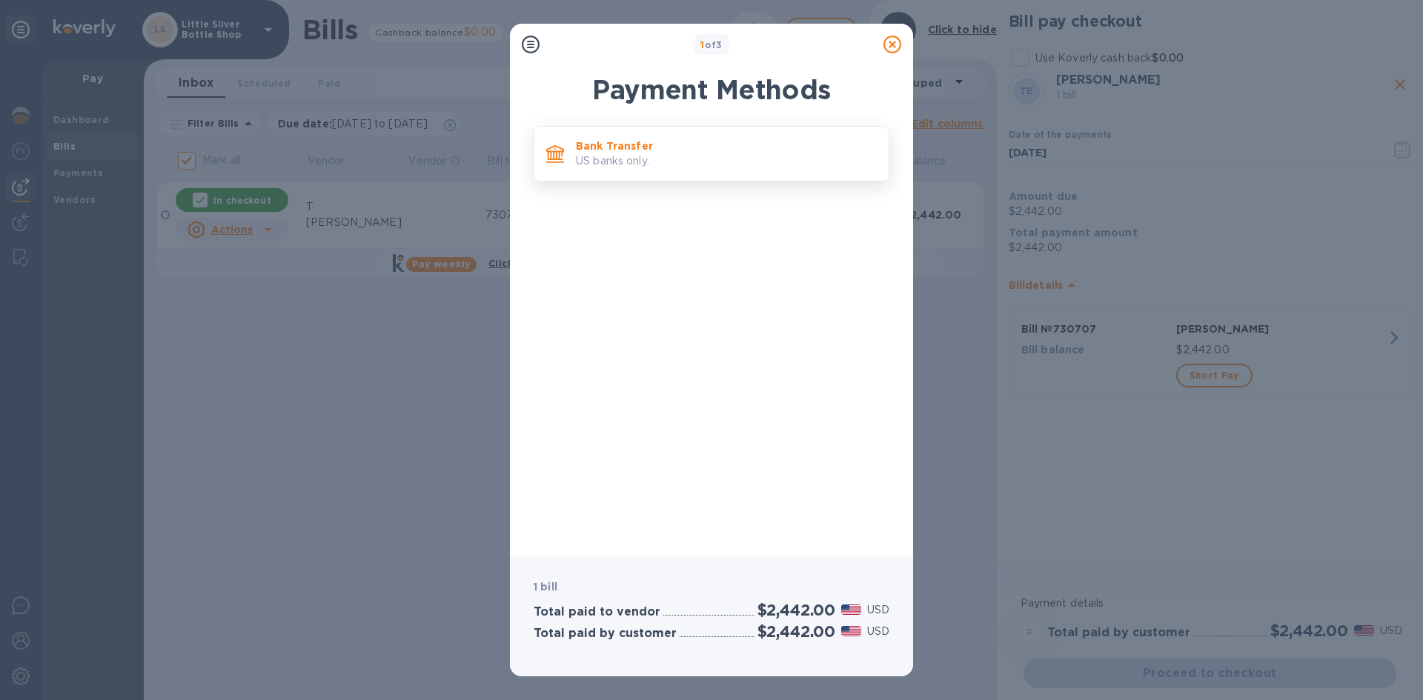
click at [703, 163] on p "US banks only." at bounding box center [726, 161] width 301 height 16
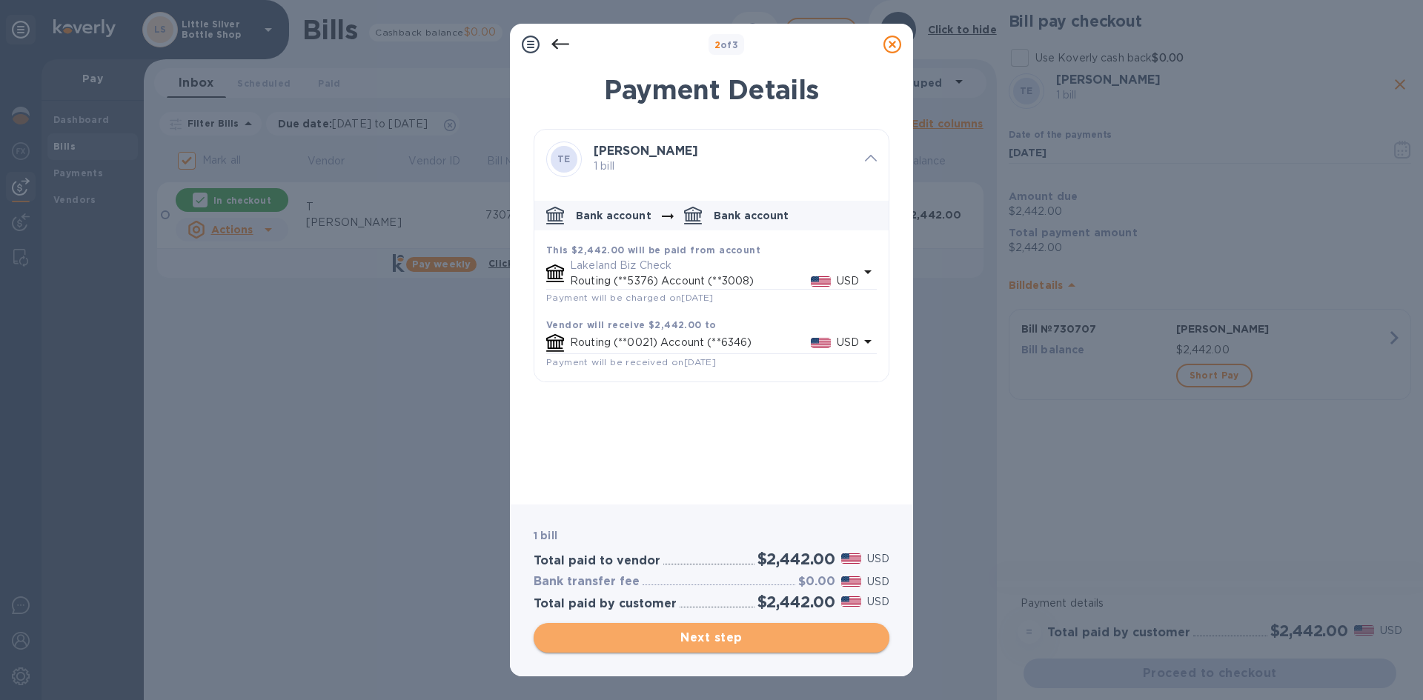
click at [820, 636] on span "Next step" at bounding box center [711, 638] width 332 height 18
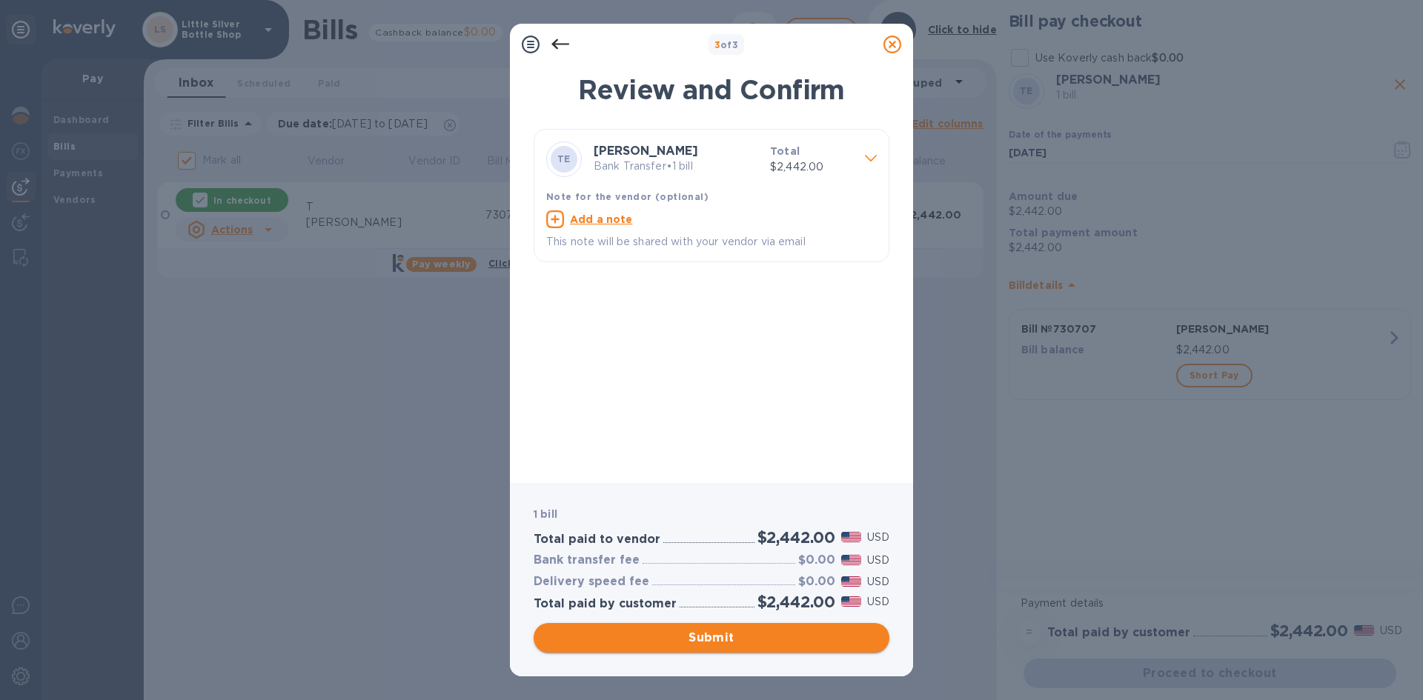
click at [820, 636] on span "Submit" at bounding box center [711, 638] width 332 height 18
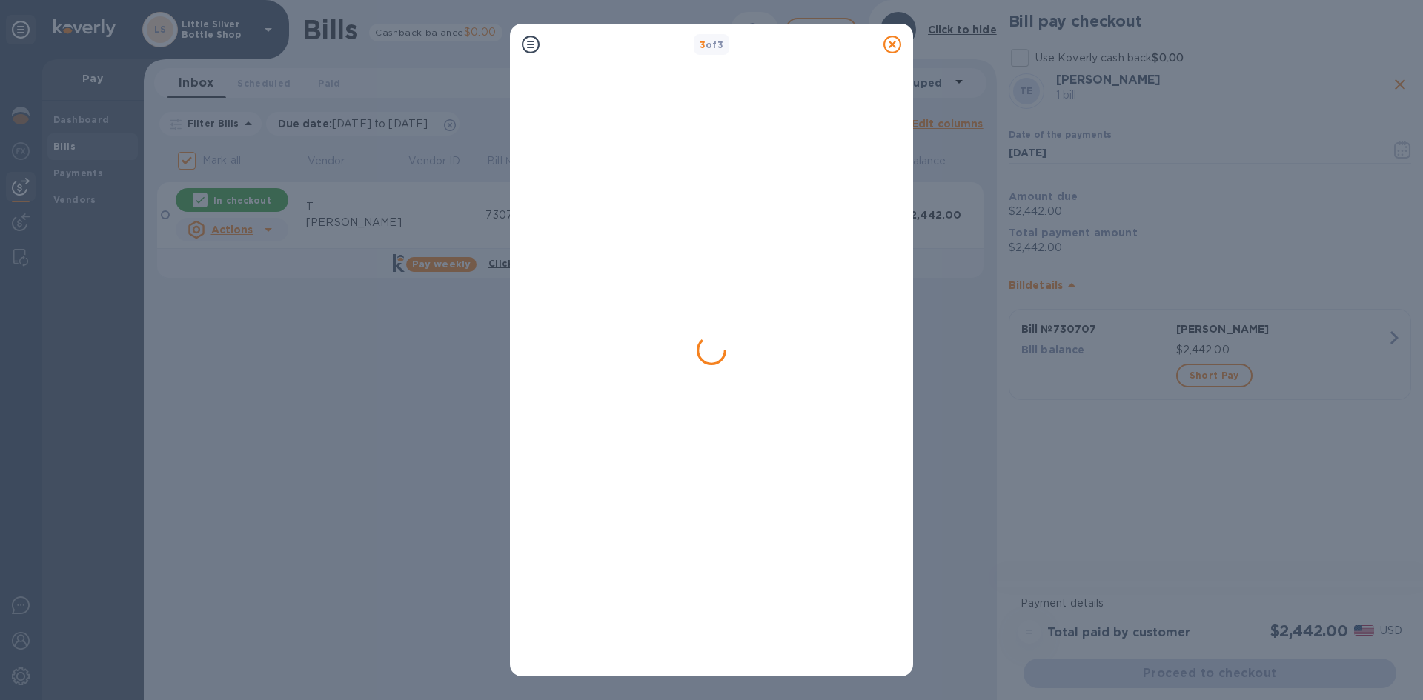
checkbox input "false"
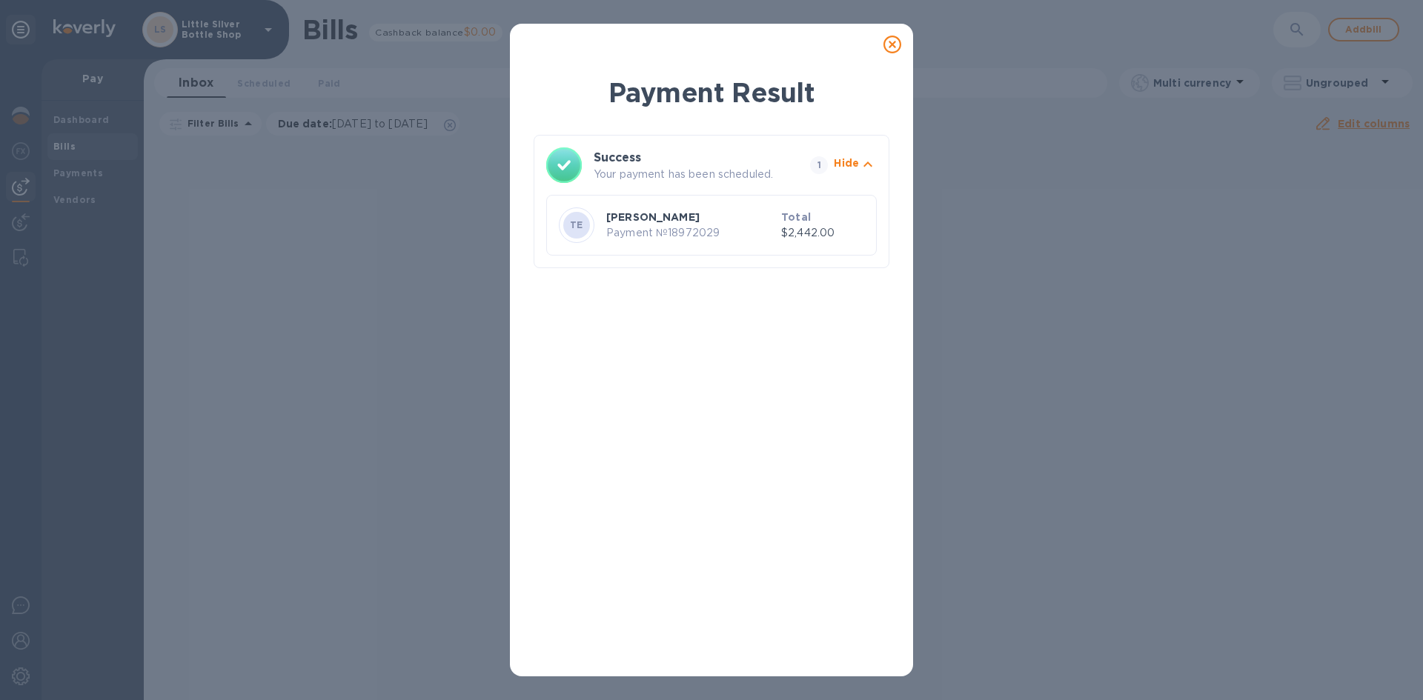
click at [889, 47] on icon at bounding box center [892, 45] width 18 height 18
